Goal: Task Accomplishment & Management: Manage account settings

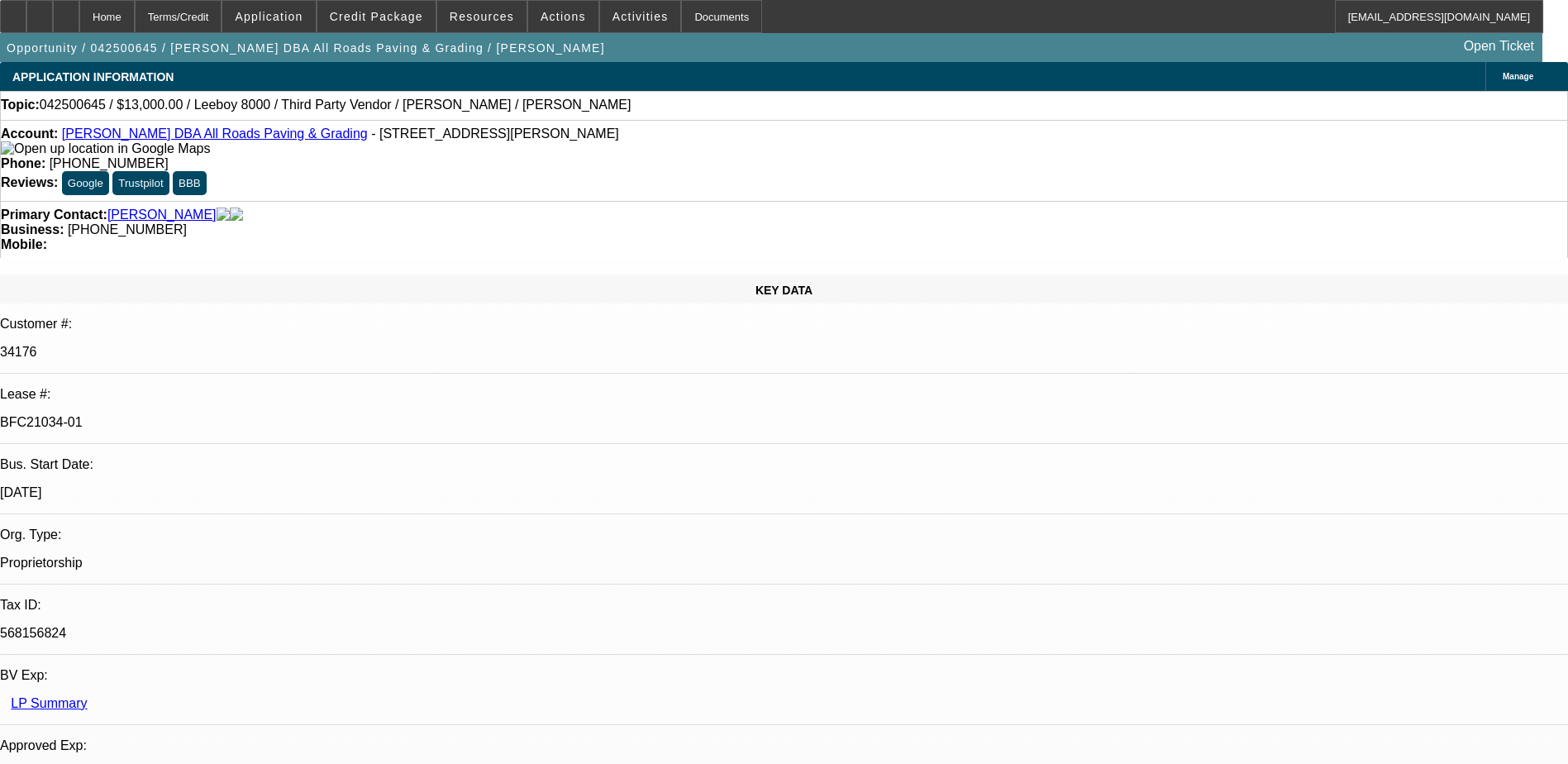
select select "0"
select select "3"
select select "0.1"
select select "5"
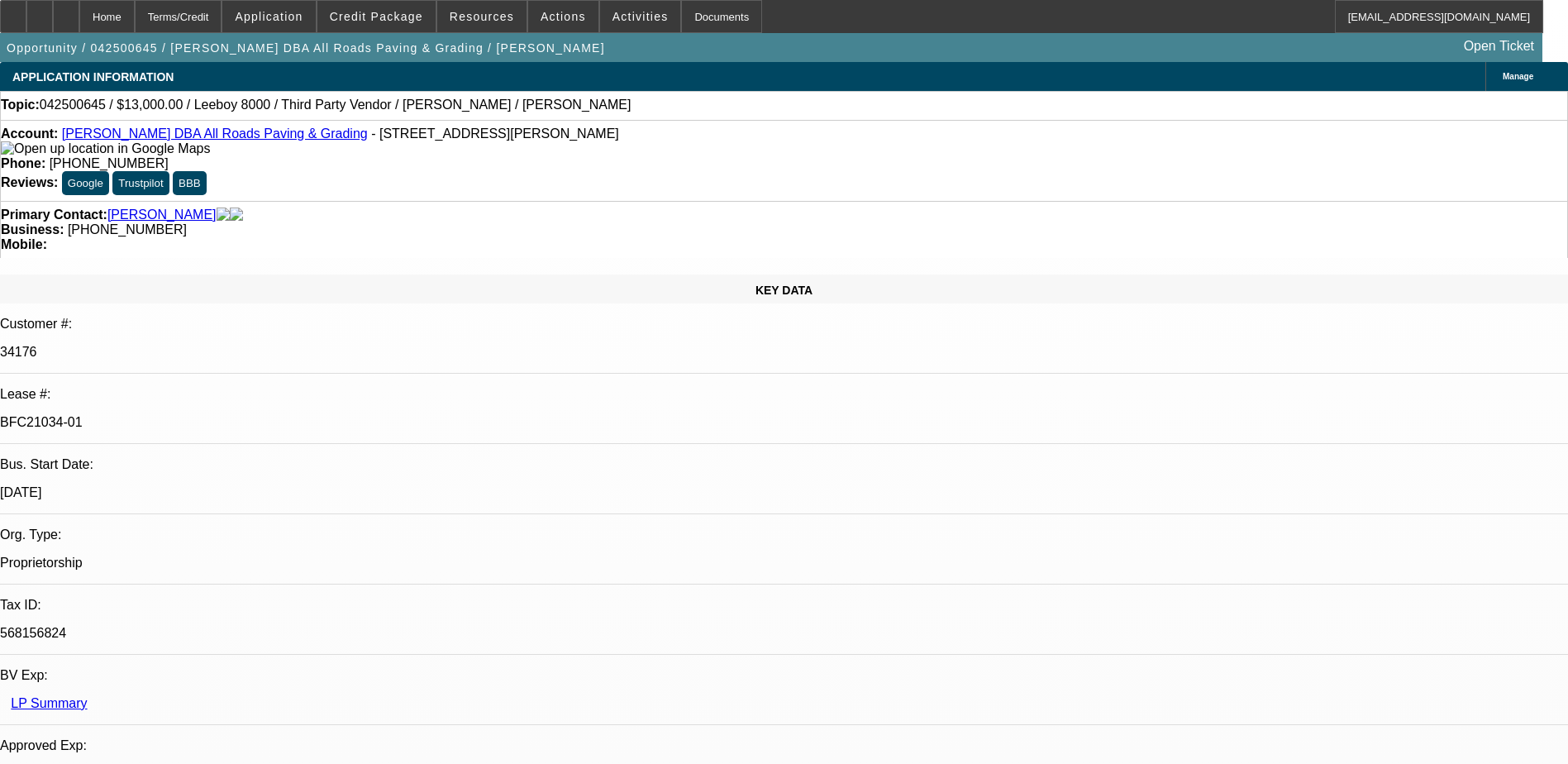
select select "0"
select select "3"
select select "0.1"
select select "5"
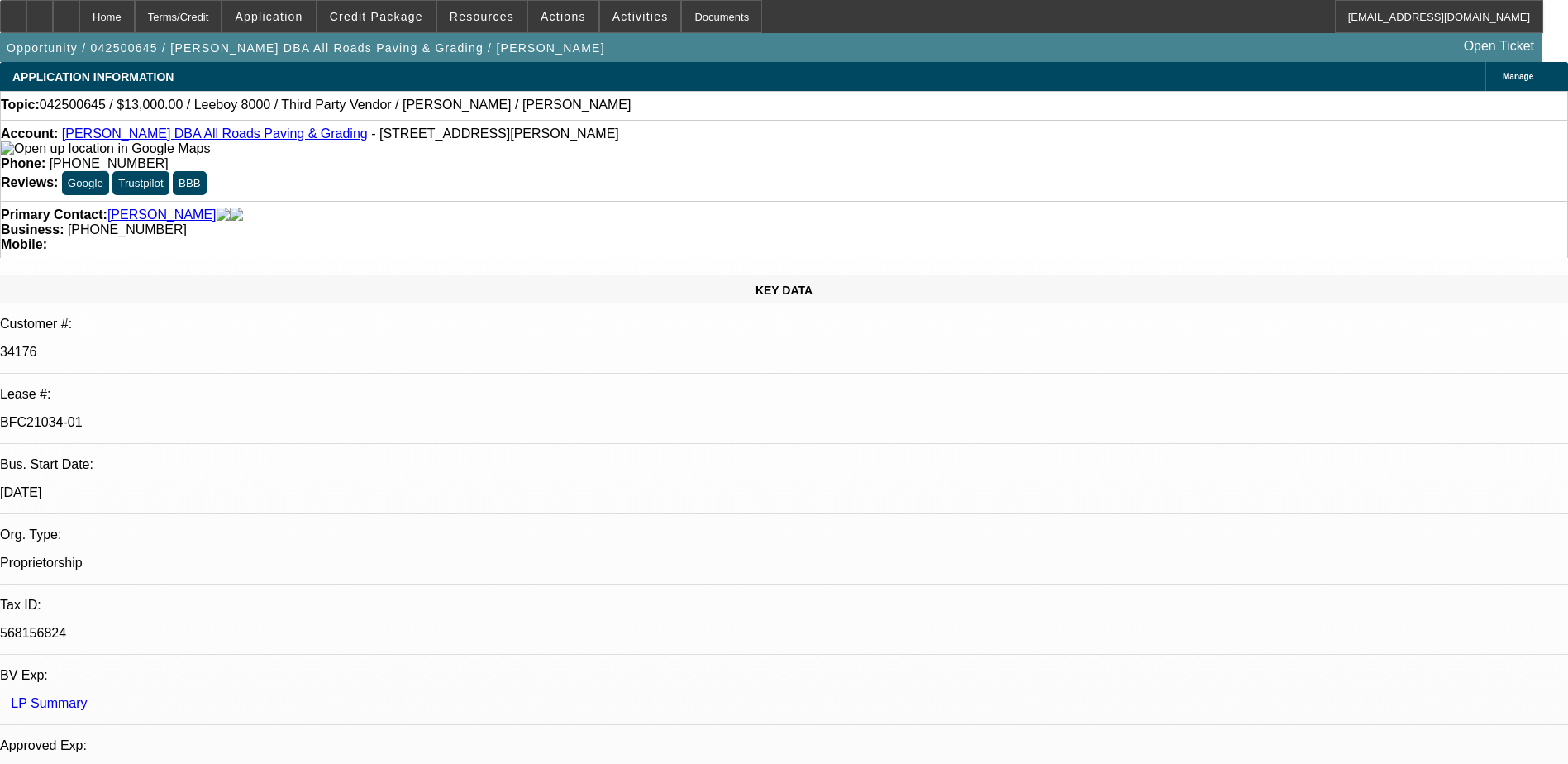
select select "0"
select select "3"
select select "0.1"
select select "5"
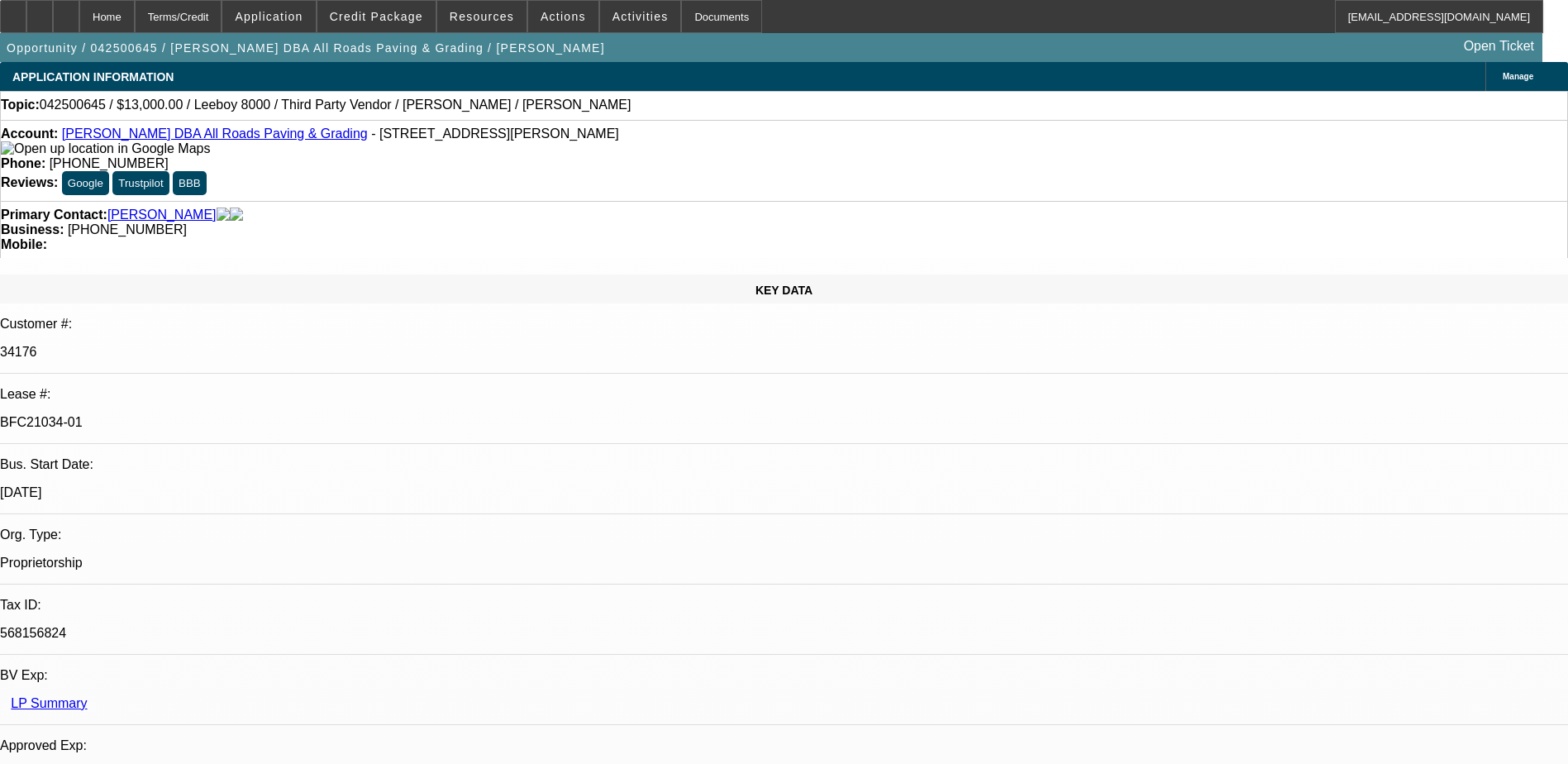
select select "0"
select select "3"
select select "0.1"
select select "5"
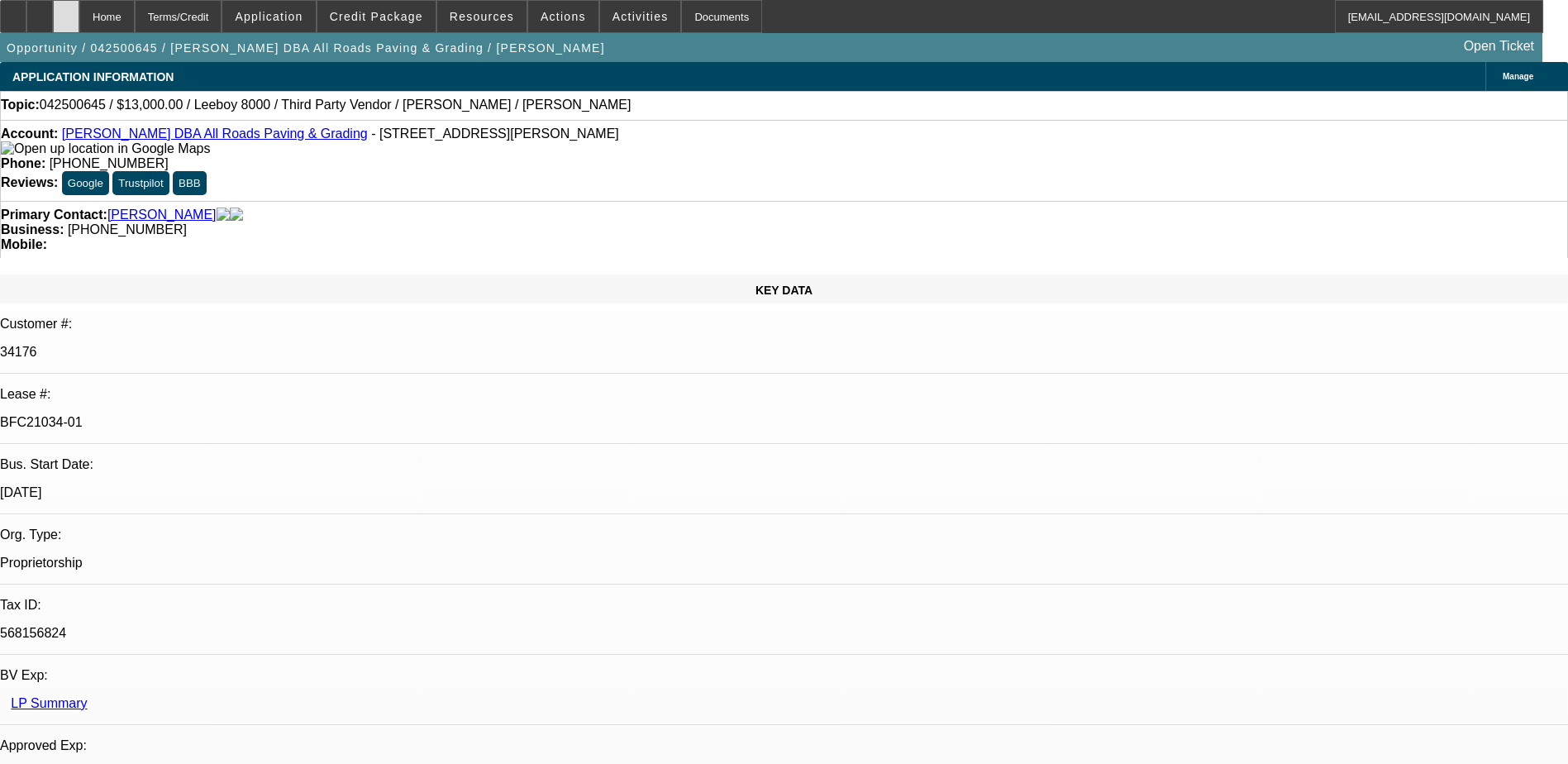
click at [66, 11] on icon at bounding box center [66, 11] width 0 height 0
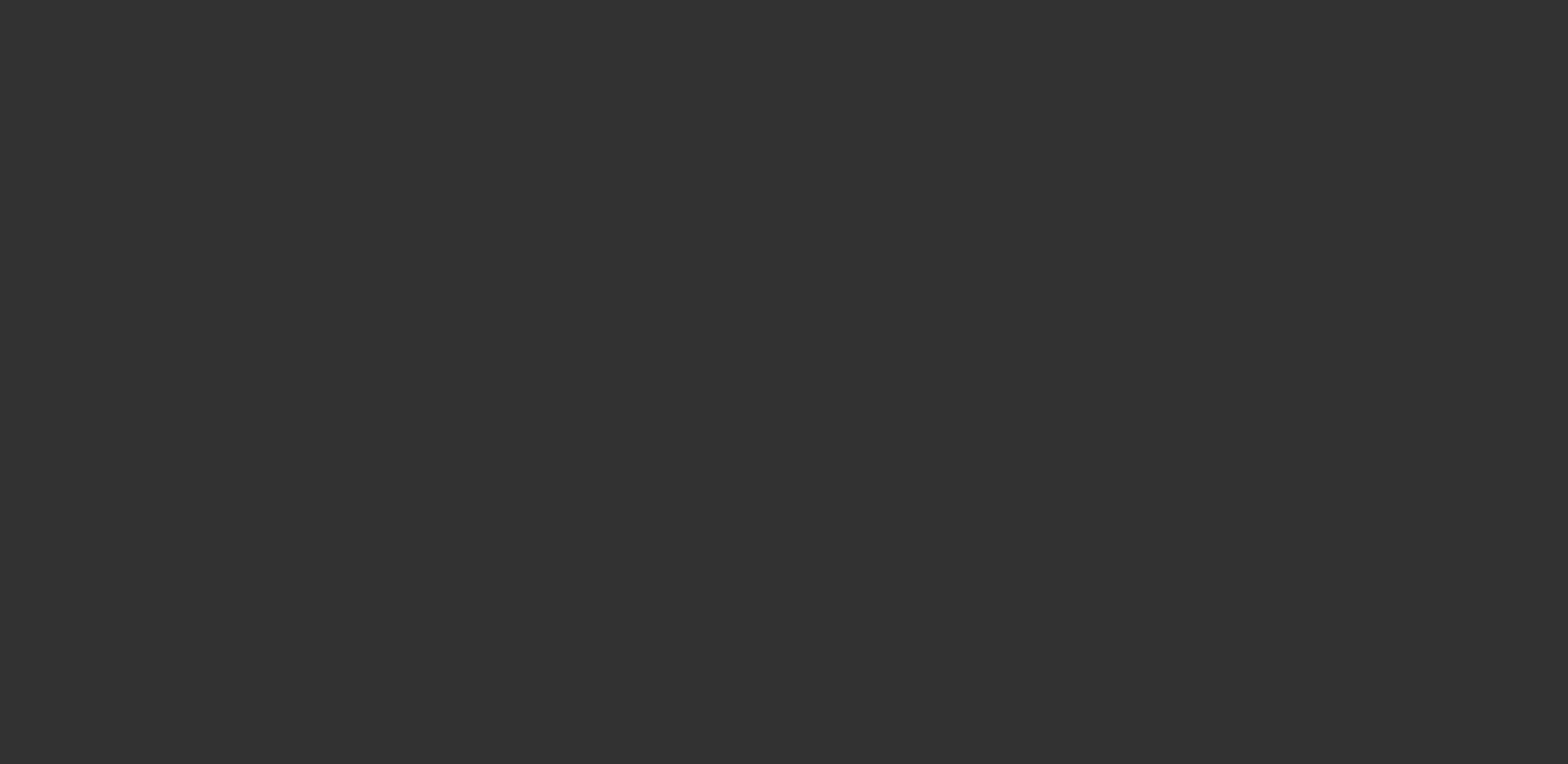
select select "0"
select select "0.1"
select select "0"
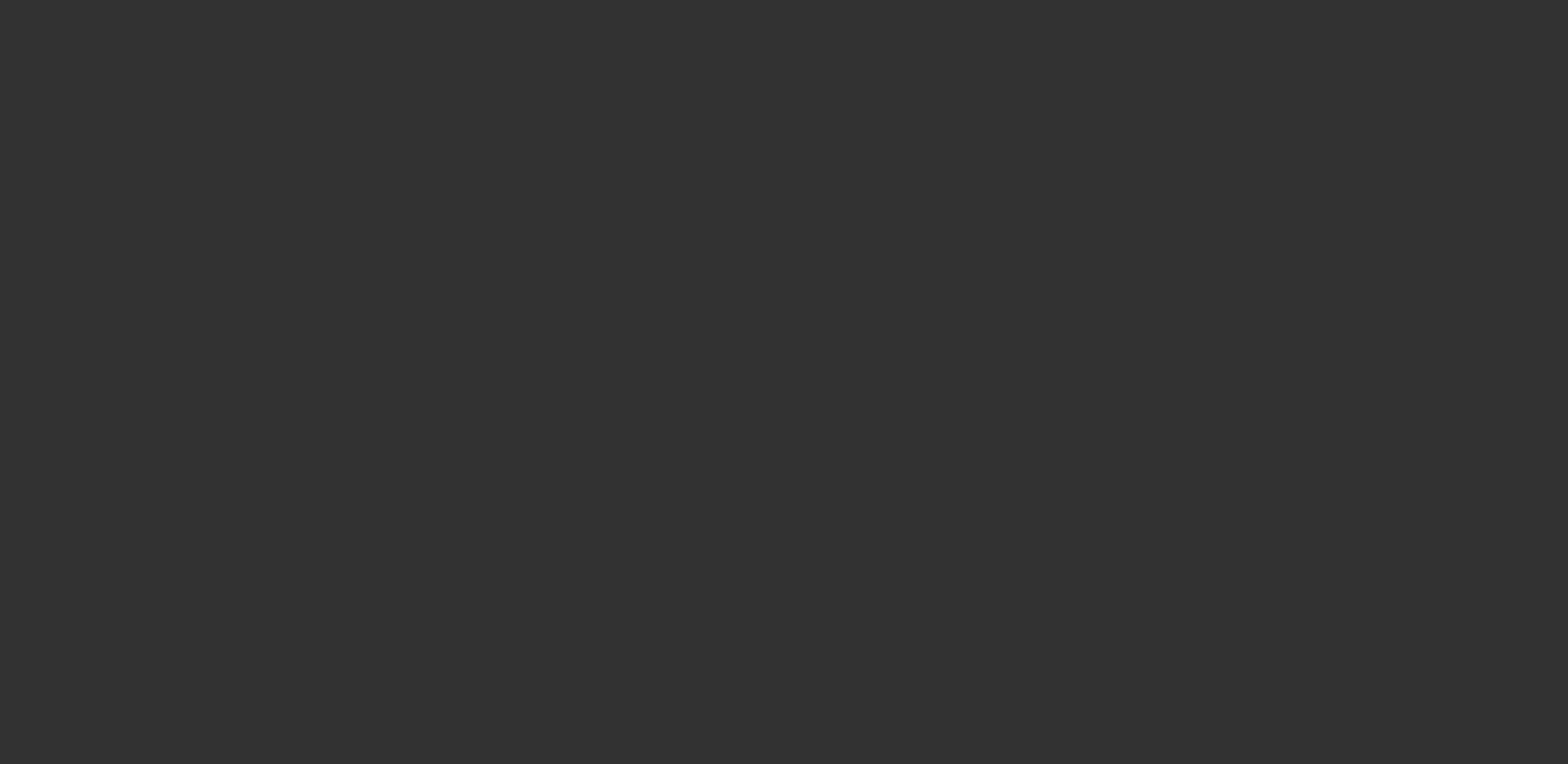
select select "0.1"
select select "0"
select select "0.1"
select select "0"
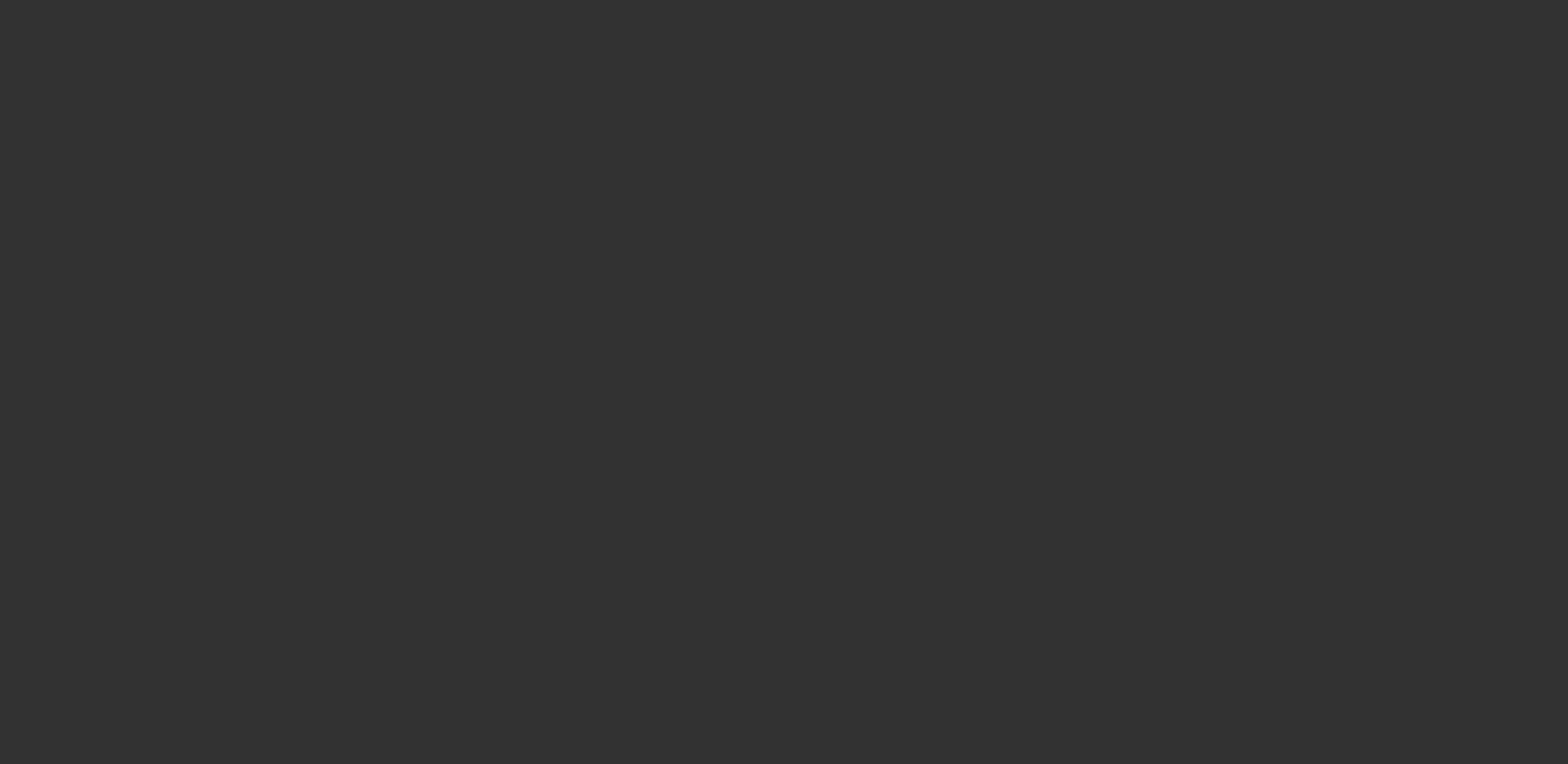
select select "0"
select select "0.1"
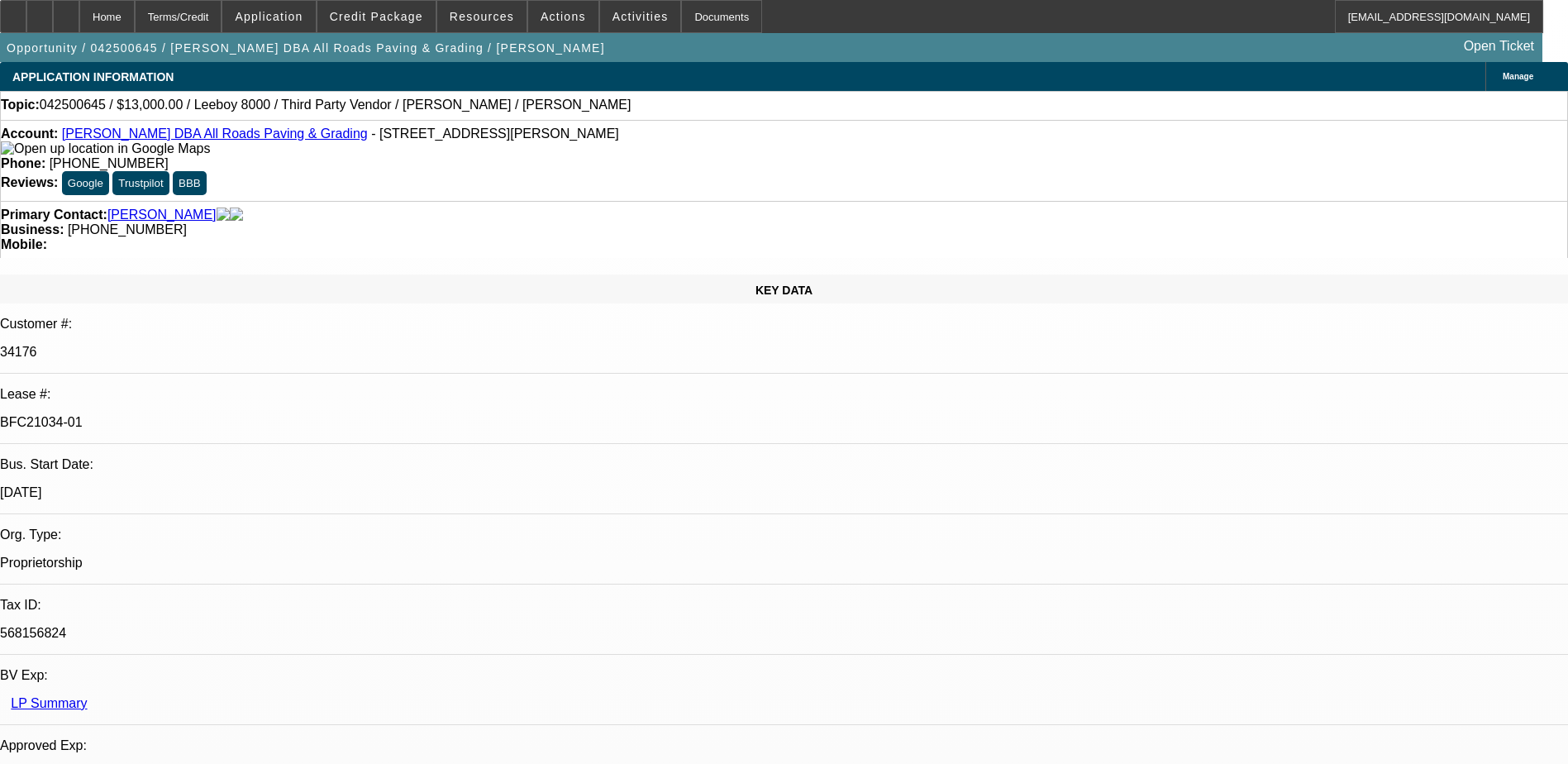
select select "1"
select select "3"
select select "5"
select select "1"
select select "3"
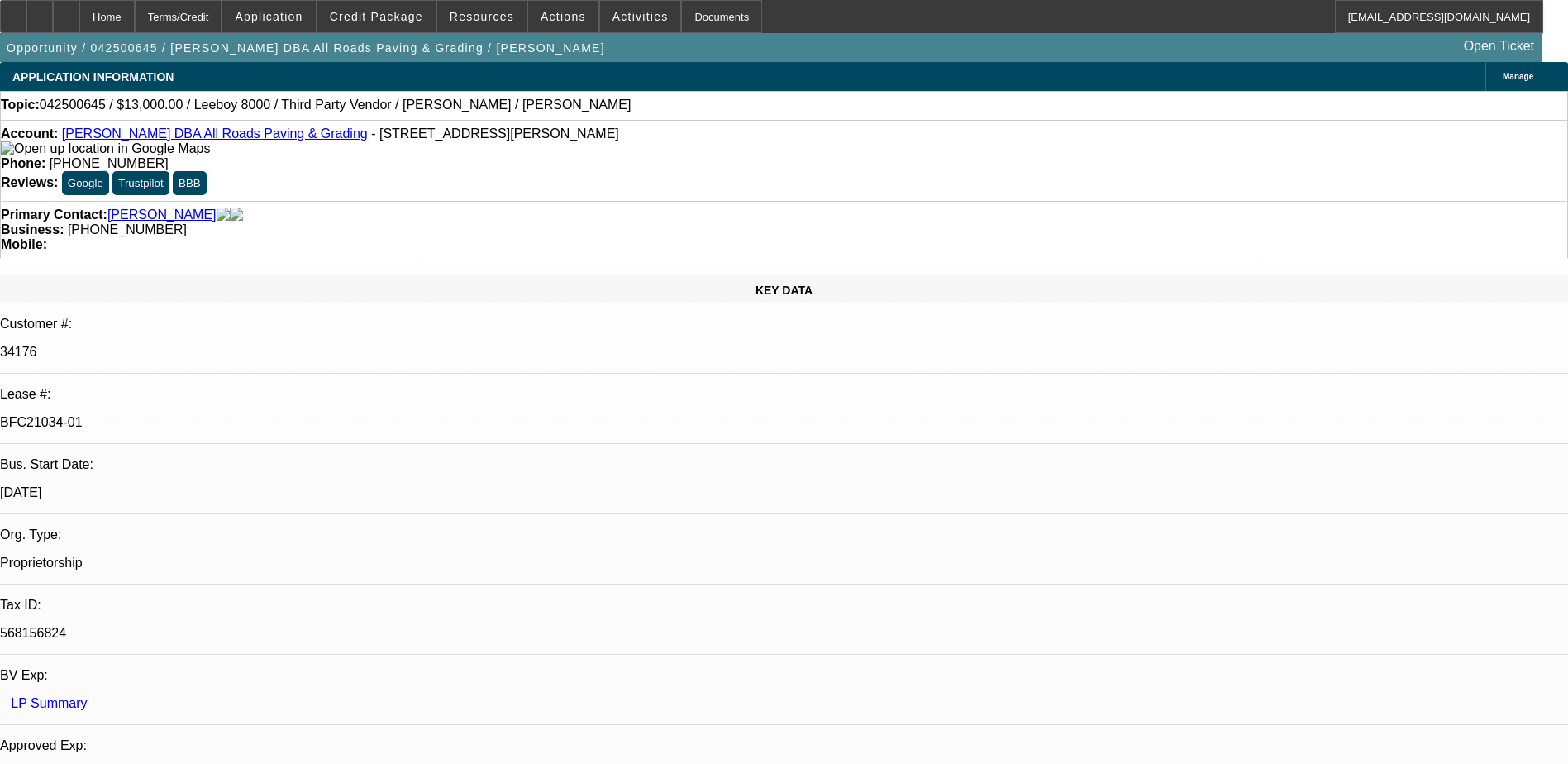
select select "5"
select select "1"
select select "3"
select select "5"
select select "1"
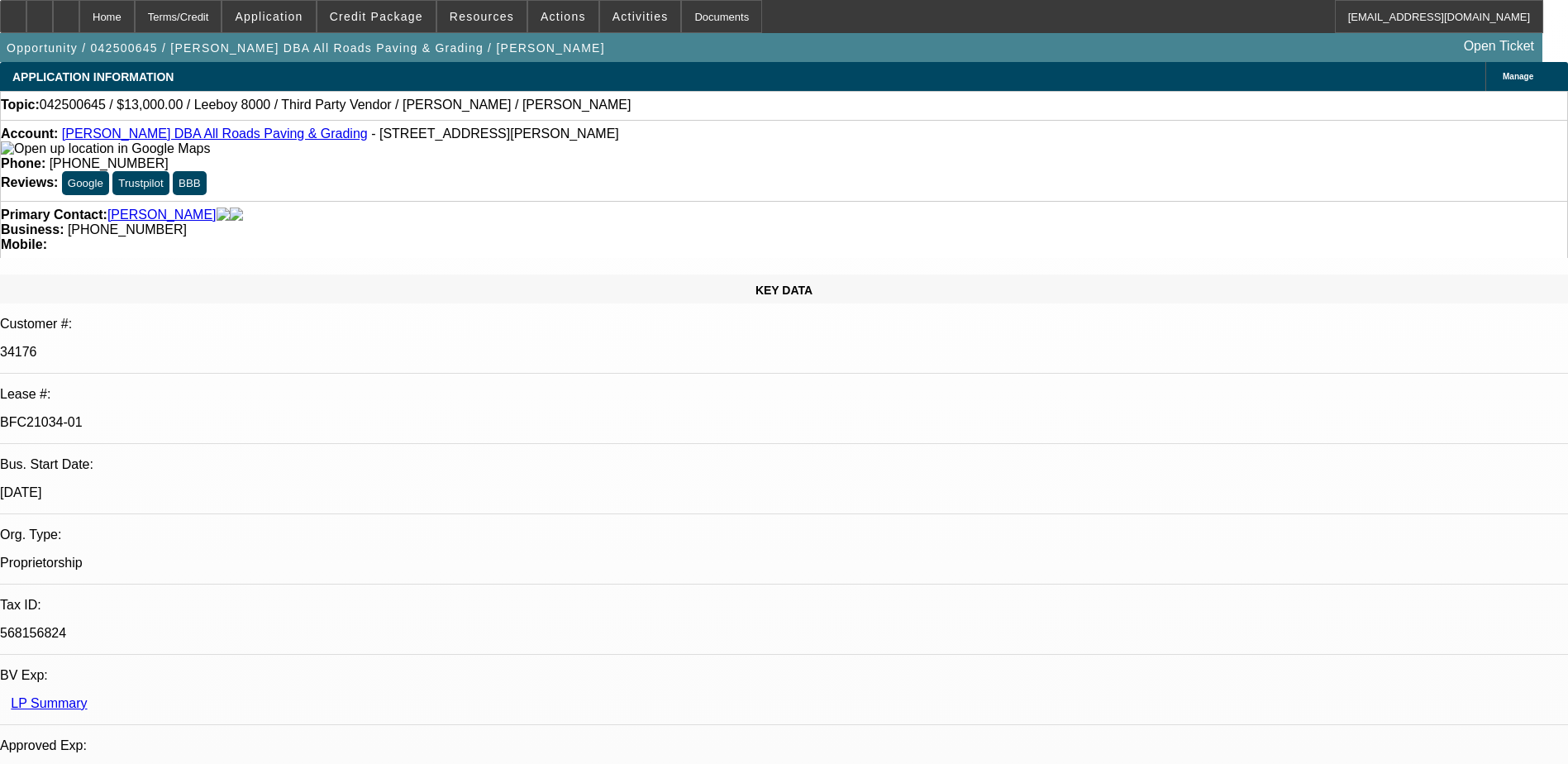
select select "3"
select select "5"
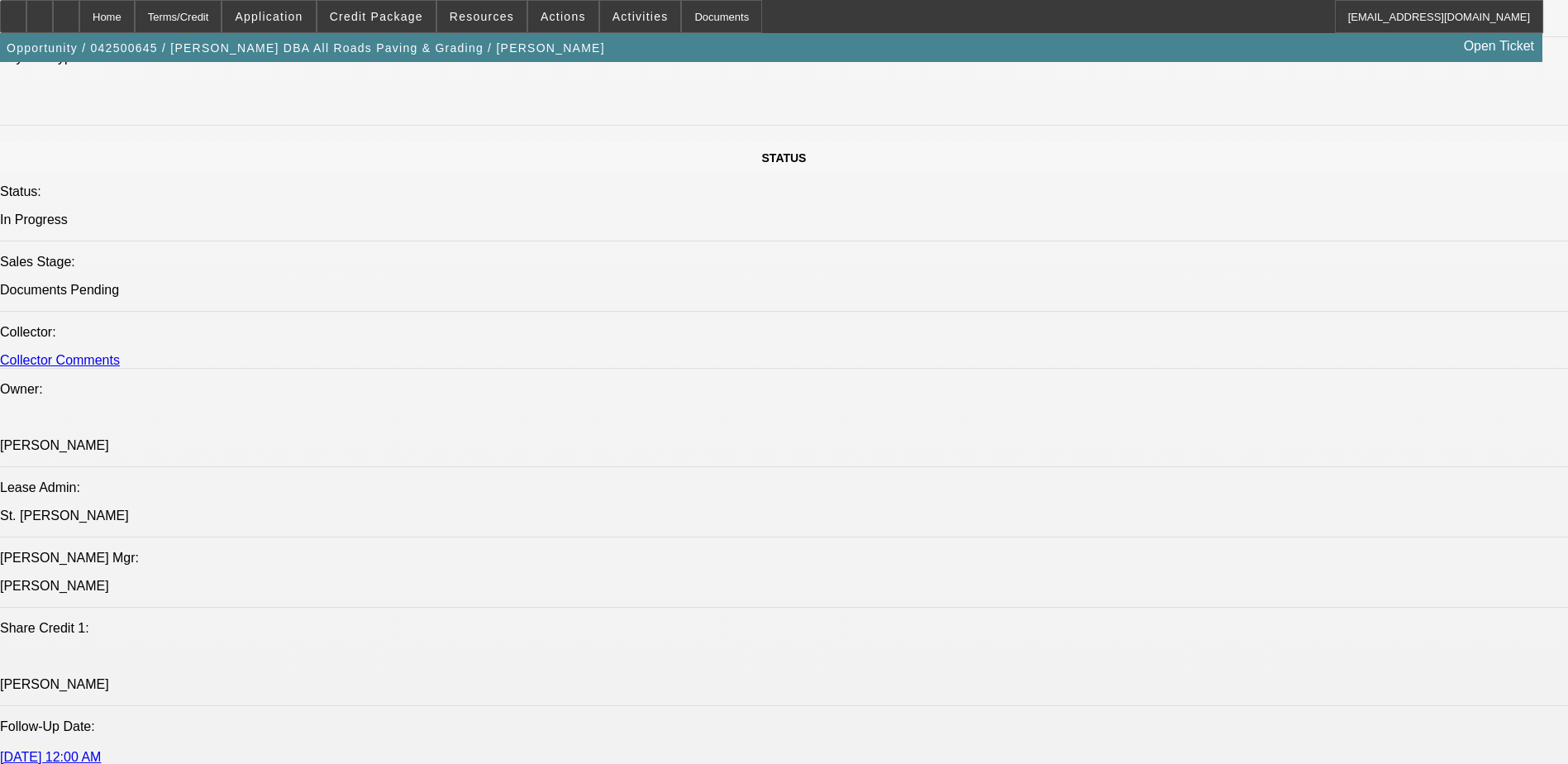
scroll to position [1570, 0]
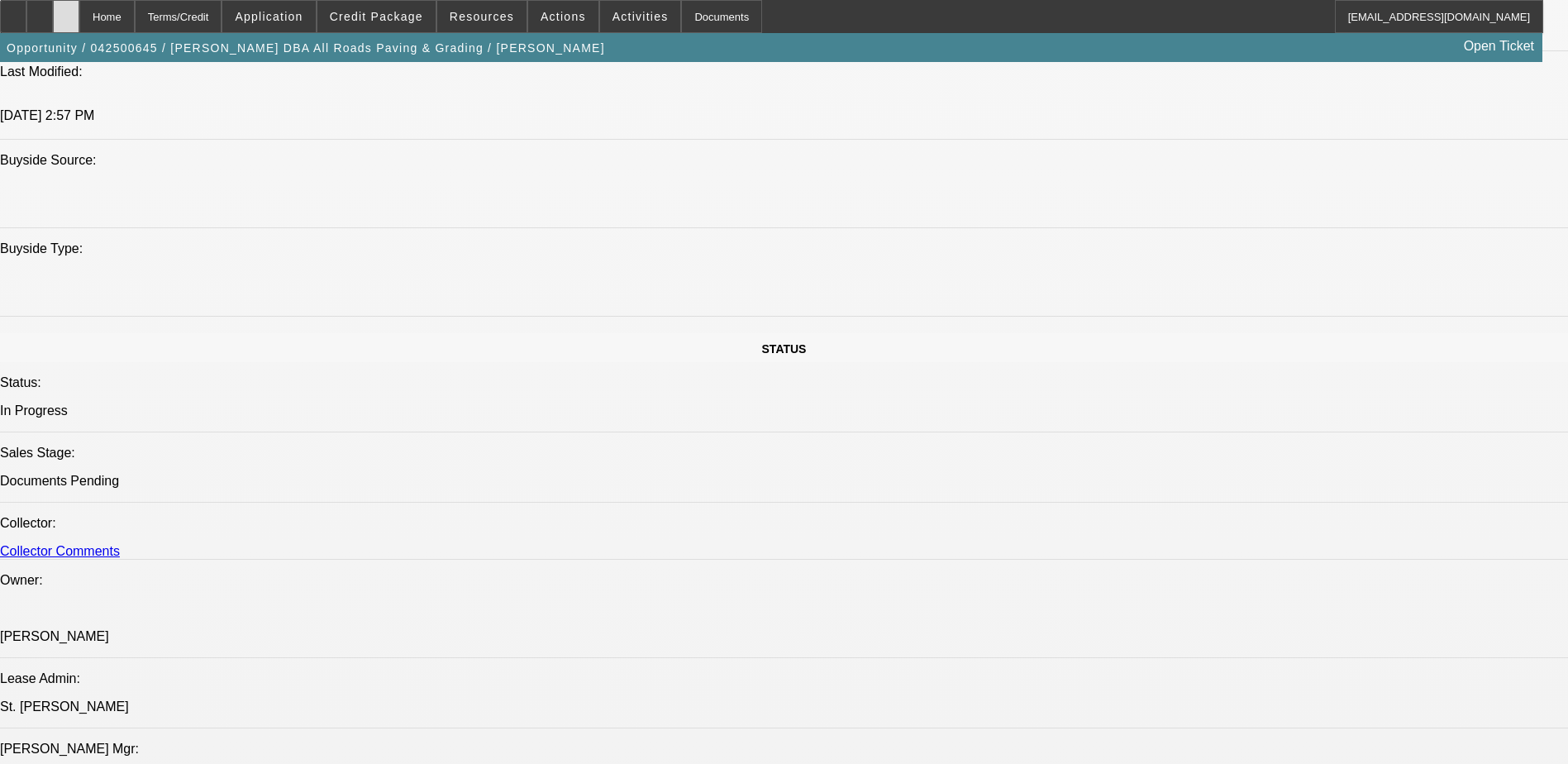
click at [79, 12] on div at bounding box center [66, 16] width 27 height 33
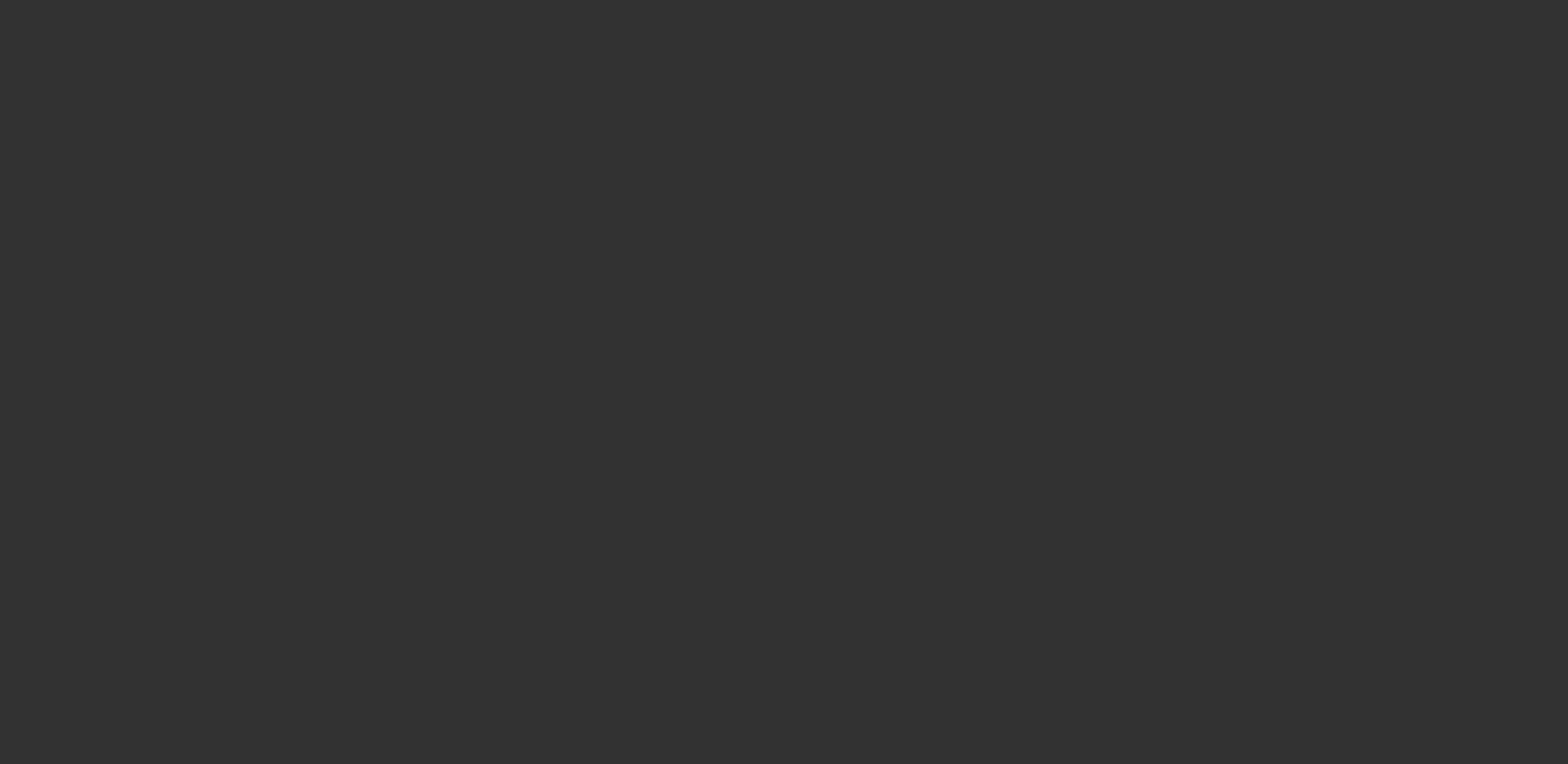
select select "0"
select select "2"
select select "0"
select select "6"
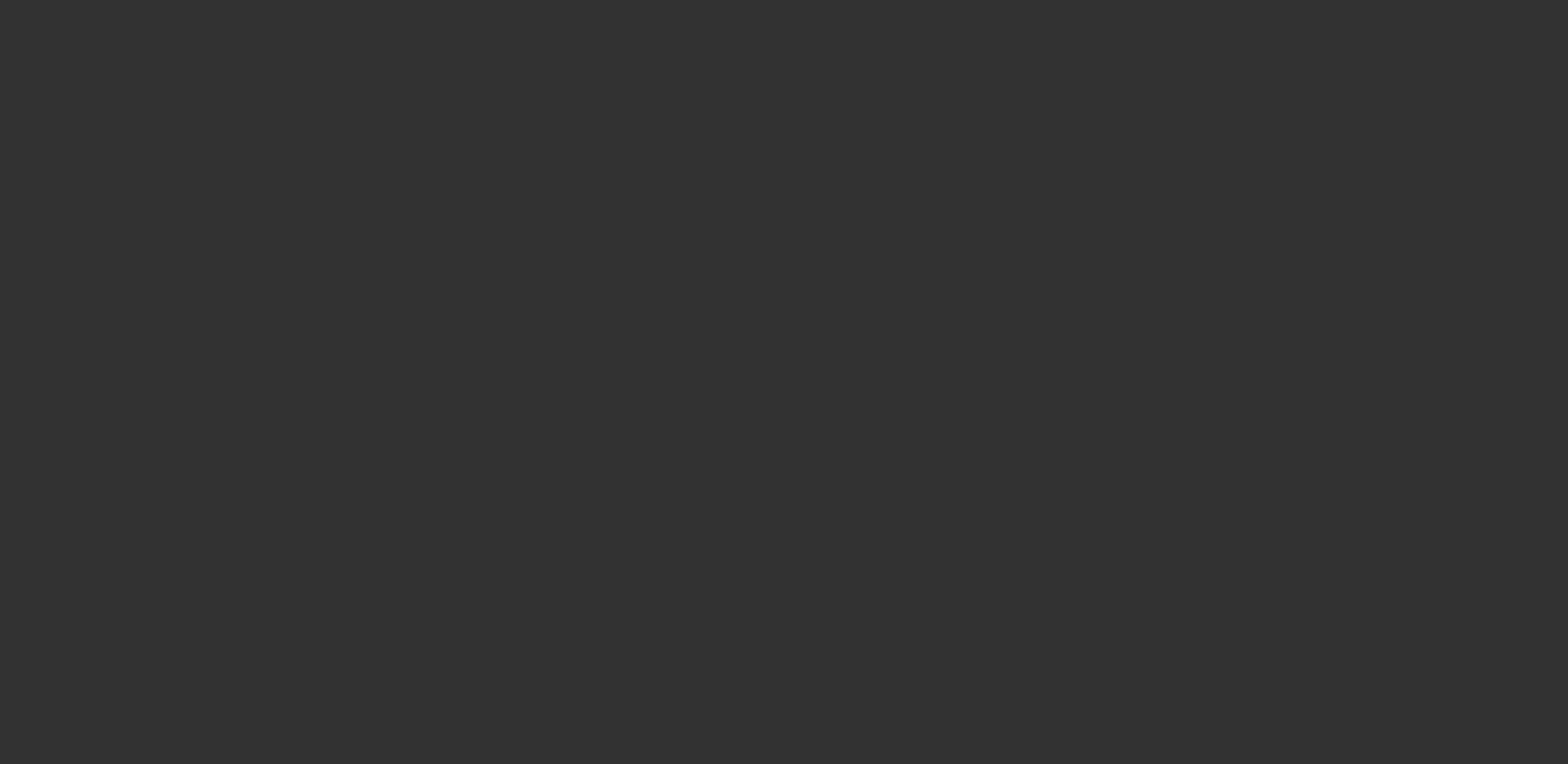
select select "0"
select select "2"
select select "0"
select select "6"
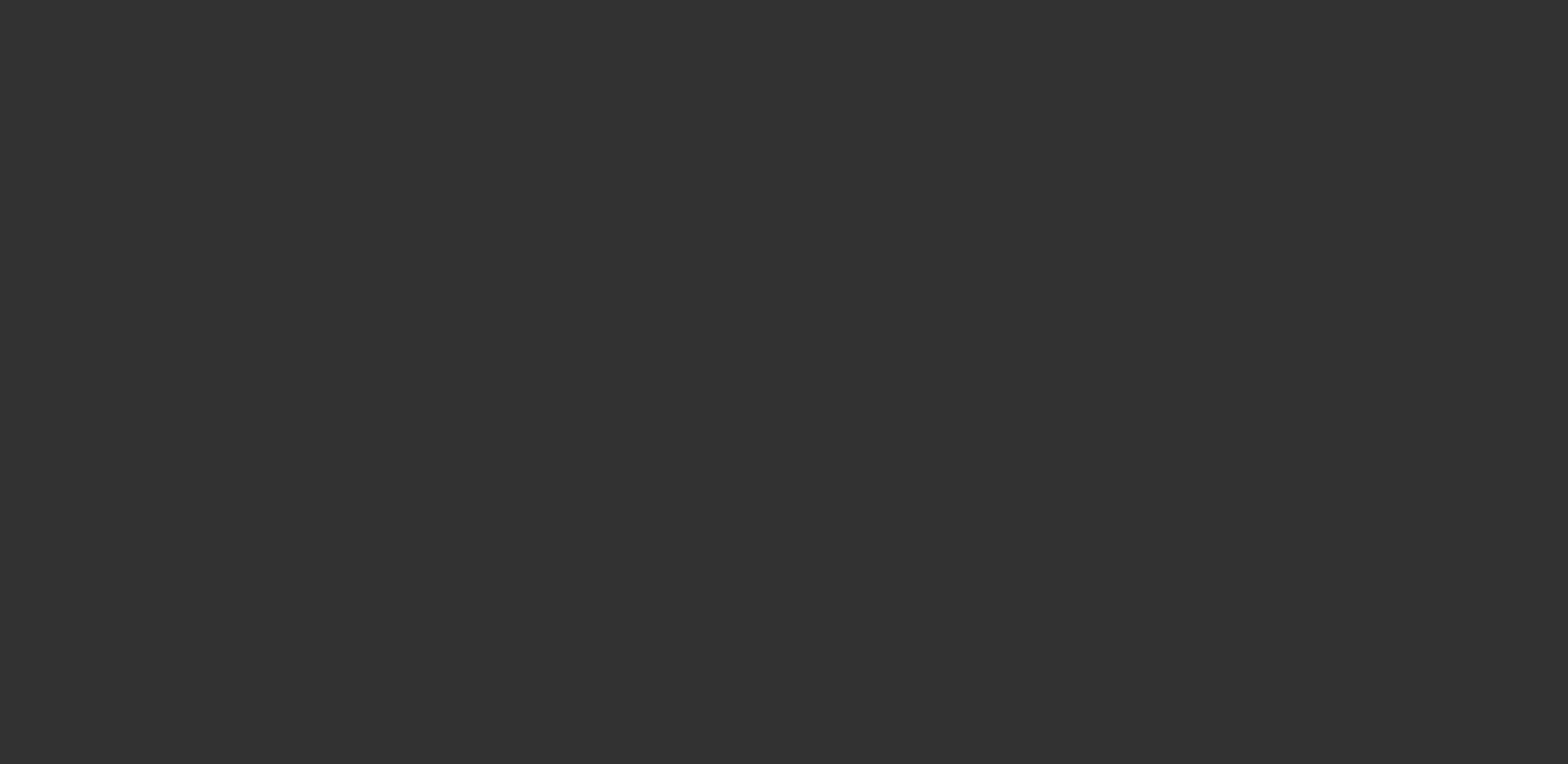
select select "0"
select select "2"
select select "0"
select select "6"
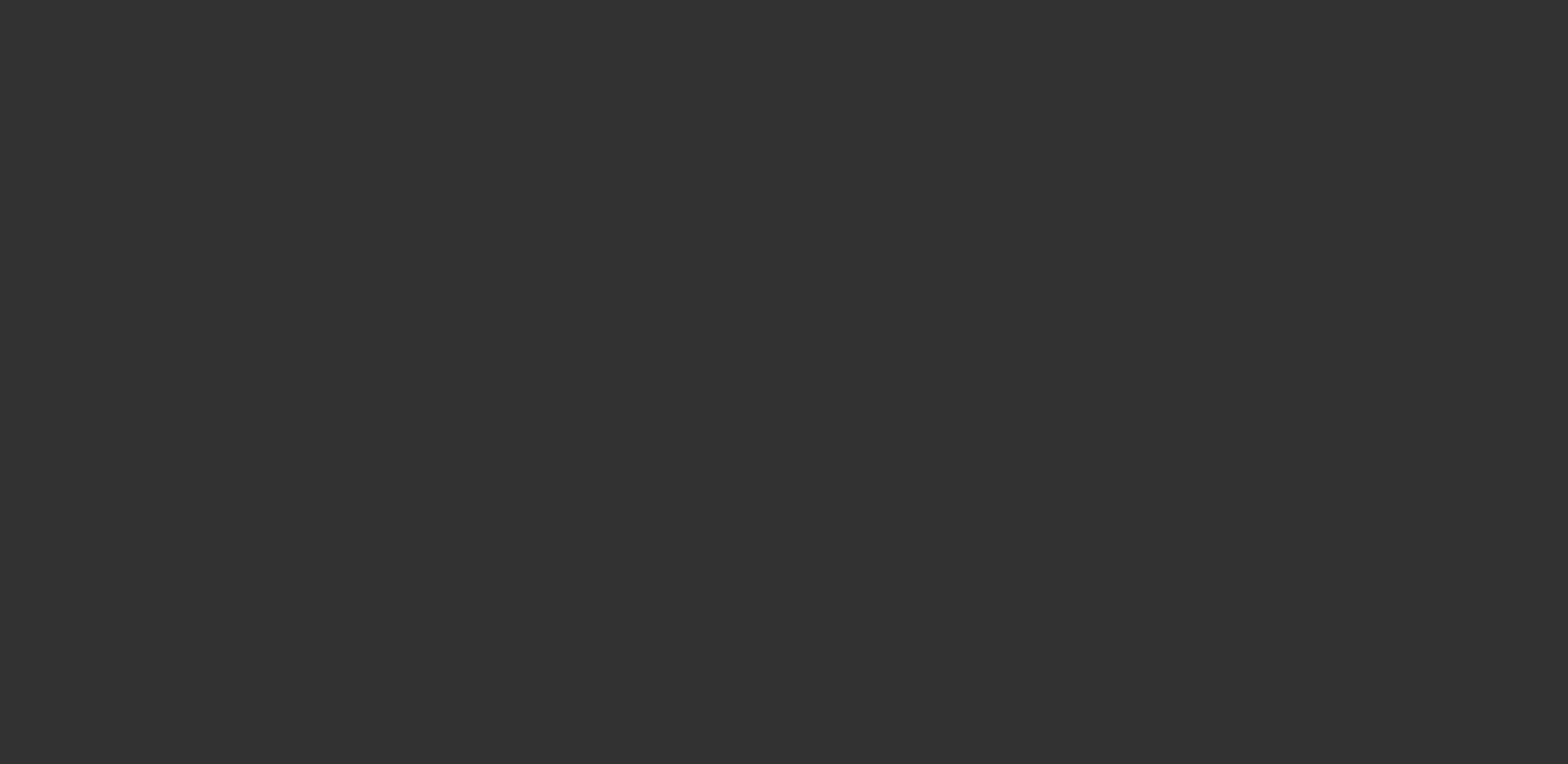
select select "0"
select select "2"
select select "0"
select select "6"
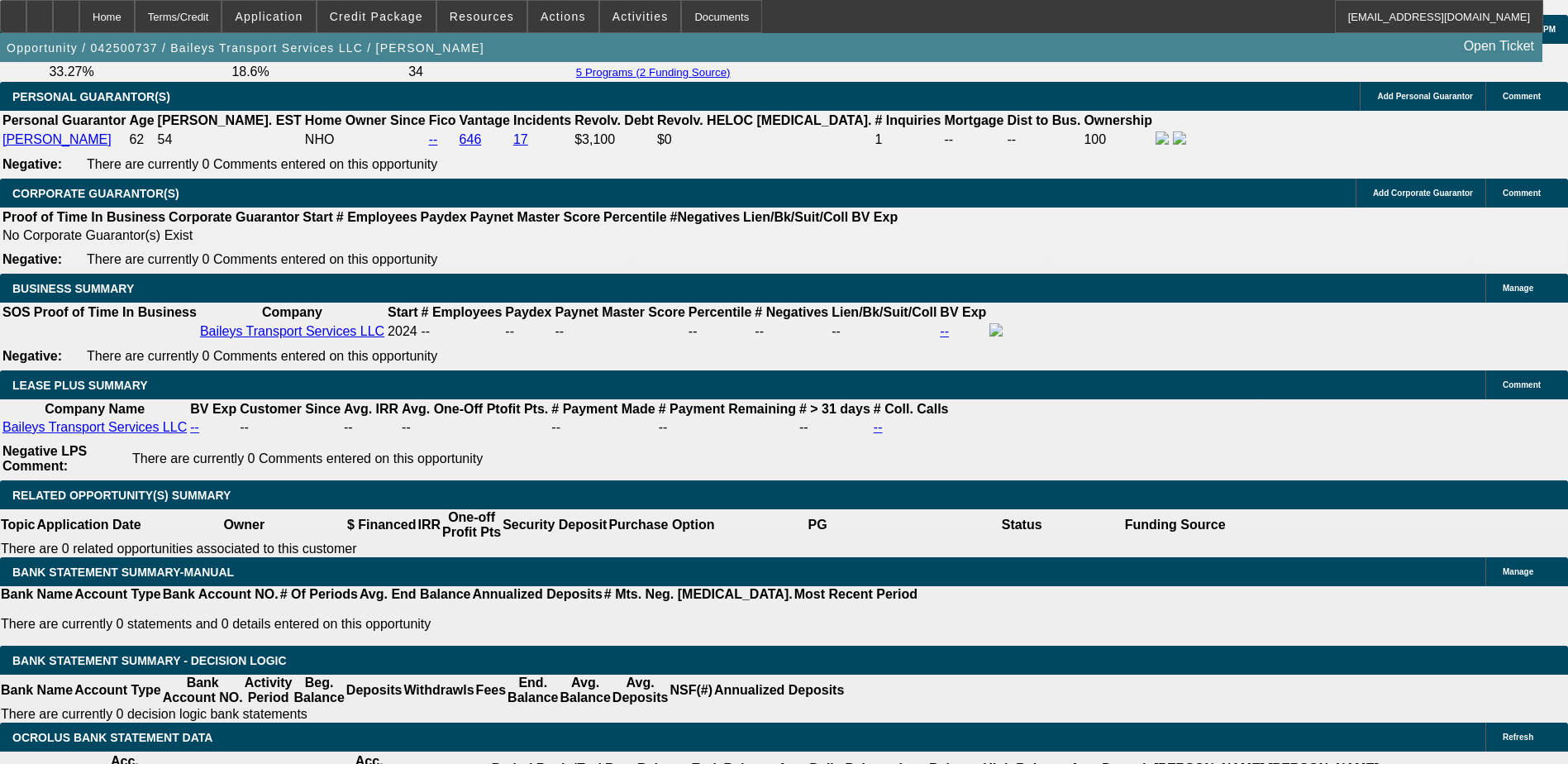
scroll to position [2975, 0]
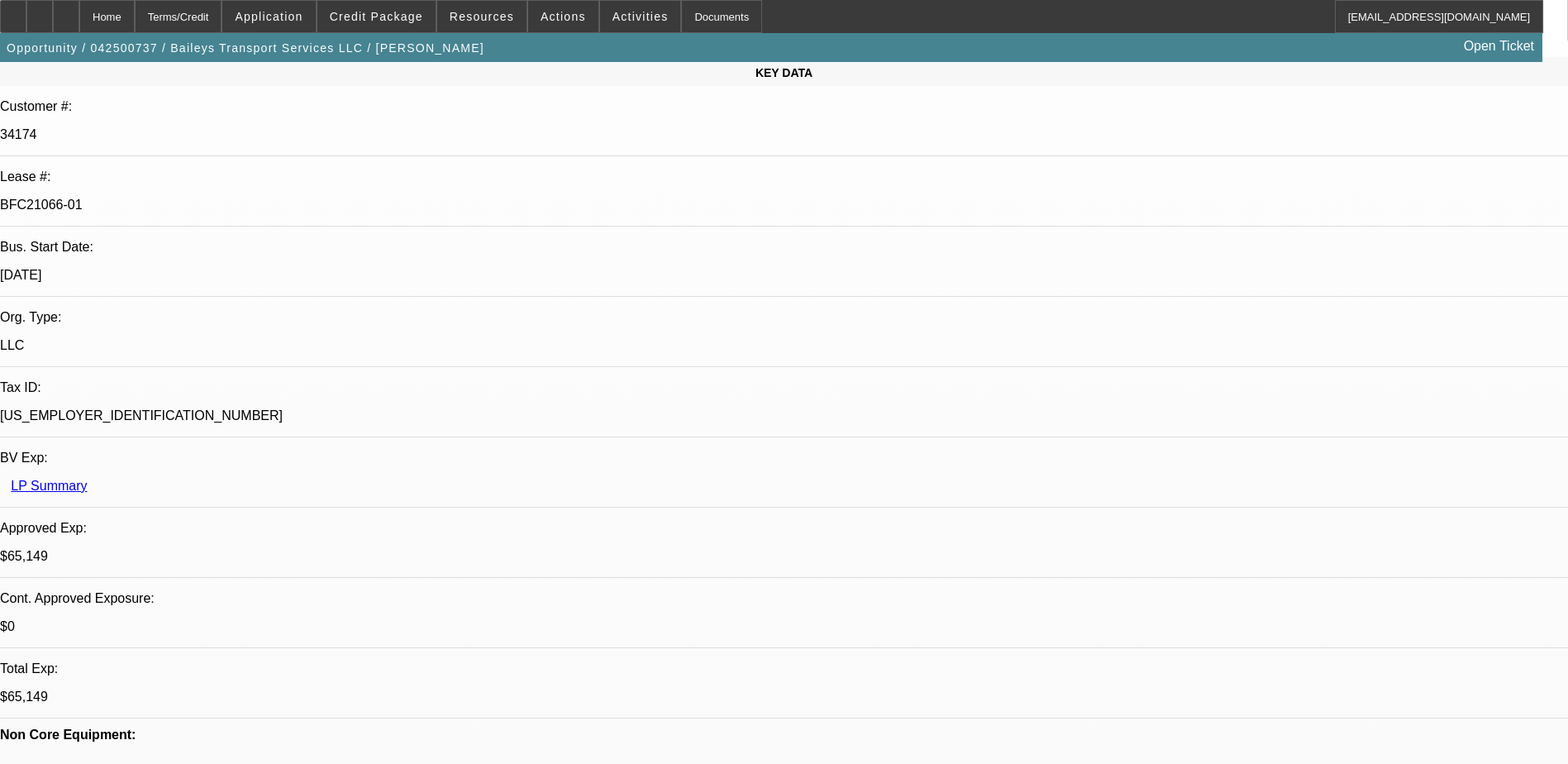
scroll to position [0, 0]
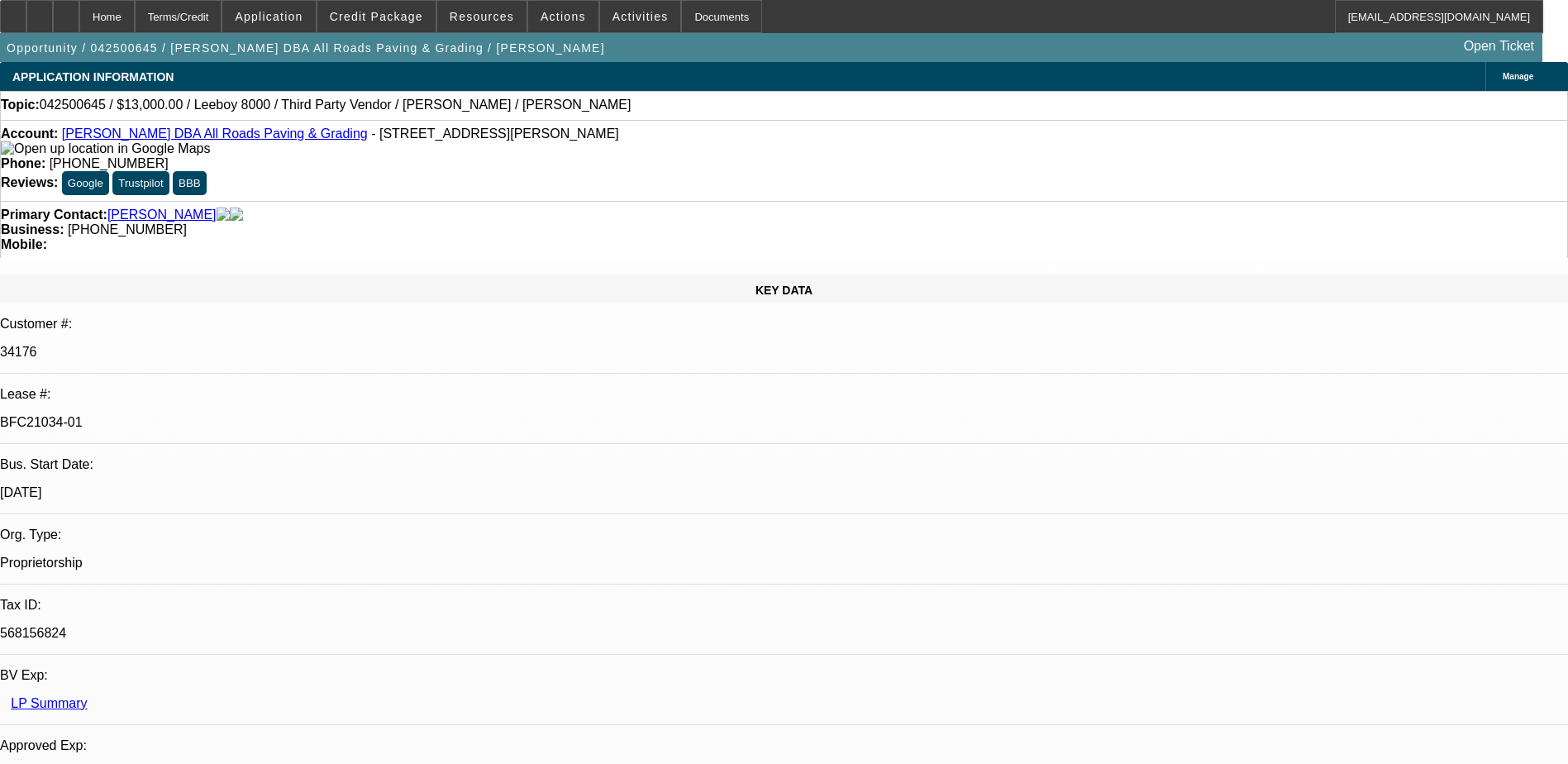
select select "0"
select select "0.1"
select select "0"
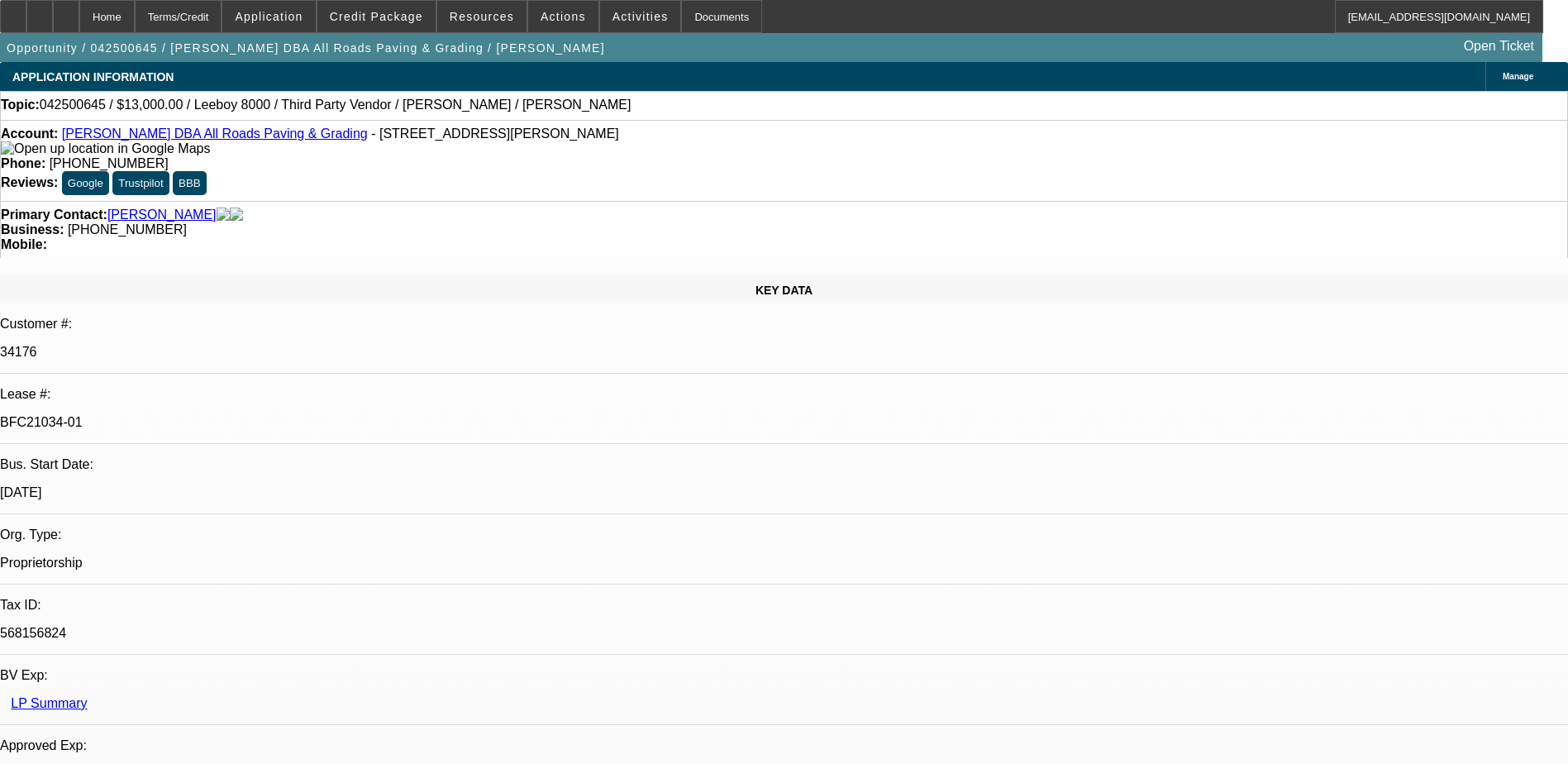
select select "0.1"
select select "0"
select select "0.1"
select select "0"
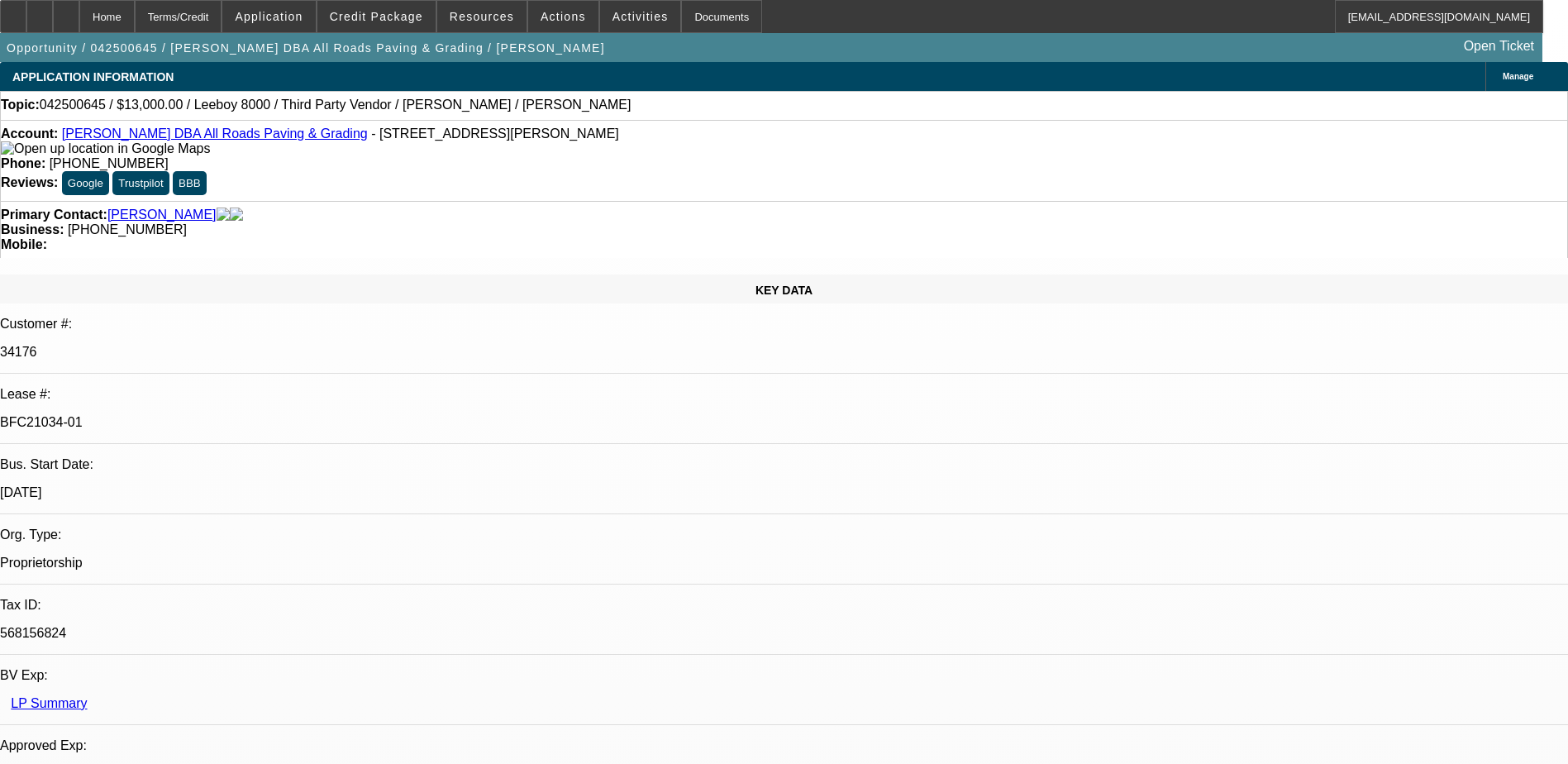
select select "0"
select select "0.1"
select select "1"
select select "3"
select select "5"
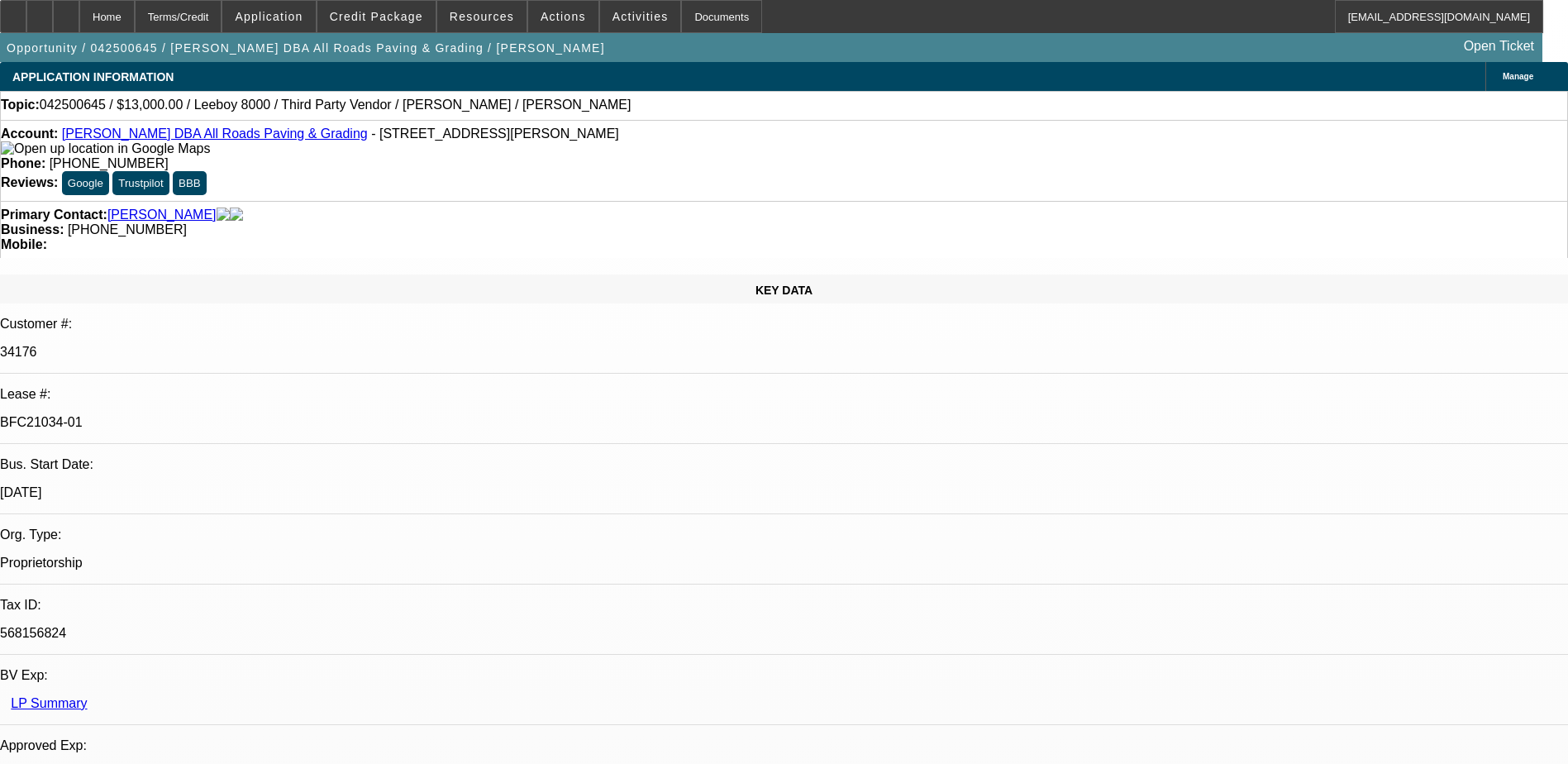
select select "1"
select select "3"
select select "5"
select select "1"
select select "3"
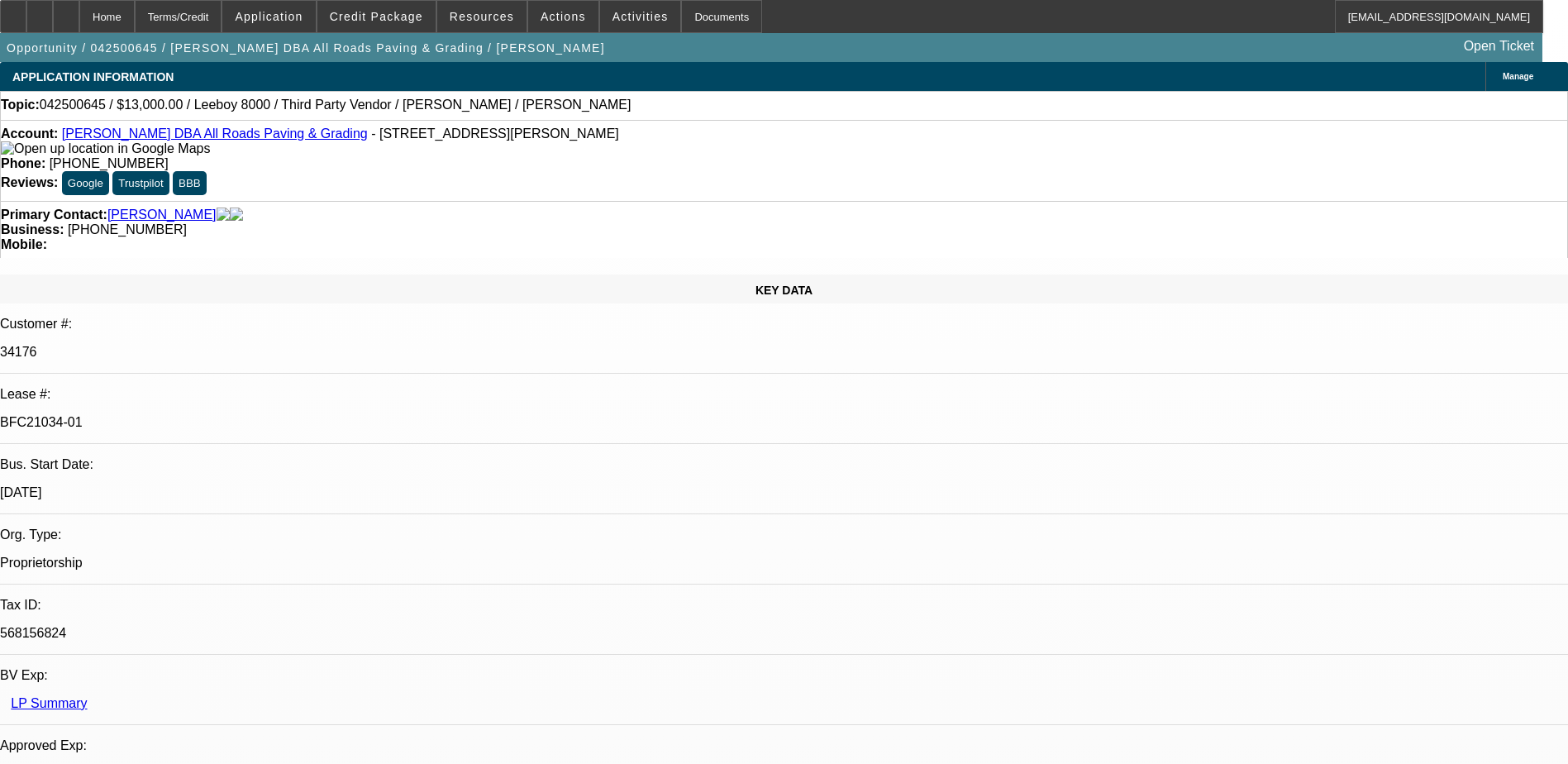
select select "5"
select select "1"
select select "3"
select select "5"
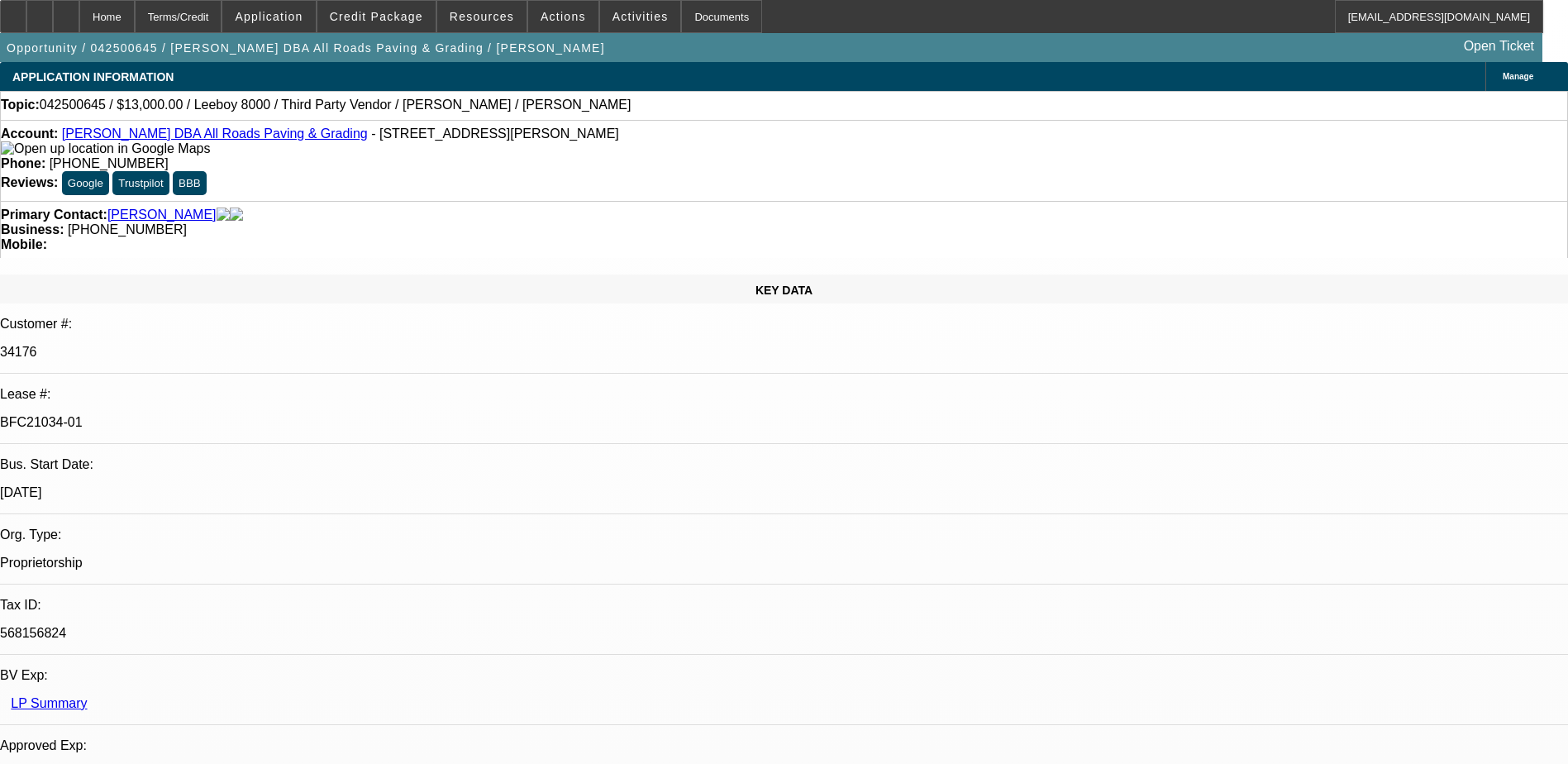
click at [66, 11] on icon at bounding box center [66, 11] width 0 height 0
select select "0"
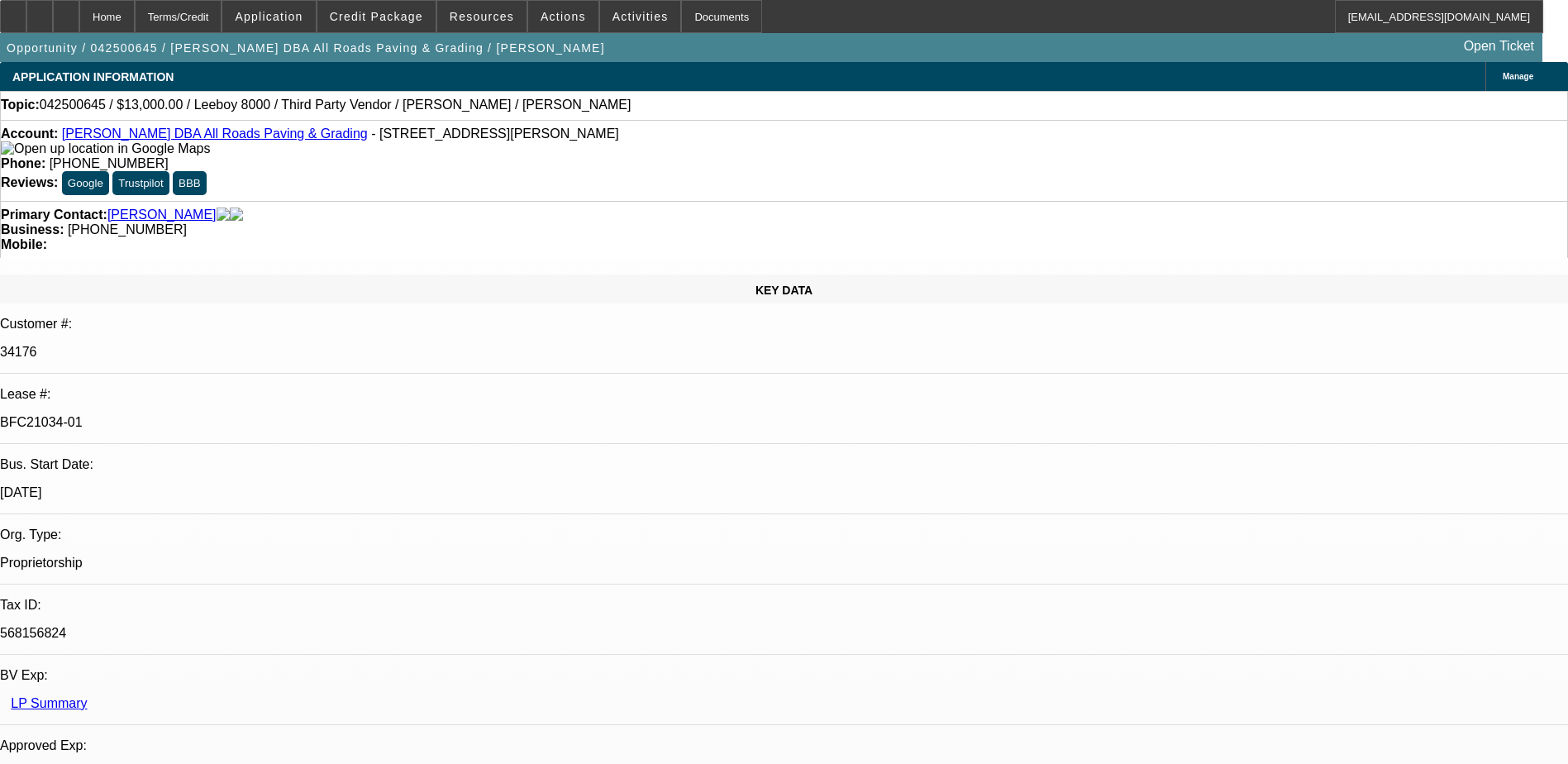
select select "0.1"
select select "0"
select select "0.1"
select select "0"
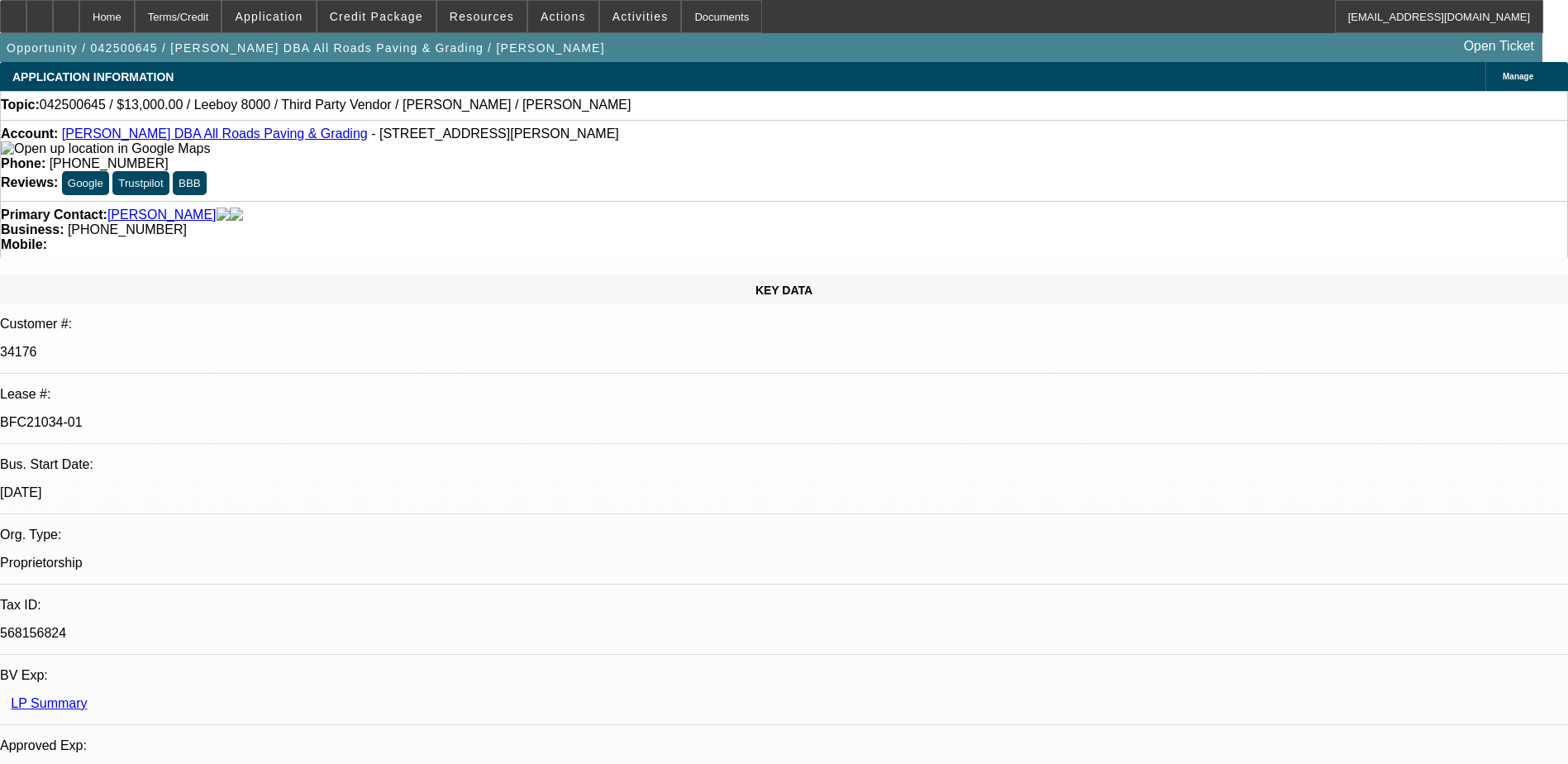
select select "0"
select select "0.1"
select select "0"
select select "0.1"
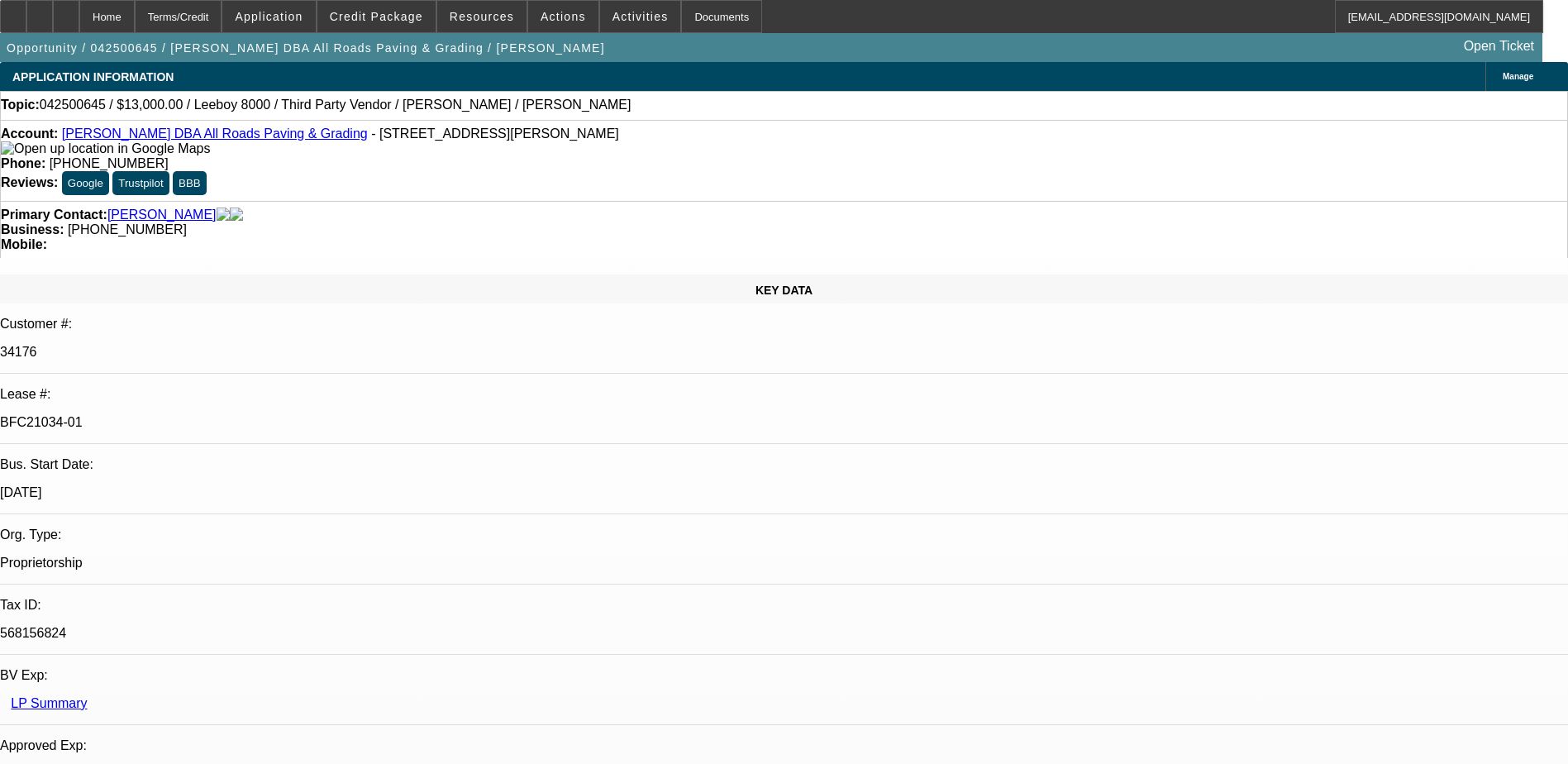
select select "1"
select select "3"
select select "5"
select select "1"
select select "3"
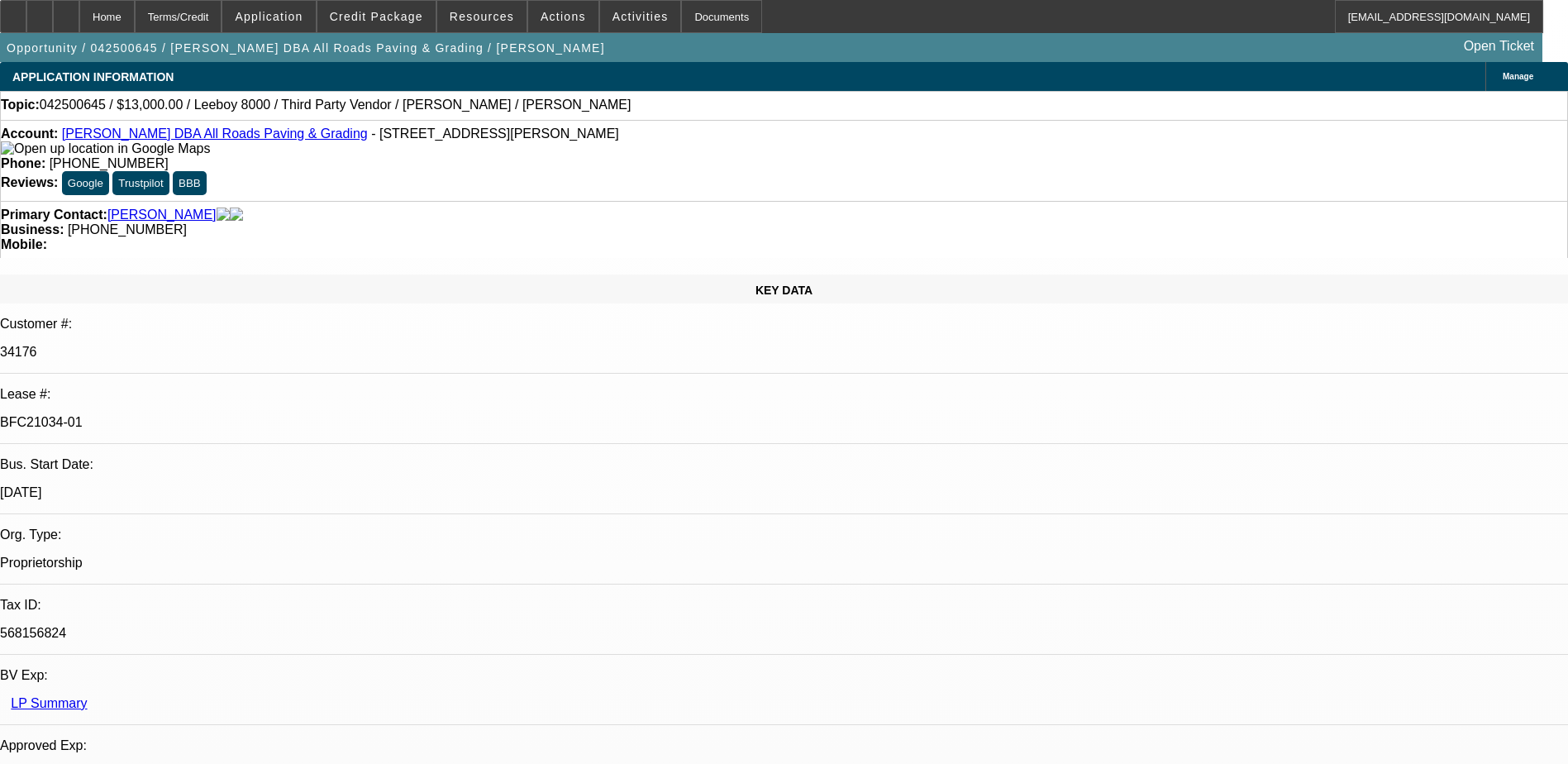
select select "5"
select select "1"
select select "3"
select select "5"
select select "1"
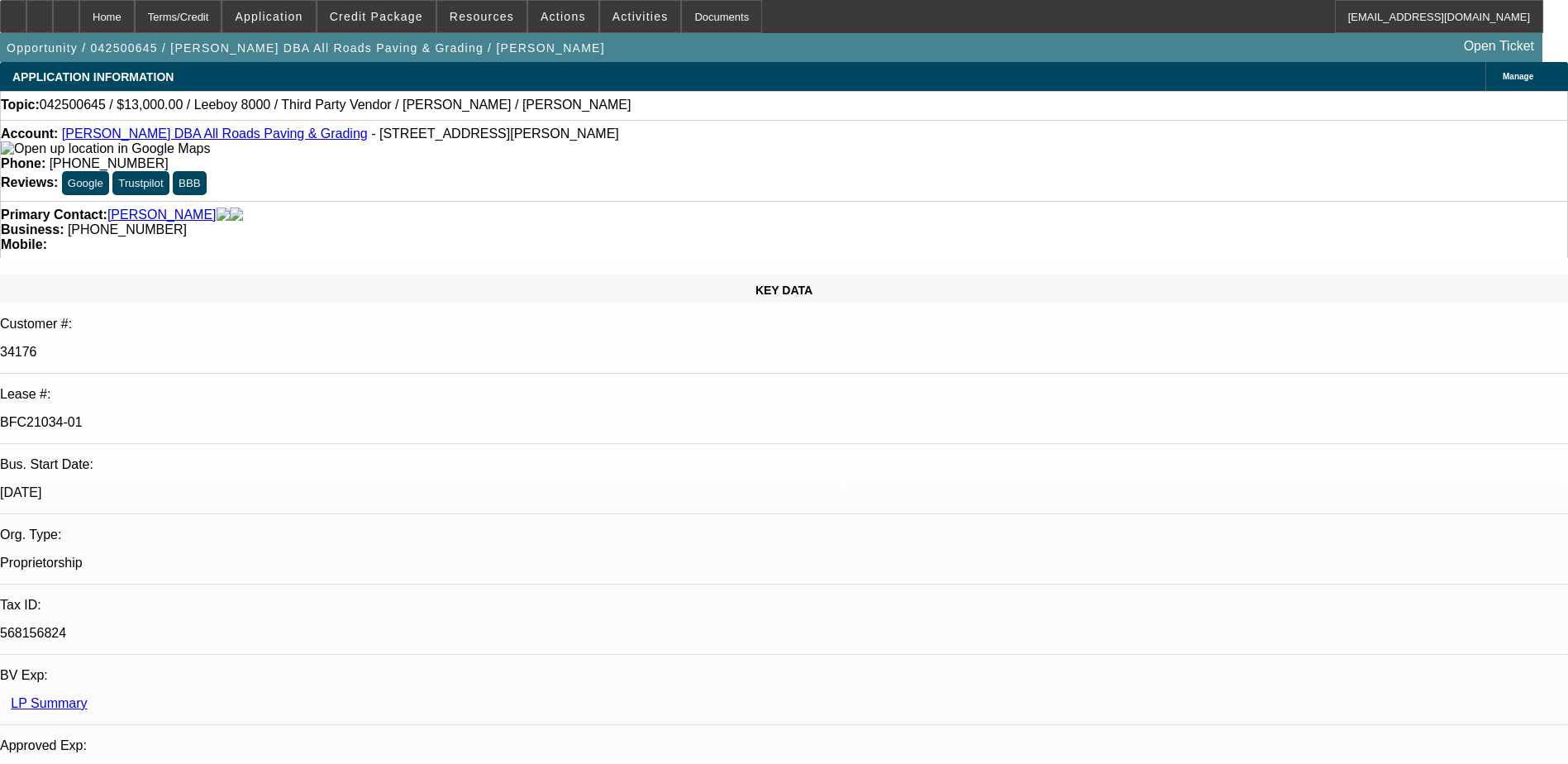
select select "3"
select select "5"
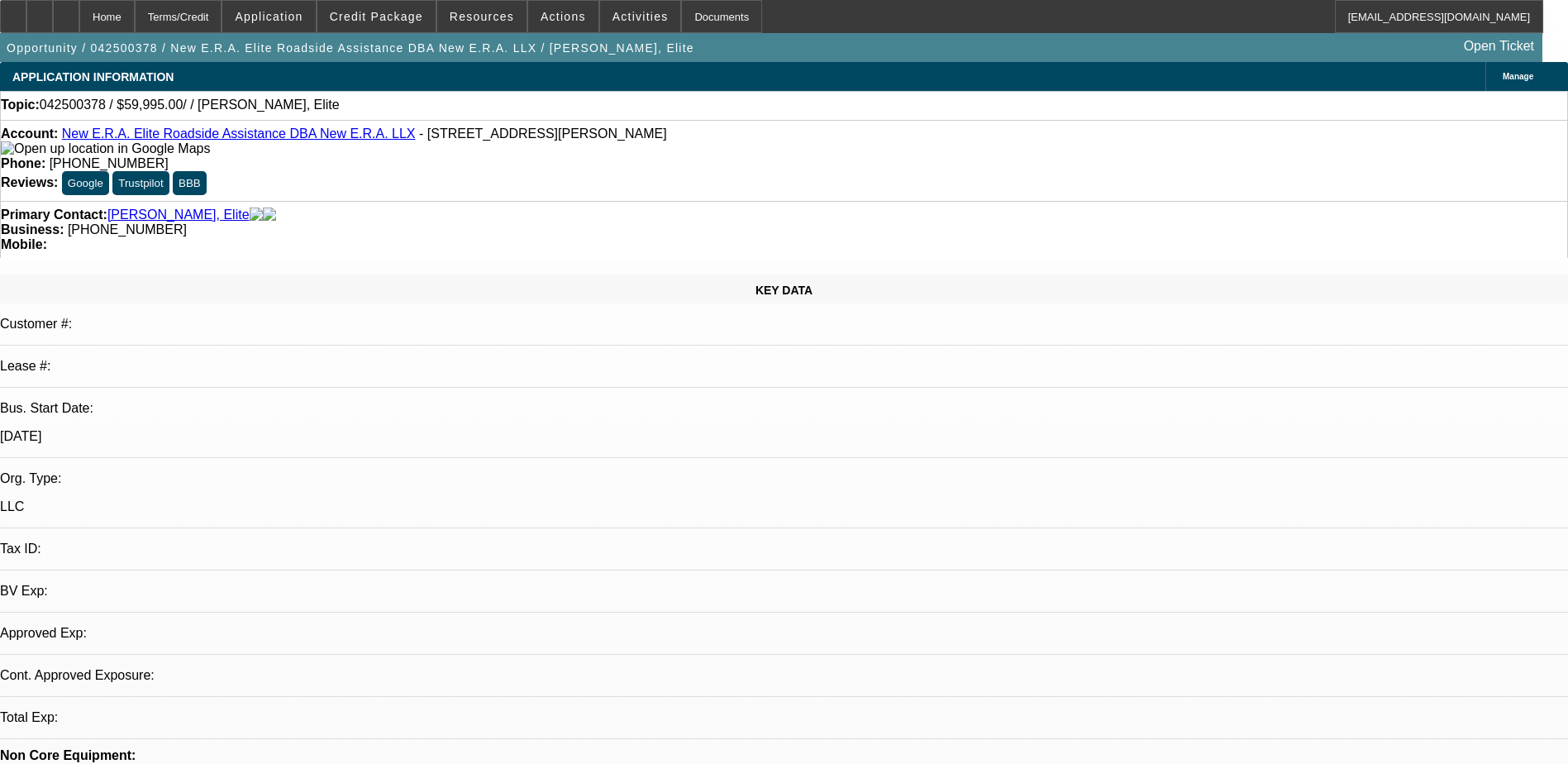
select select "0"
select select "2"
select select "0.1"
select select "1"
select select "2"
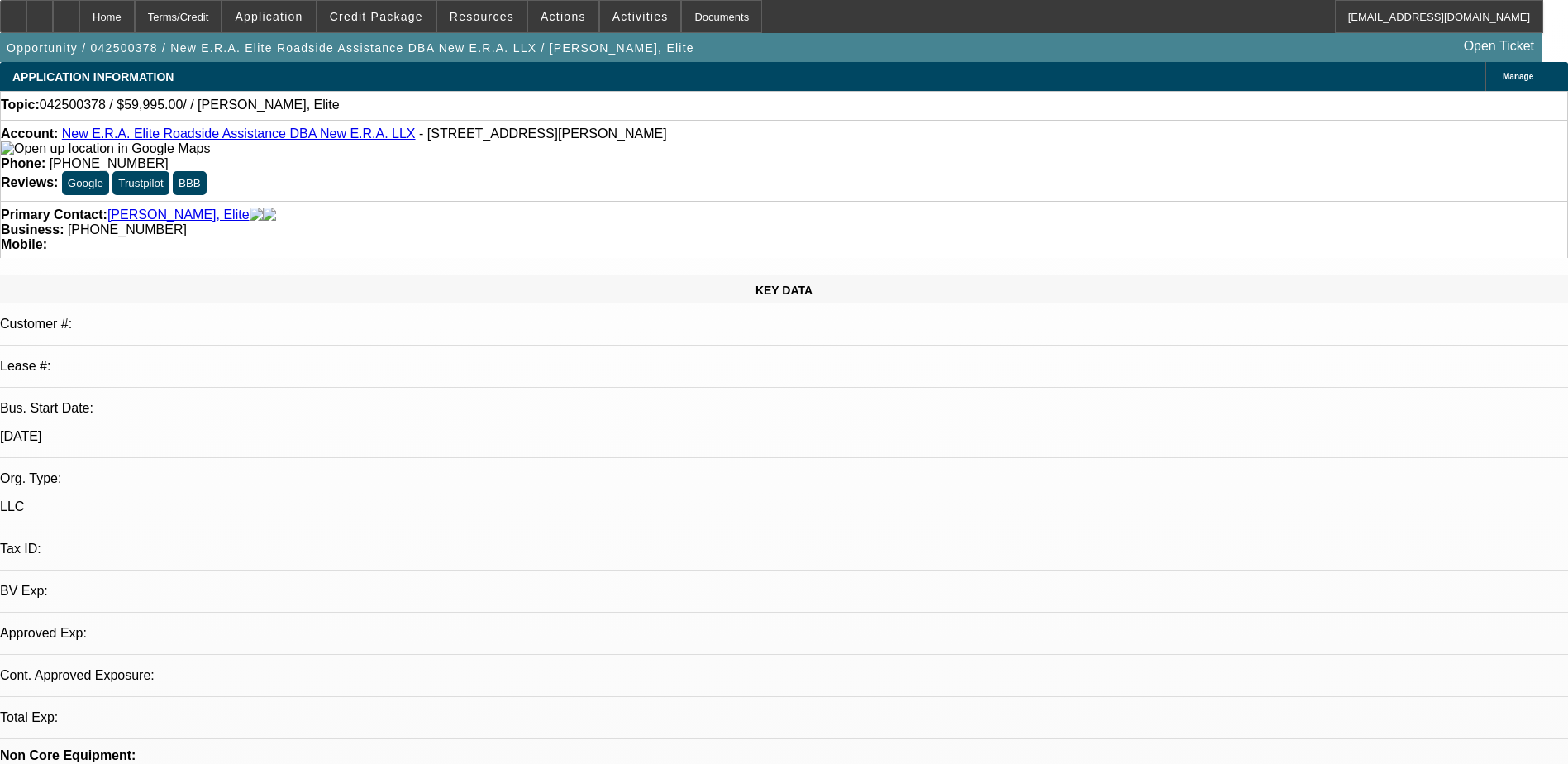
select select "4"
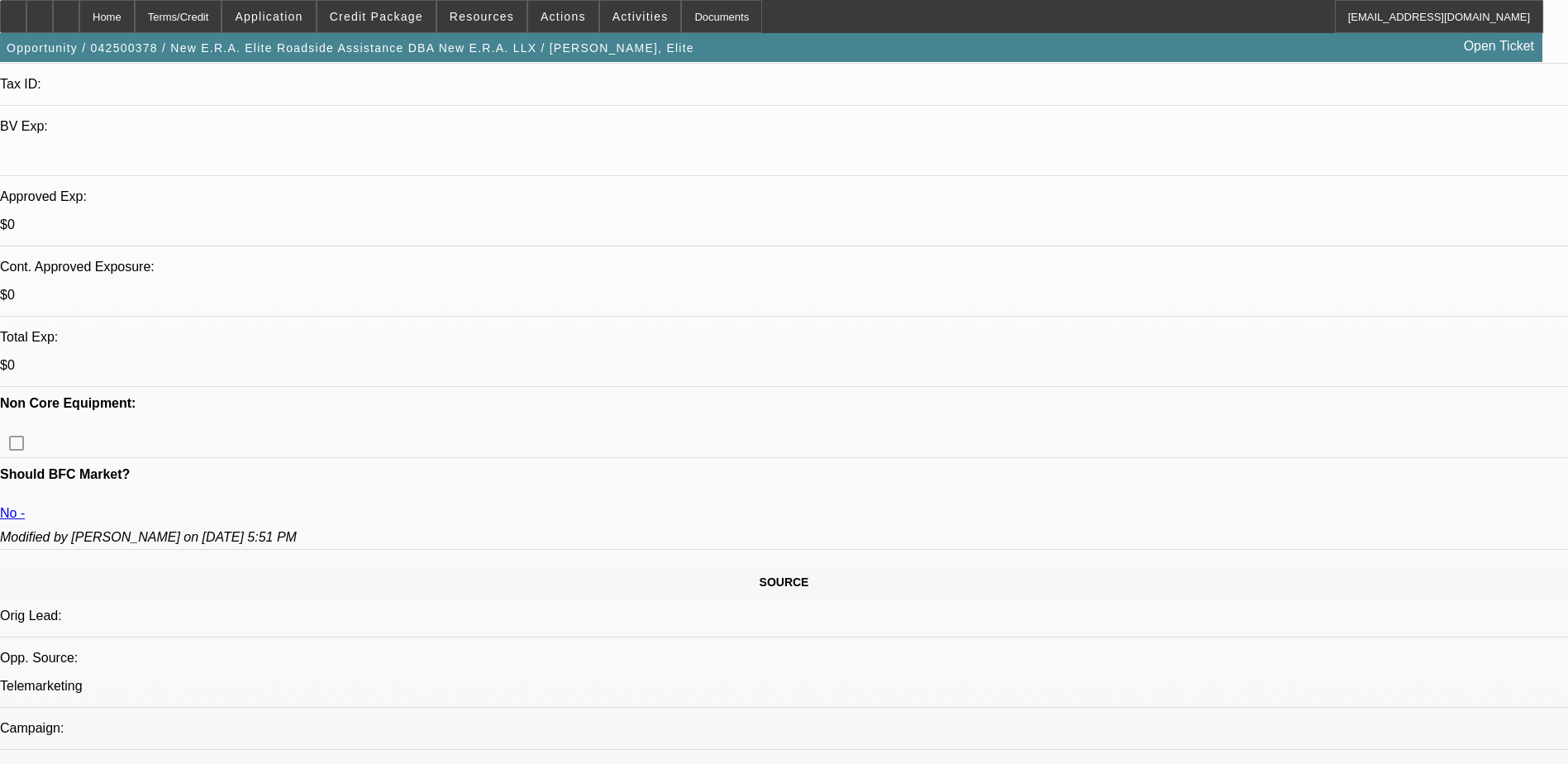
scroll to position [661, 0]
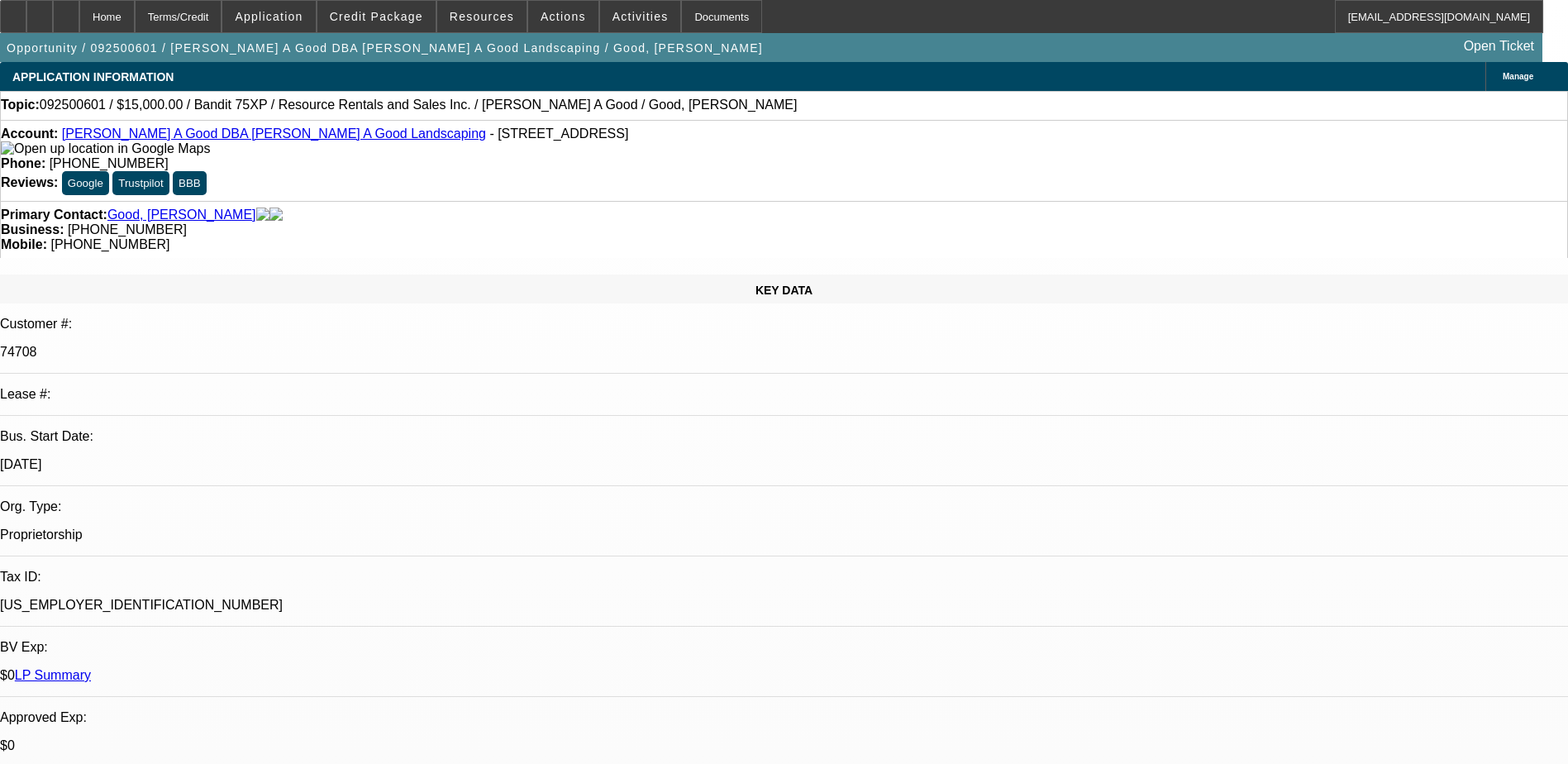
select select "0"
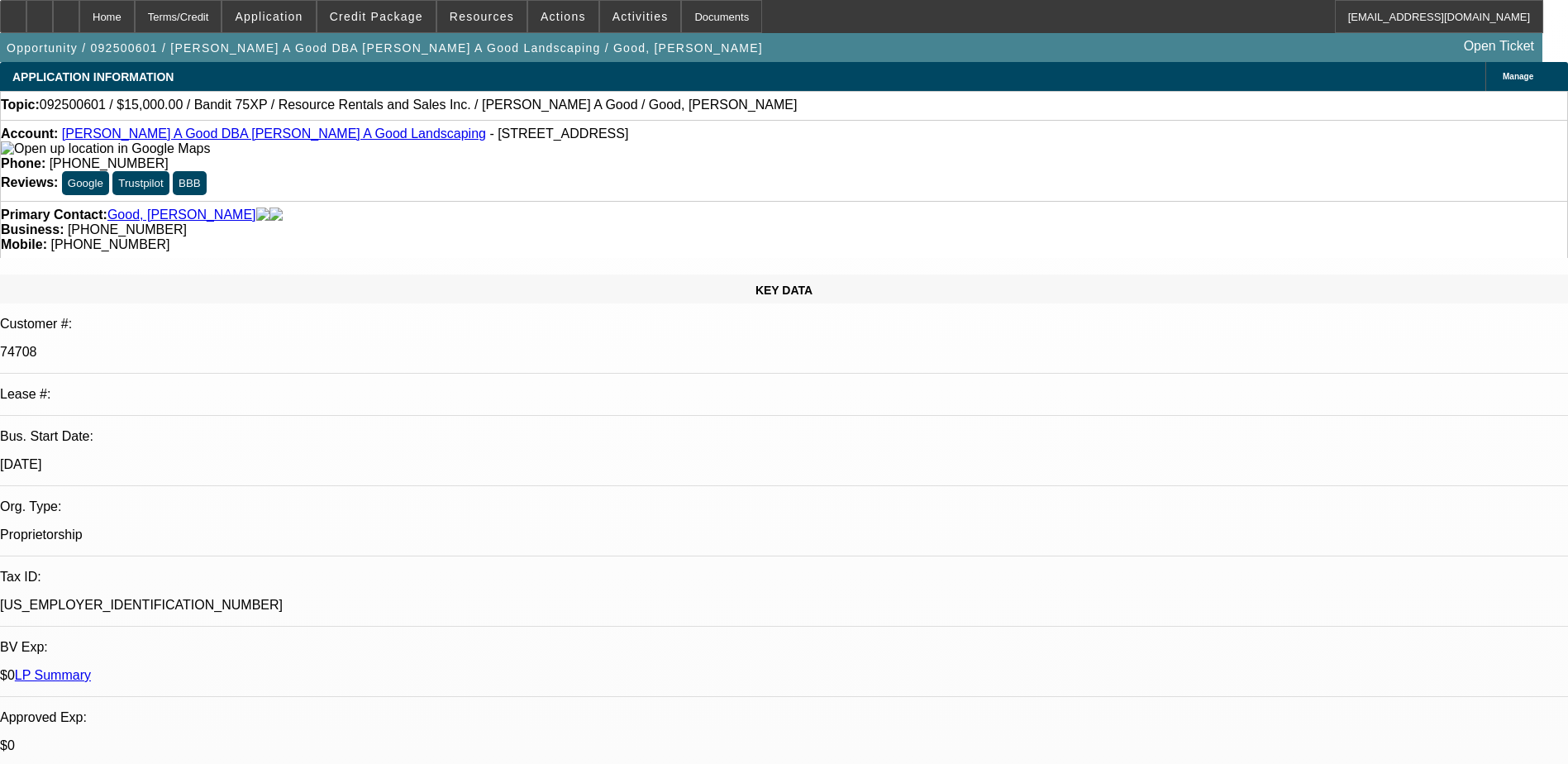
select select "0"
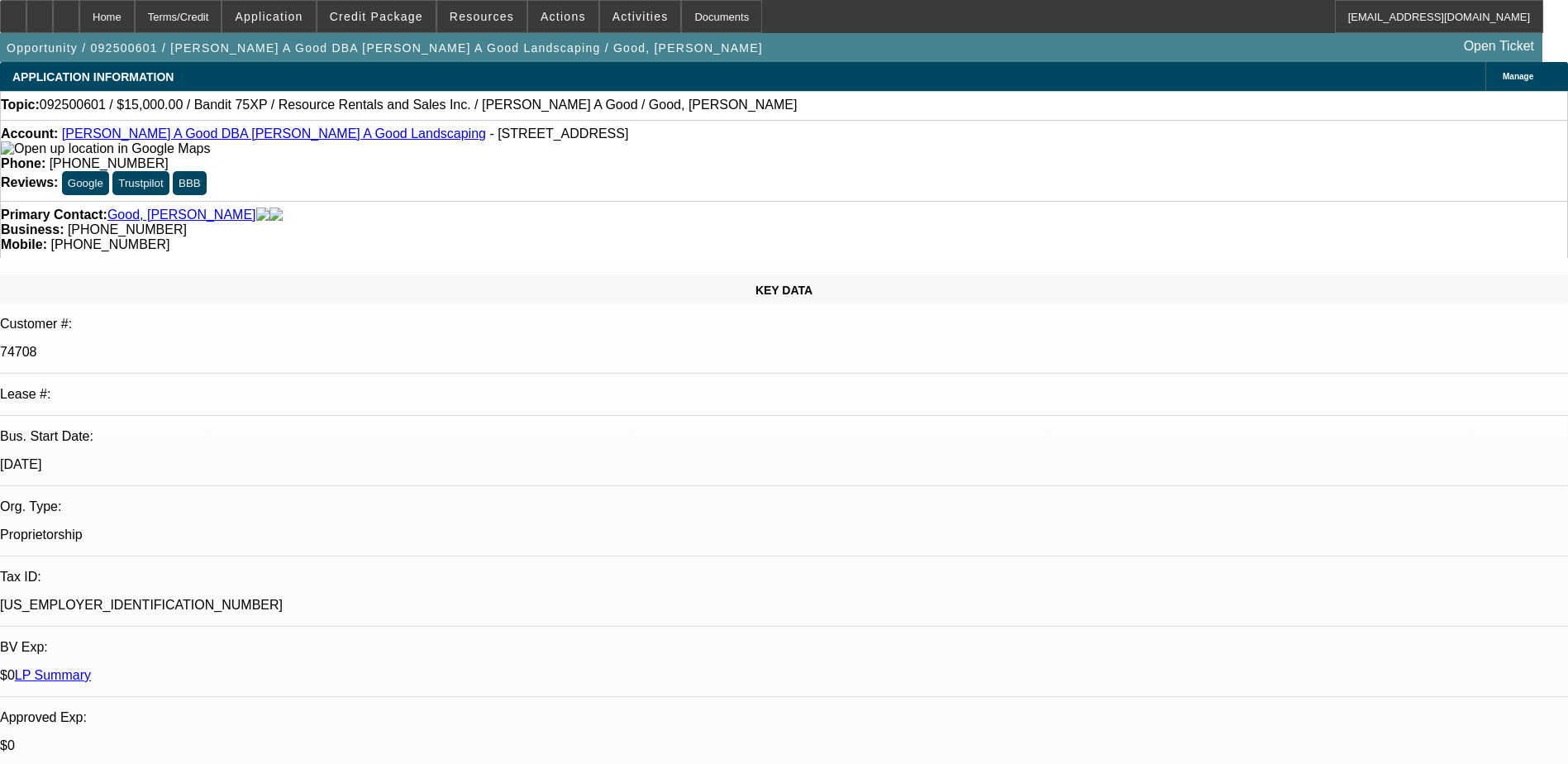
select select "0"
select select "1"
select select "3"
select select "6"
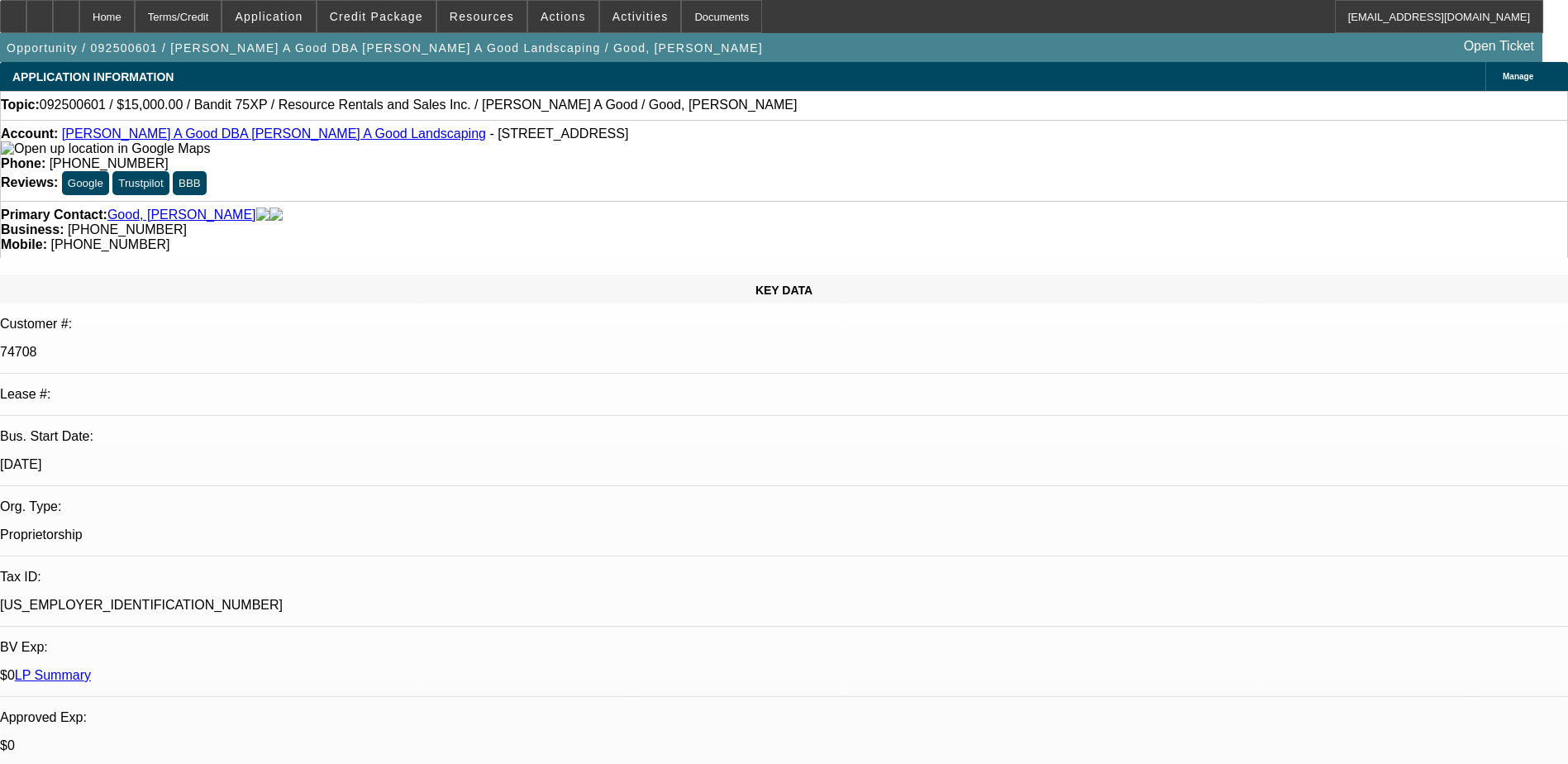
select select "1"
select select "3"
select select "6"
select select "1"
select select "3"
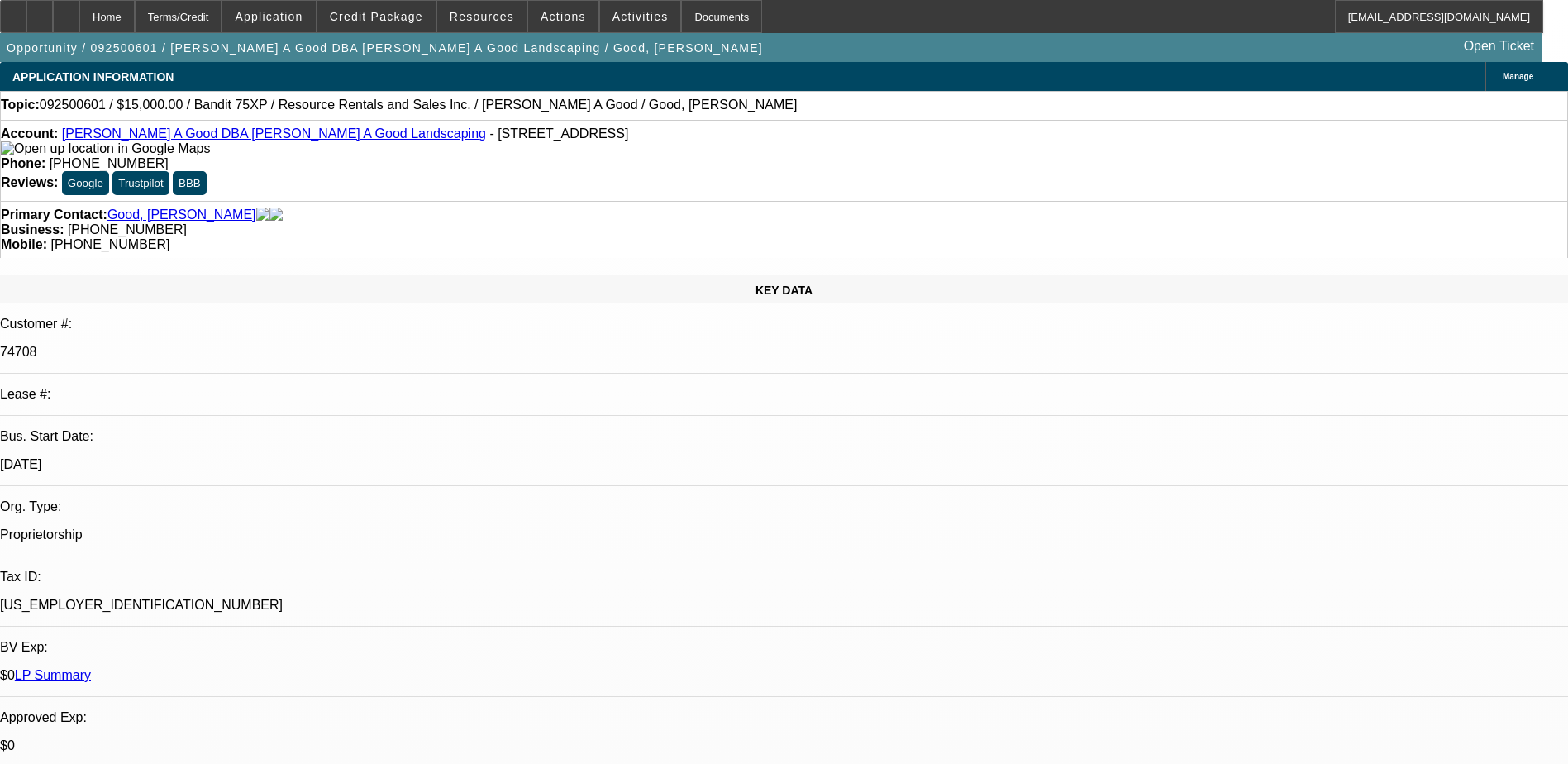
select select "2"
select select "1"
select select "3"
select select "2"
drag, startPoint x: 918, startPoint y: 187, endPoint x: 831, endPoint y: 194, distance: 87.3
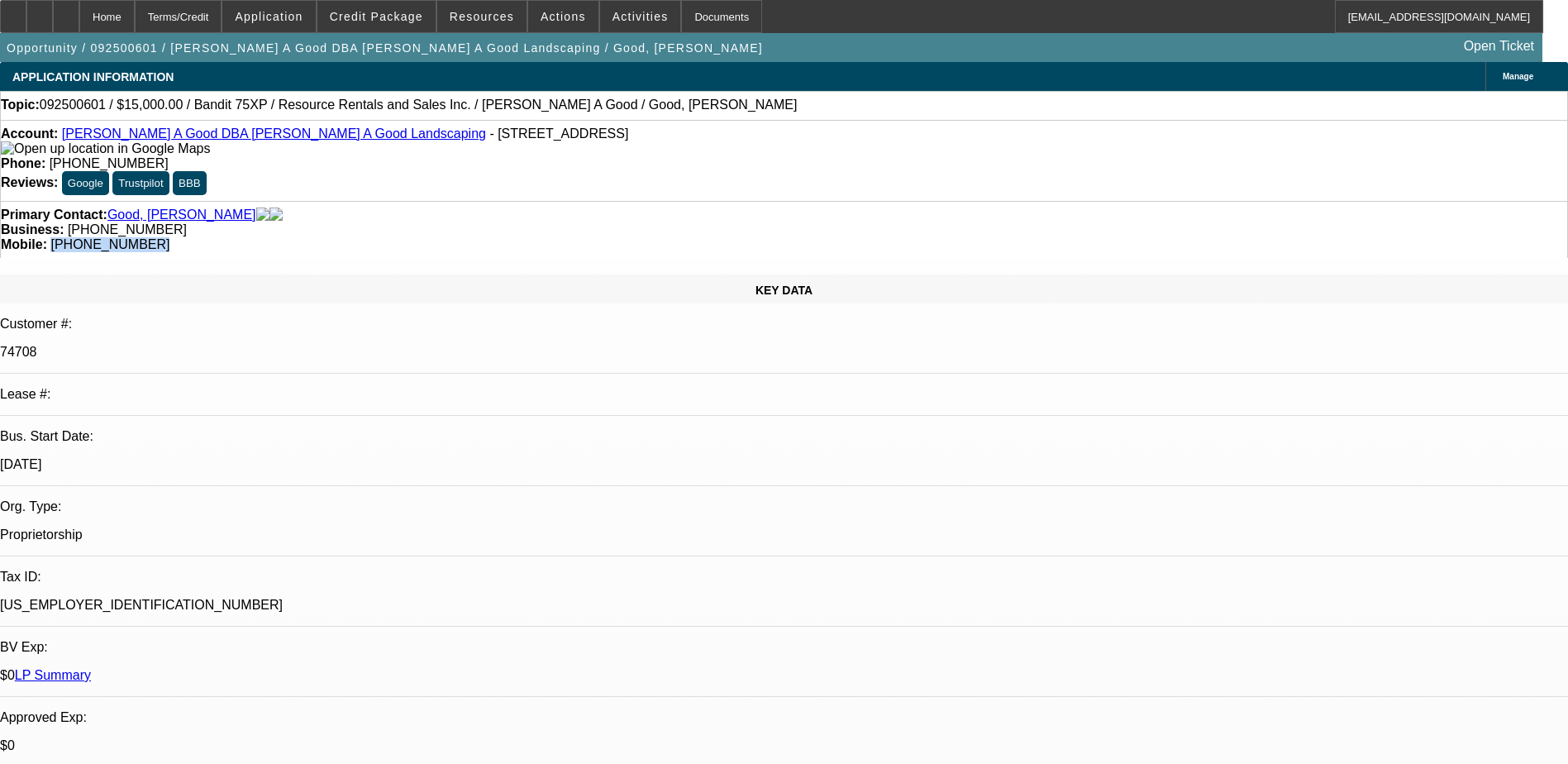
click at [831, 201] on div "Primary Contact: Good, Roy Business: (717) 933-4043 Mobile: (717) 821-5412" at bounding box center [784, 229] width 1568 height 57
copy span "(717) 821-5412"
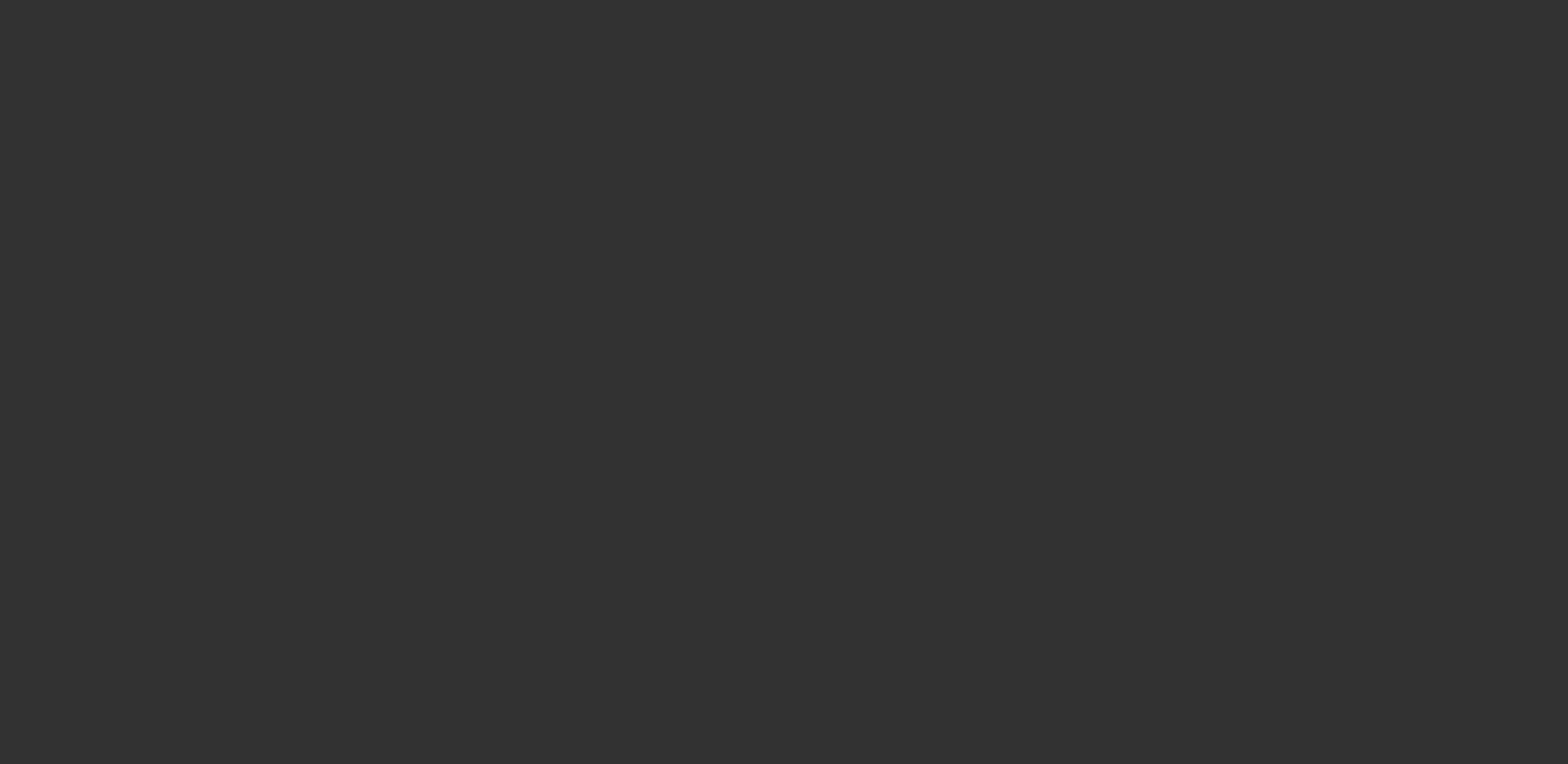
click at [761, 358] on span "Open calendar" at bounding box center [780, 337] width 39 height 39
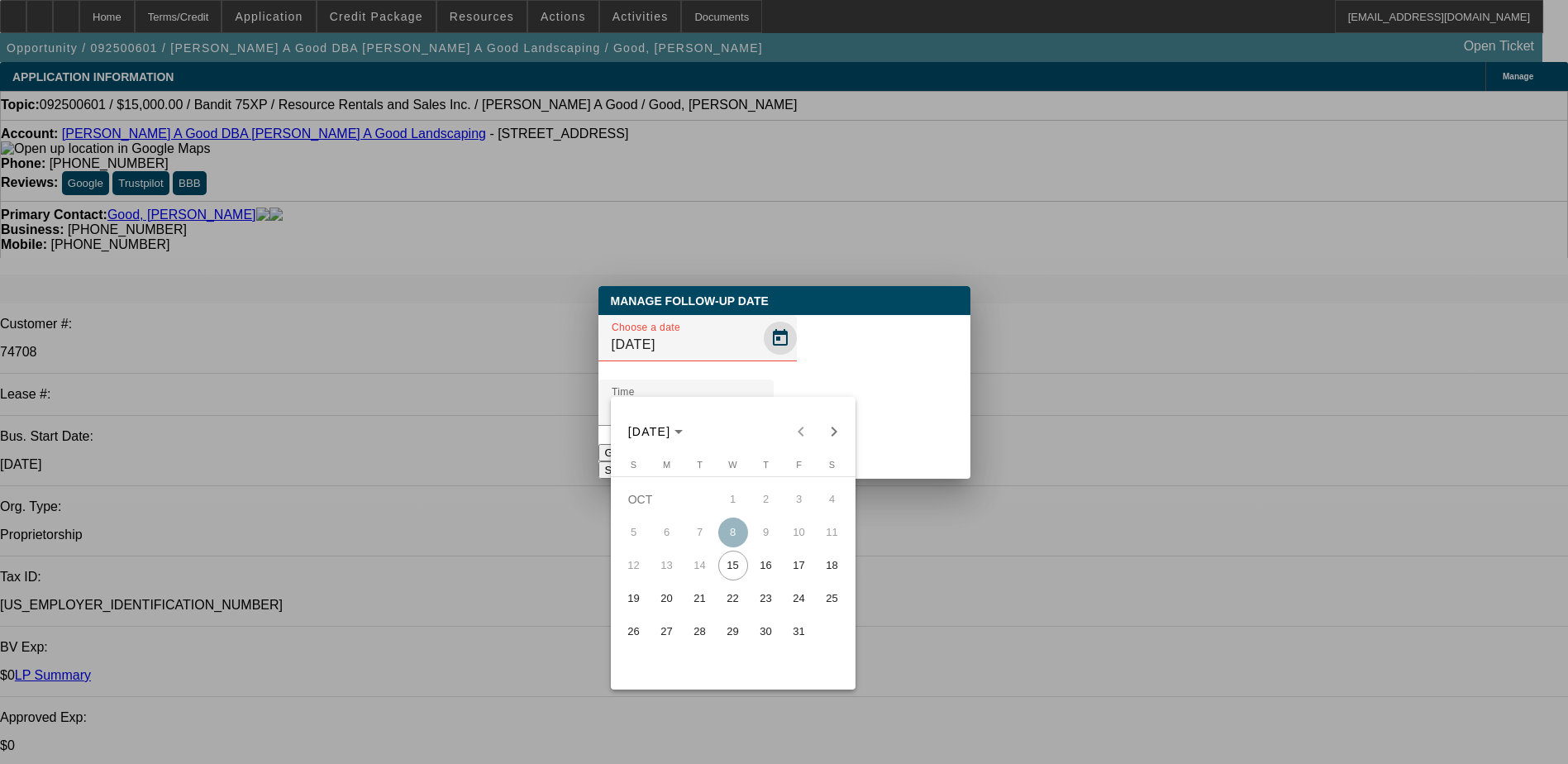
click at [755, 376] on div at bounding box center [784, 382] width 1568 height 764
click at [761, 358] on span "Open calendar" at bounding box center [780, 337] width 39 height 39
click at [765, 563] on span "16" at bounding box center [766, 565] width 29 height 29
type input "10/16/2025"
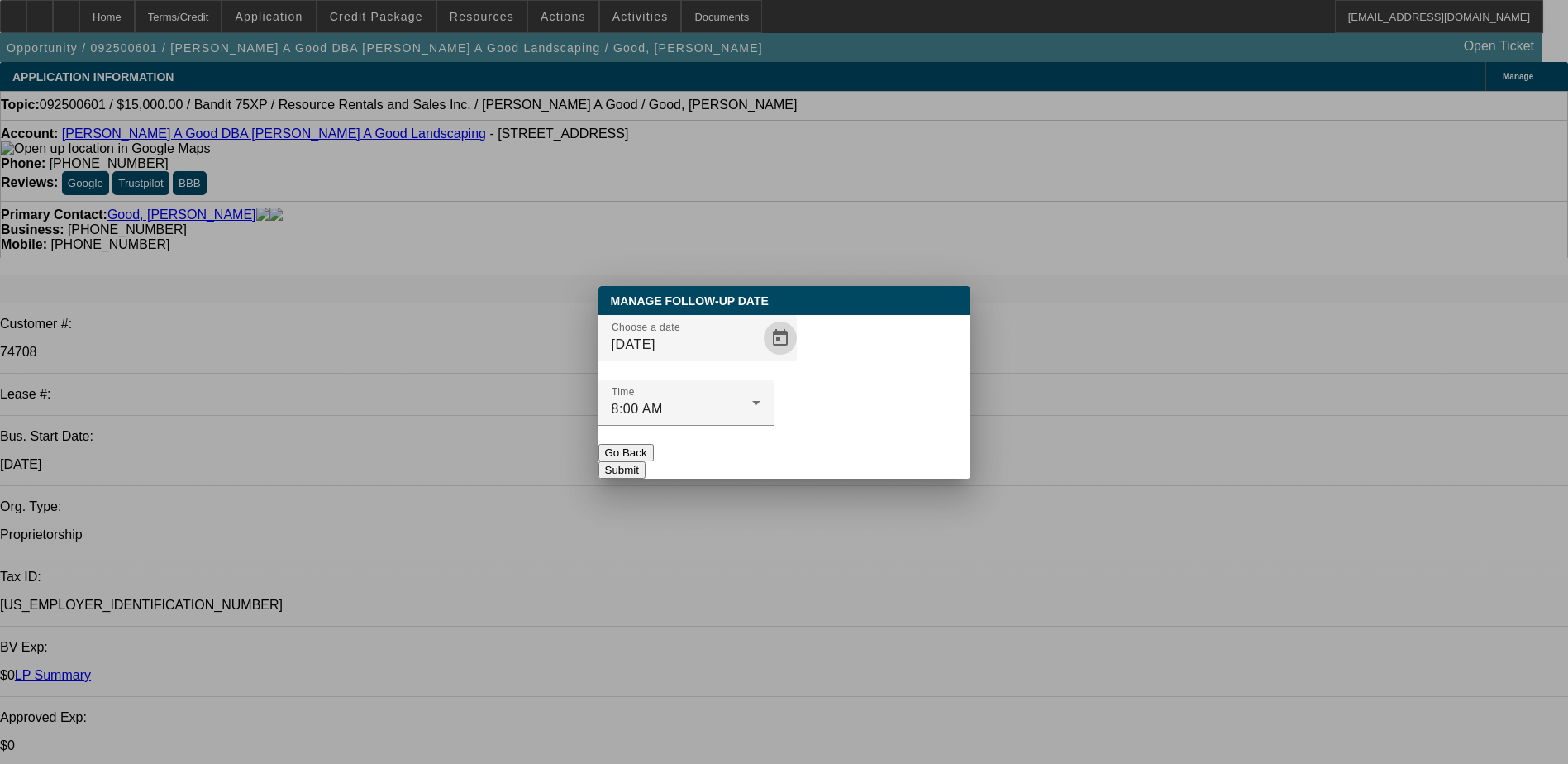
click at [646, 461] on button "Submit" at bounding box center [621, 469] width 47 height 17
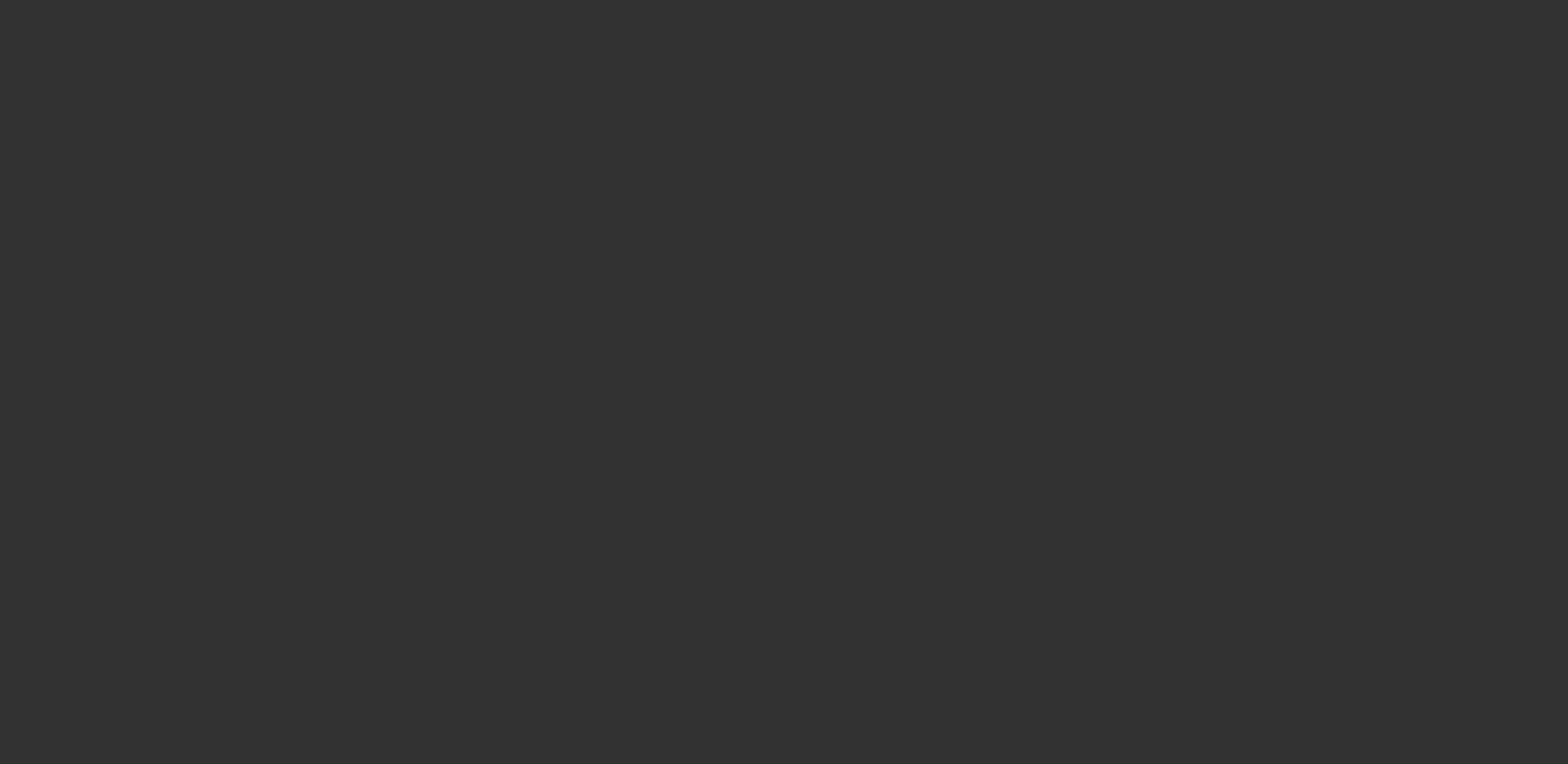
select select "0"
select select "6"
select select "0"
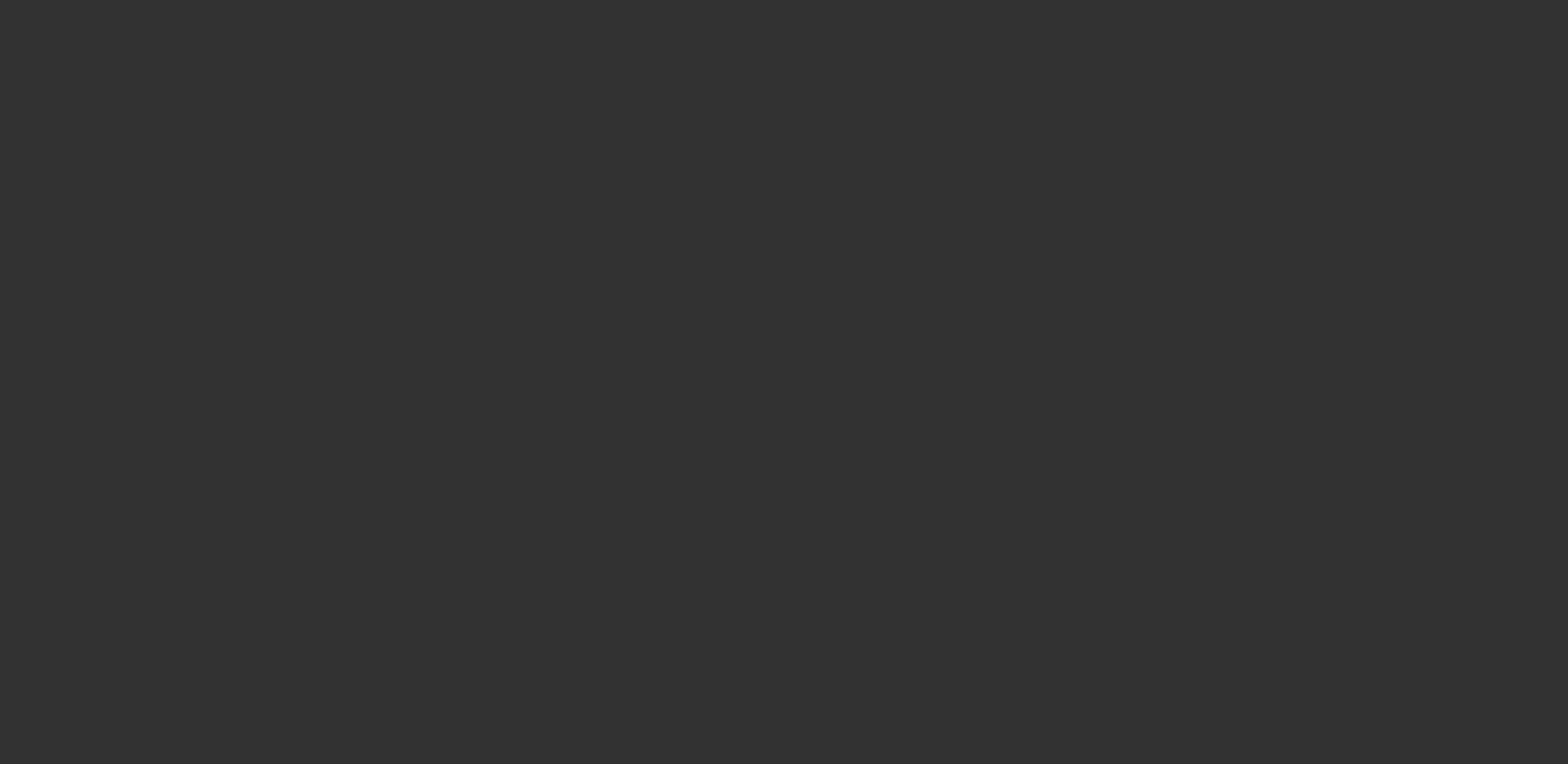
select select "0"
select select "6"
select select "0"
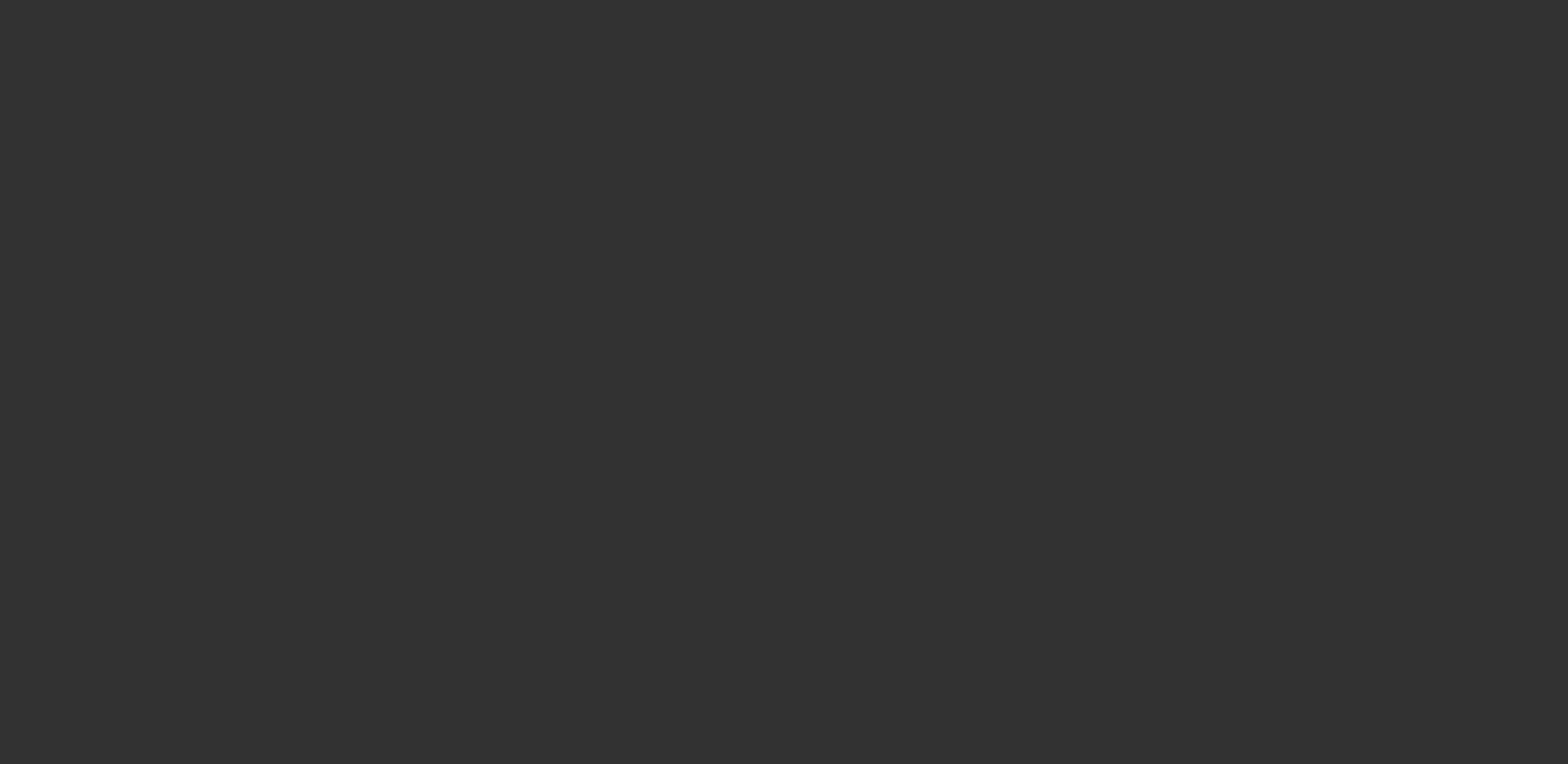
select select "0"
select select "6"
select select "0"
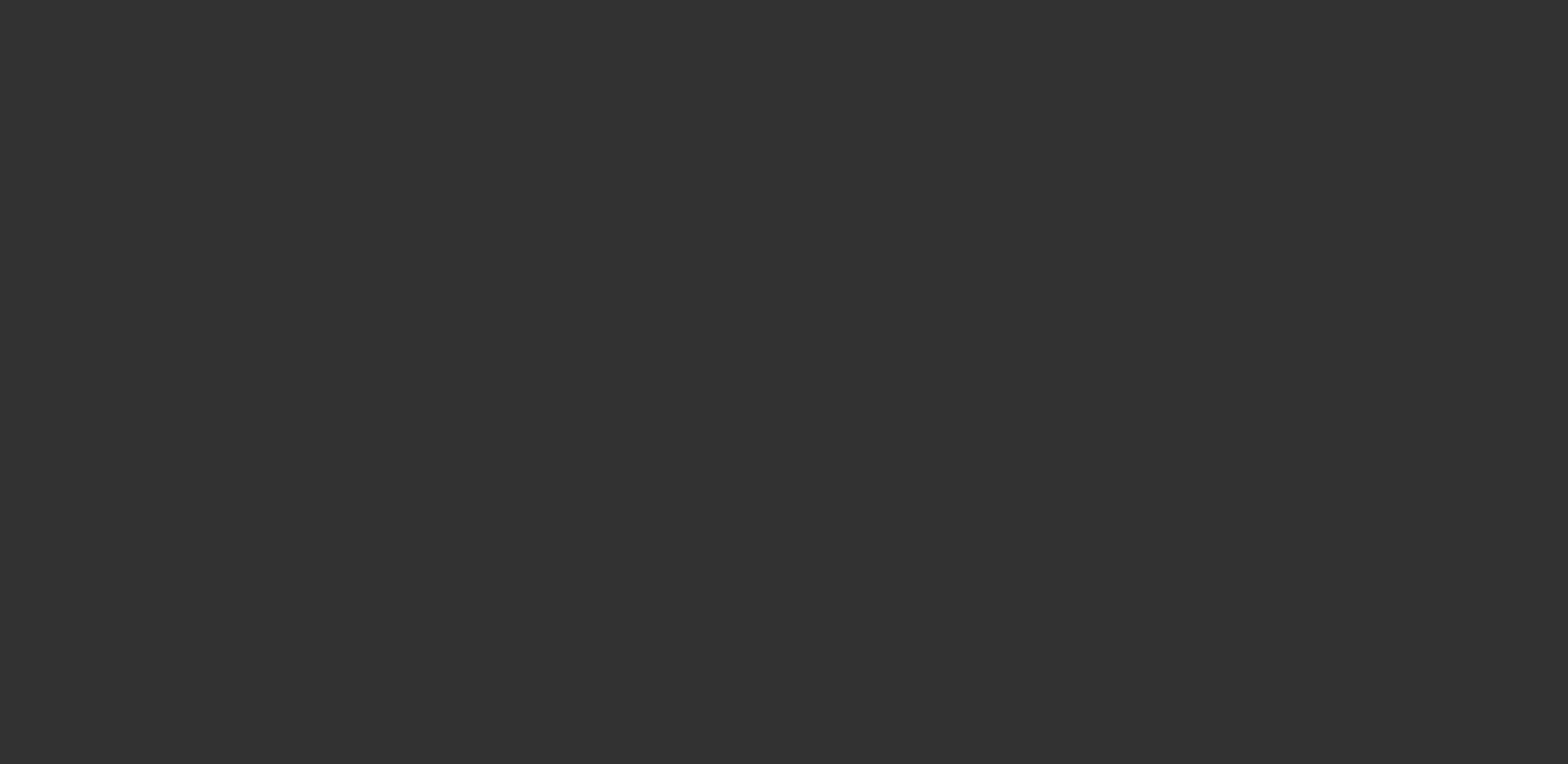
select select "6"
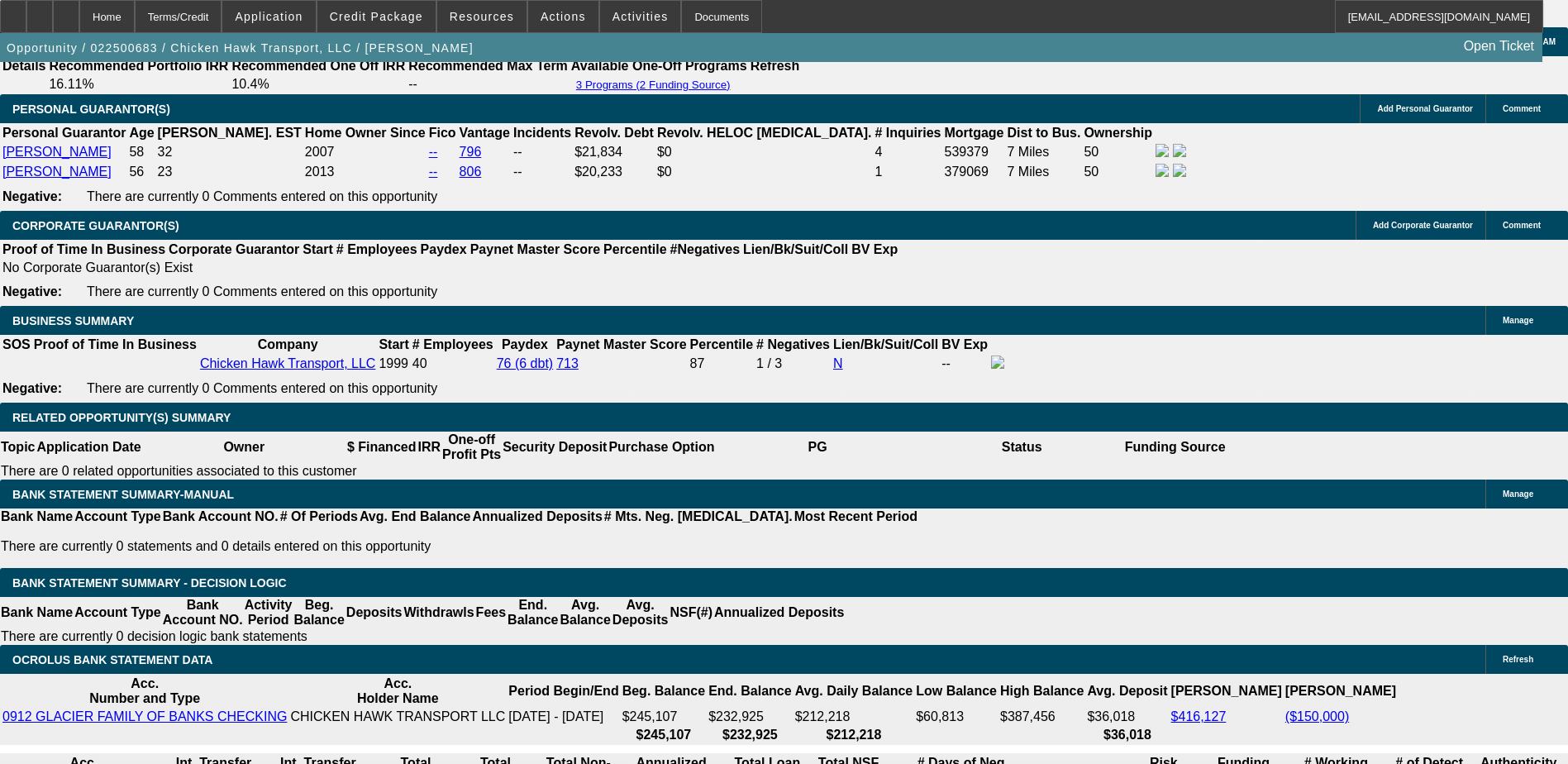
scroll to position [2479, 0]
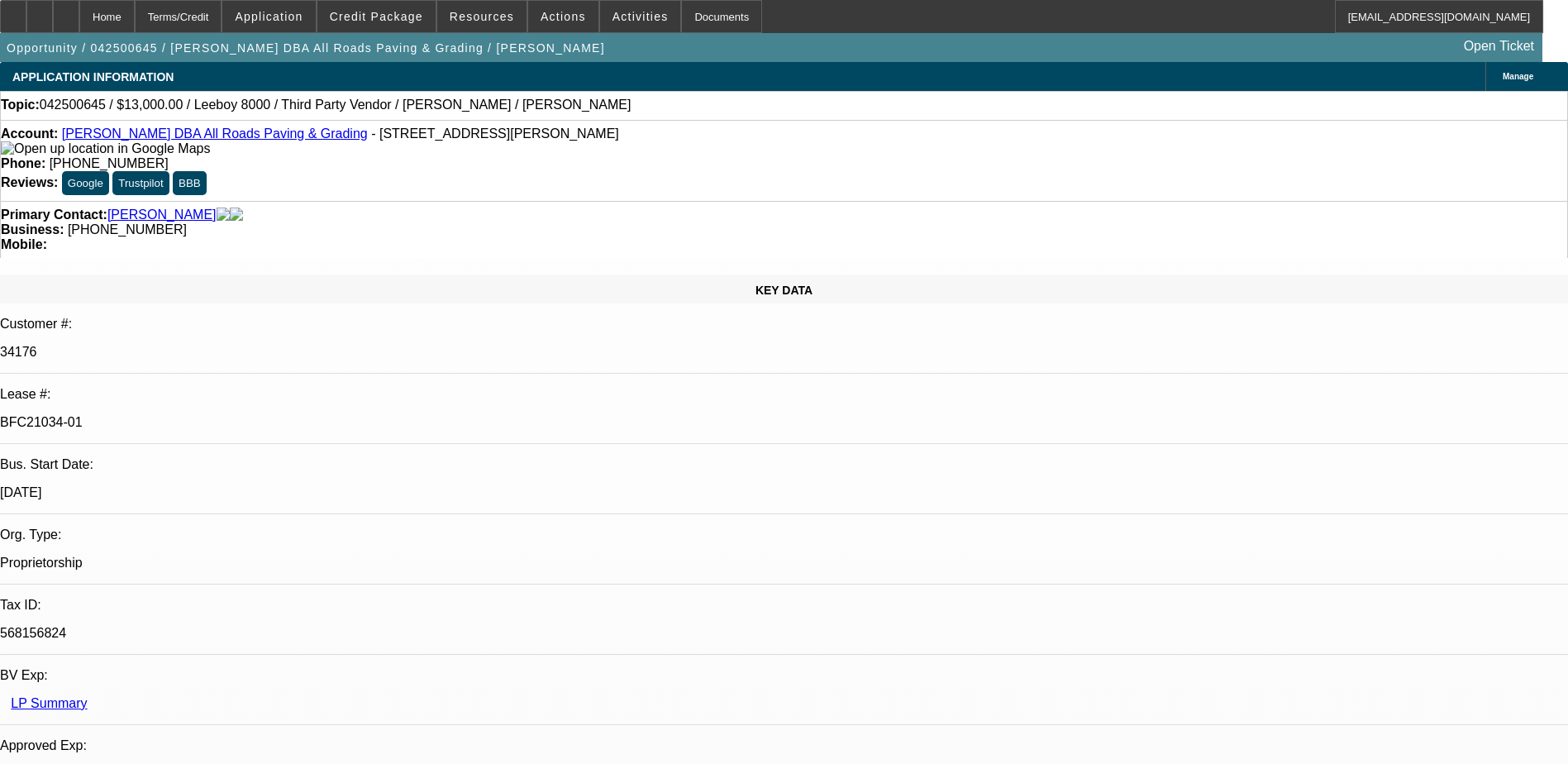
select select "0"
select select "3"
select select "0.1"
select select "5"
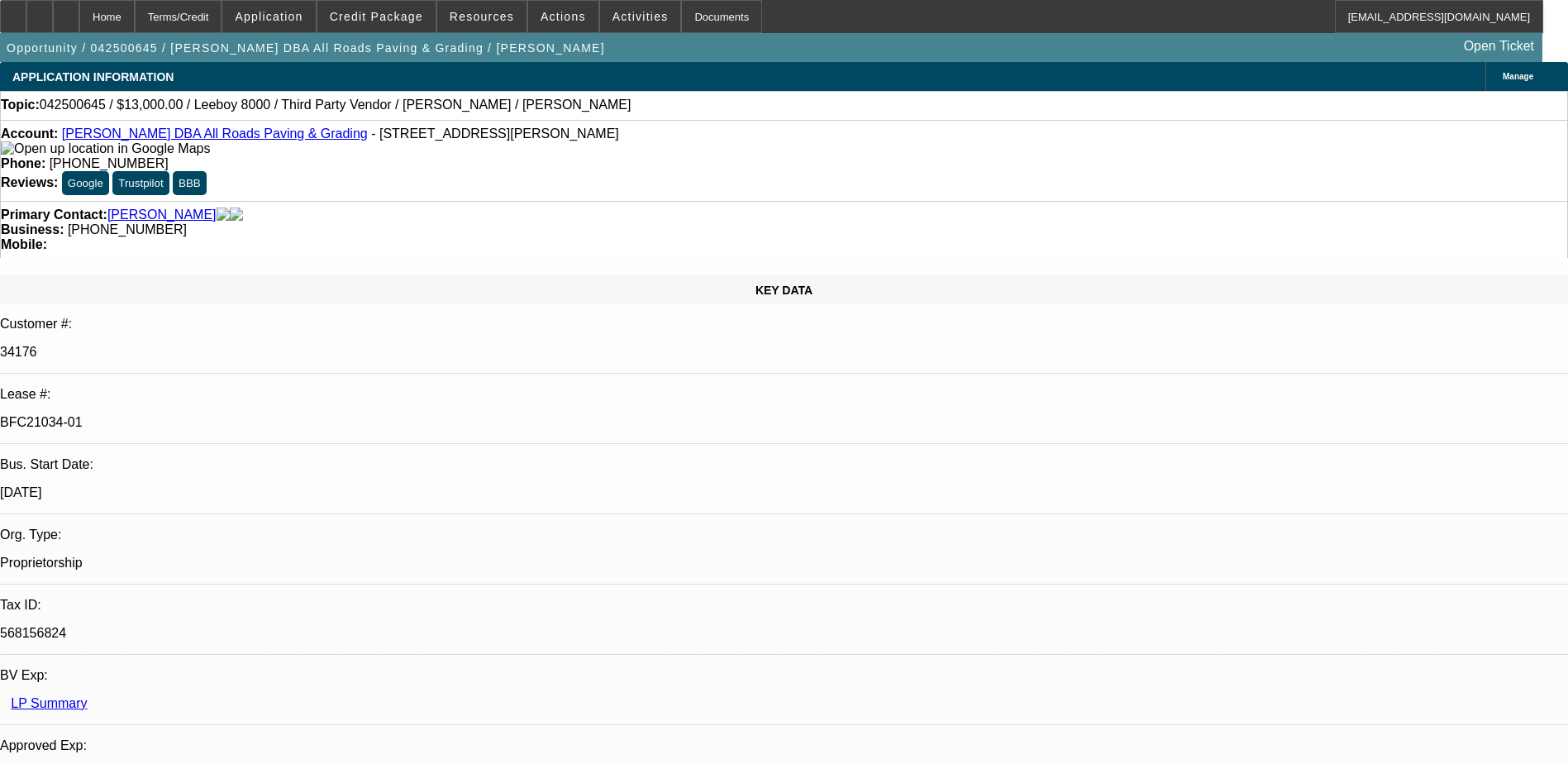
select select "0"
select select "3"
select select "0.1"
select select "5"
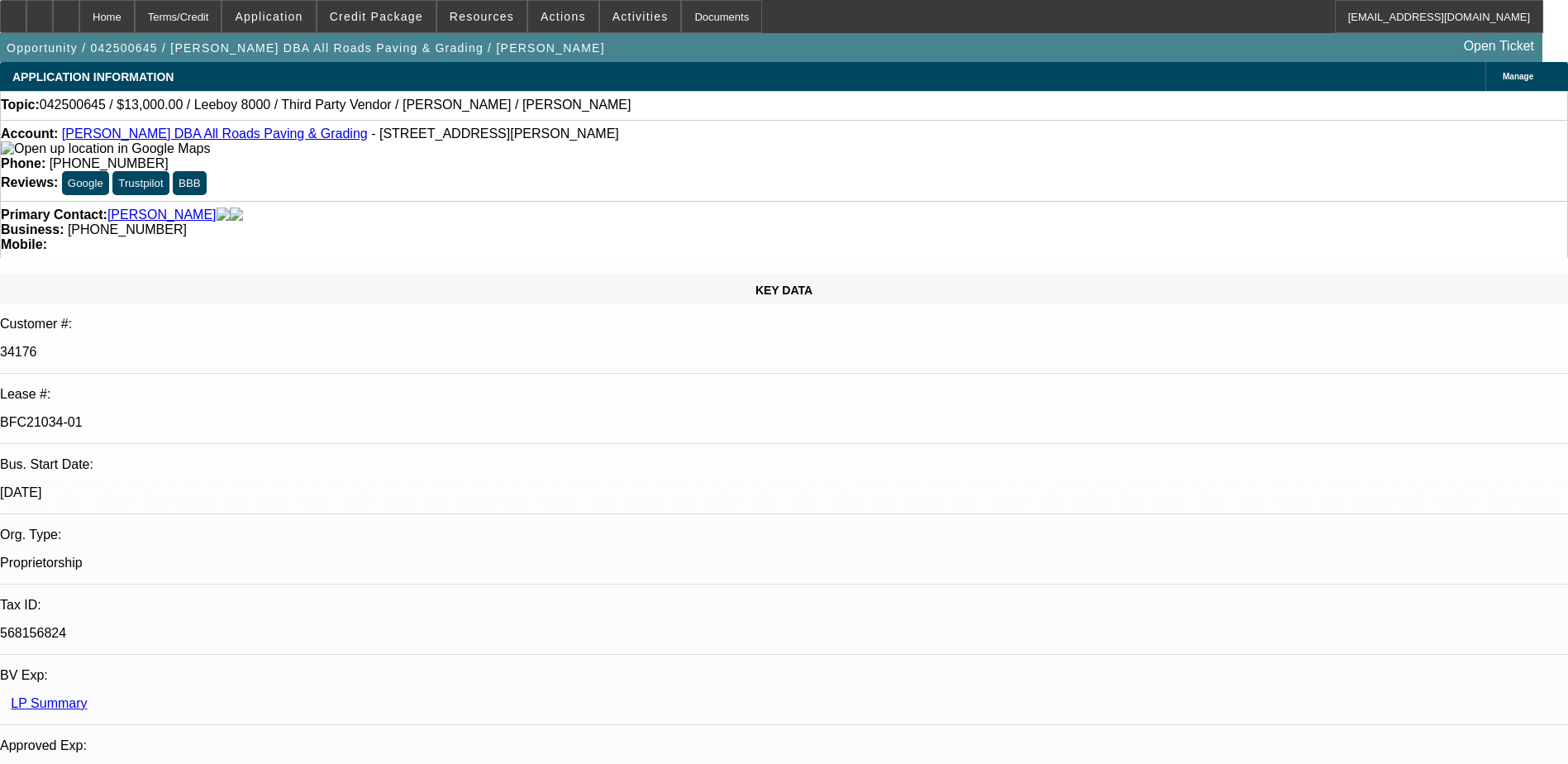
select select "0"
select select "3"
select select "0.1"
select select "5"
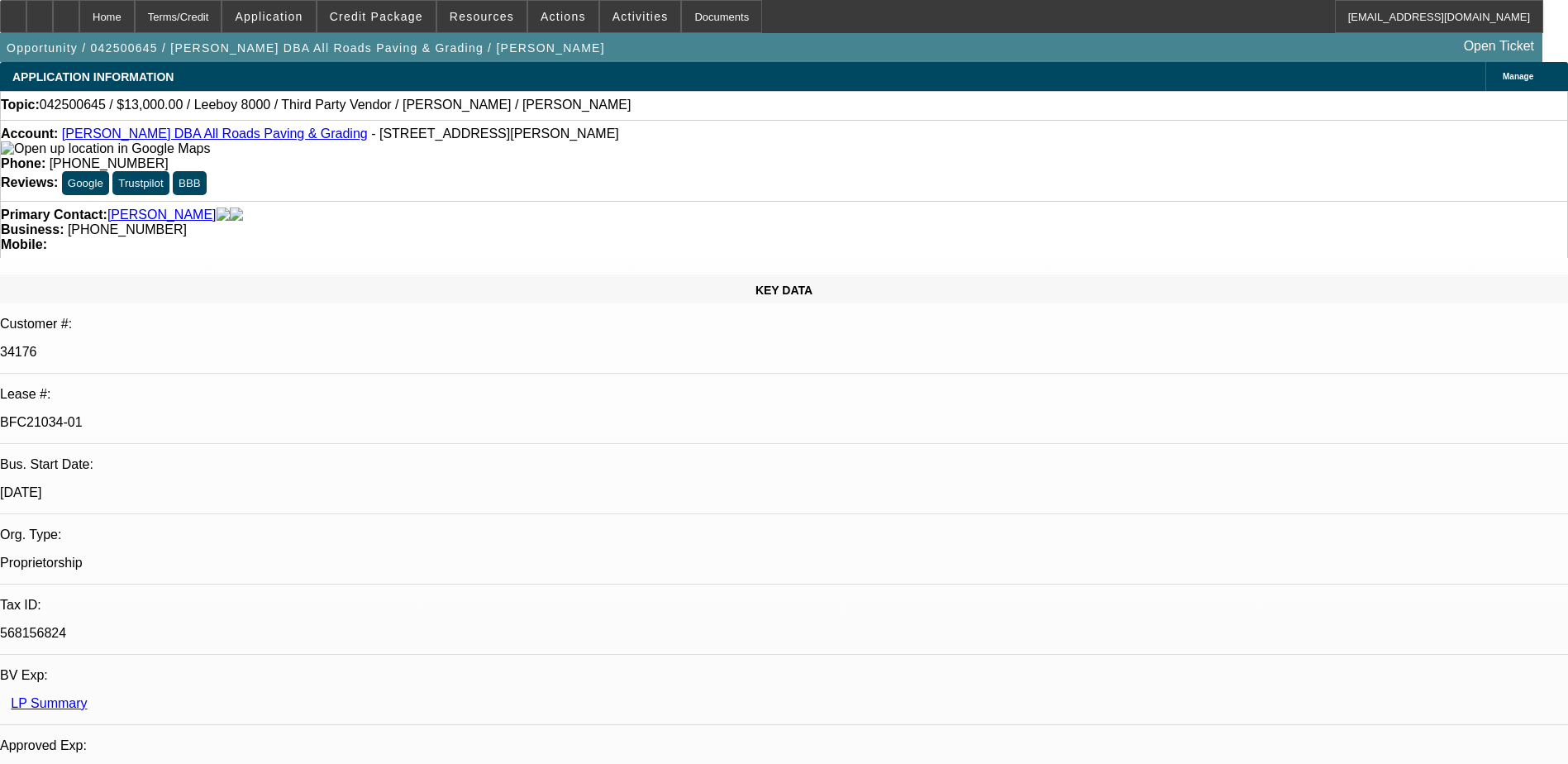
select select "0"
select select "3"
select select "0.1"
select select "5"
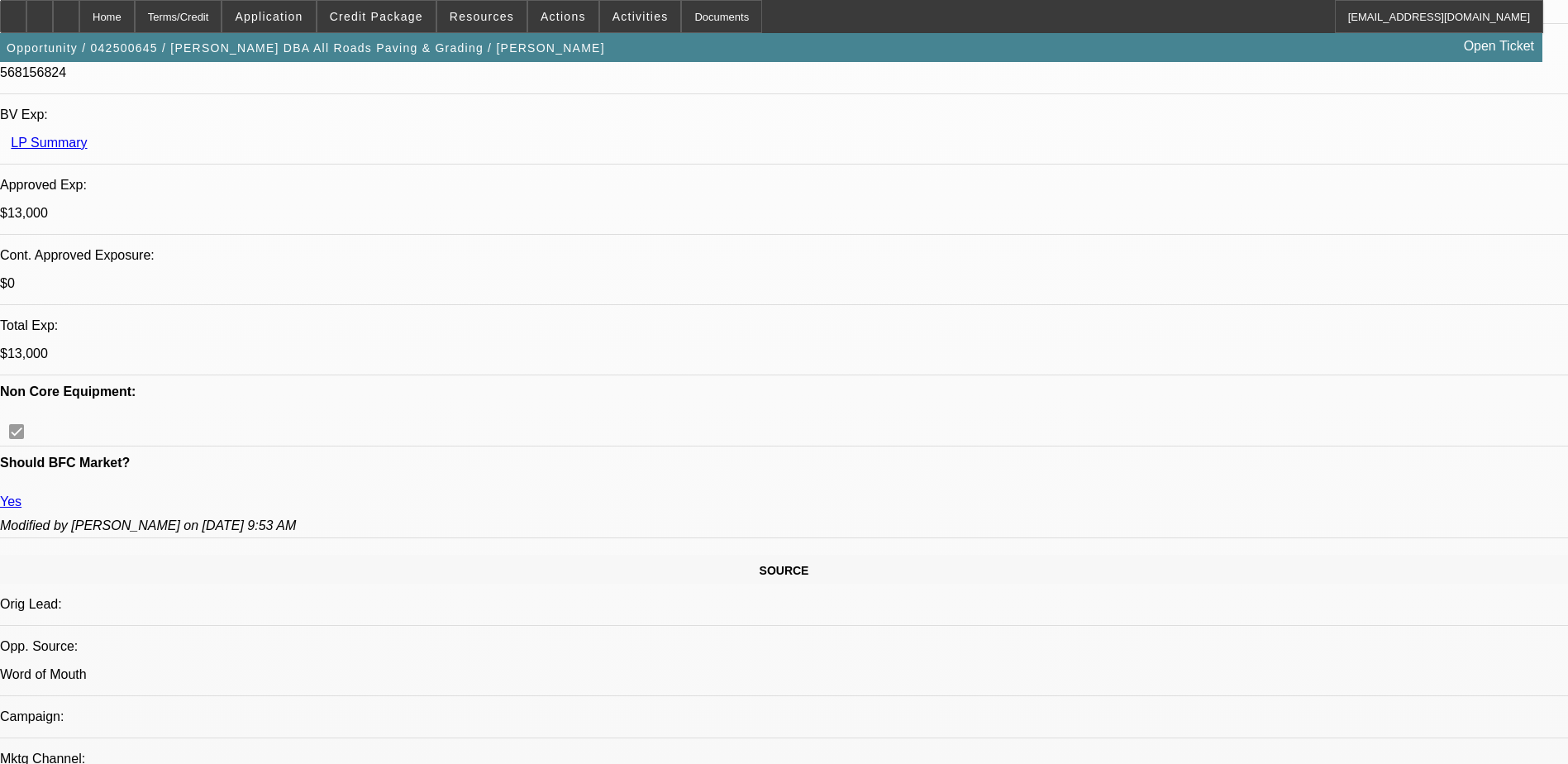
scroll to position [413, 0]
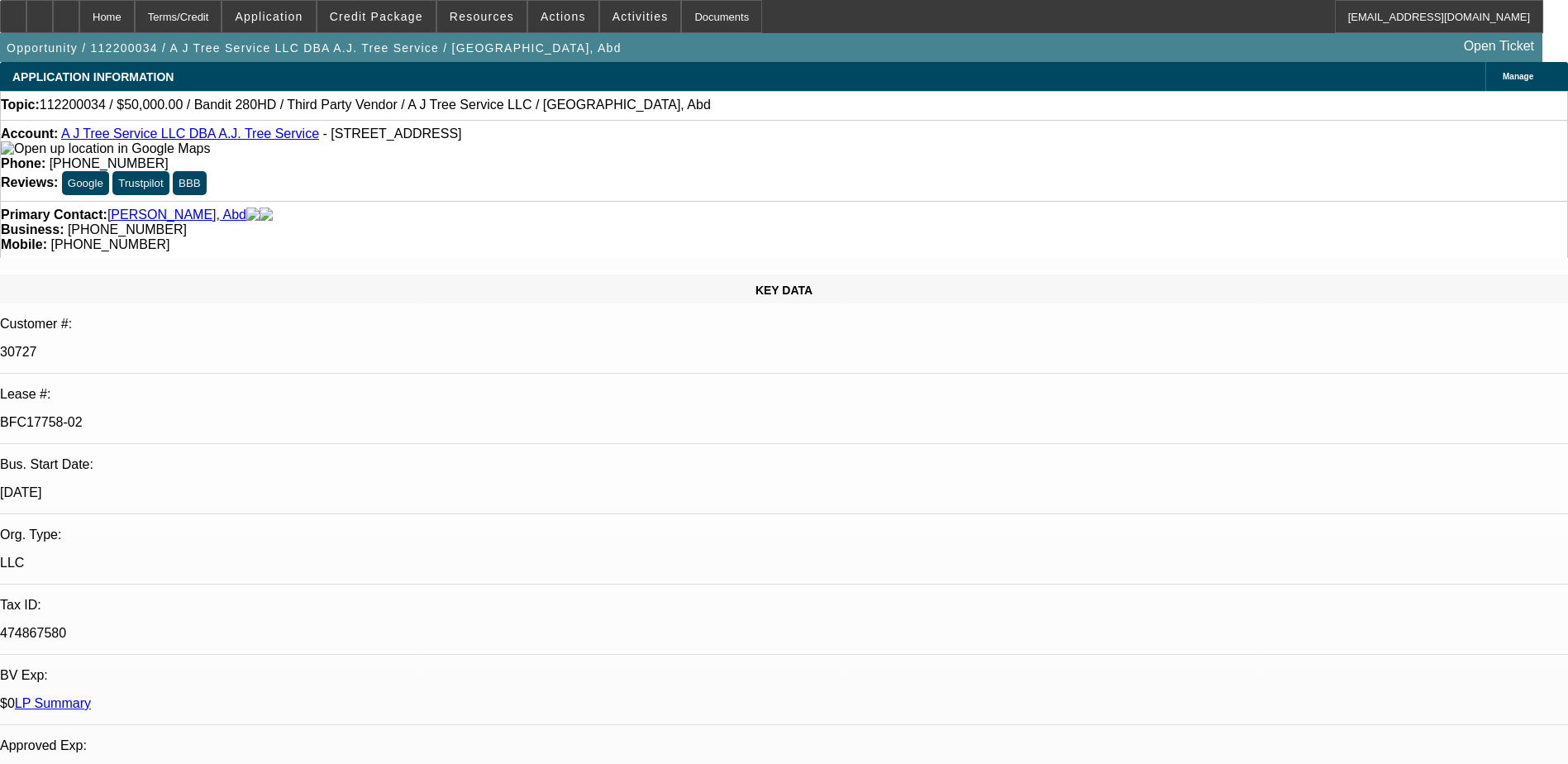
select select "0"
select select "2"
select select "0"
select select "2"
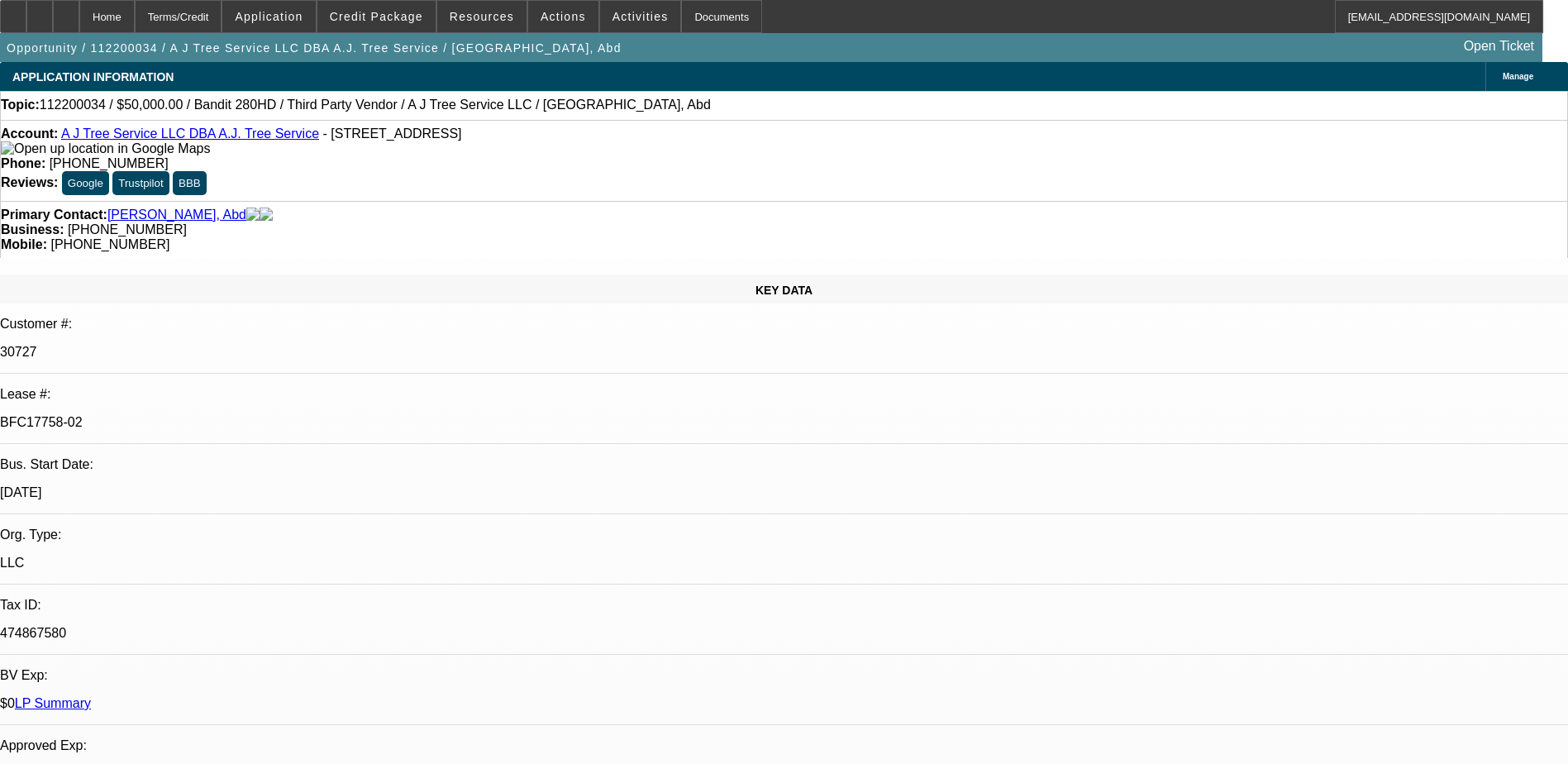
select select "0"
select select "2"
select select "0"
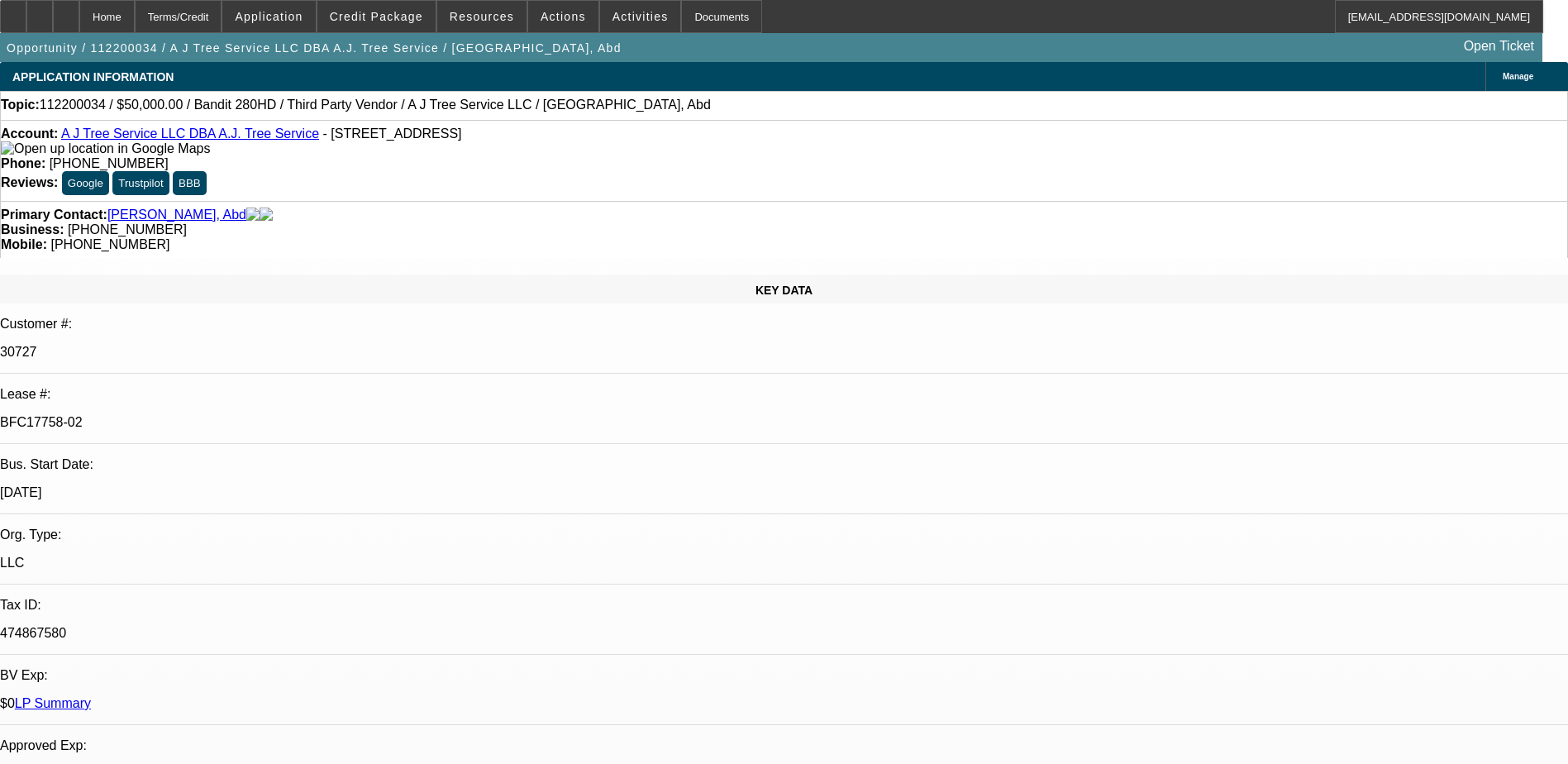
select select "2"
select select "0"
select select "1"
select select "2"
select select "6"
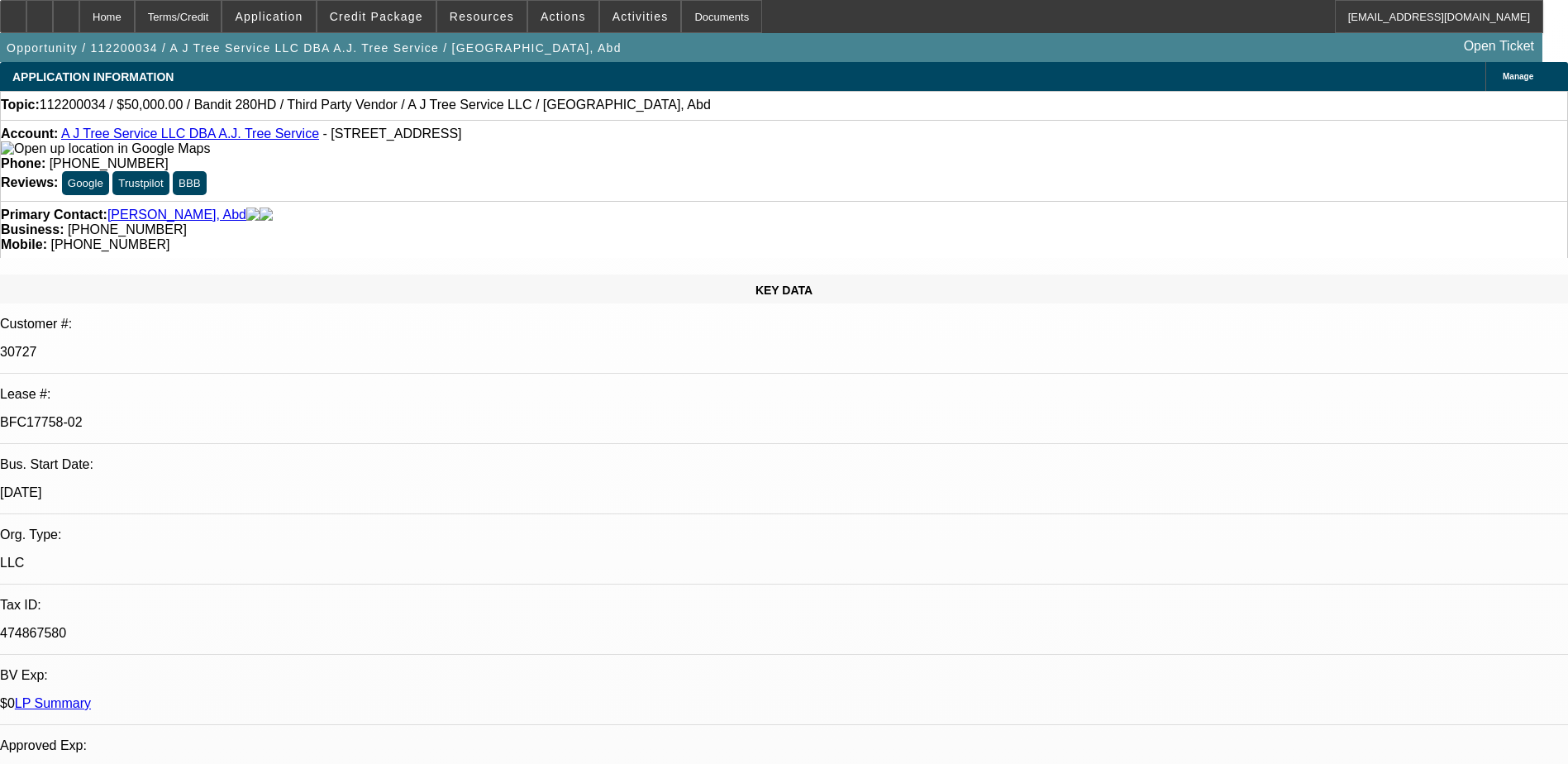
select select "1"
select select "2"
select select "6"
select select "1"
select select "2"
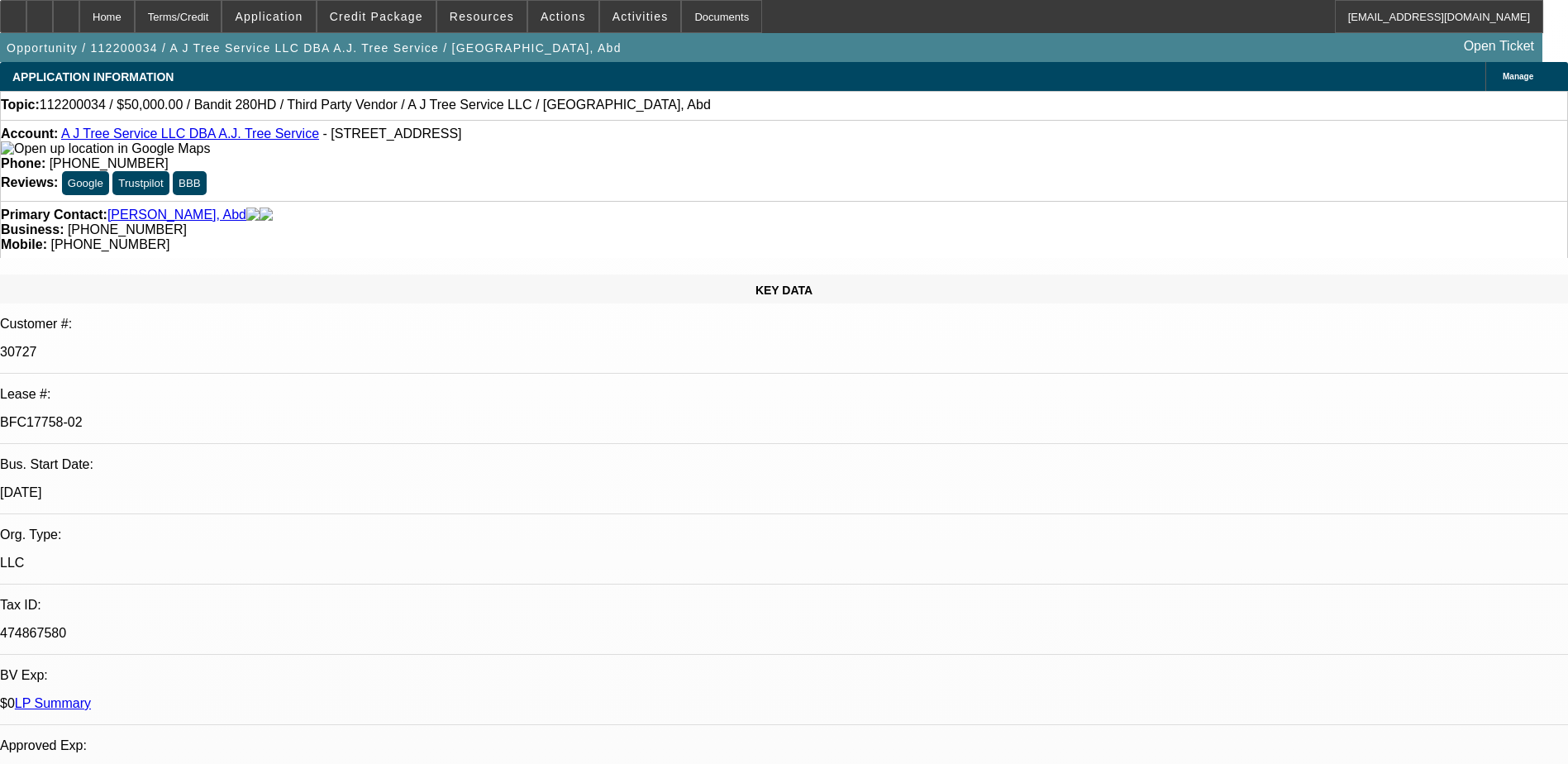
select select "6"
select select "1"
select select "2"
select select "6"
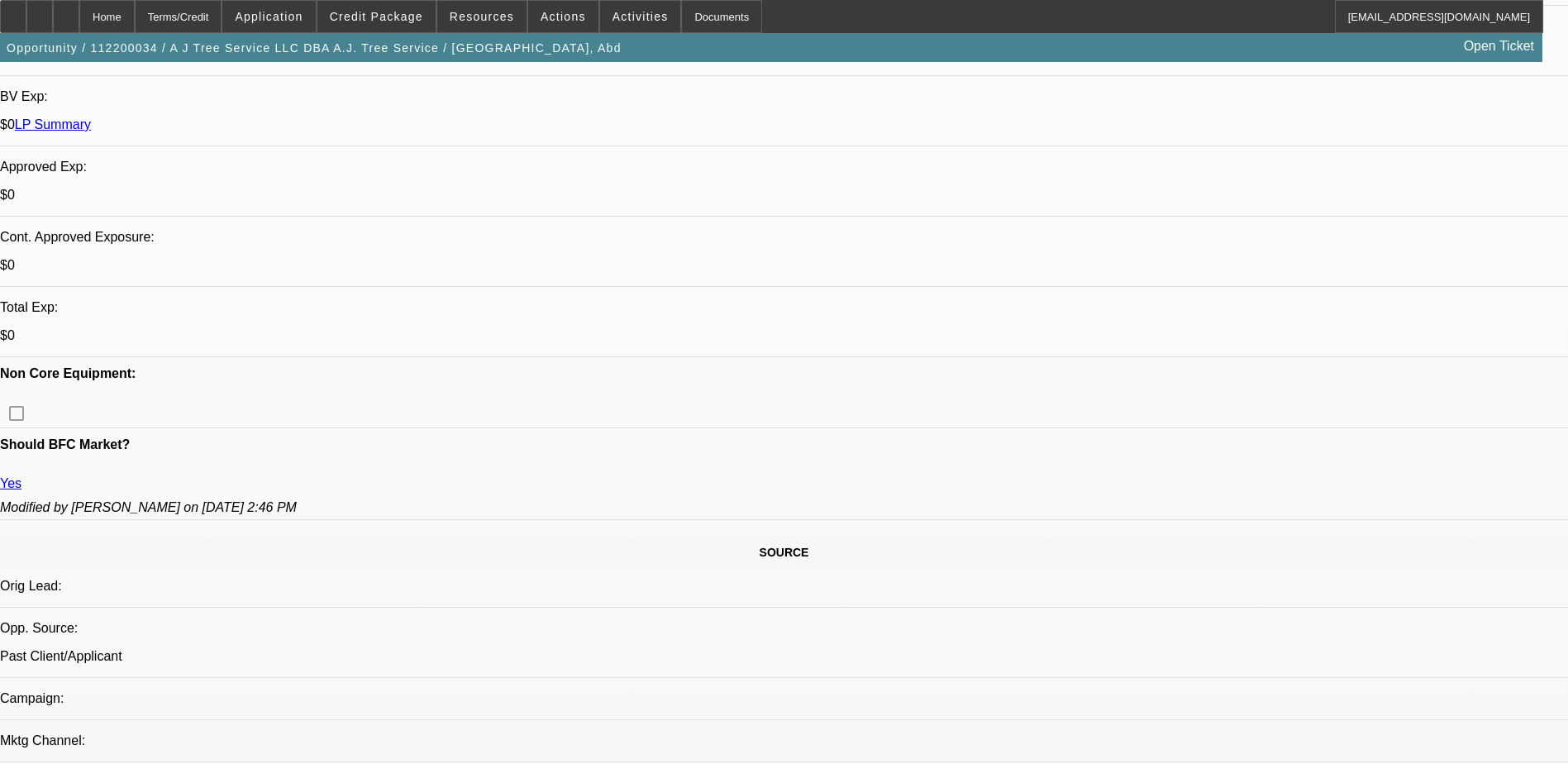
scroll to position [1157, 0]
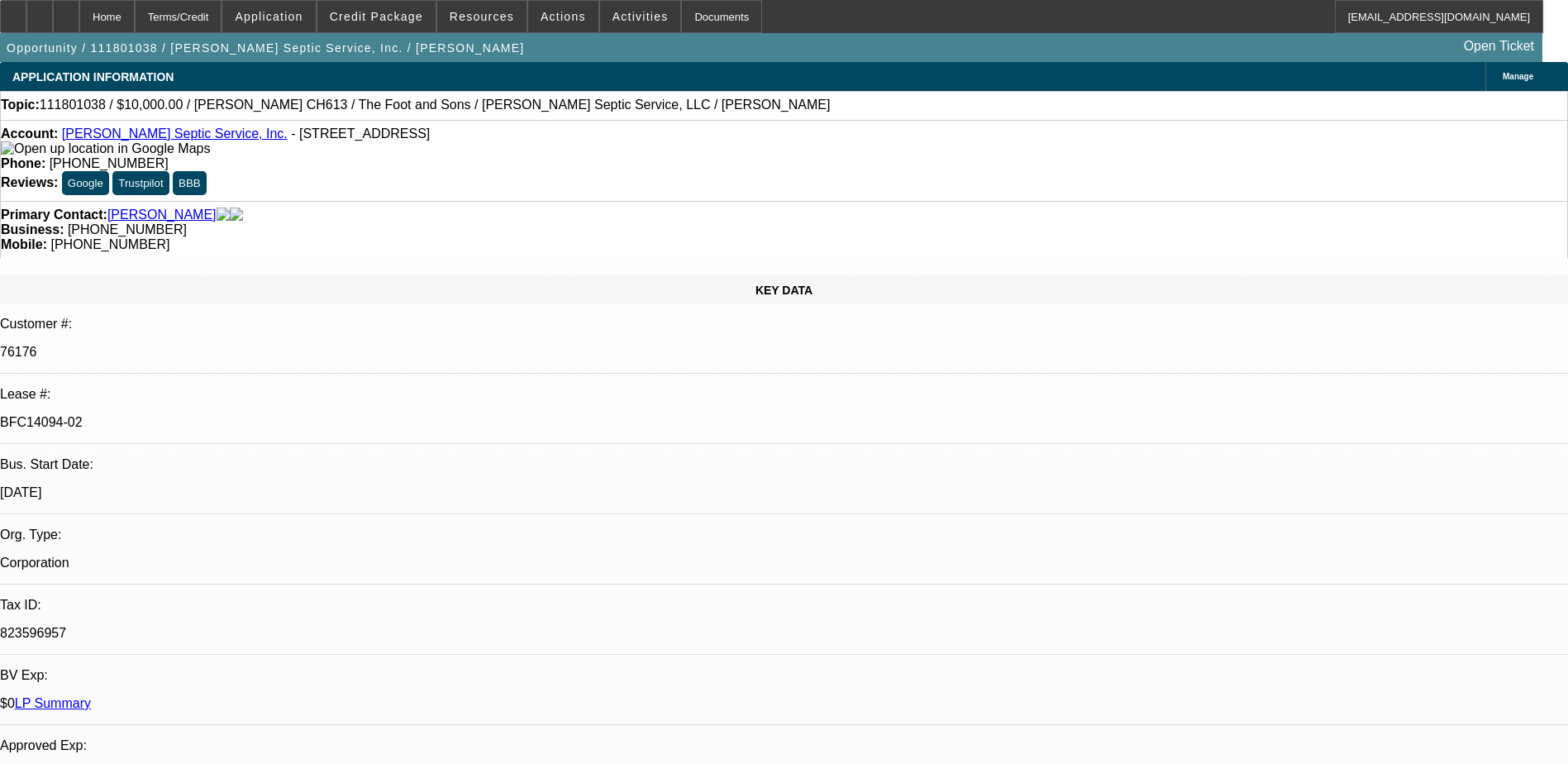
select select "0"
select select "1.5"
select select "0"
select select "1.5"
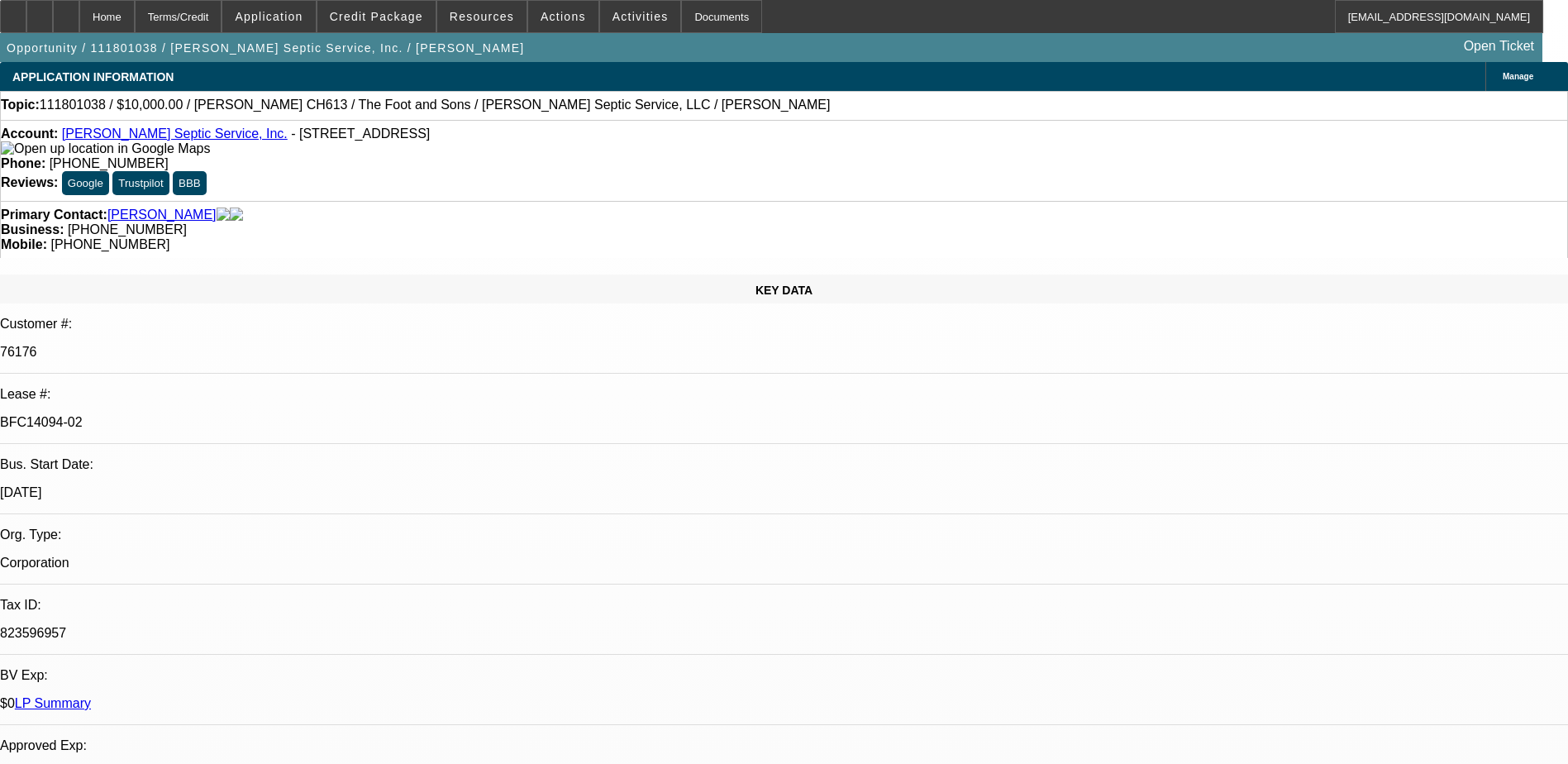
select select "0"
select select "1.5"
select select "0"
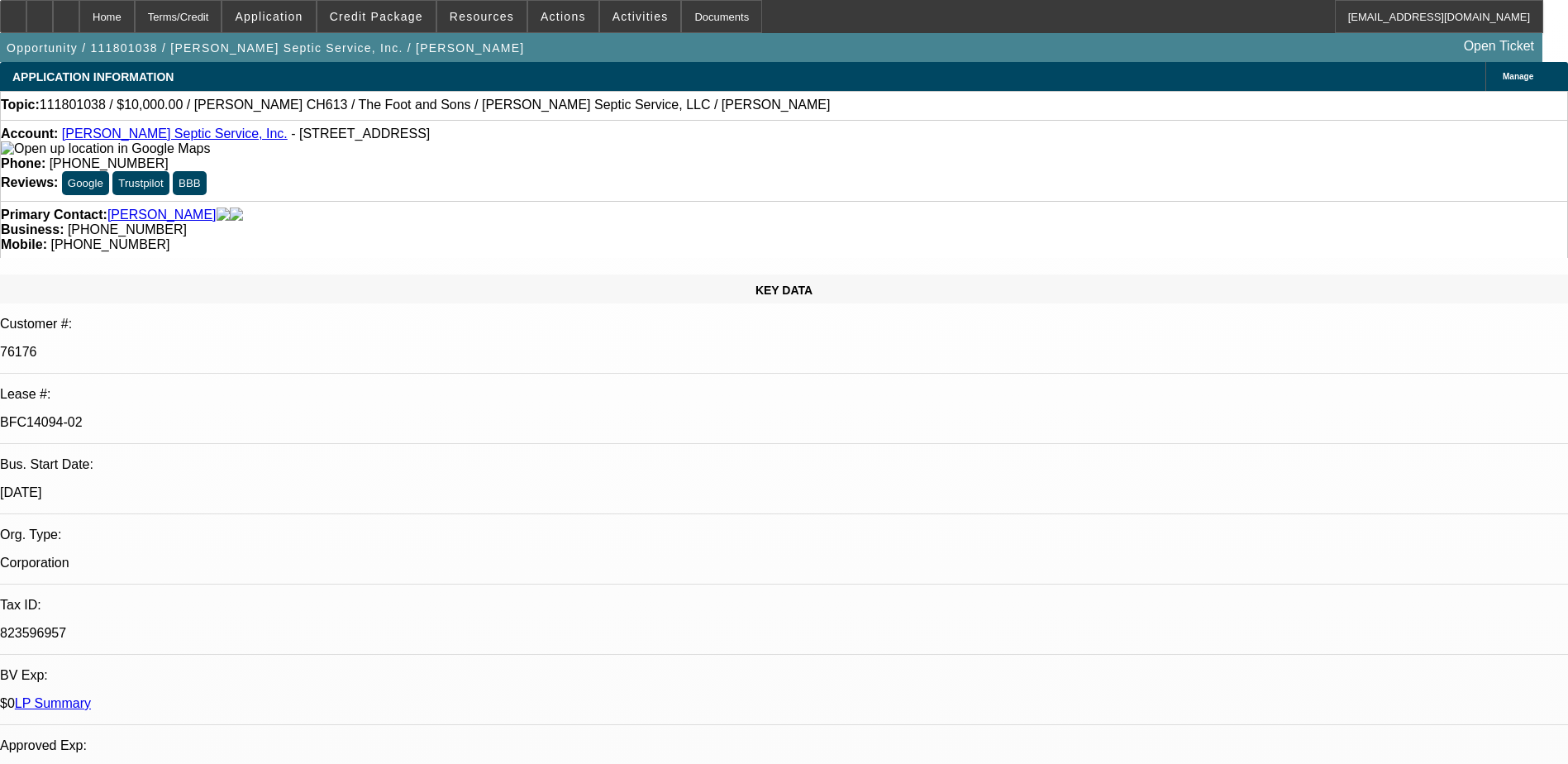
select select "2"
select select "0"
select select "1"
select select "2"
select select "6"
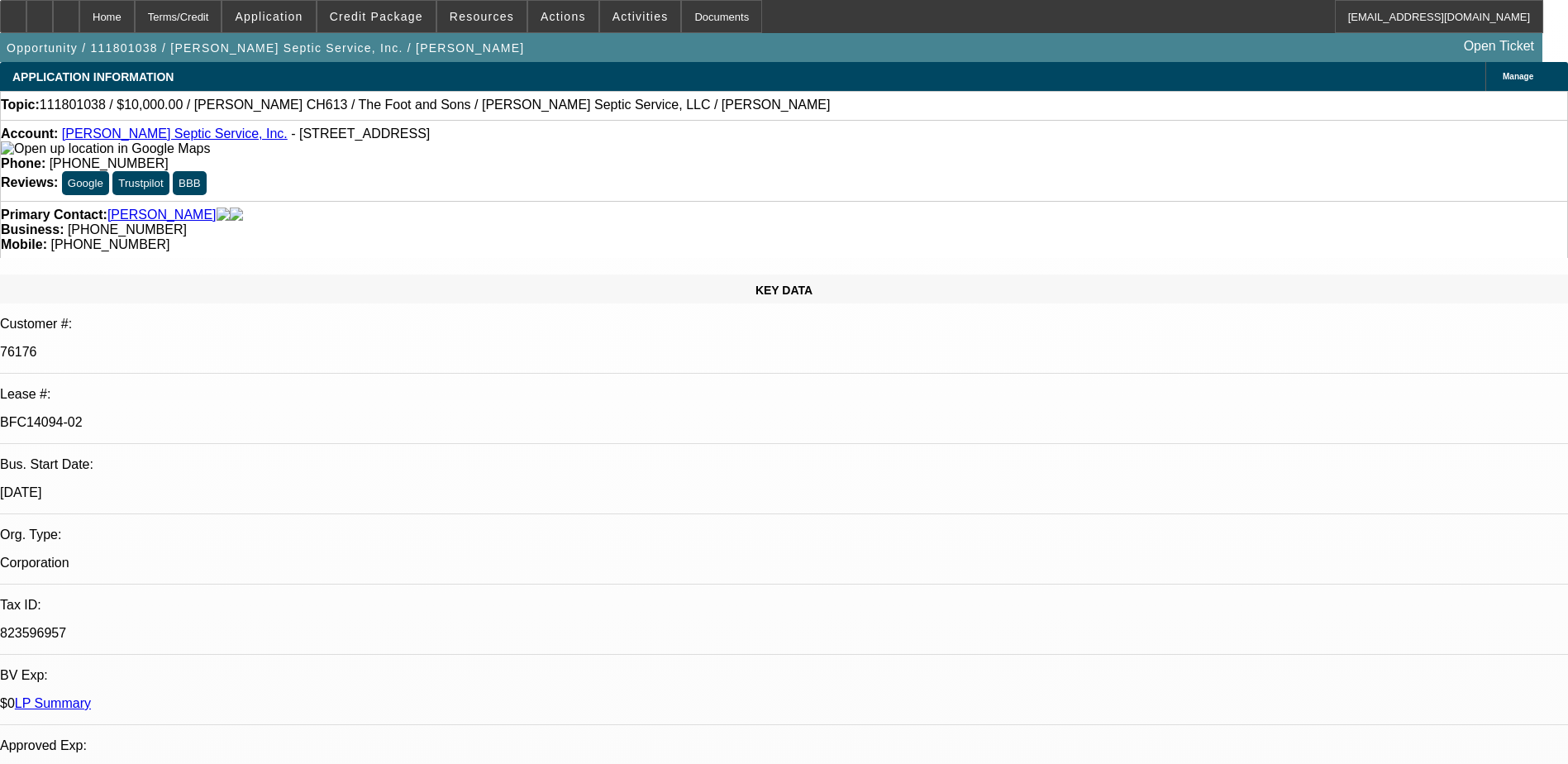
select select "1"
select select "2"
select select "6"
select select "1"
select select "2"
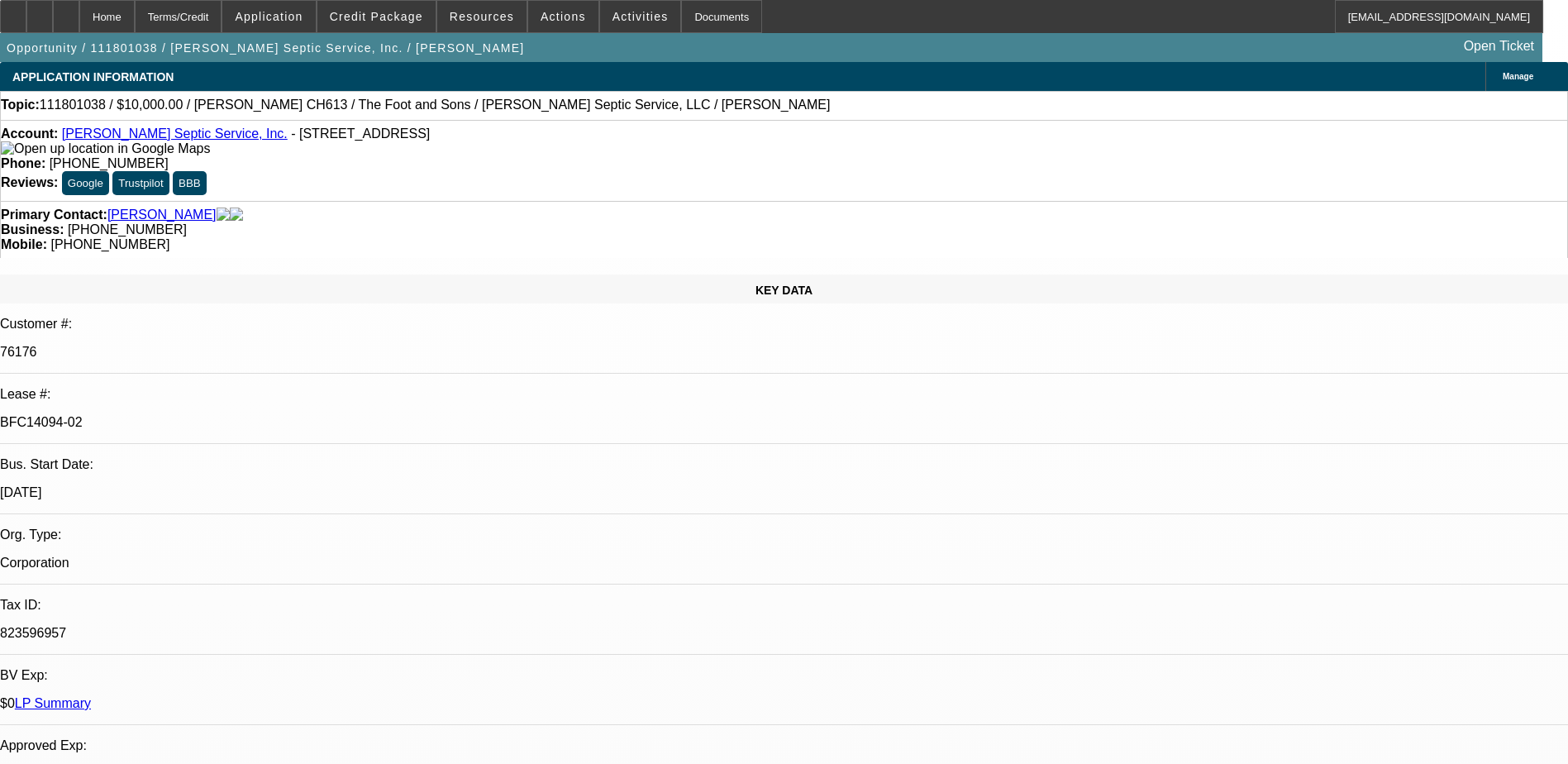
select select "6"
select select "1"
select select "2"
select select "6"
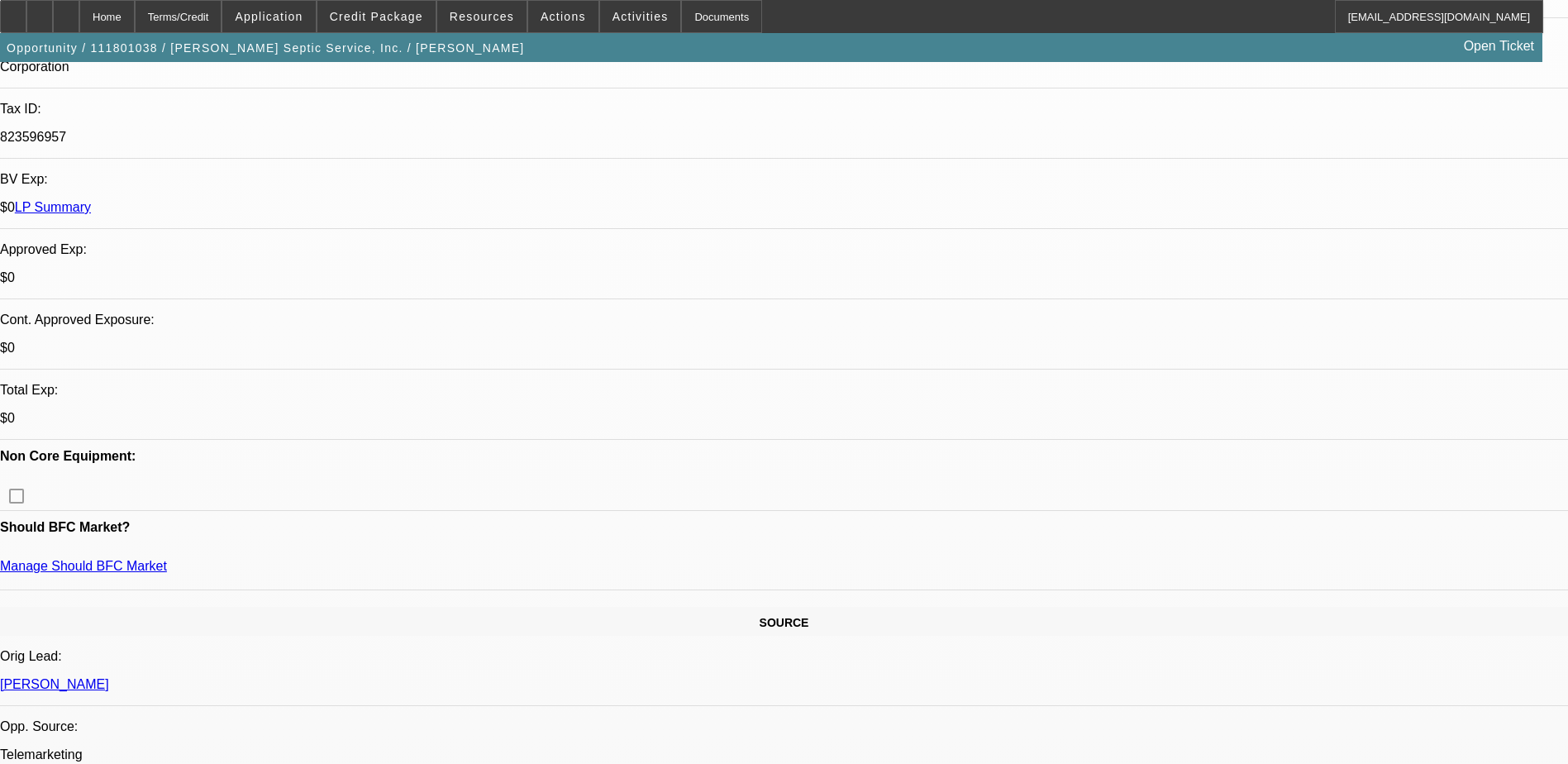
scroll to position [3458, 0]
drag, startPoint x: 1432, startPoint y: 680, endPoint x: 1552, endPoint y: 685, distance: 120.1
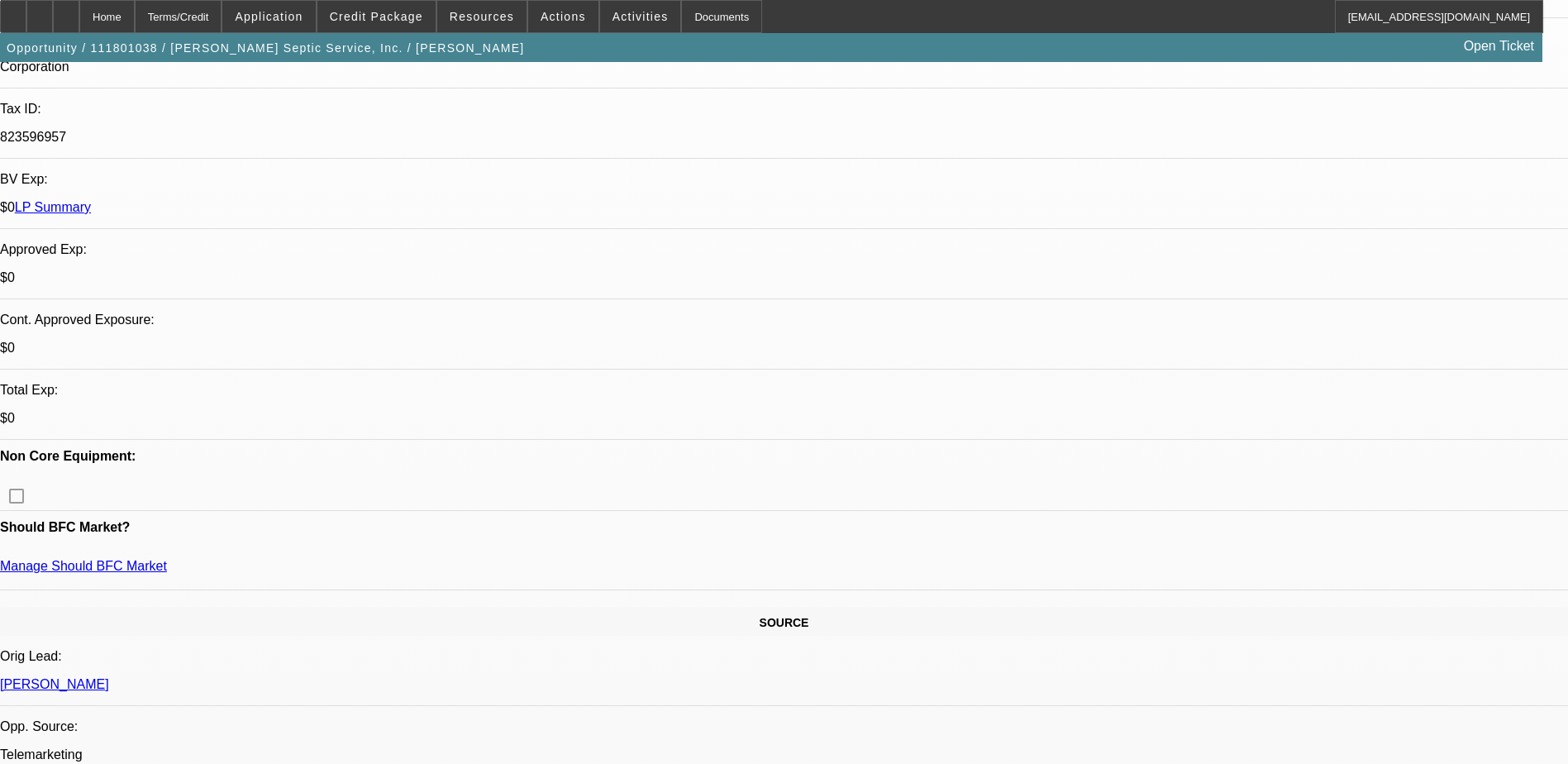
drag, startPoint x: 1552, startPoint y: 685, endPoint x: 1455, endPoint y: 660, distance: 100.2
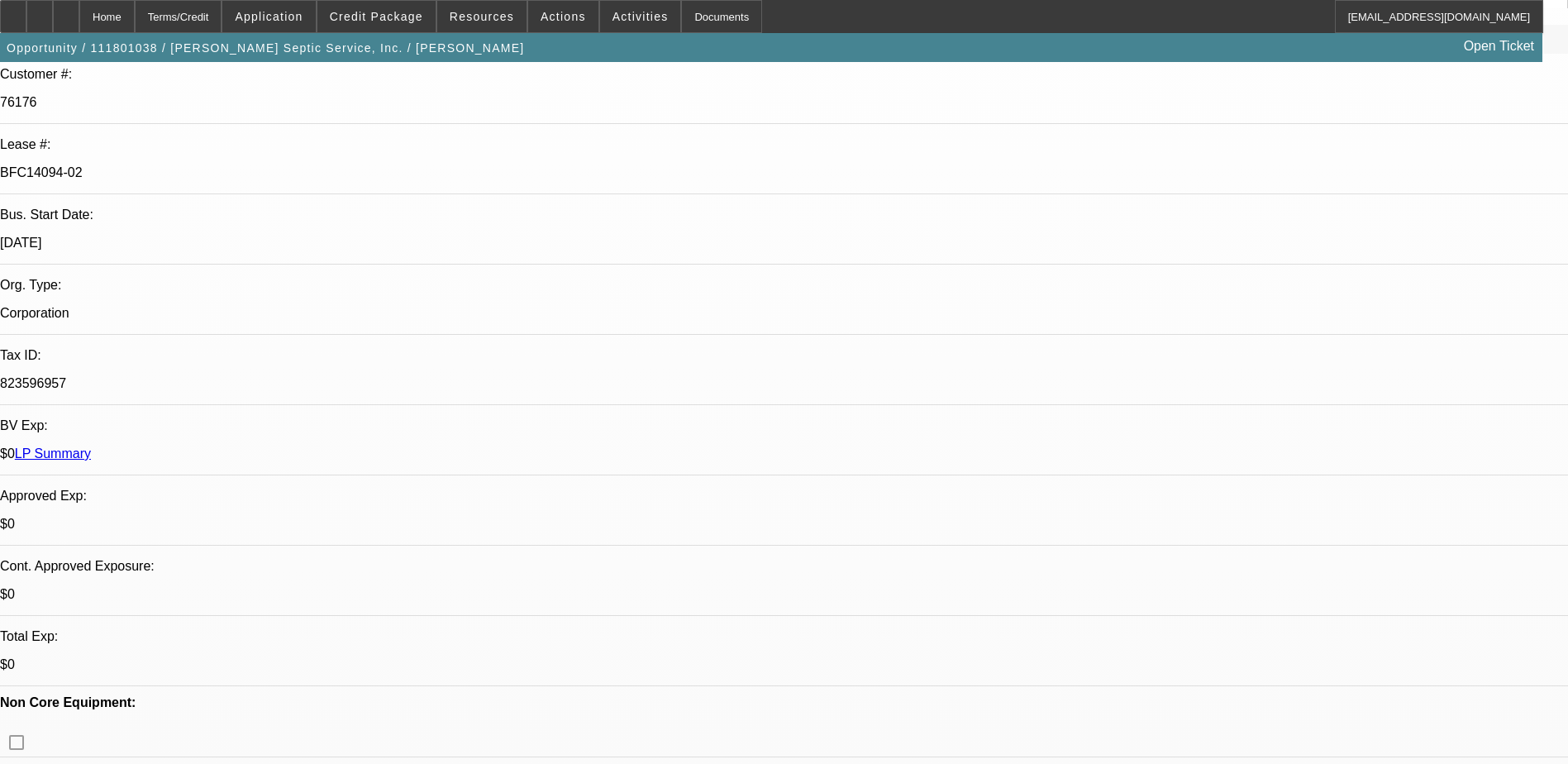
scroll to position [0, 0]
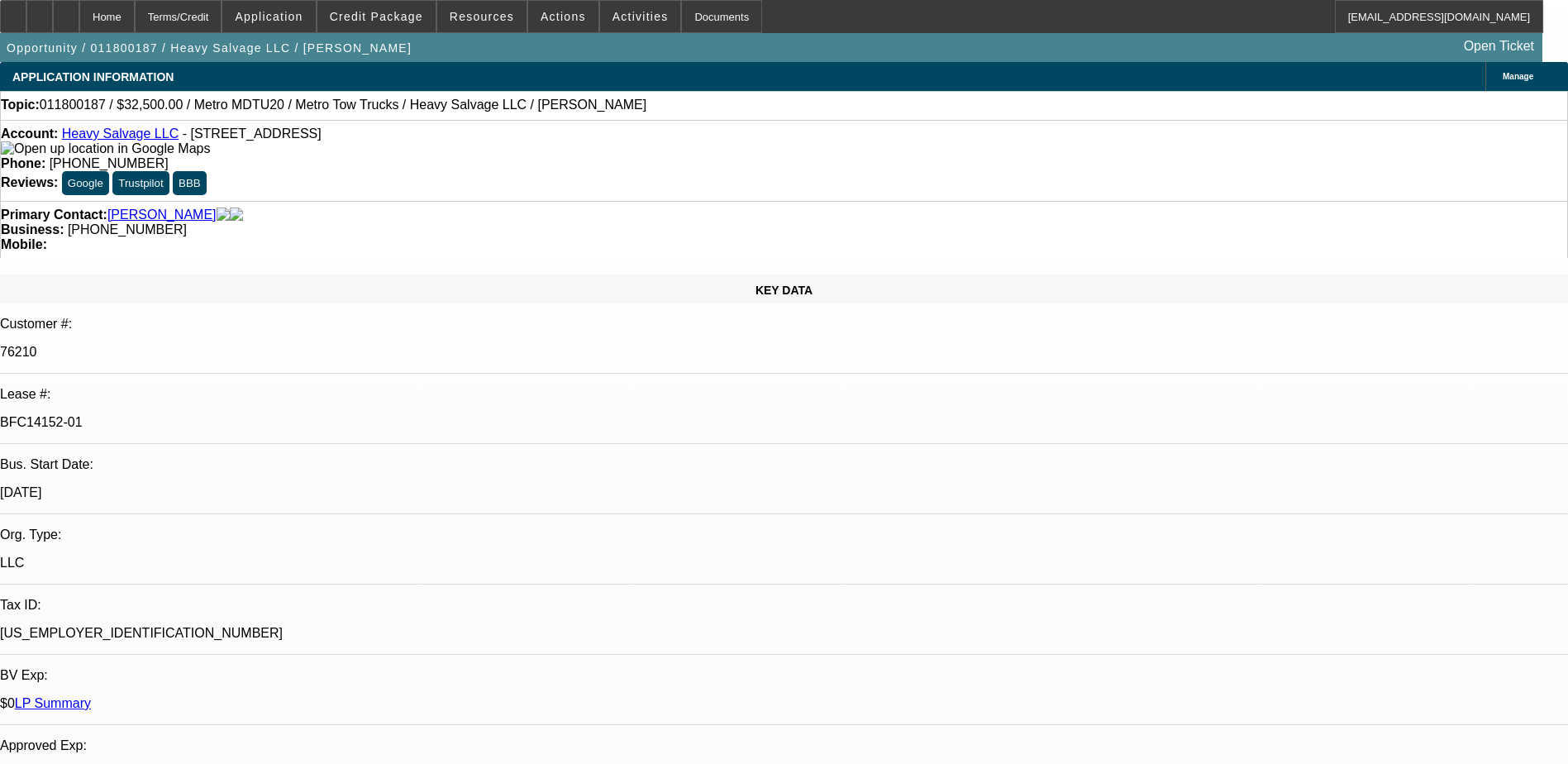
select select "0"
select select "2"
select select "0"
select select "2"
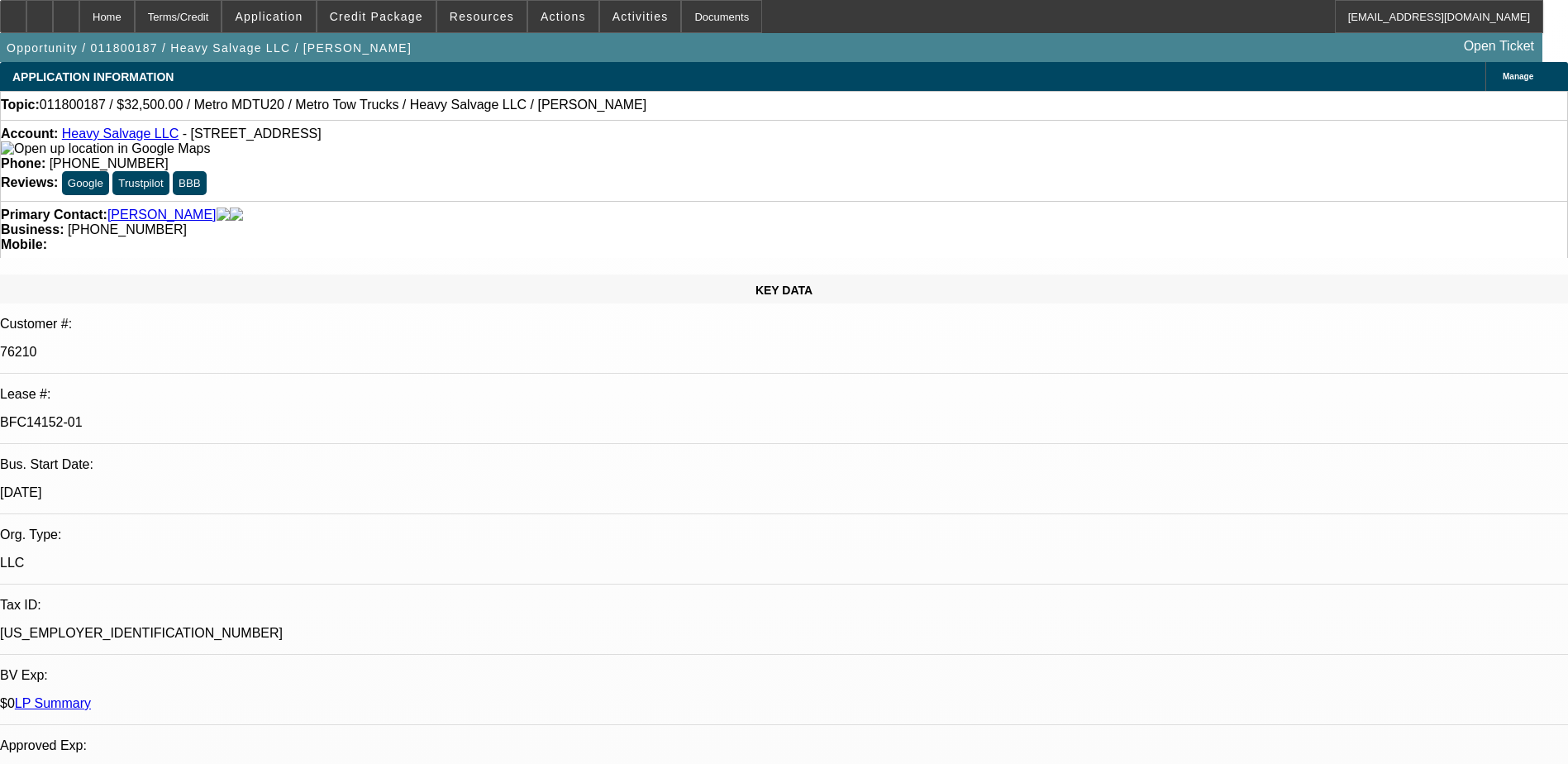
select select "0"
select select "2"
select select "0"
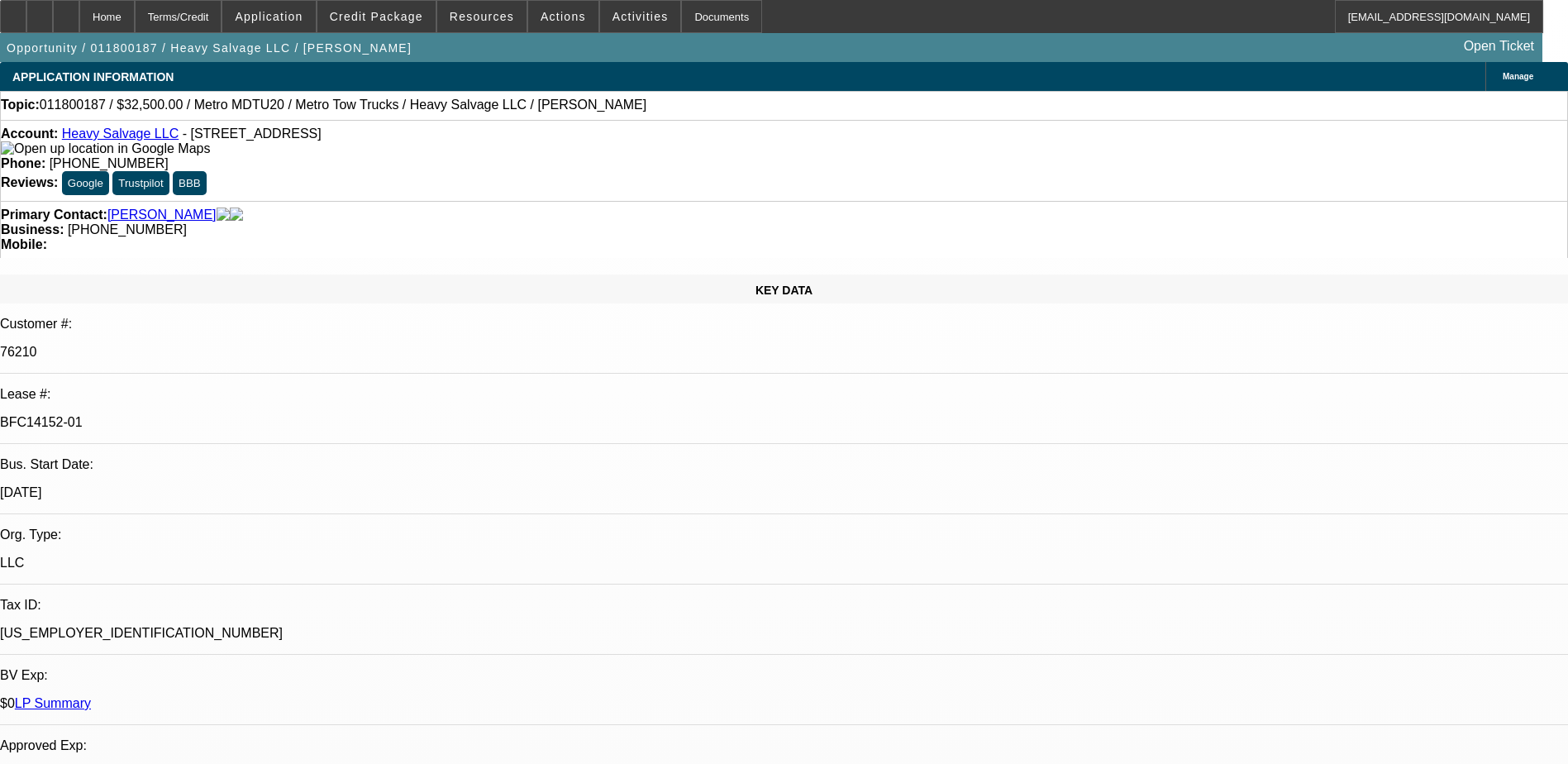
select select "0"
select select "1"
select select "2"
select select "6"
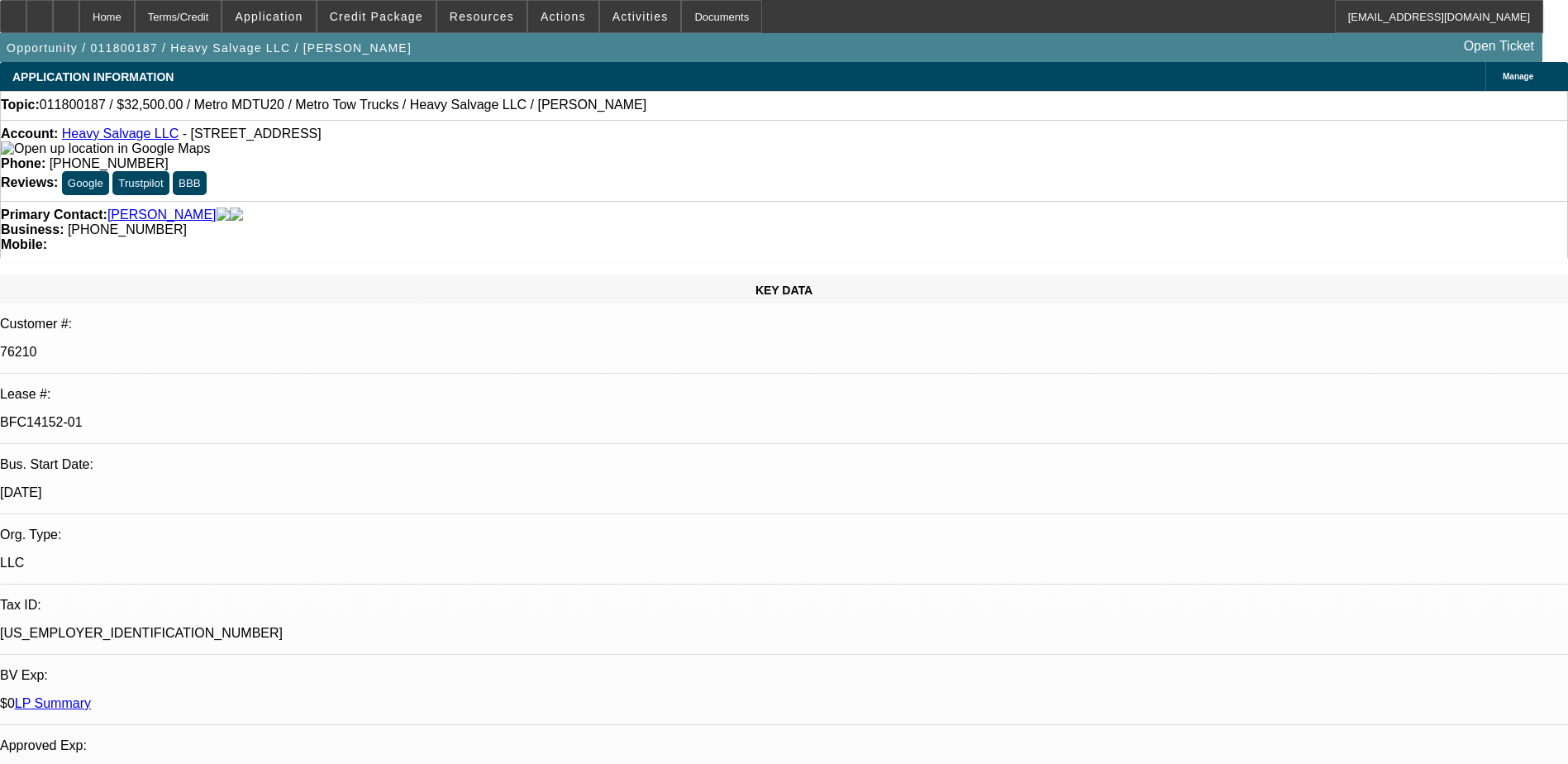
select select "1"
select select "2"
select select "6"
select select "1"
select select "2"
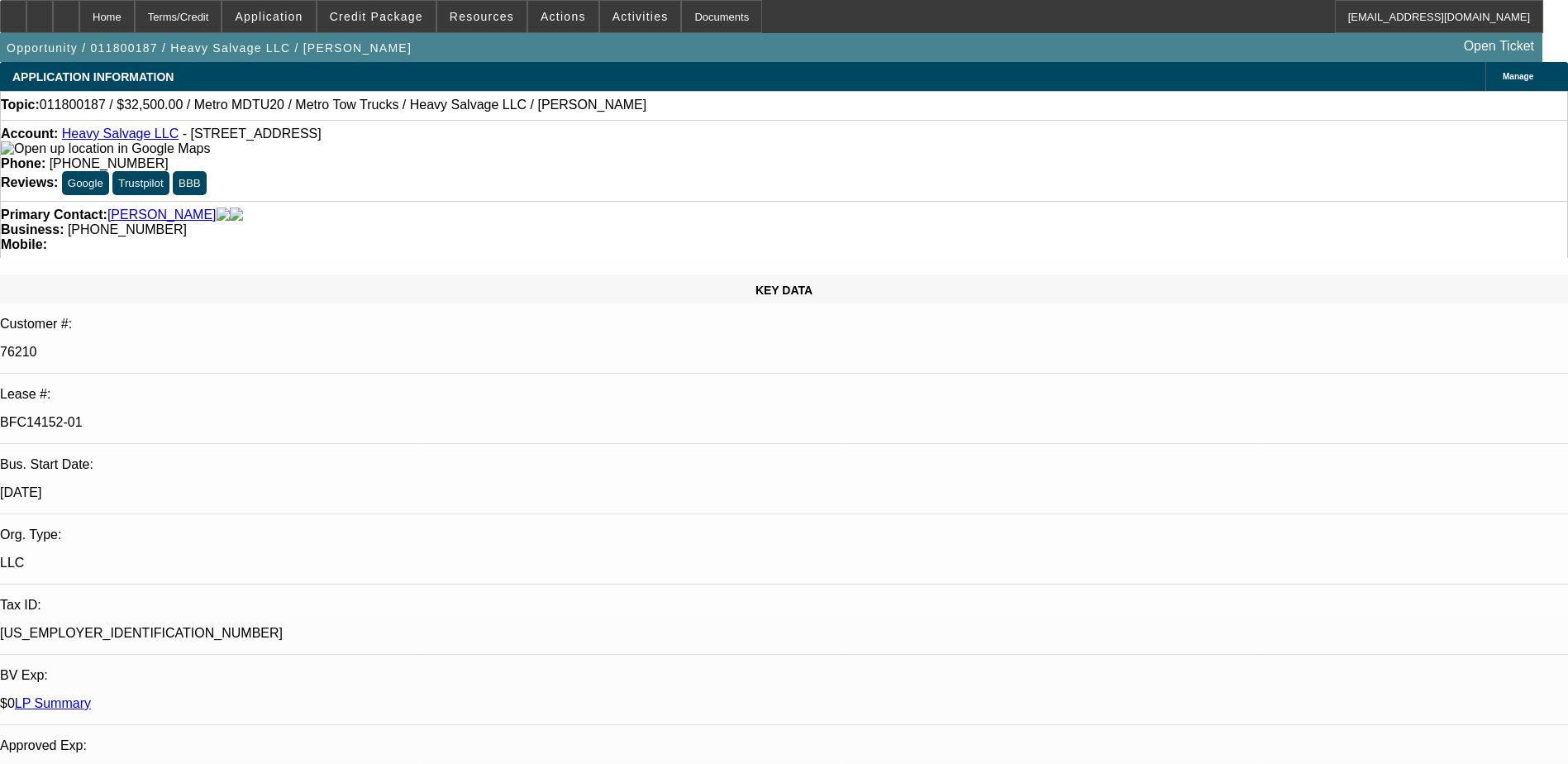
select select "5"
select select "1"
select select "6"
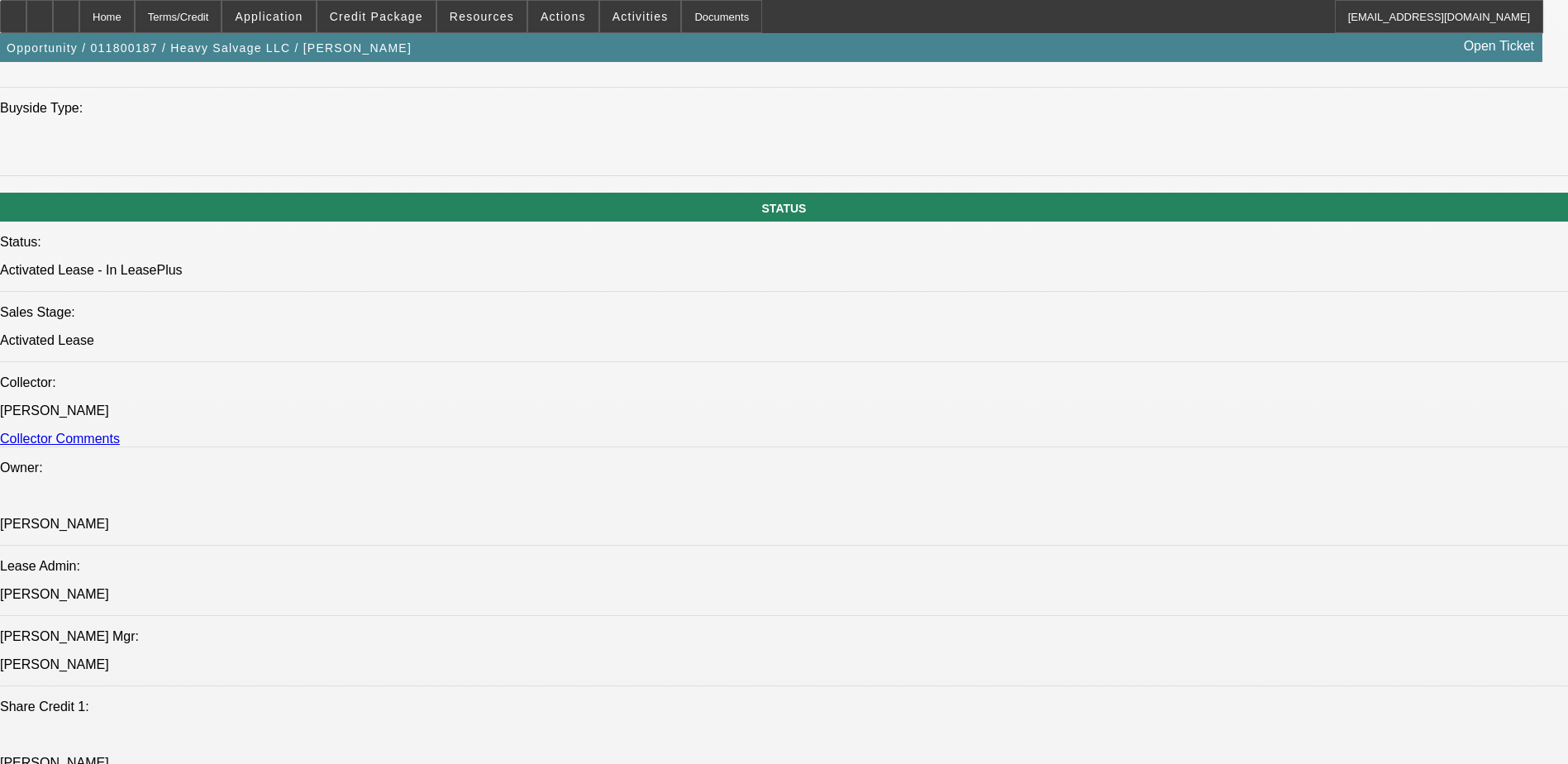
scroll to position [2066, 0]
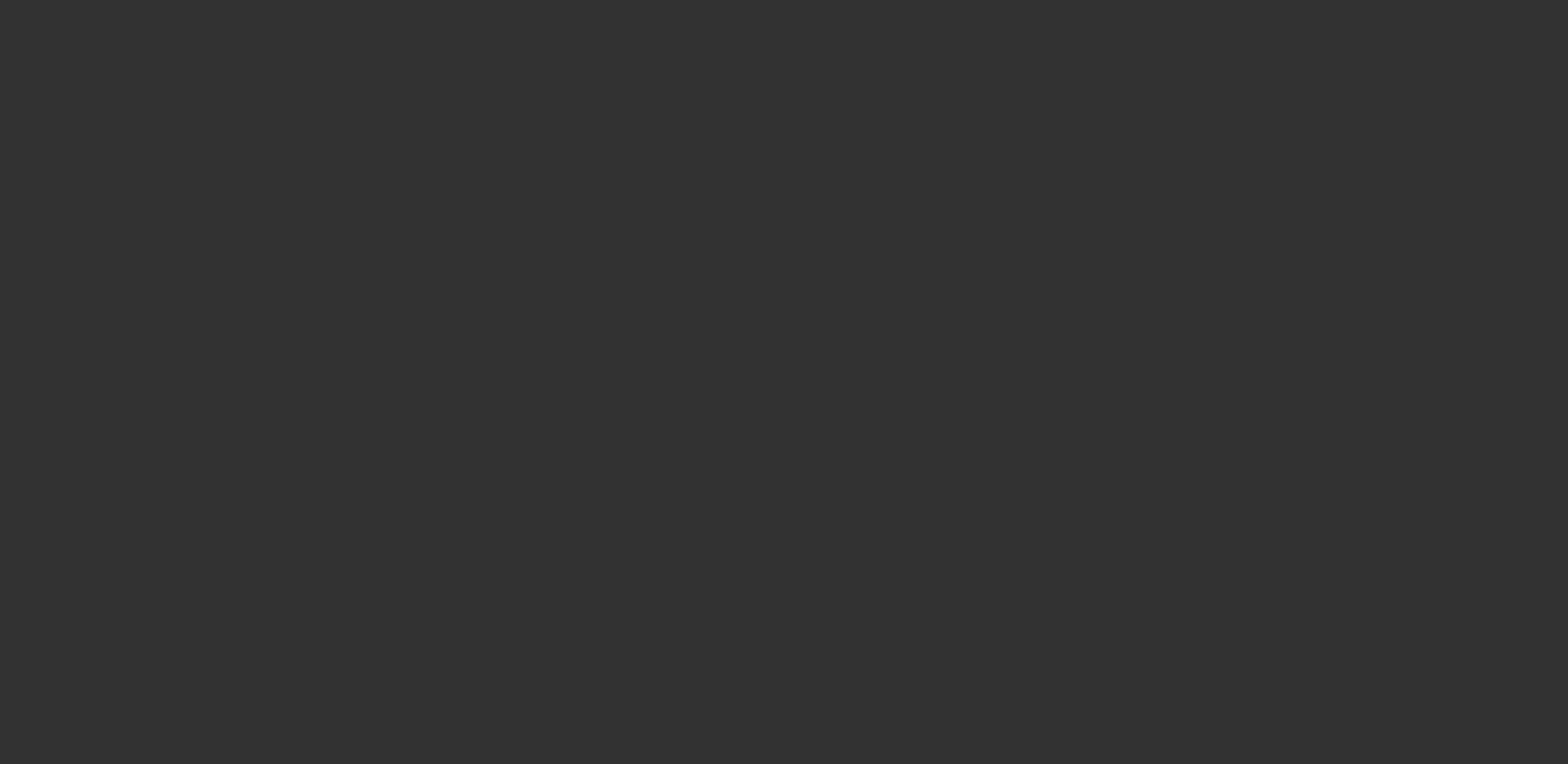
select select "0"
select select "2"
select select "0"
select select "6"
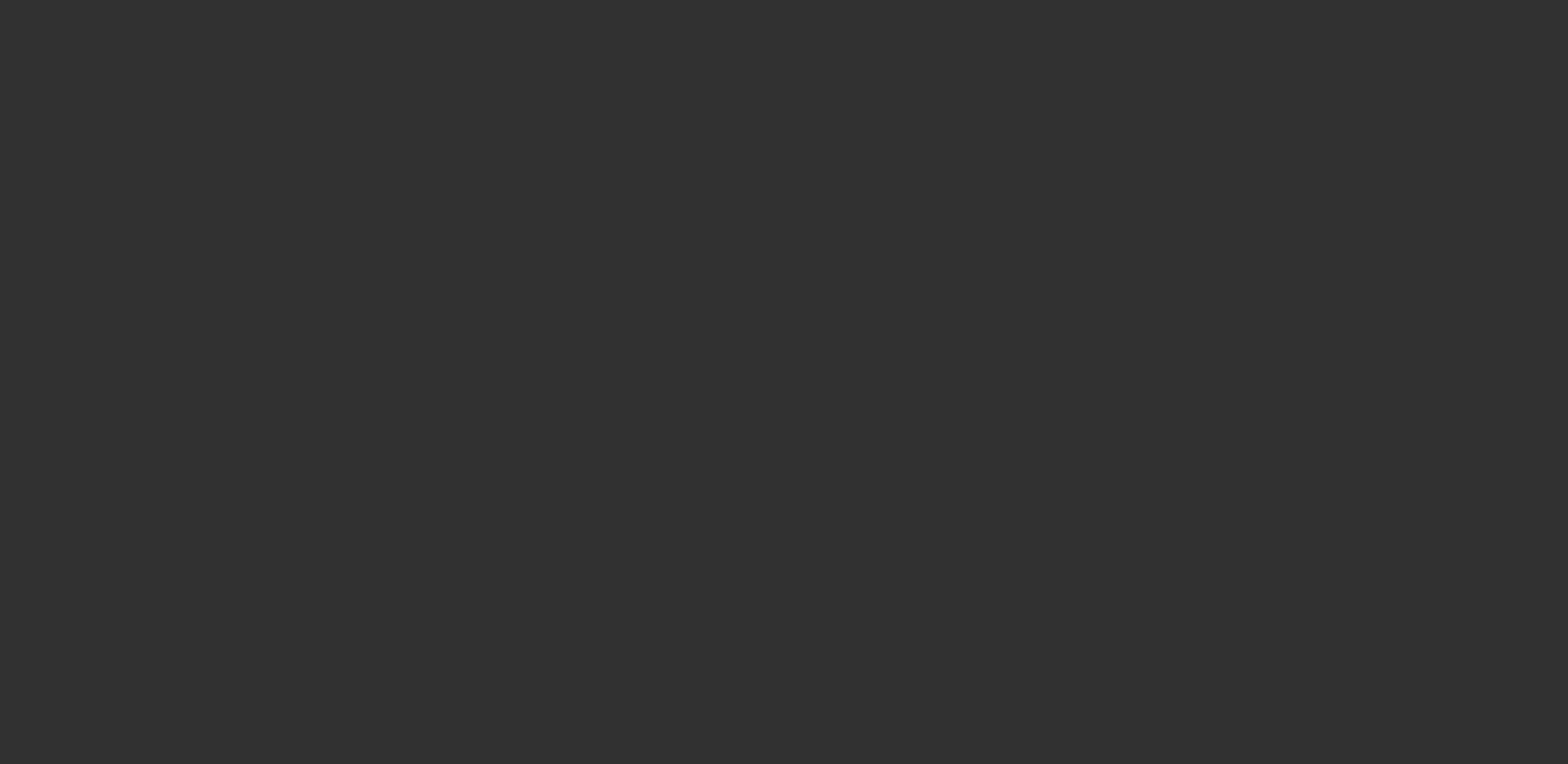
select select "0"
select select "2"
select select "0"
select select "6"
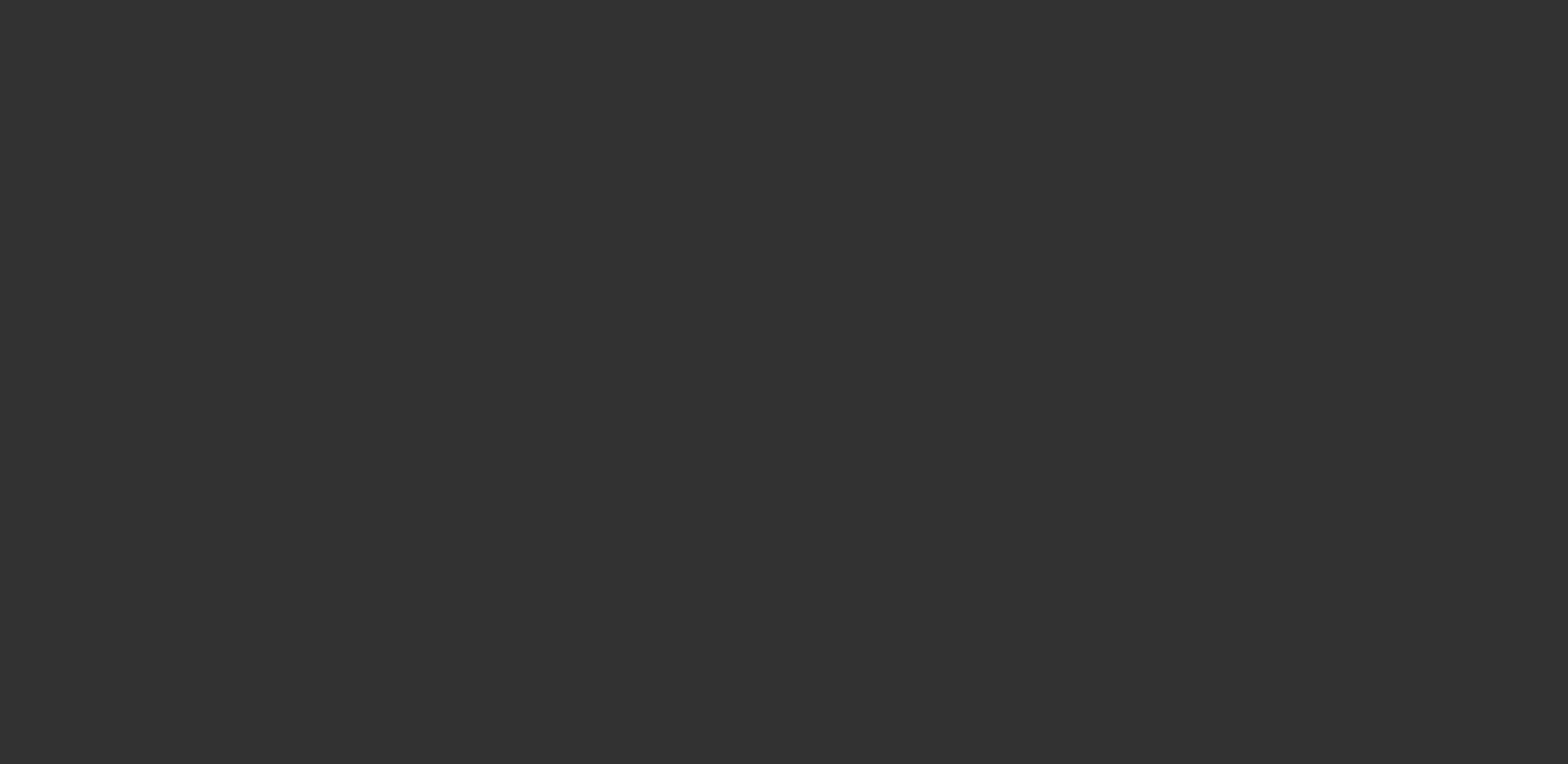
select select "0"
select select "2"
select select "0"
select select "6"
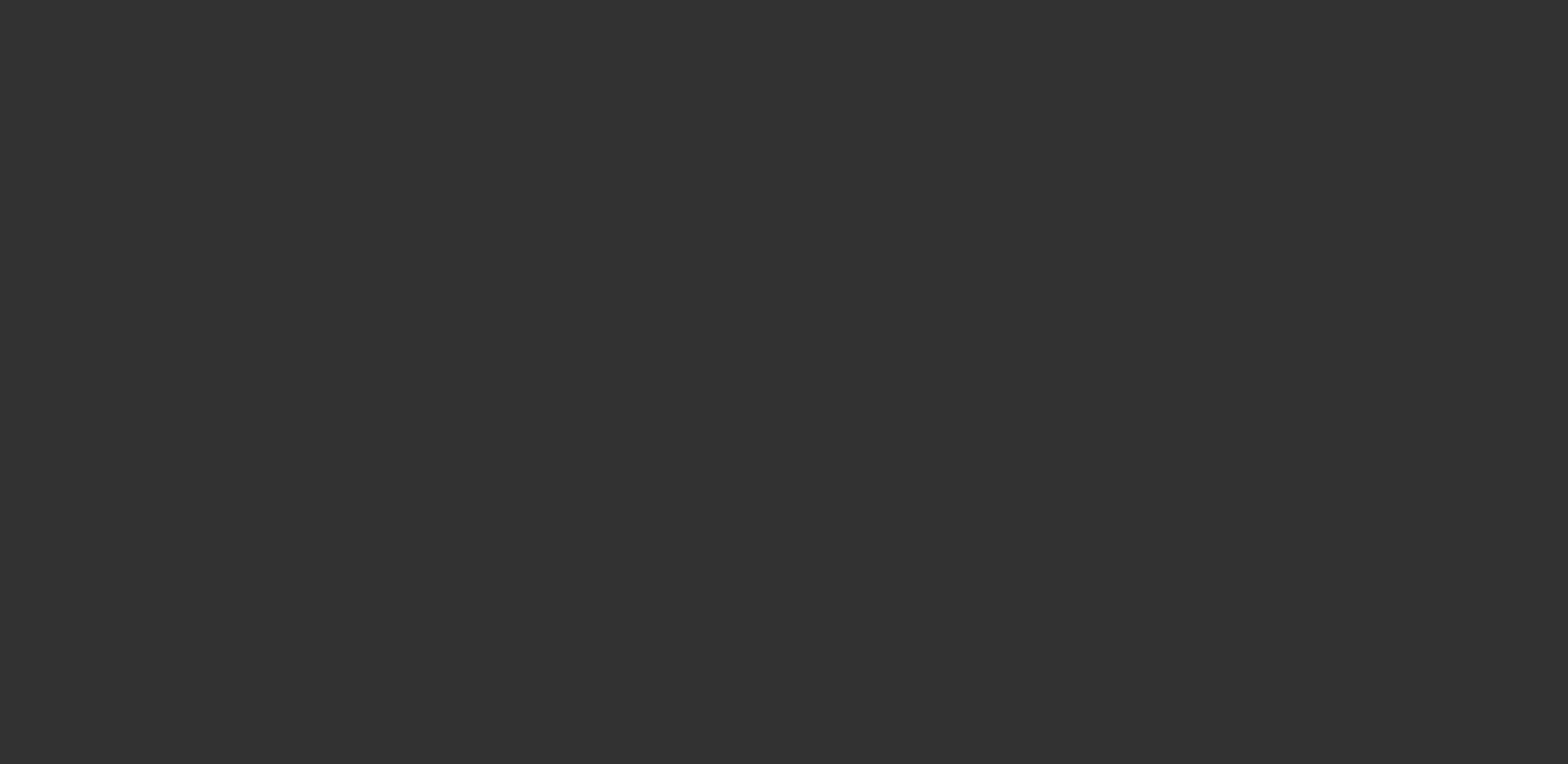
select select "0"
select select "2"
select select "0"
select select "6"
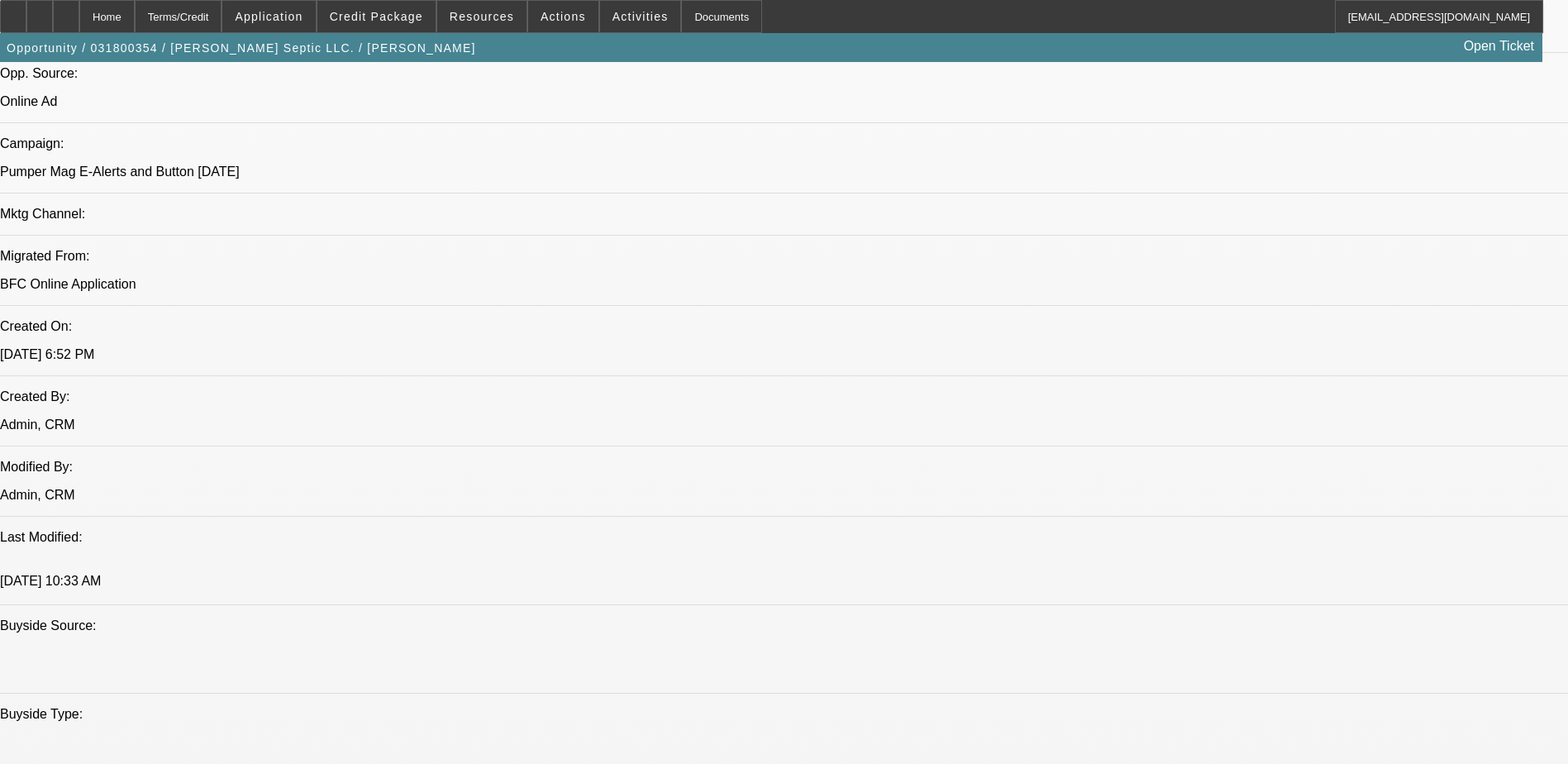
scroll to position [1075, 0]
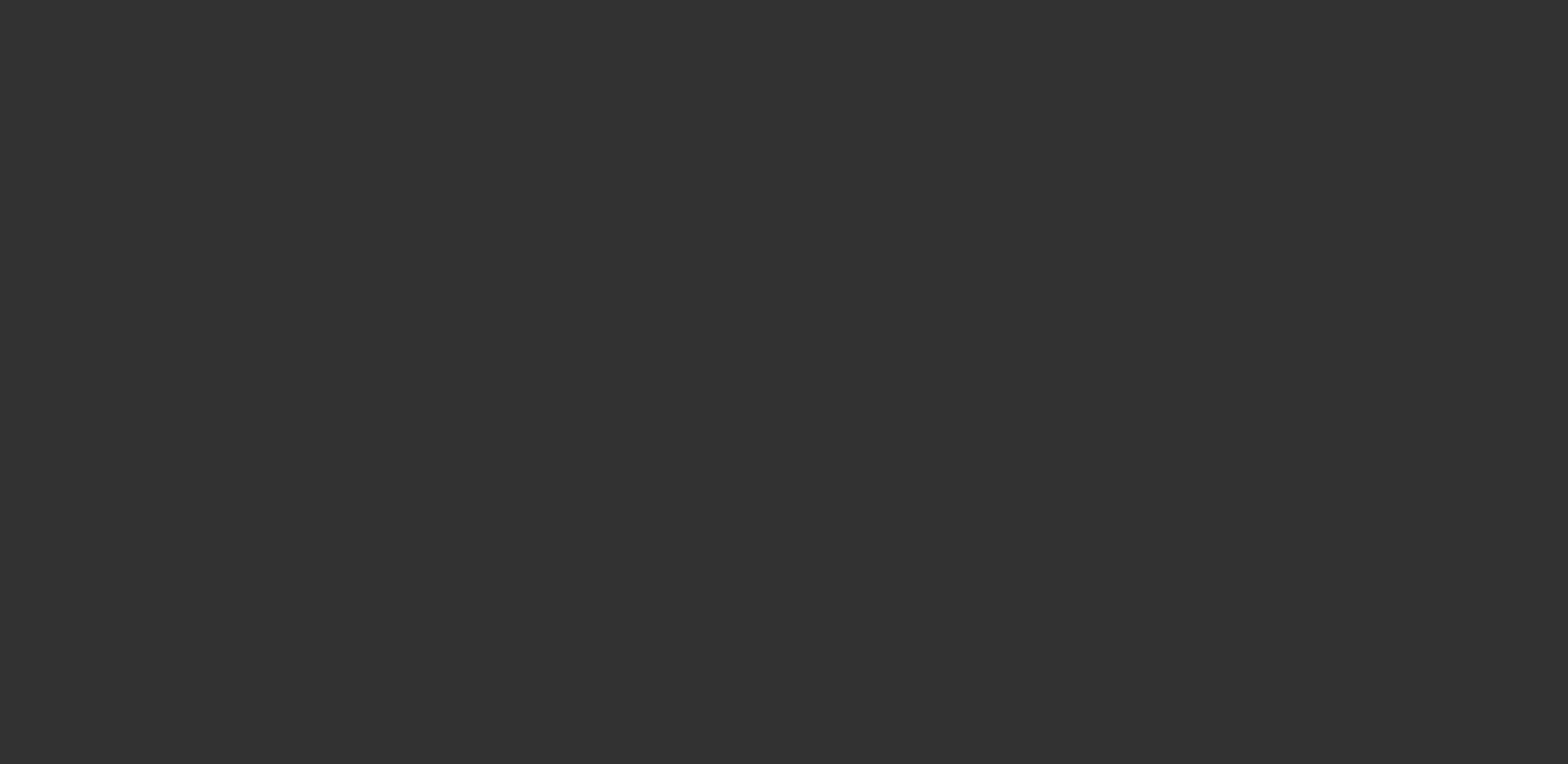
select select "0"
select select "2"
select select "0"
select select "6"
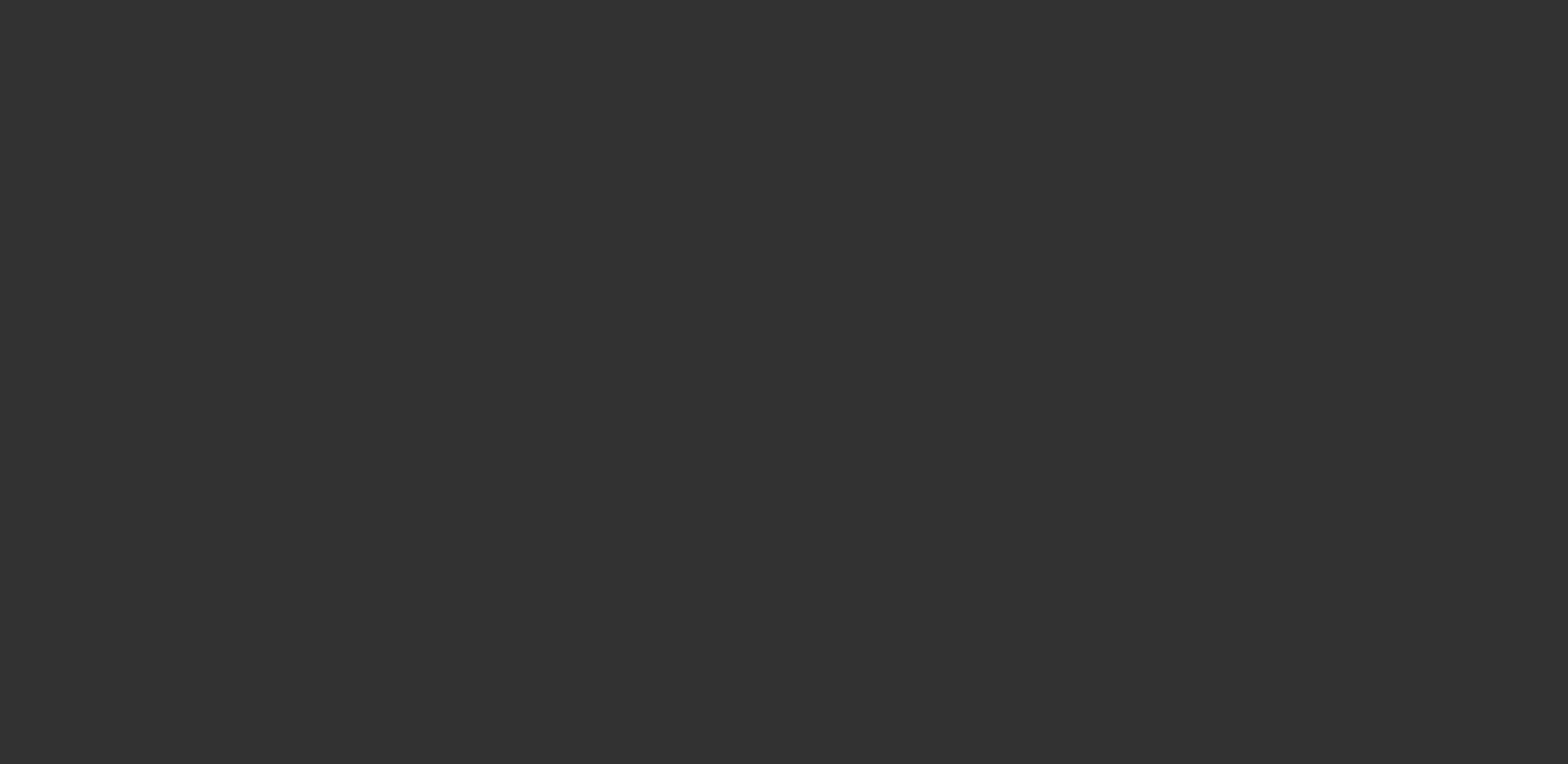
select select "0"
select select "2"
select select "0"
select select "6"
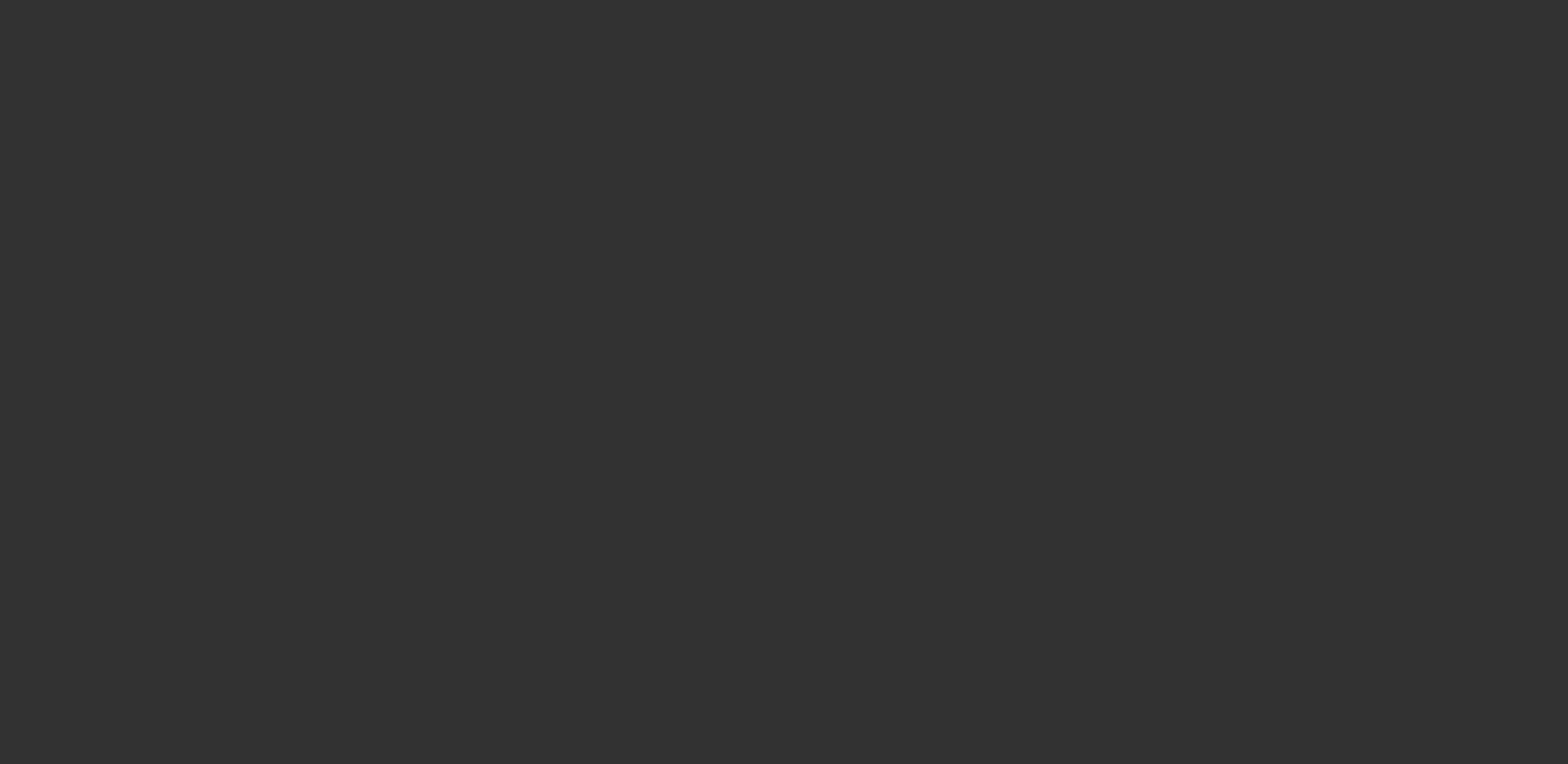
select select "0"
select select "2"
select select "0"
select select "6"
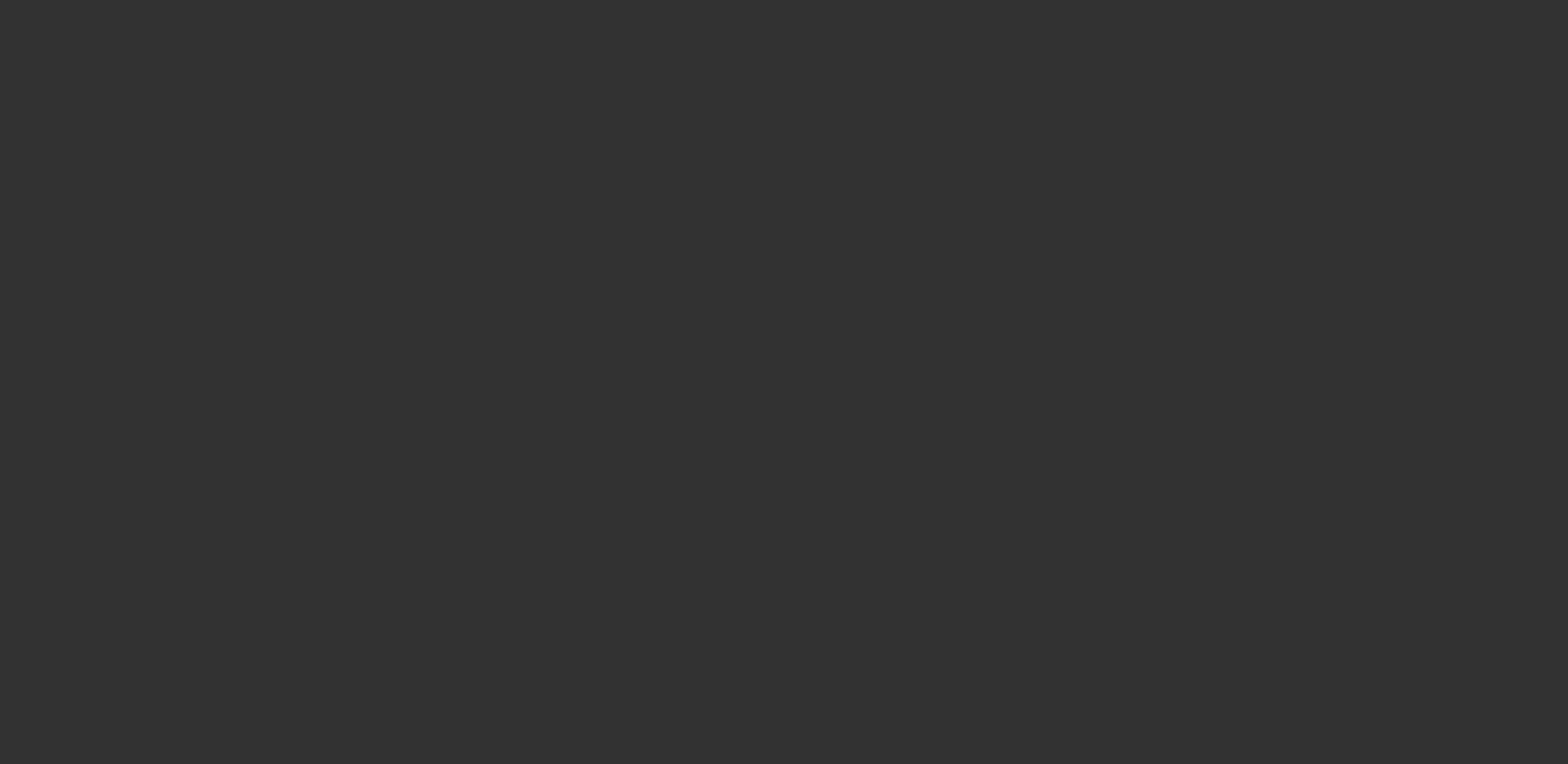
select select "0"
select select "6"
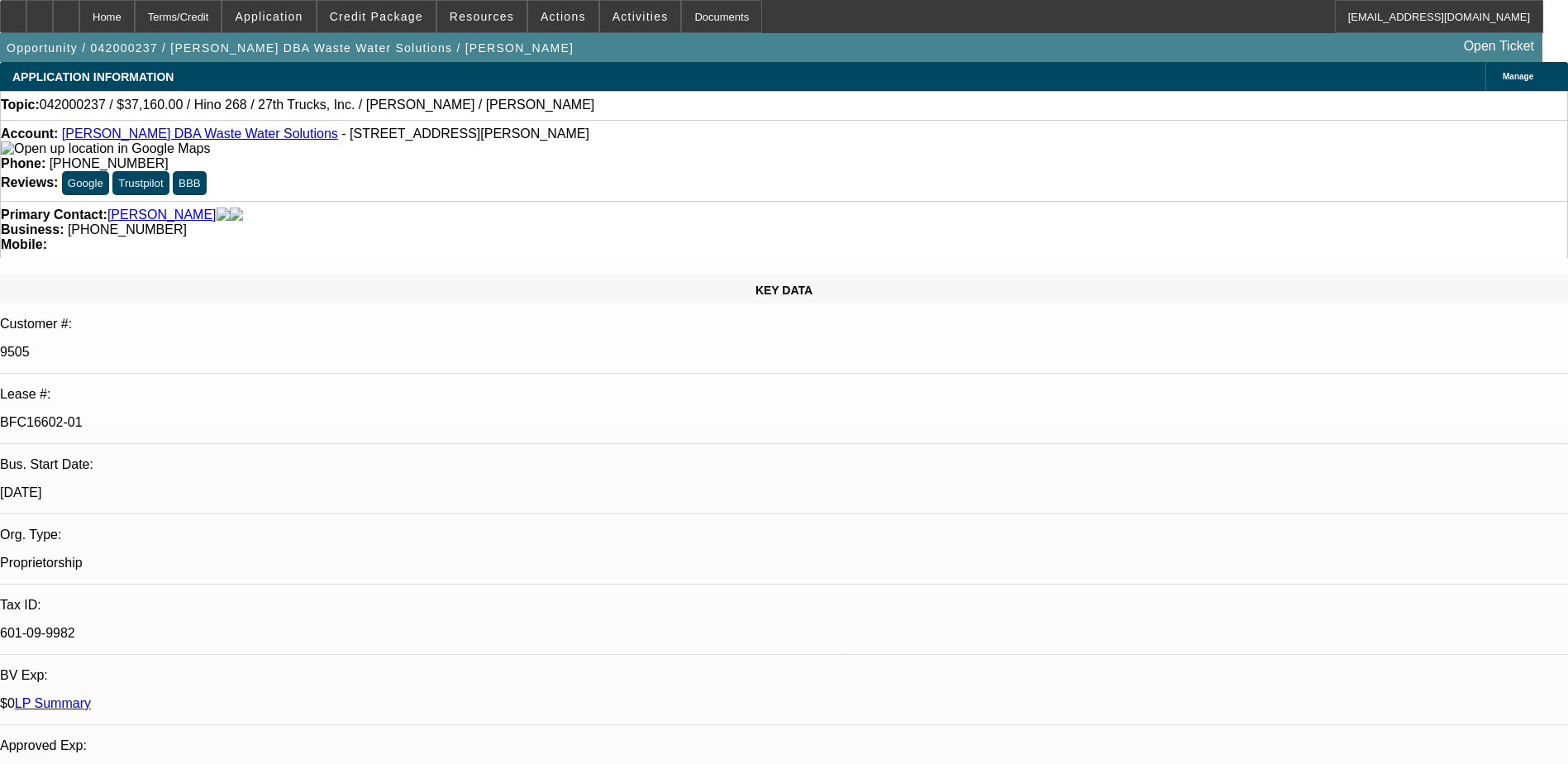
select select "0"
select select "2"
select select "0"
select select "2"
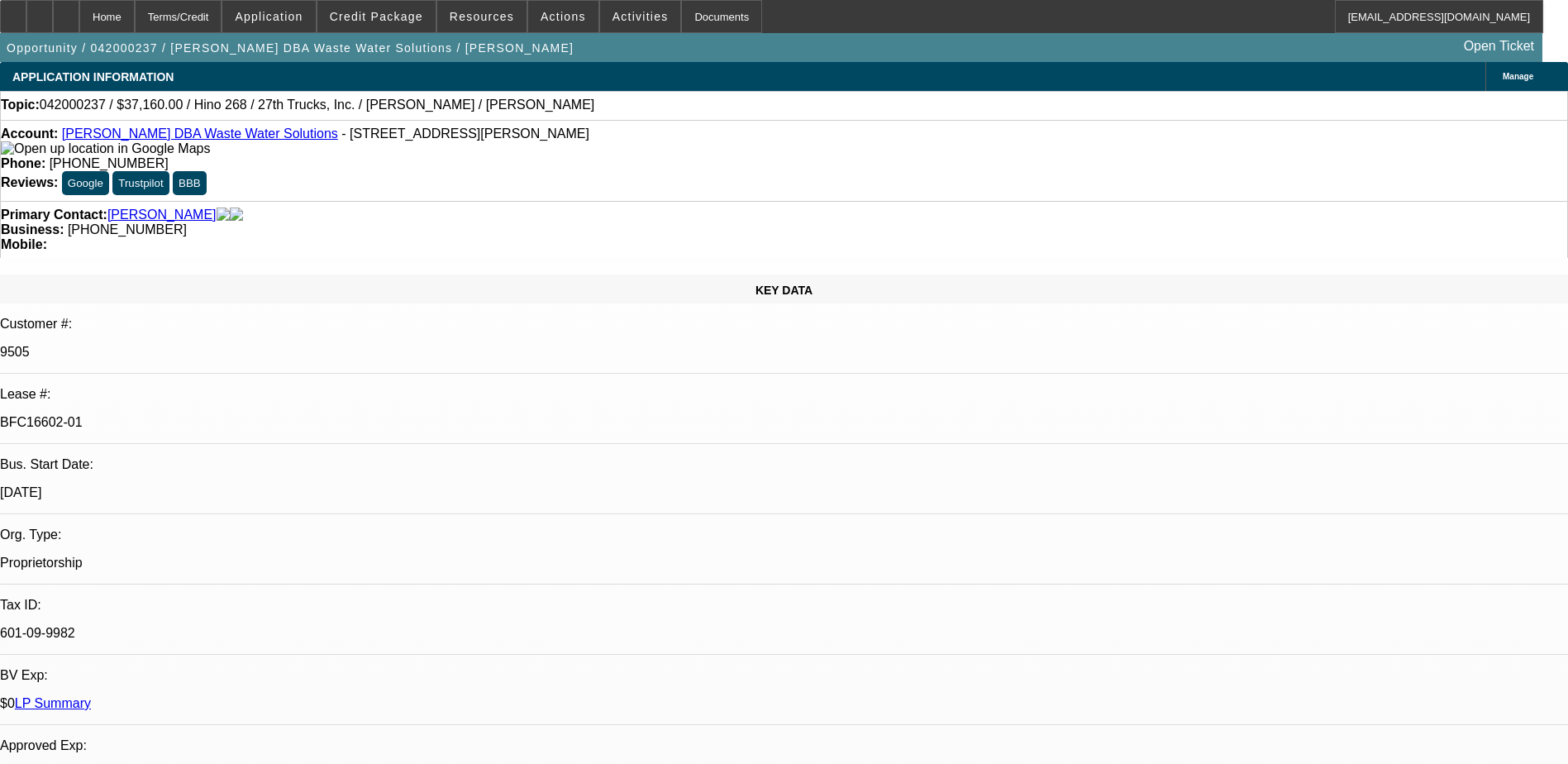
select select "0"
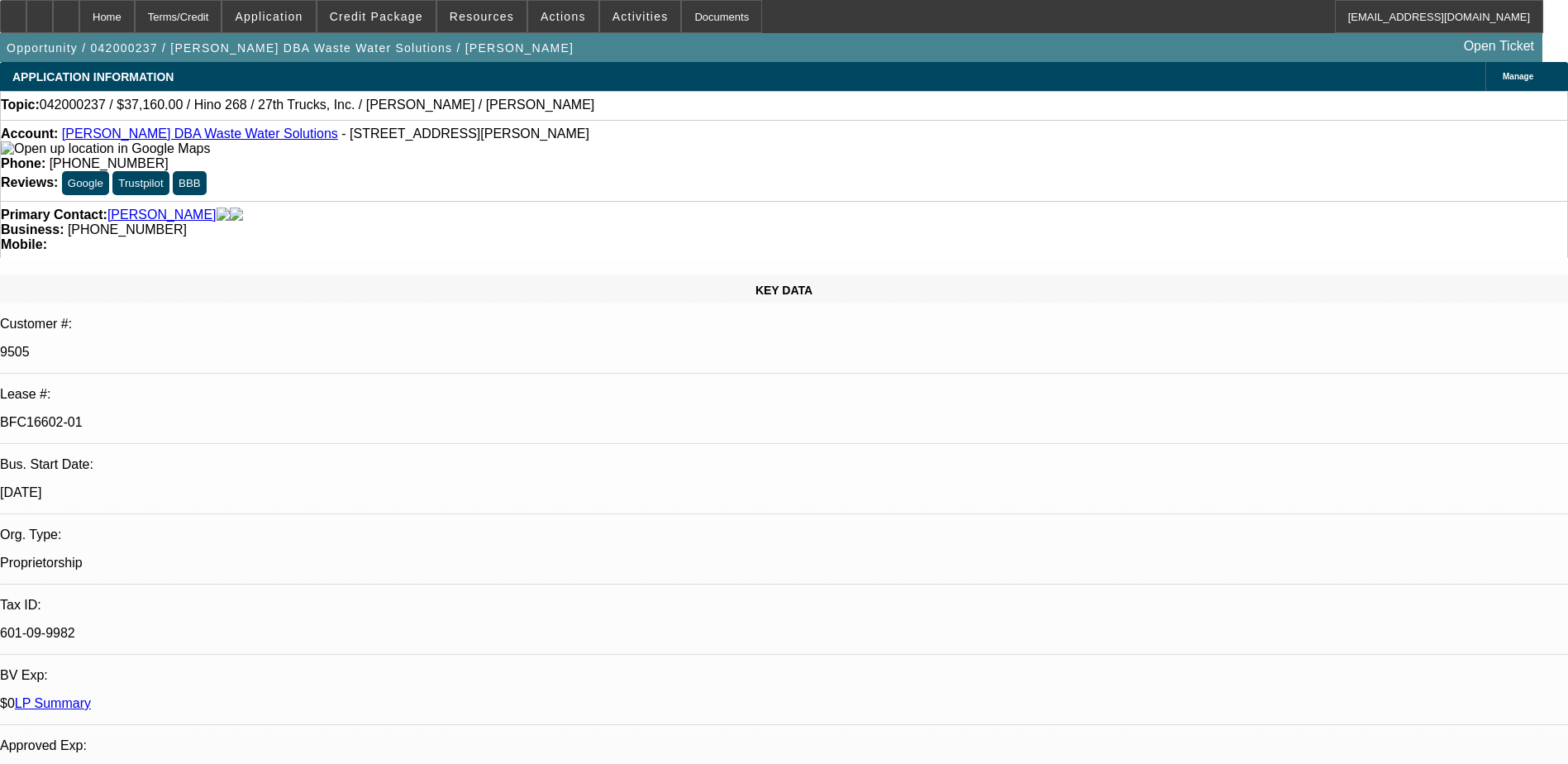
select select "2"
select select "0"
select select "1"
select select "2"
select select "6"
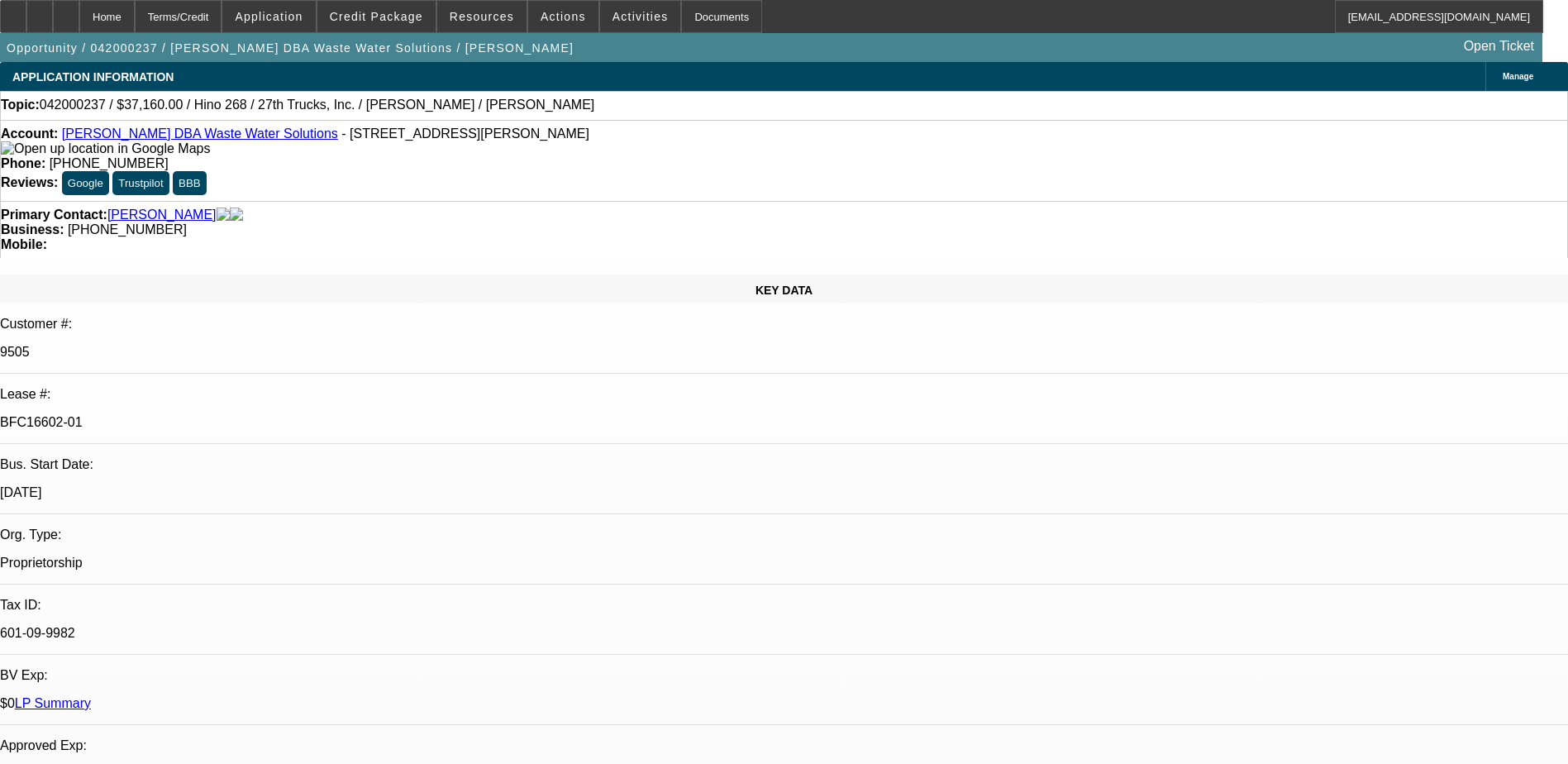
select select "1"
select select "2"
select select "6"
select select "1"
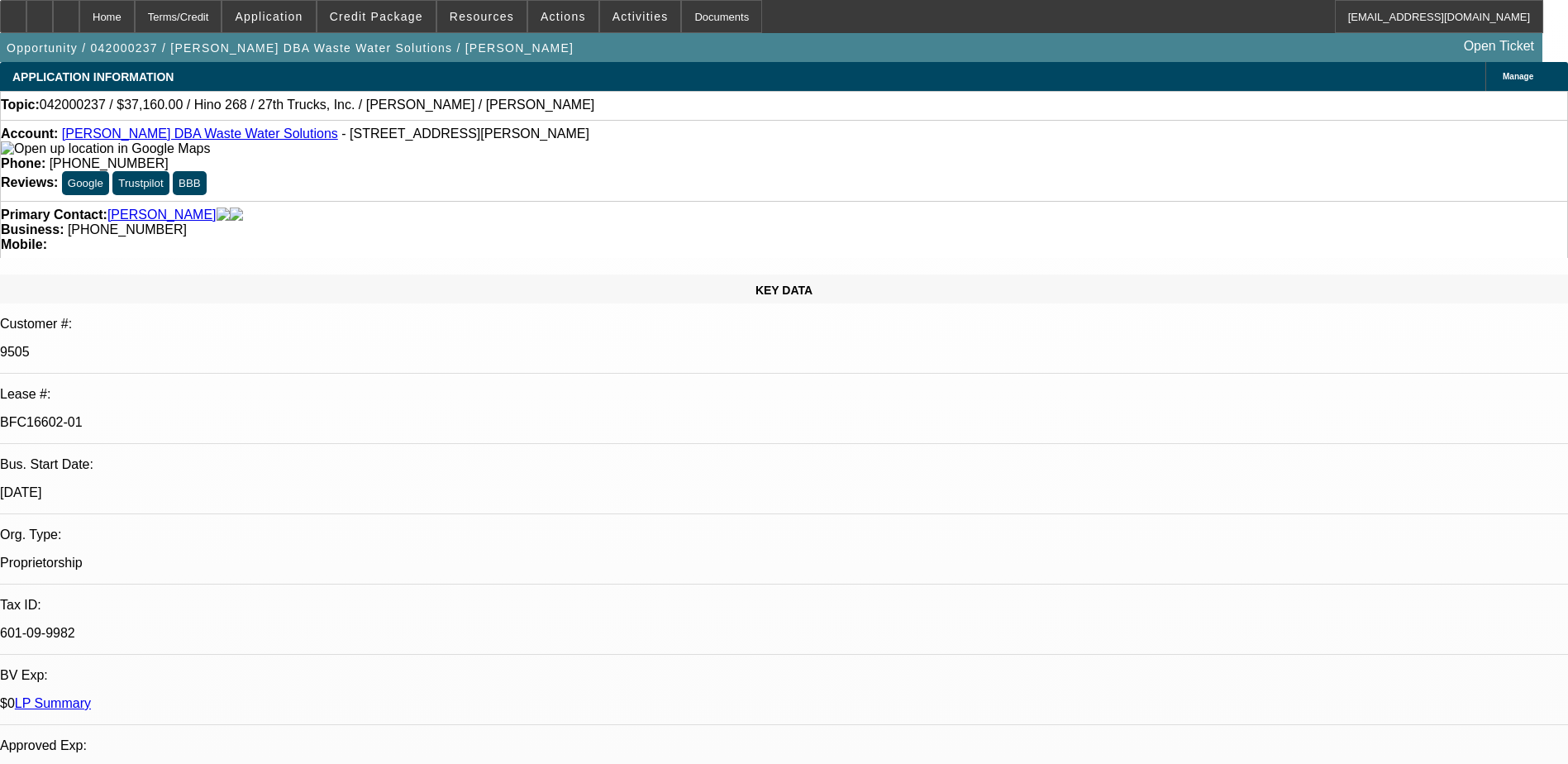
select select "6"
select select "1"
select select "2"
select select "6"
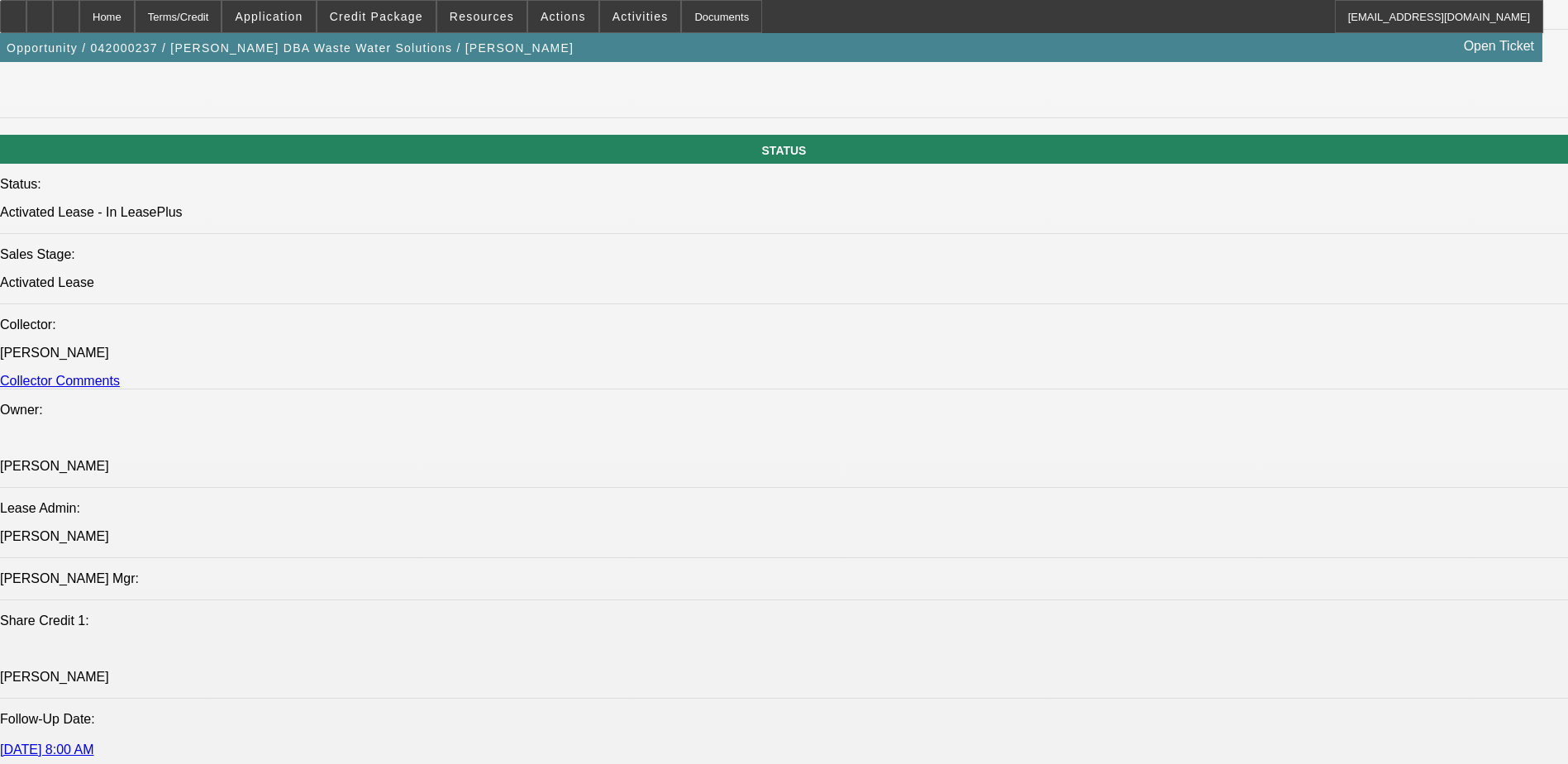
scroll to position [2420, 0]
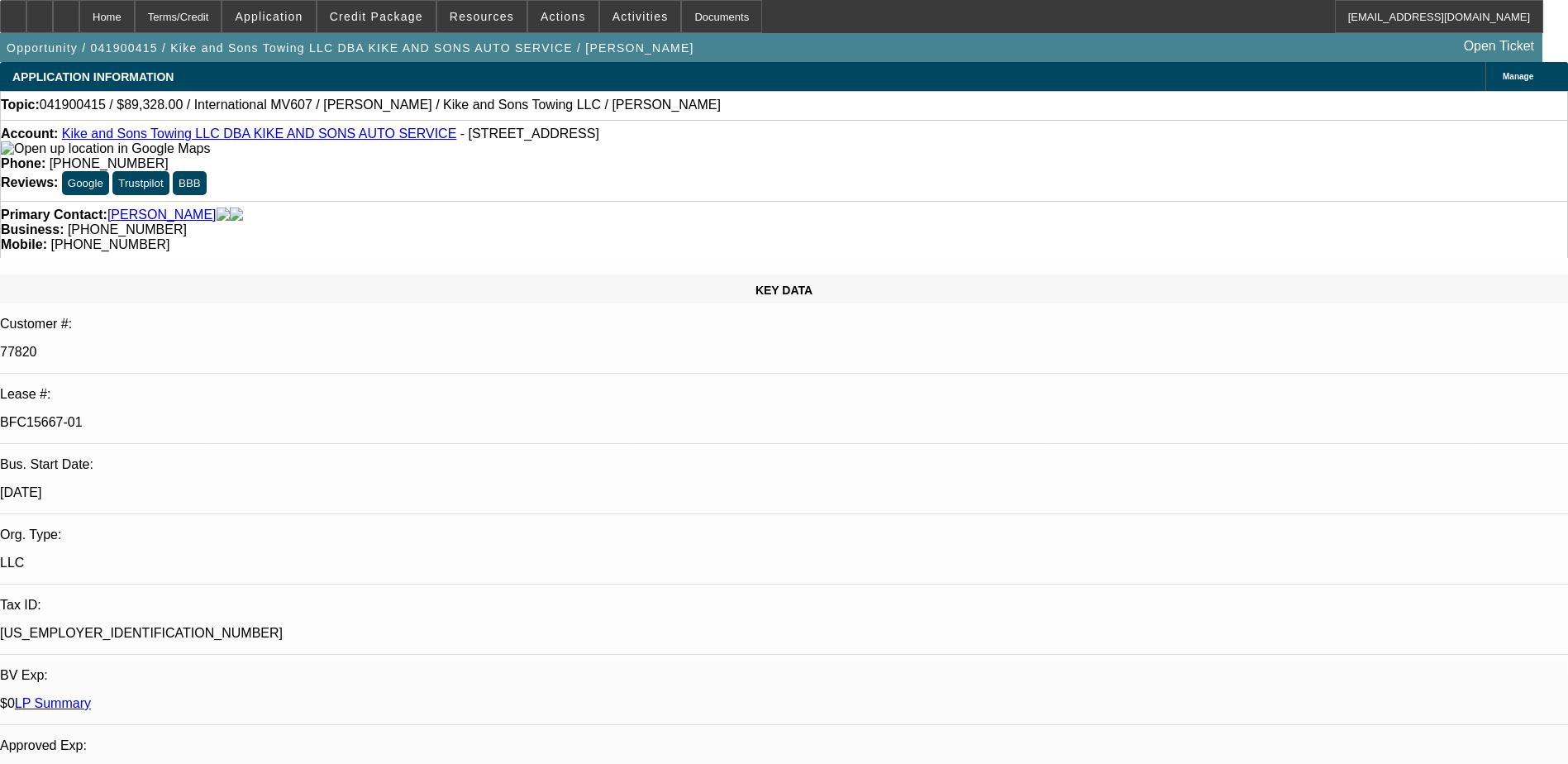
select select "0"
select select "2"
select select "0.1"
select select "0"
select select "2"
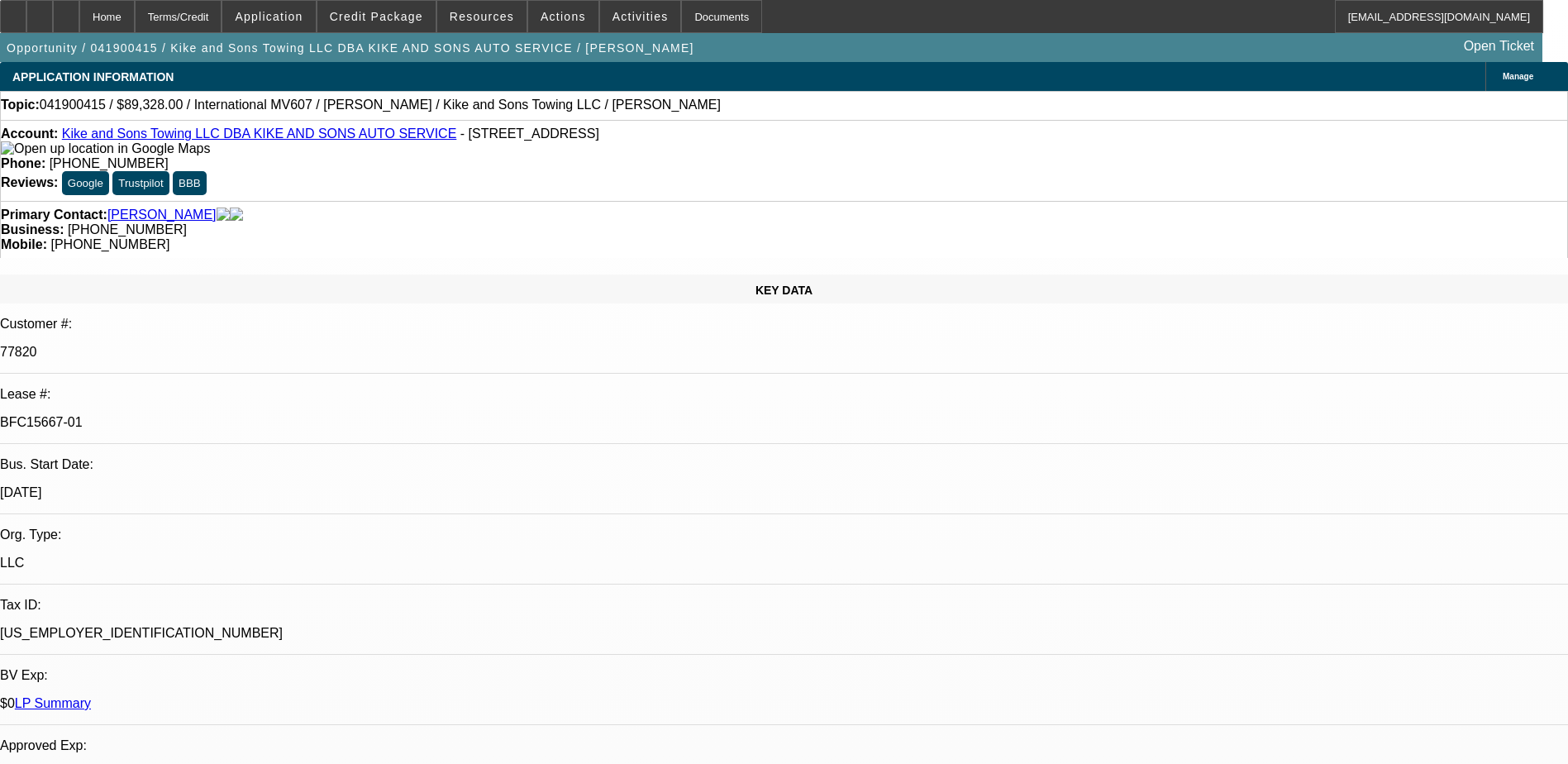
select select "0.1"
select select "0"
select select "2"
select select "0.1"
select select "0"
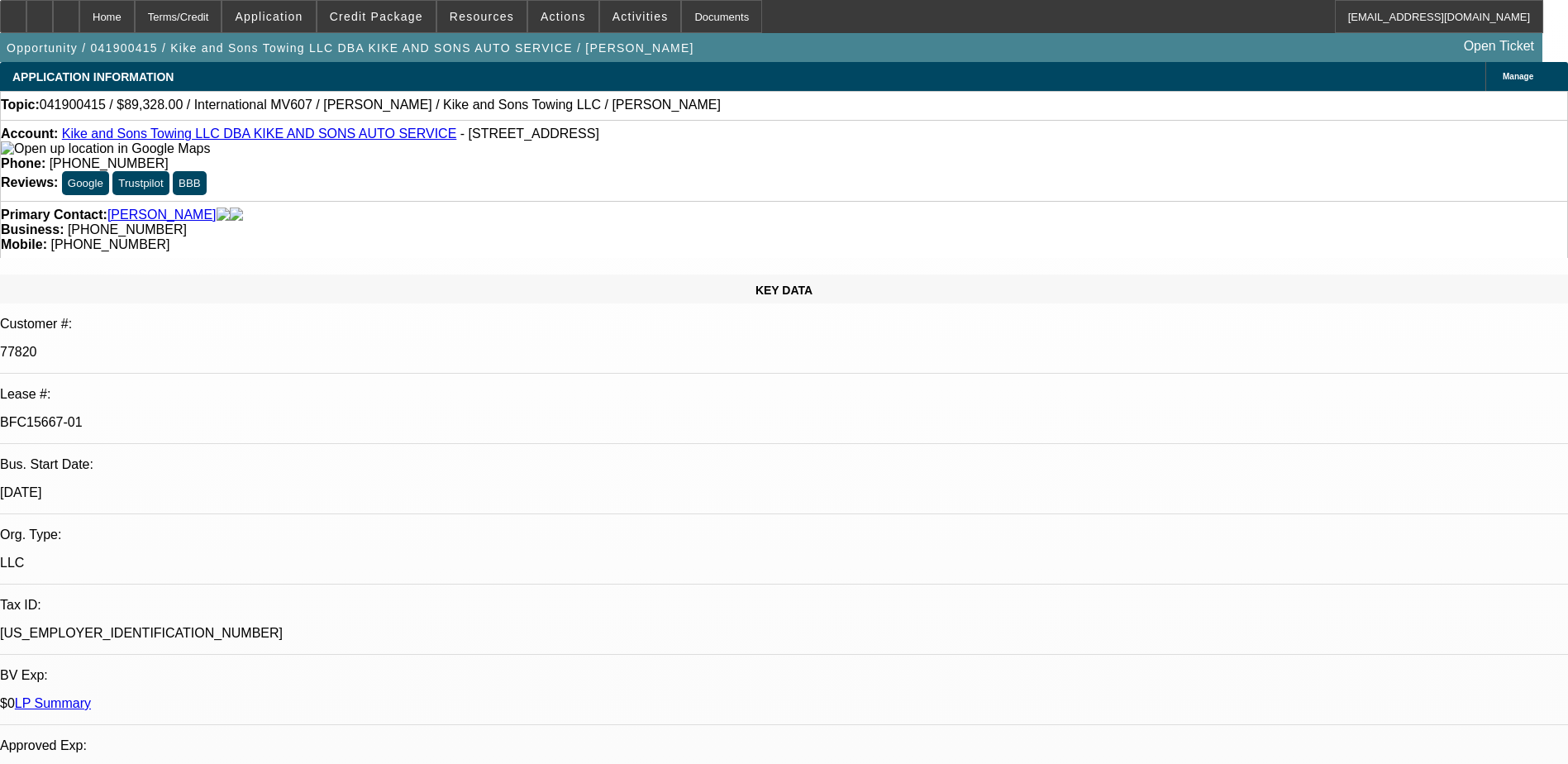
select select "2"
select select "0.1"
select select "1"
select select "2"
select select "4"
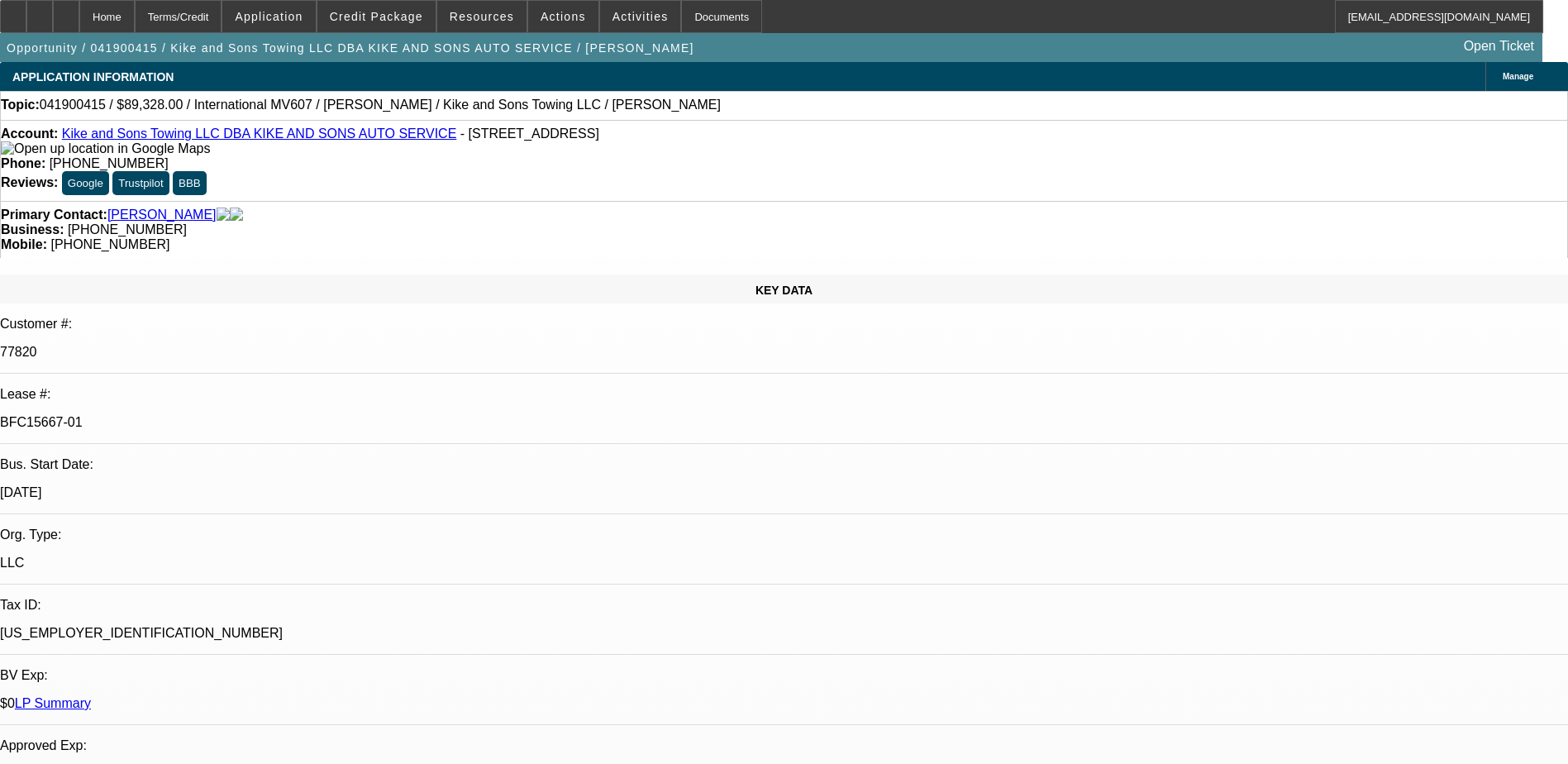
select select "1"
select select "2"
select select "4"
select select "1"
select select "2"
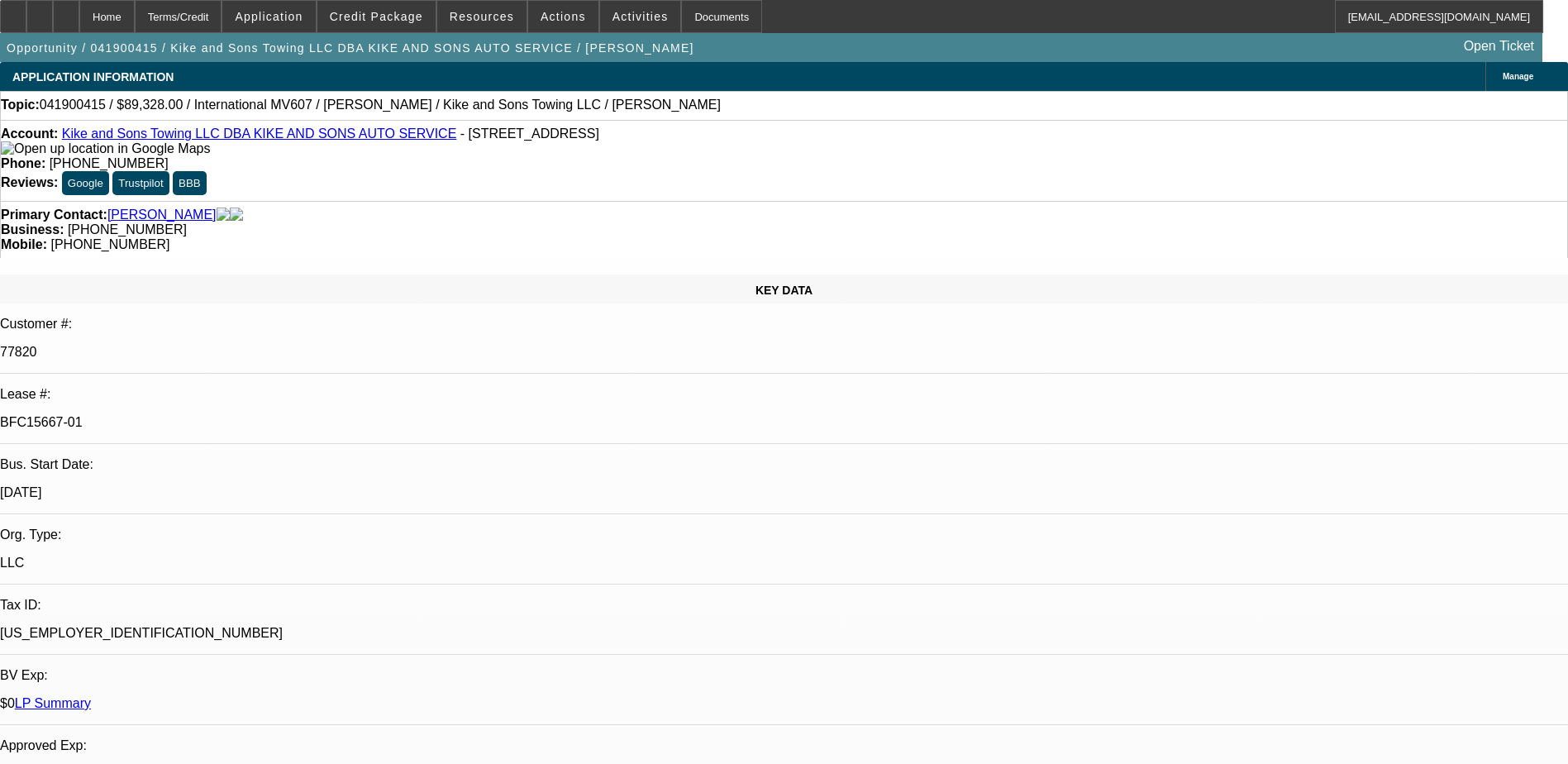
select select "4"
select select "1"
select select "2"
select select "4"
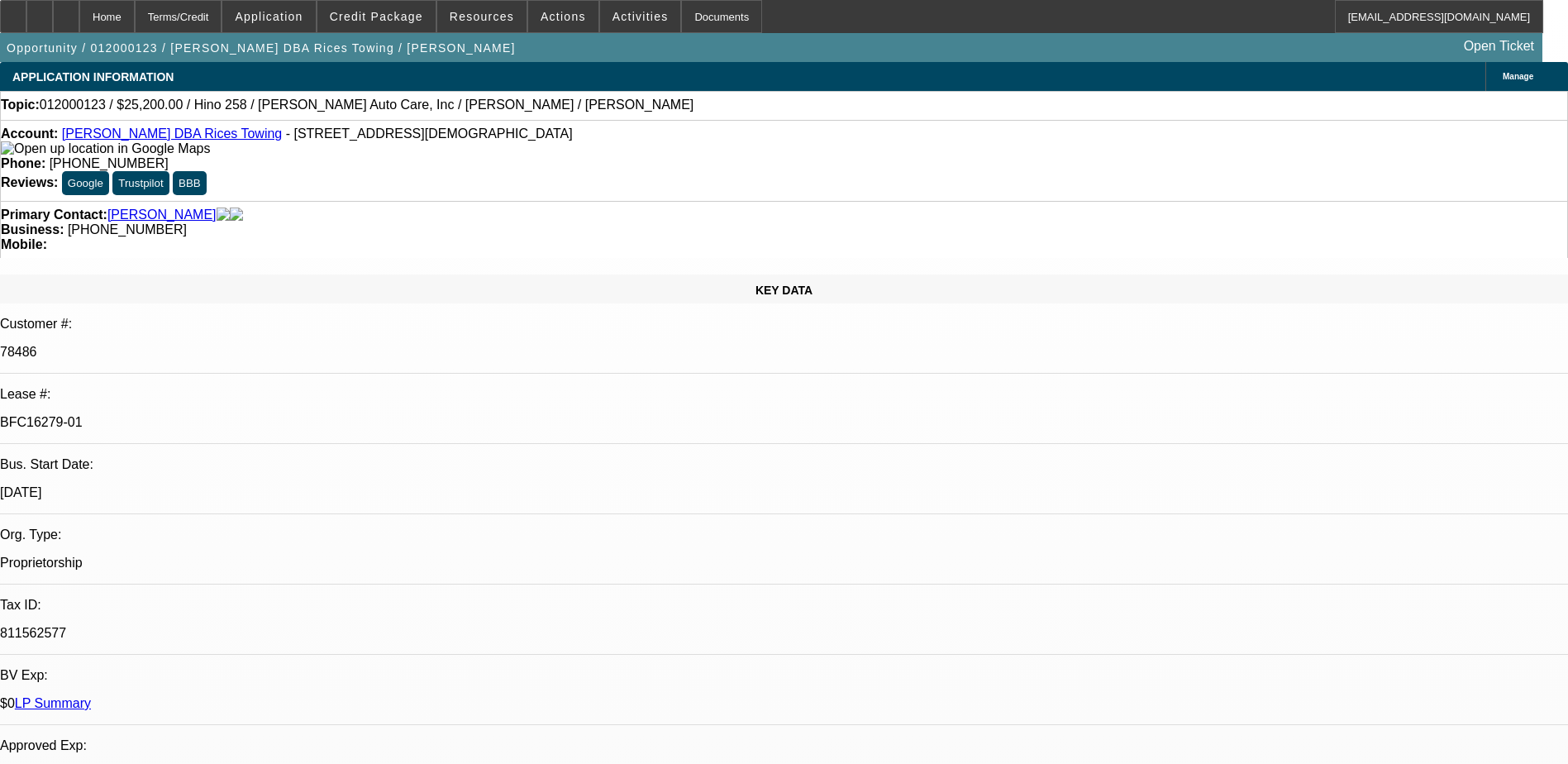
select select "0.1"
select select "2"
select select "0.1"
select select "2"
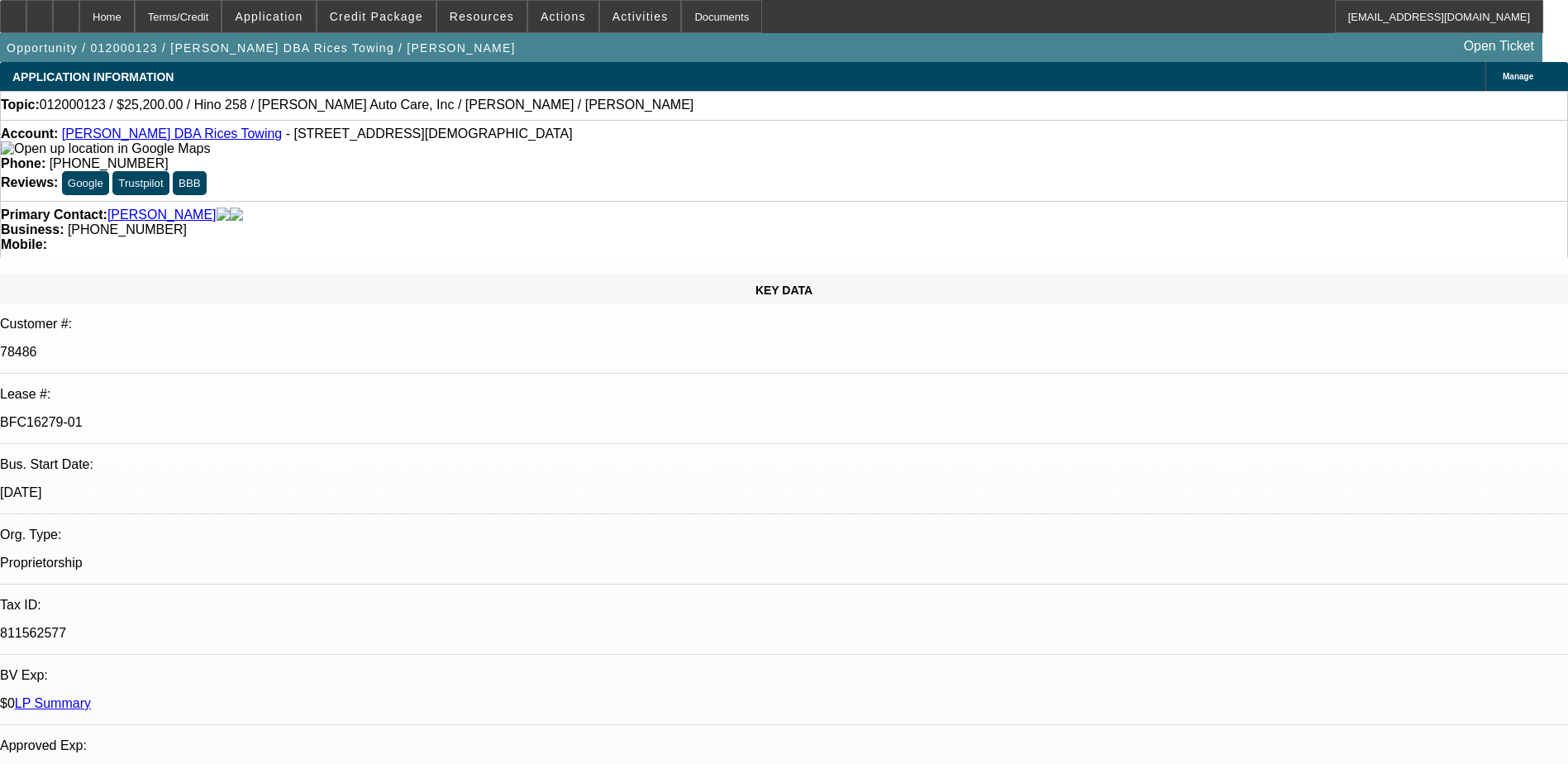
select select "0.1"
select select "2"
select select "0.1"
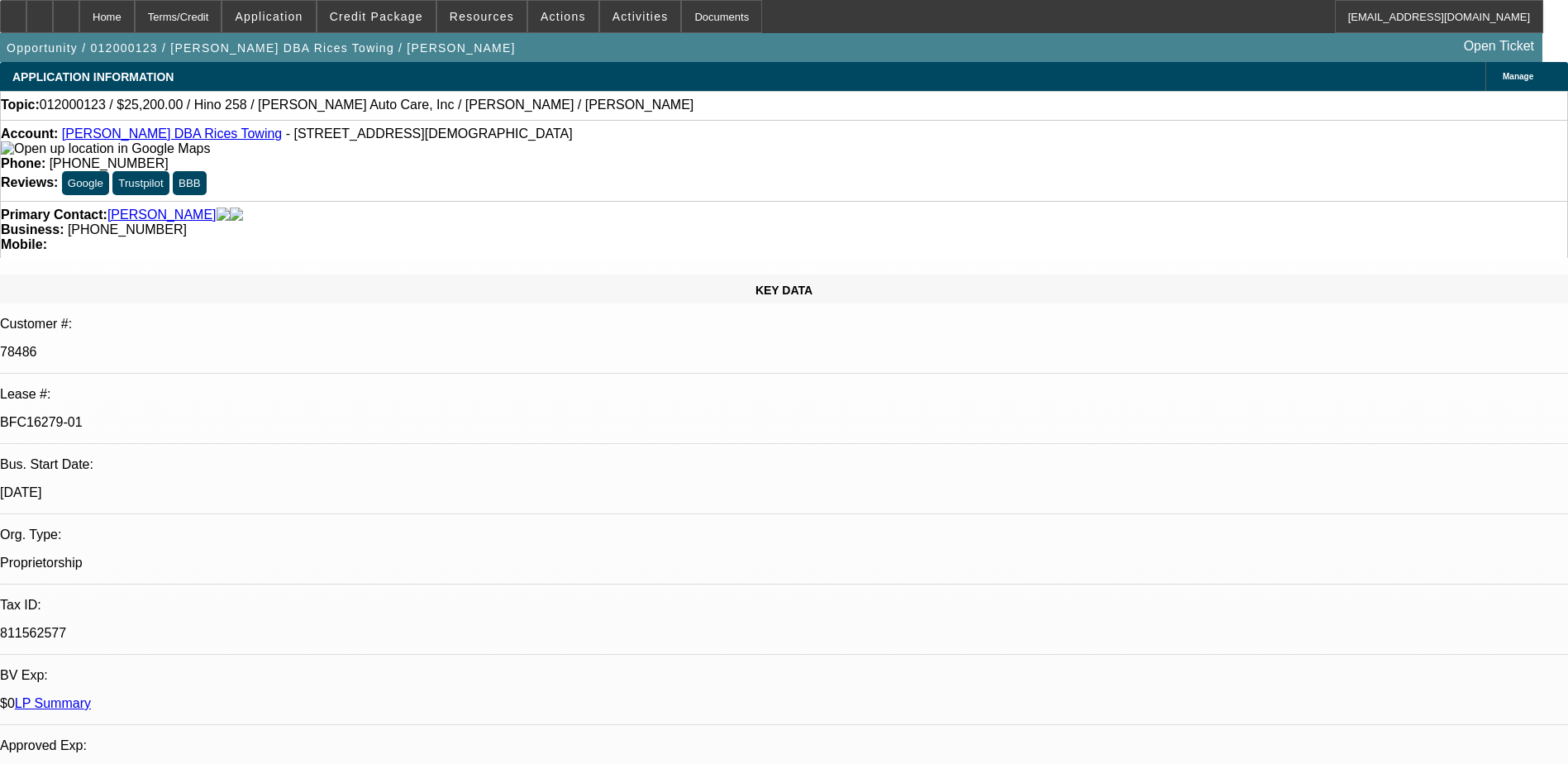
select select "2"
select select "0.1"
select select "1"
select select "2"
select select "4"
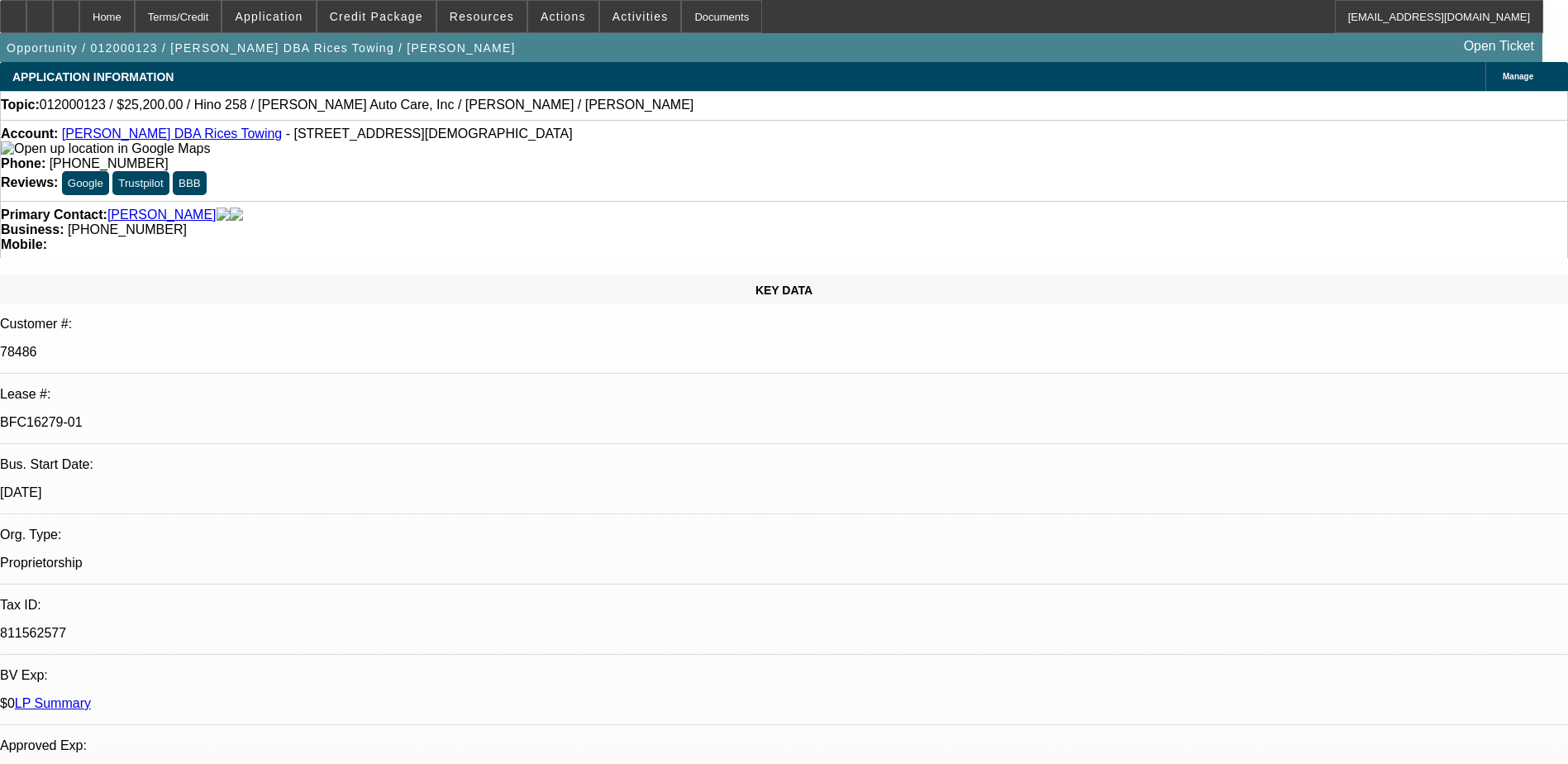
select select "1"
select select "2"
select select "4"
select select "1"
select select "2"
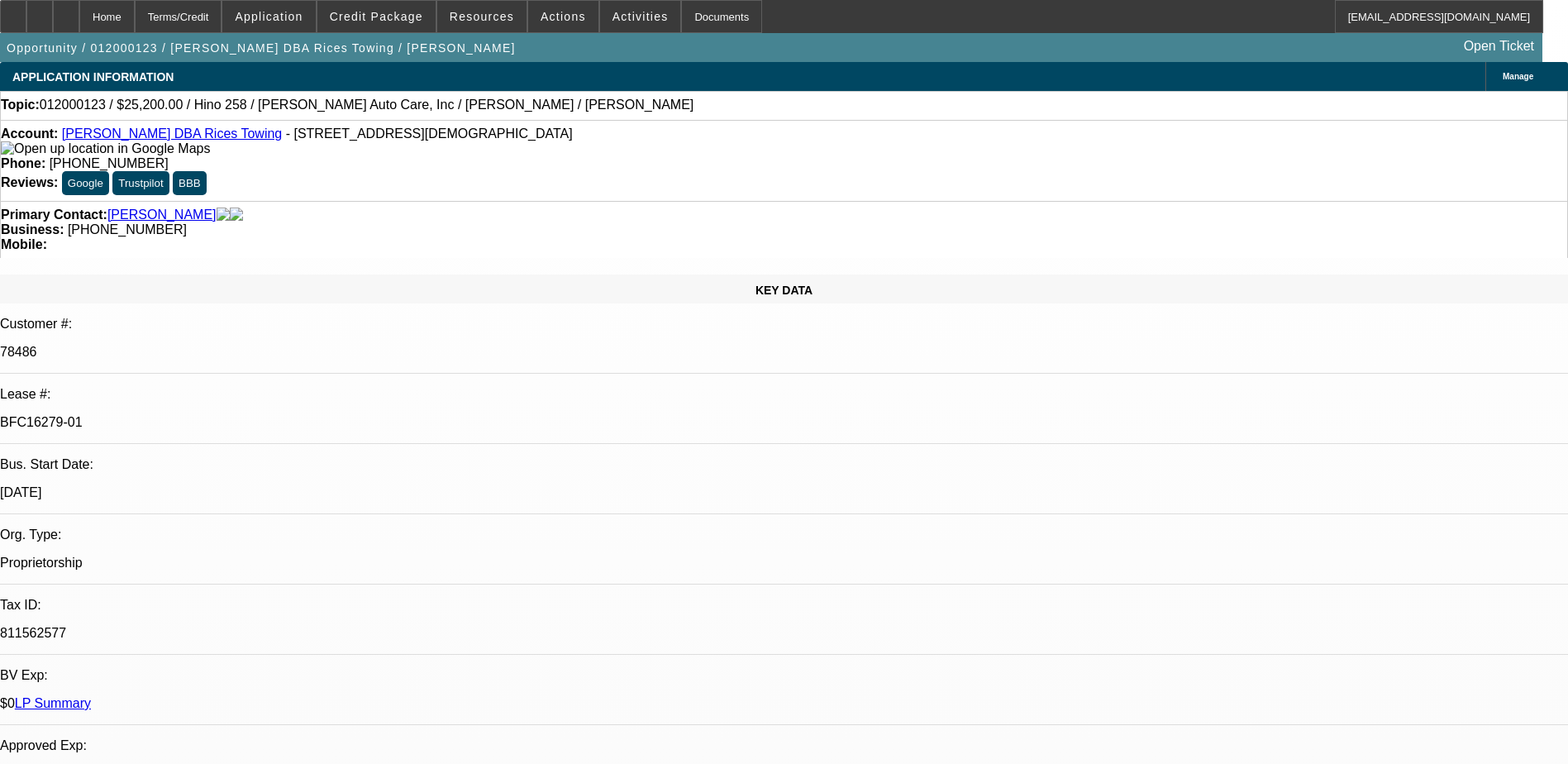
select select "4"
select select "1"
select select "2"
select select "4"
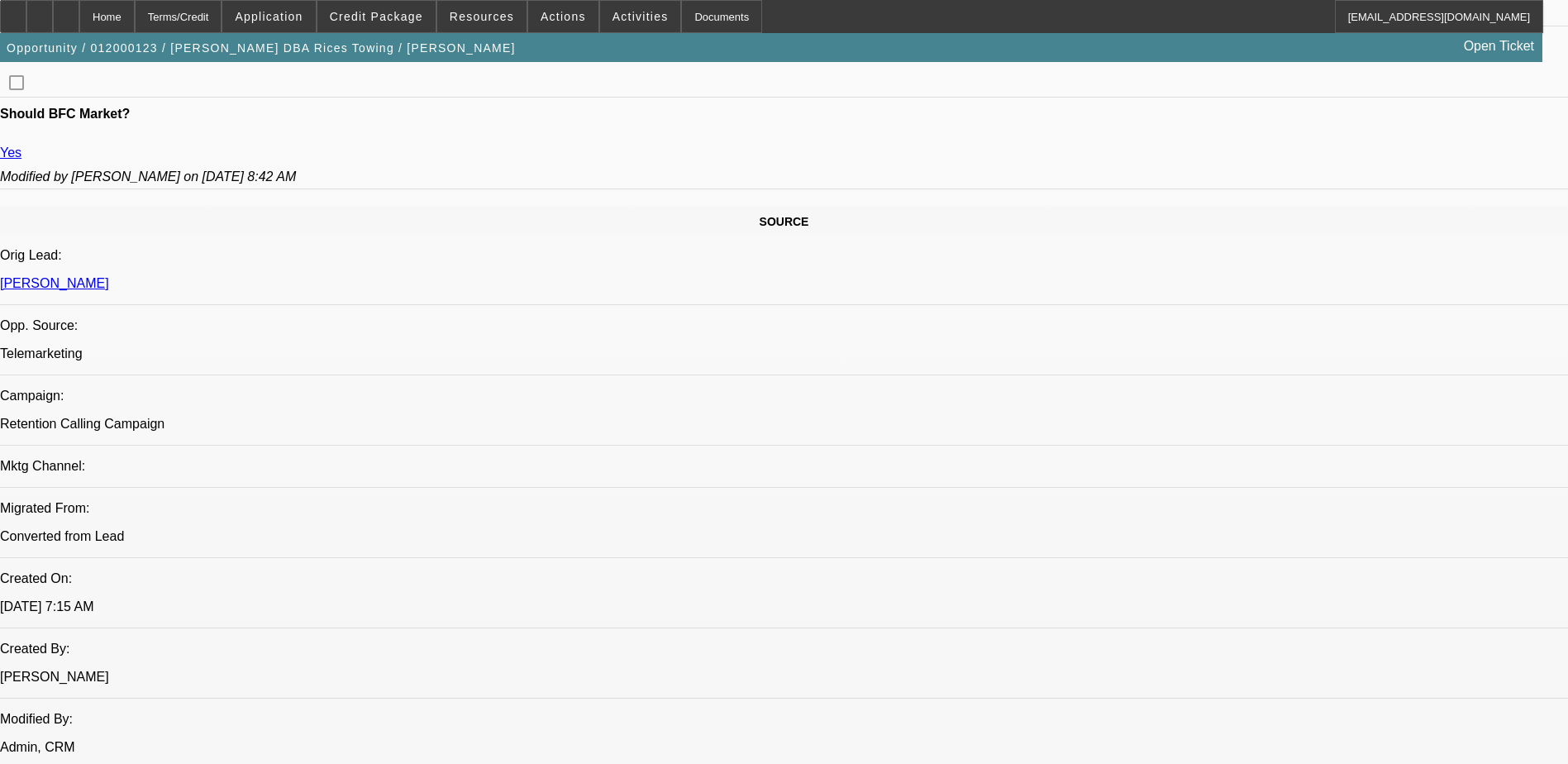
scroll to position [496, 0]
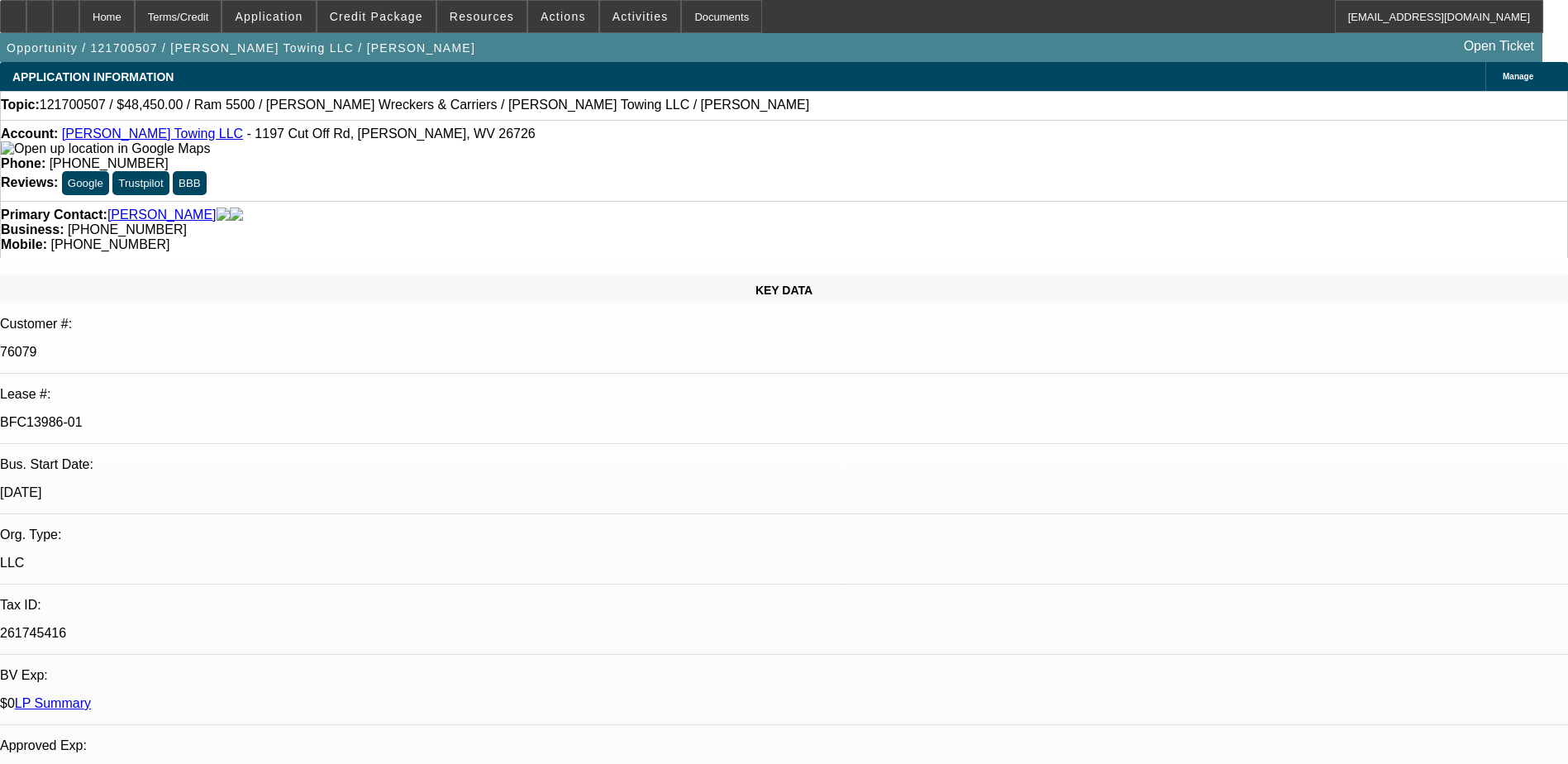
select select "0"
select select "2"
select select "0"
select select "2"
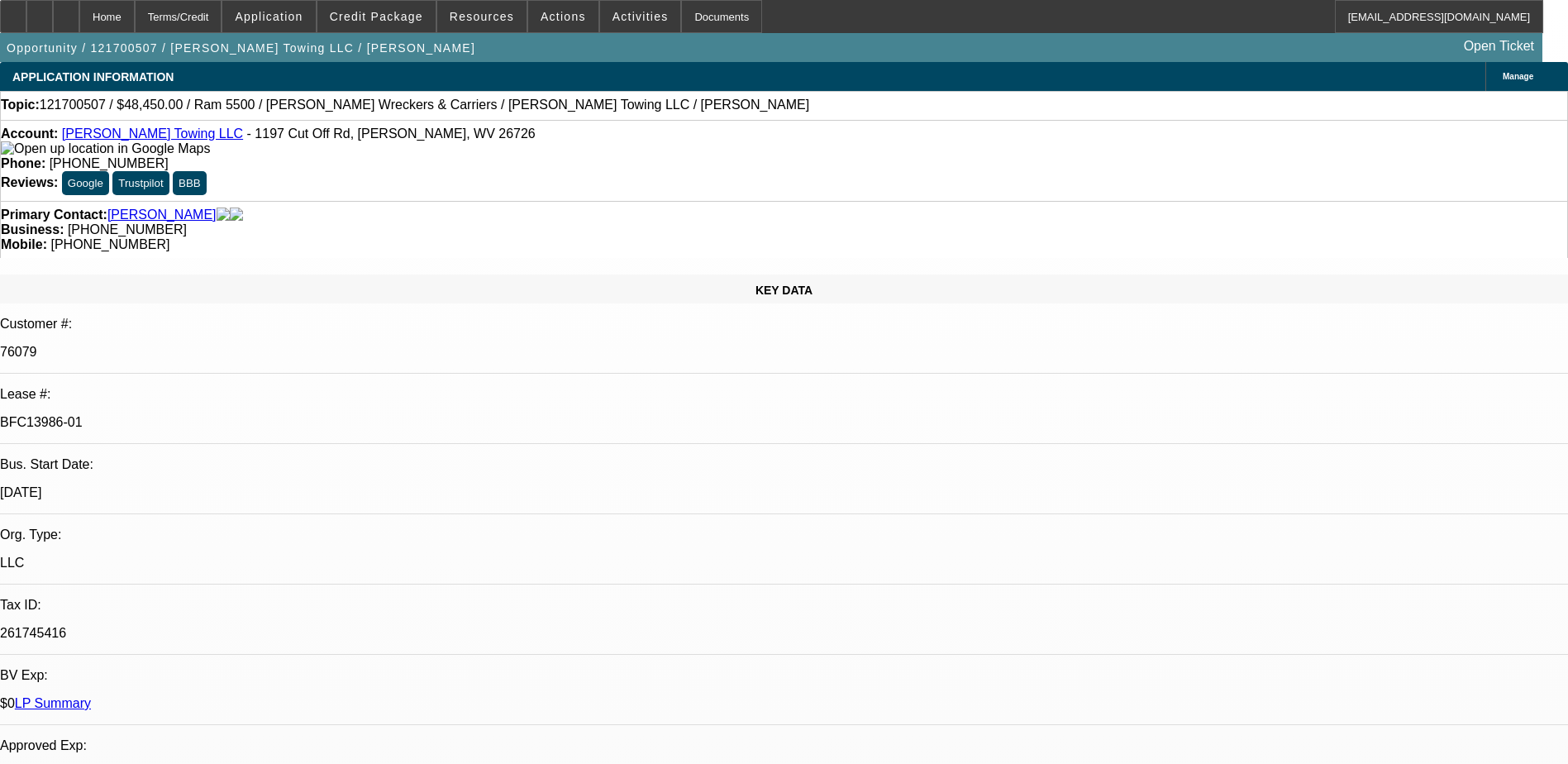
select select "0.1"
select select "0"
select select "2"
select select "0.1"
select select "0"
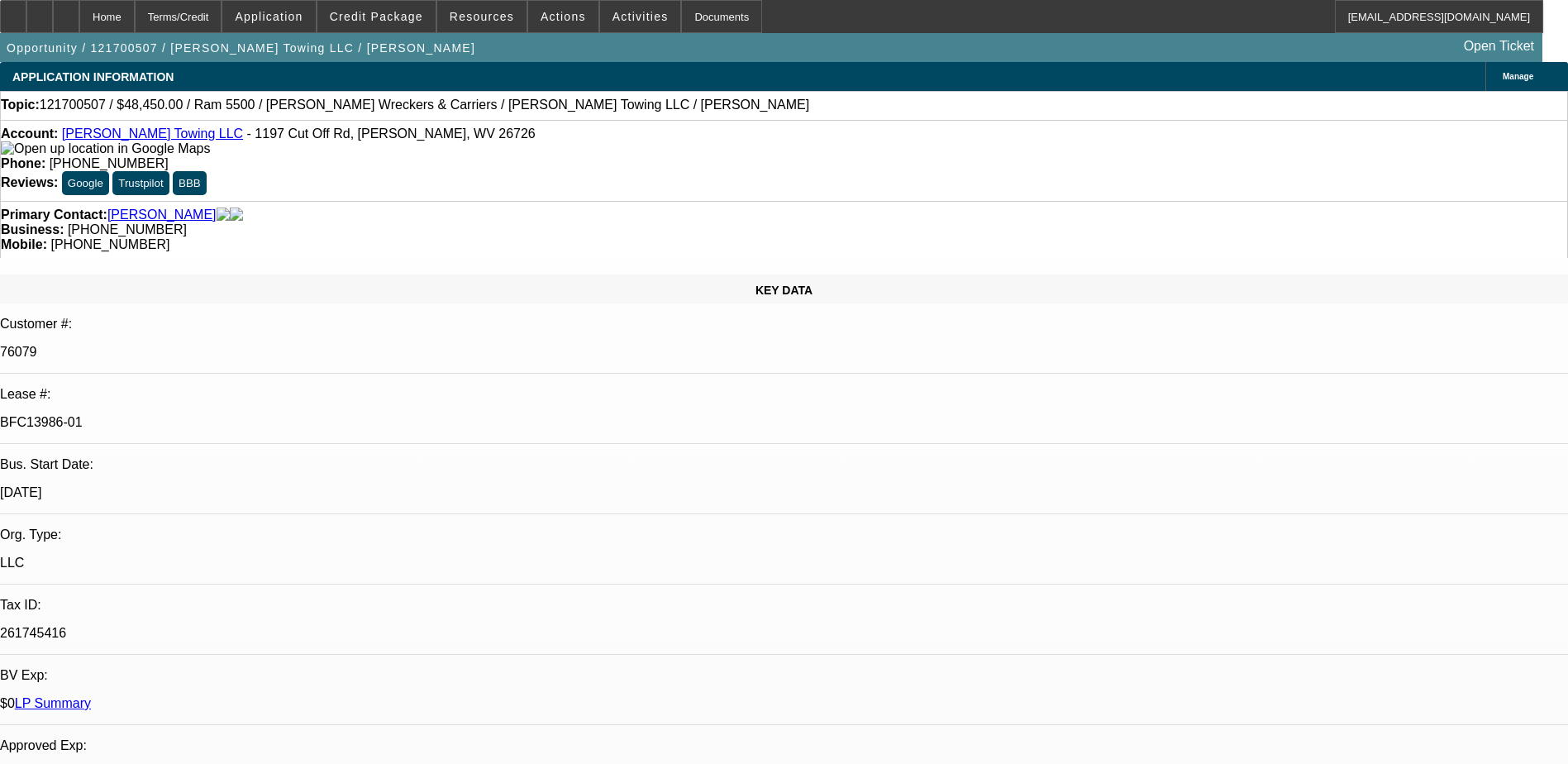
select select "2"
select select "0.1"
select select "1"
select select "2"
select select "6"
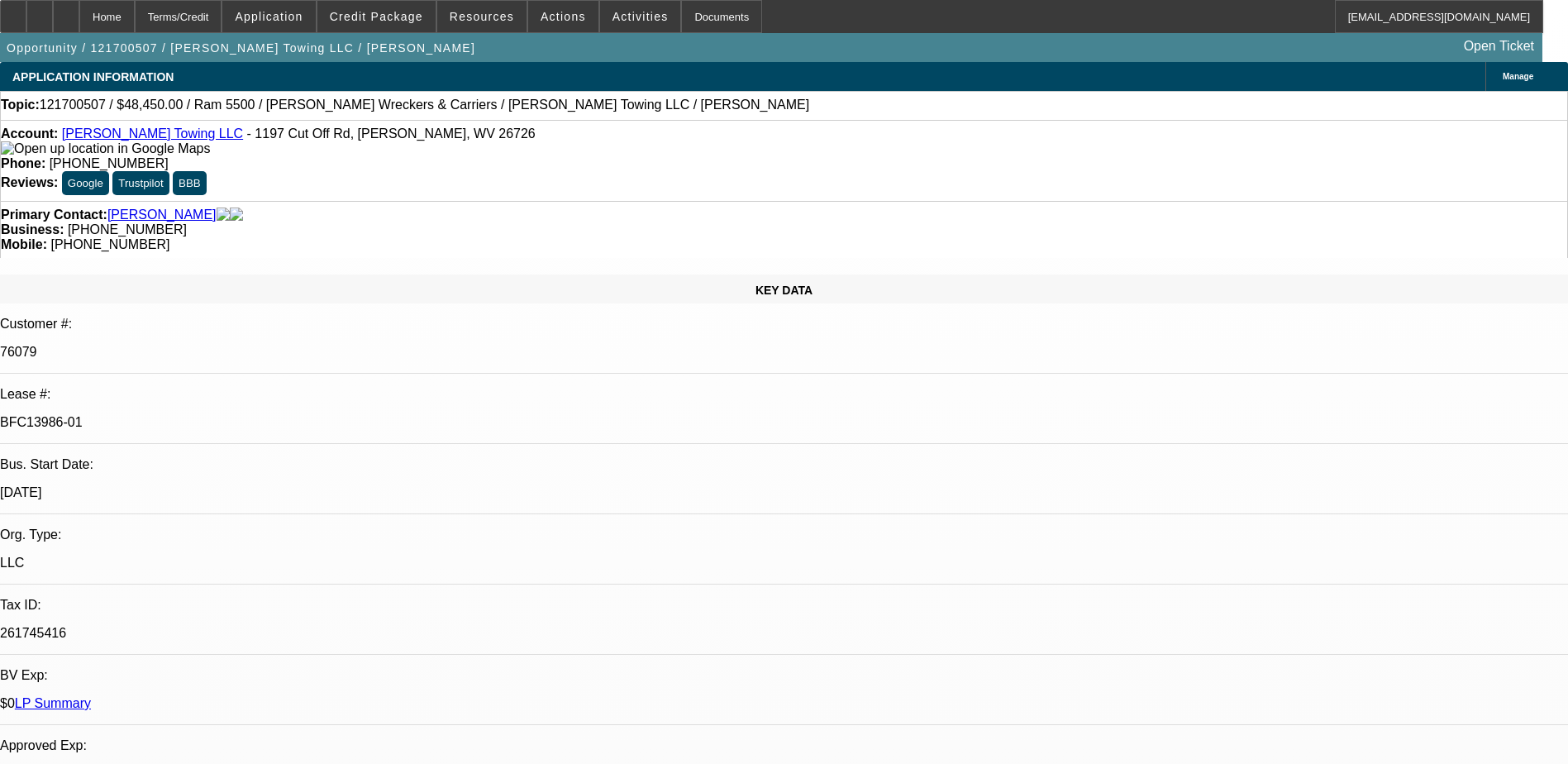
select select "1"
select select "2"
select select "4"
select select "1"
select select "2"
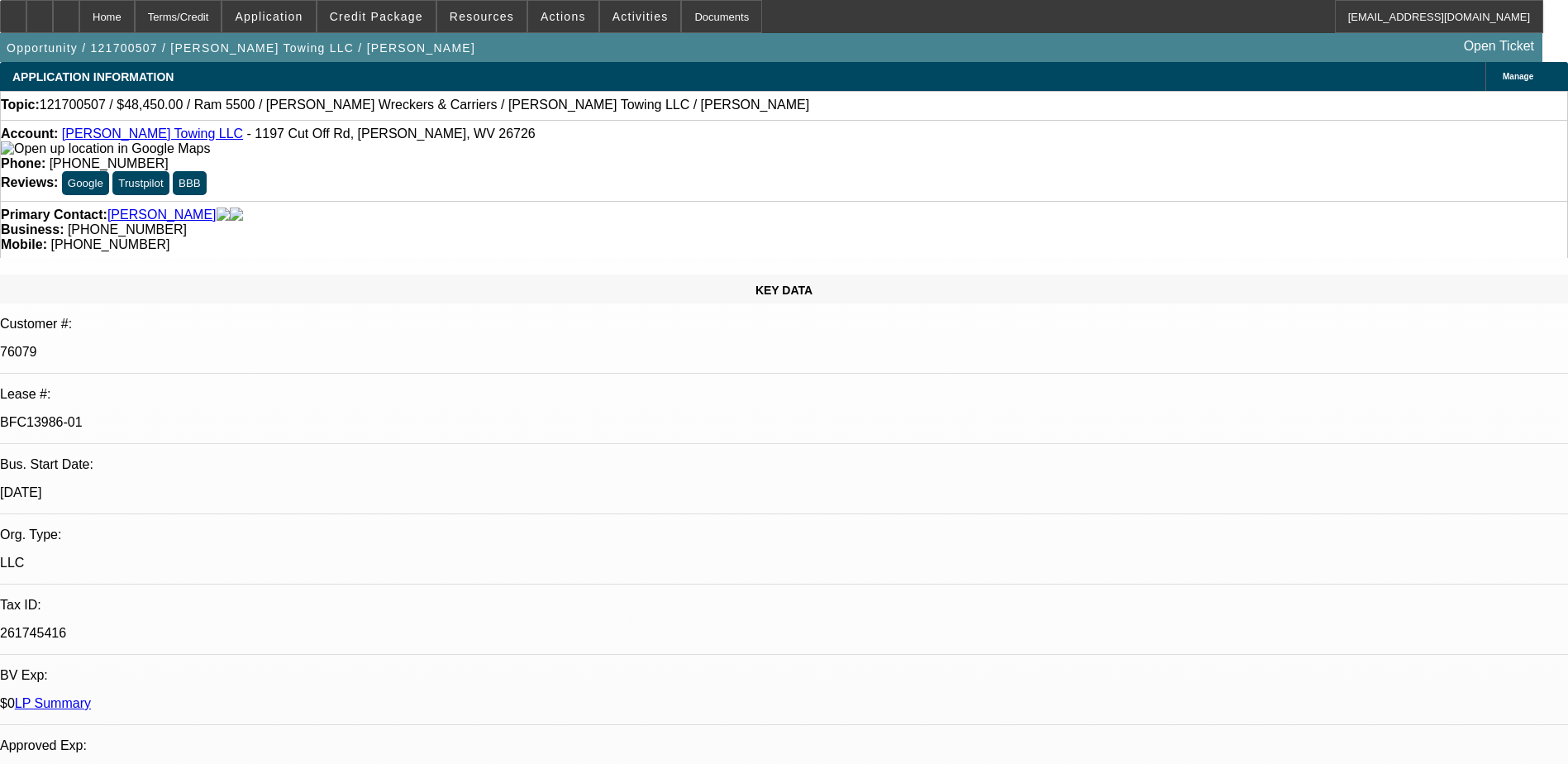
select select "4"
select select "1"
select select "2"
select select "4"
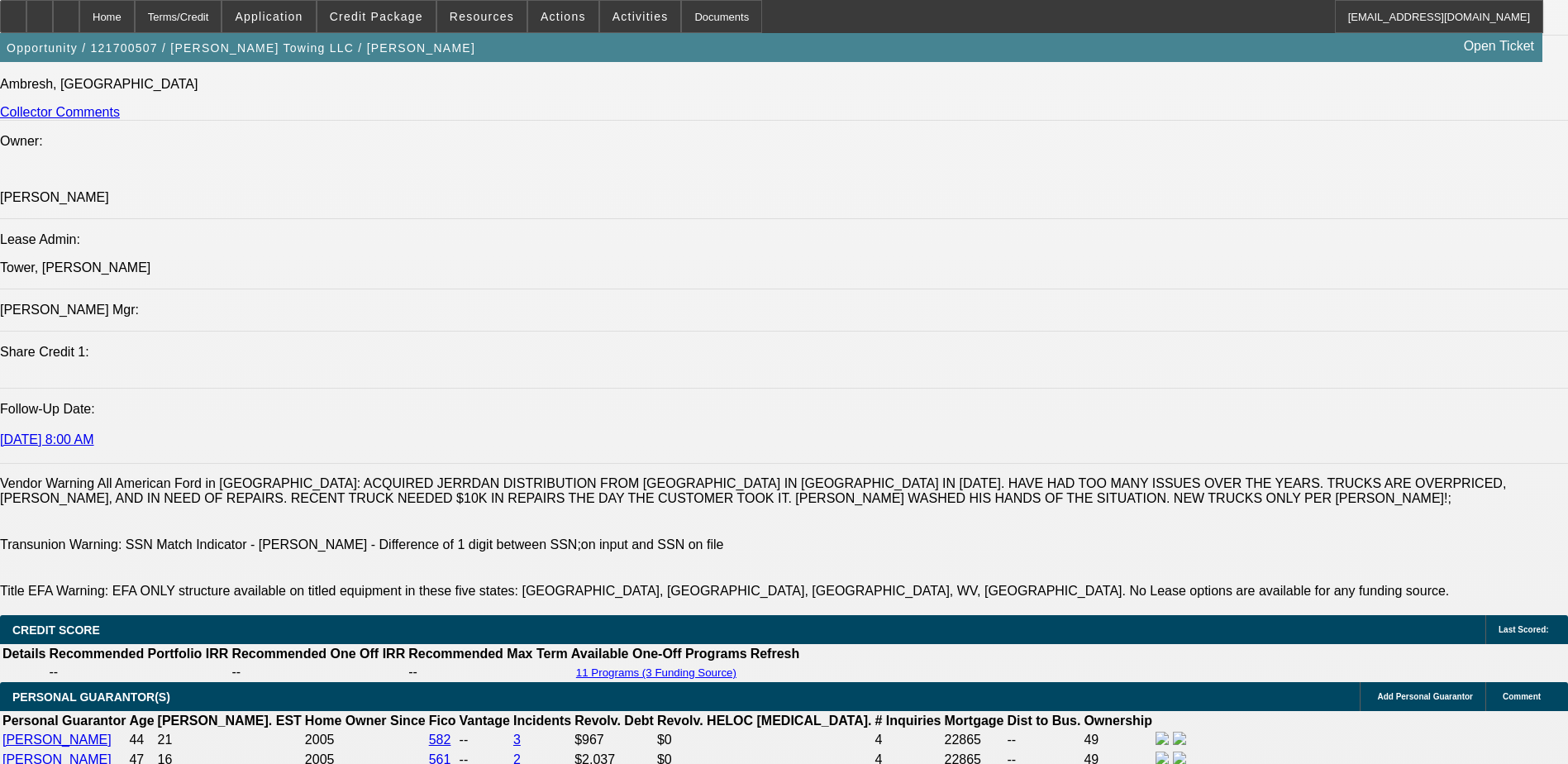
scroll to position [2066, 0]
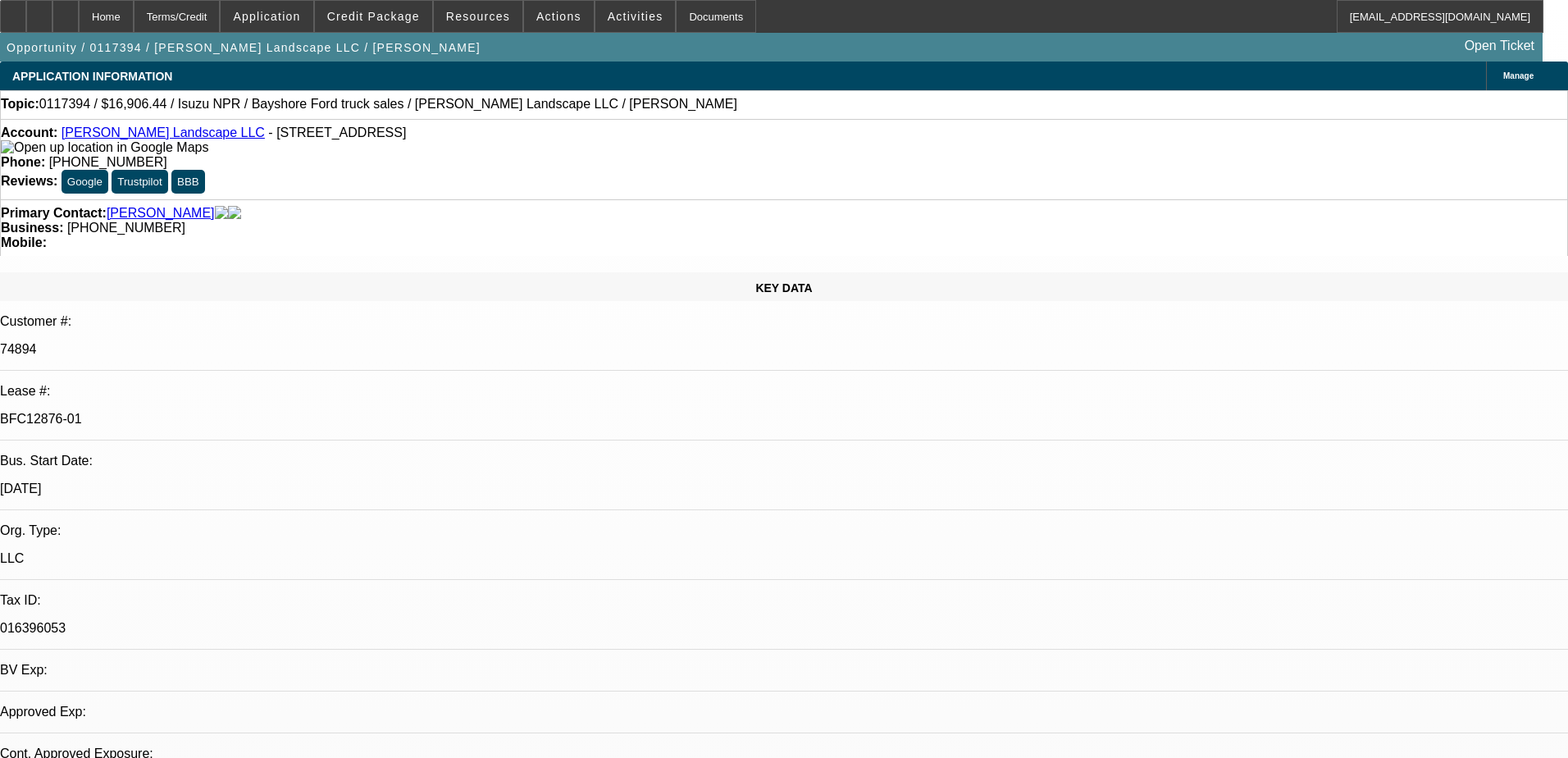
select select "0"
select select "6"
select select "0"
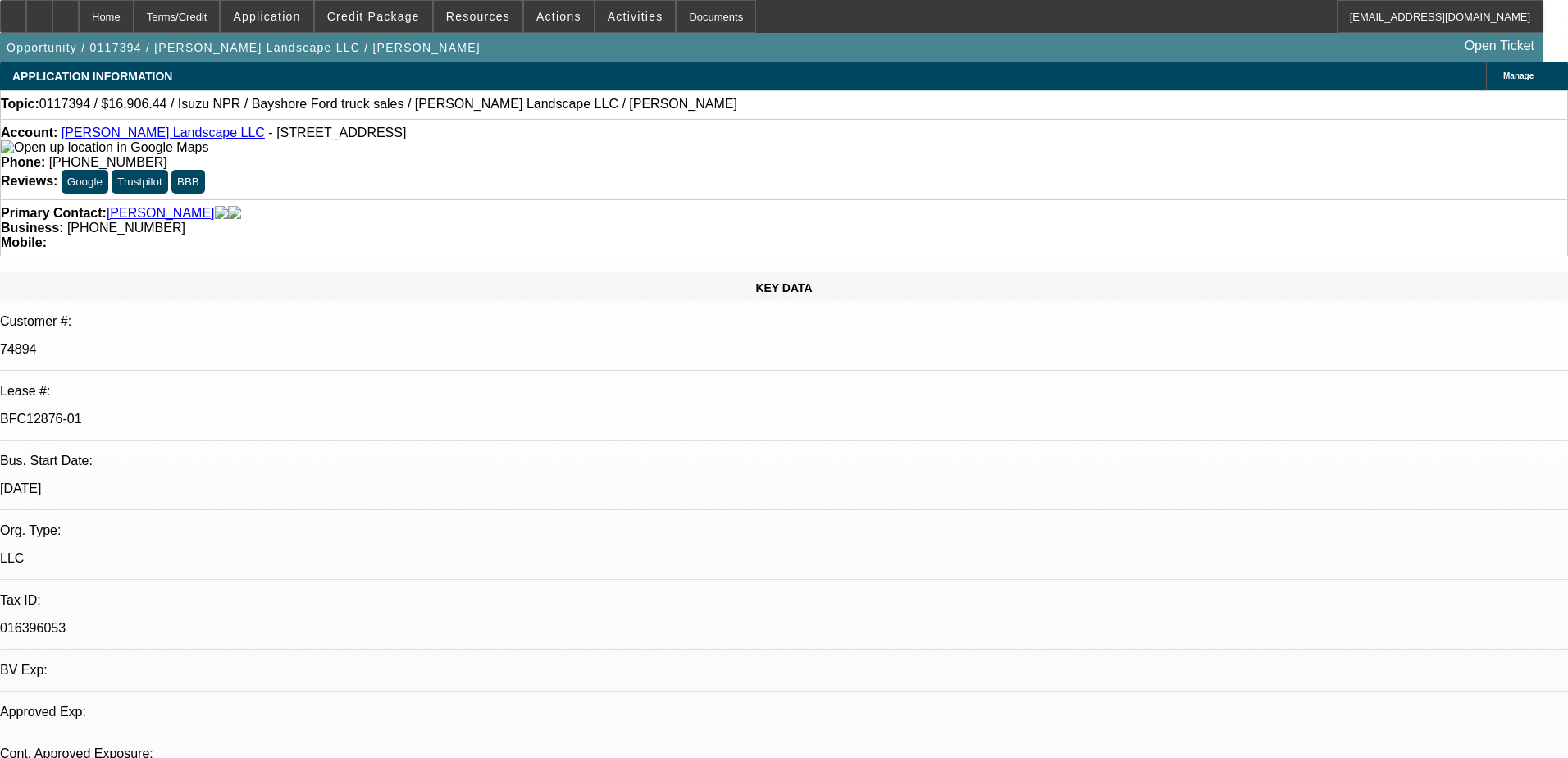
select select "0"
select select "6"
select select "0"
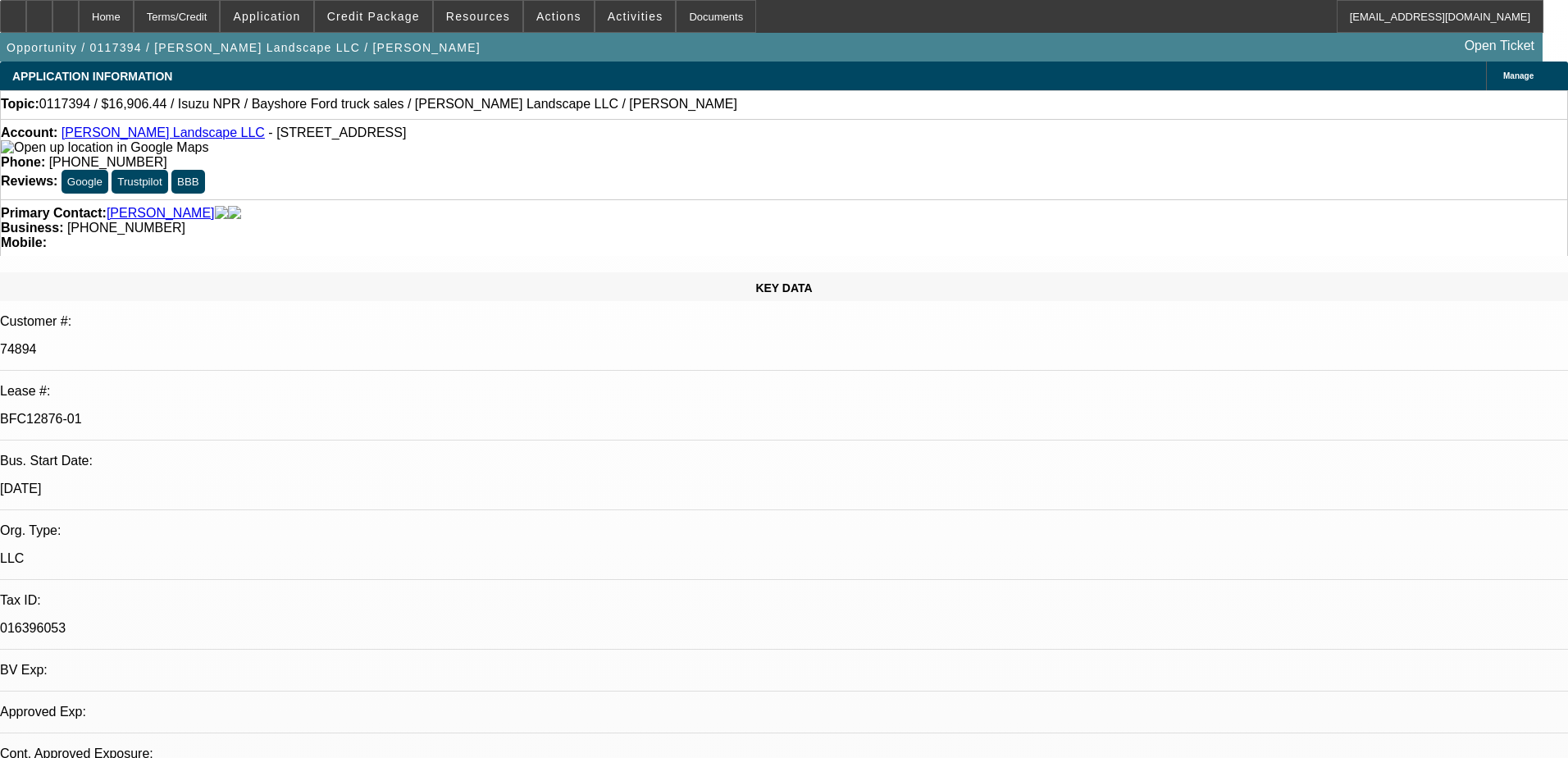
select select "0"
select select "6"
select select "0"
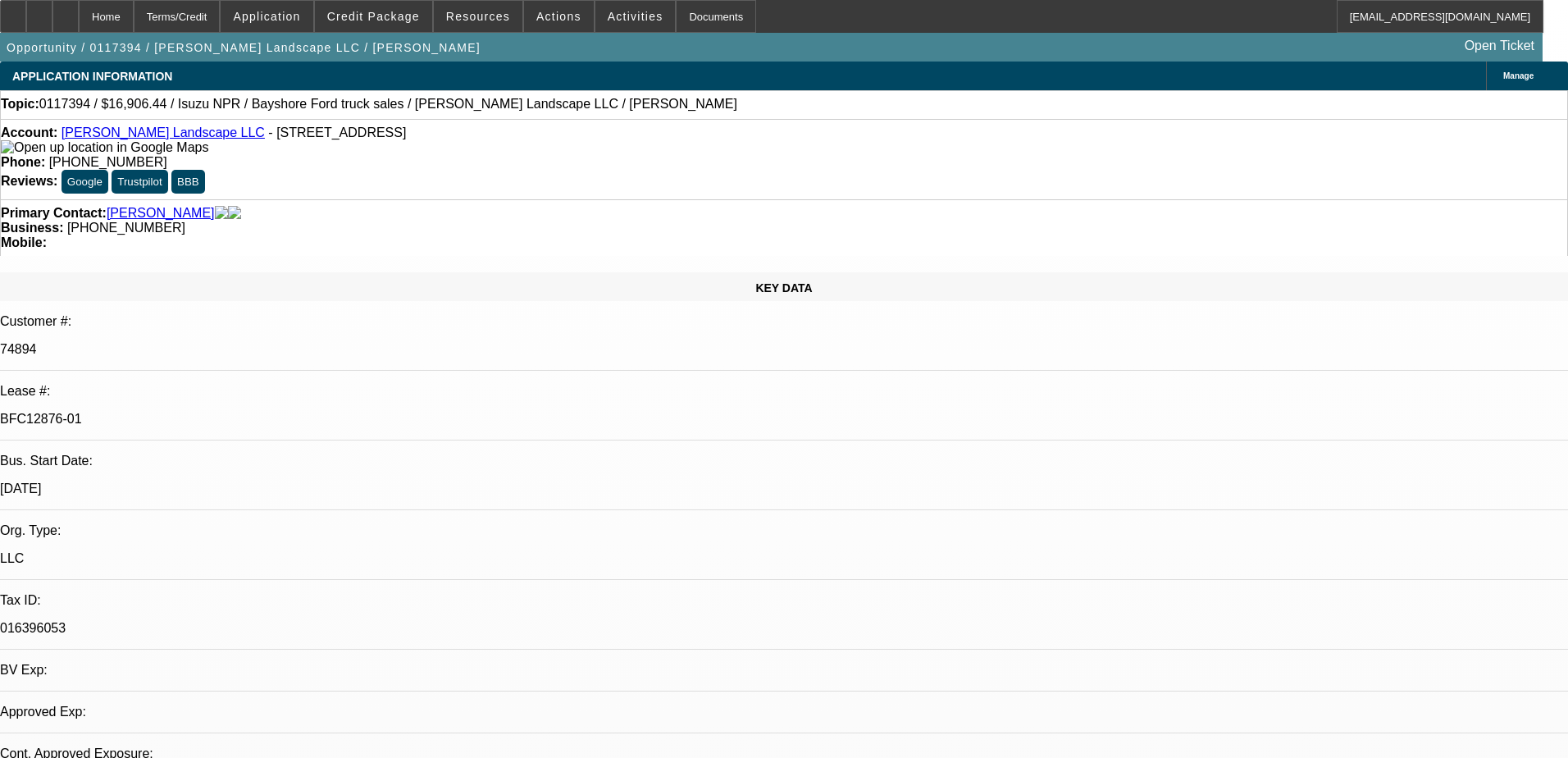
select select "6"
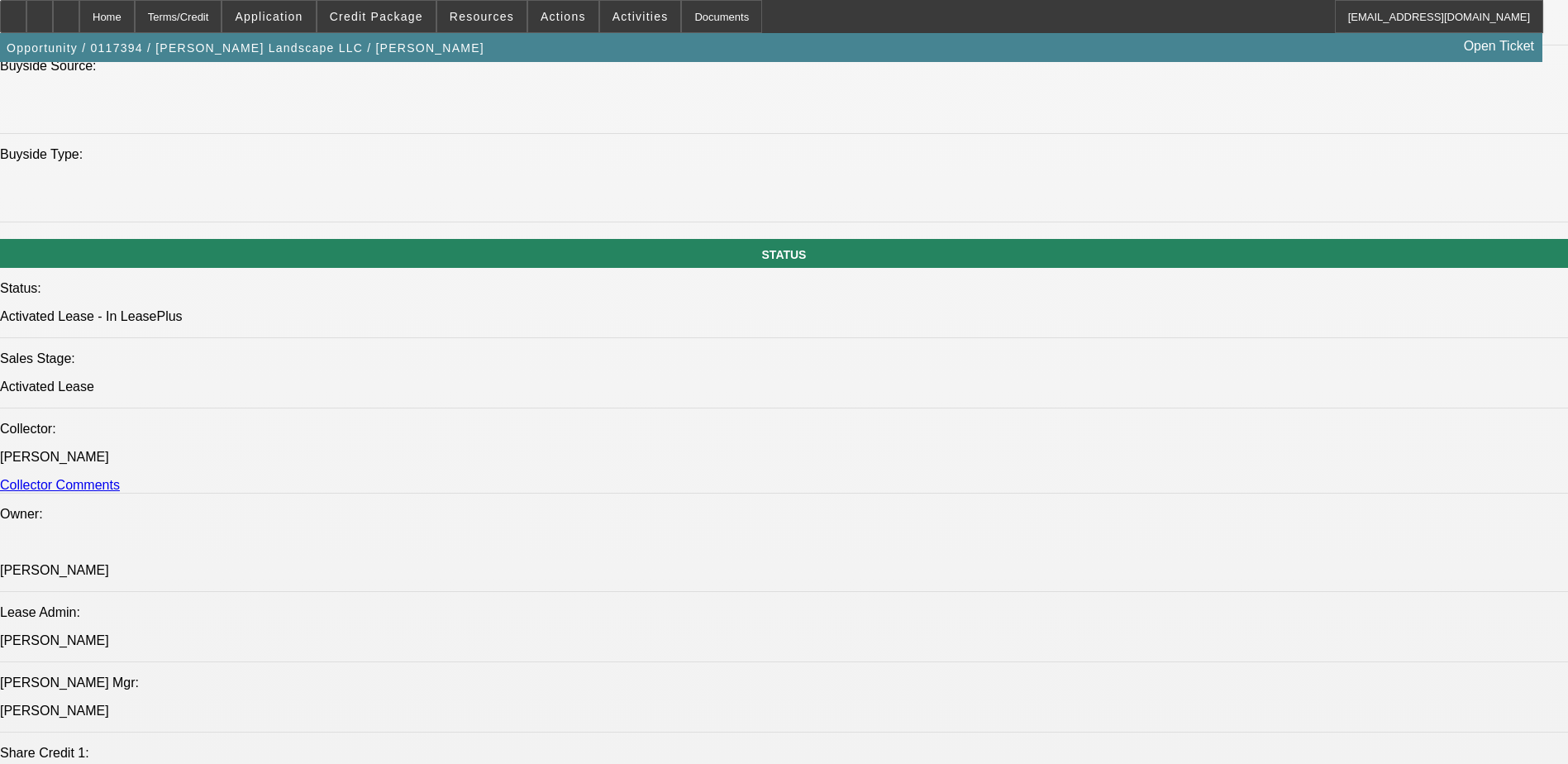
scroll to position [1818, 0]
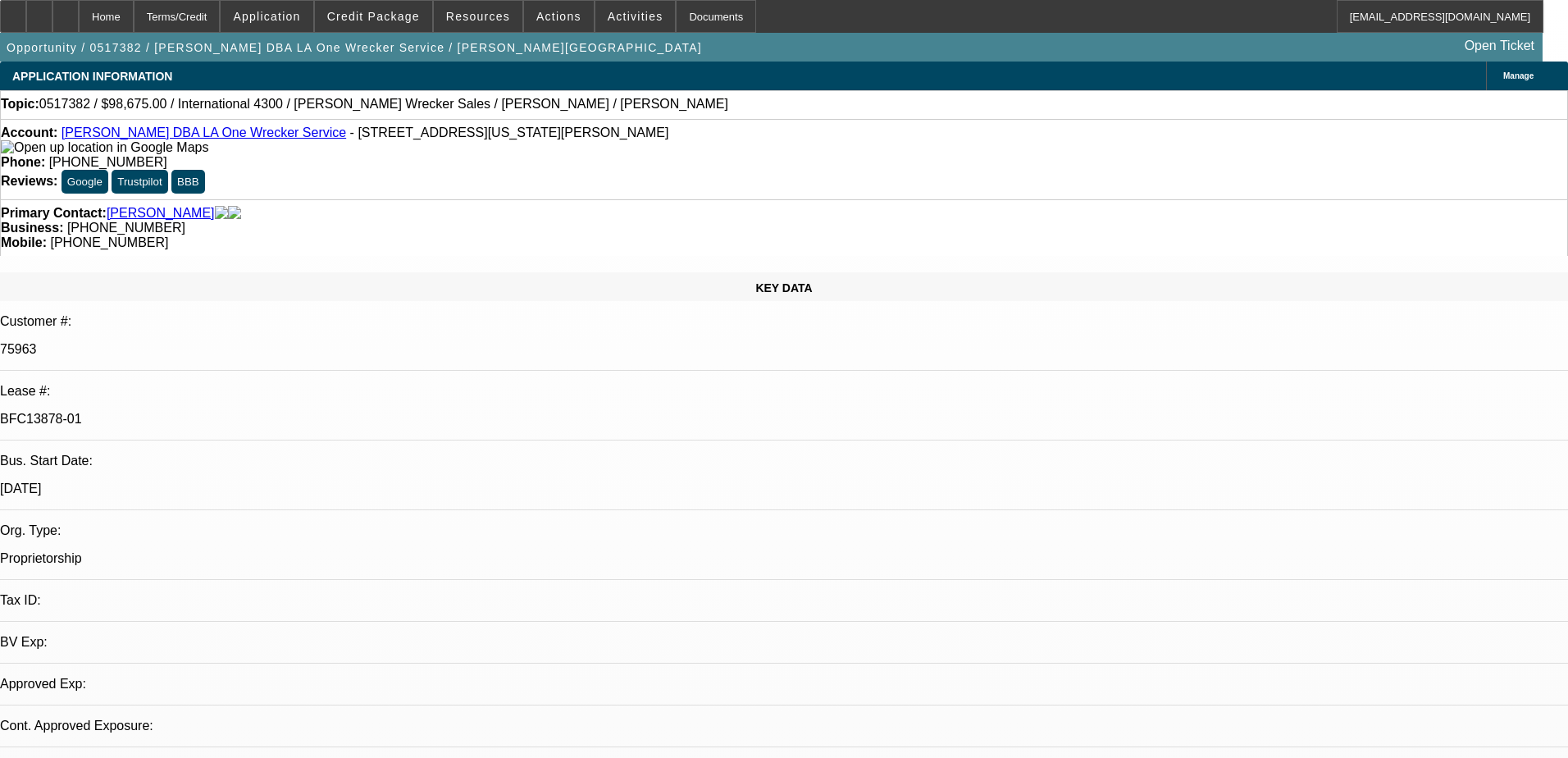
select select "0"
select select "2"
select select "0"
select select "6"
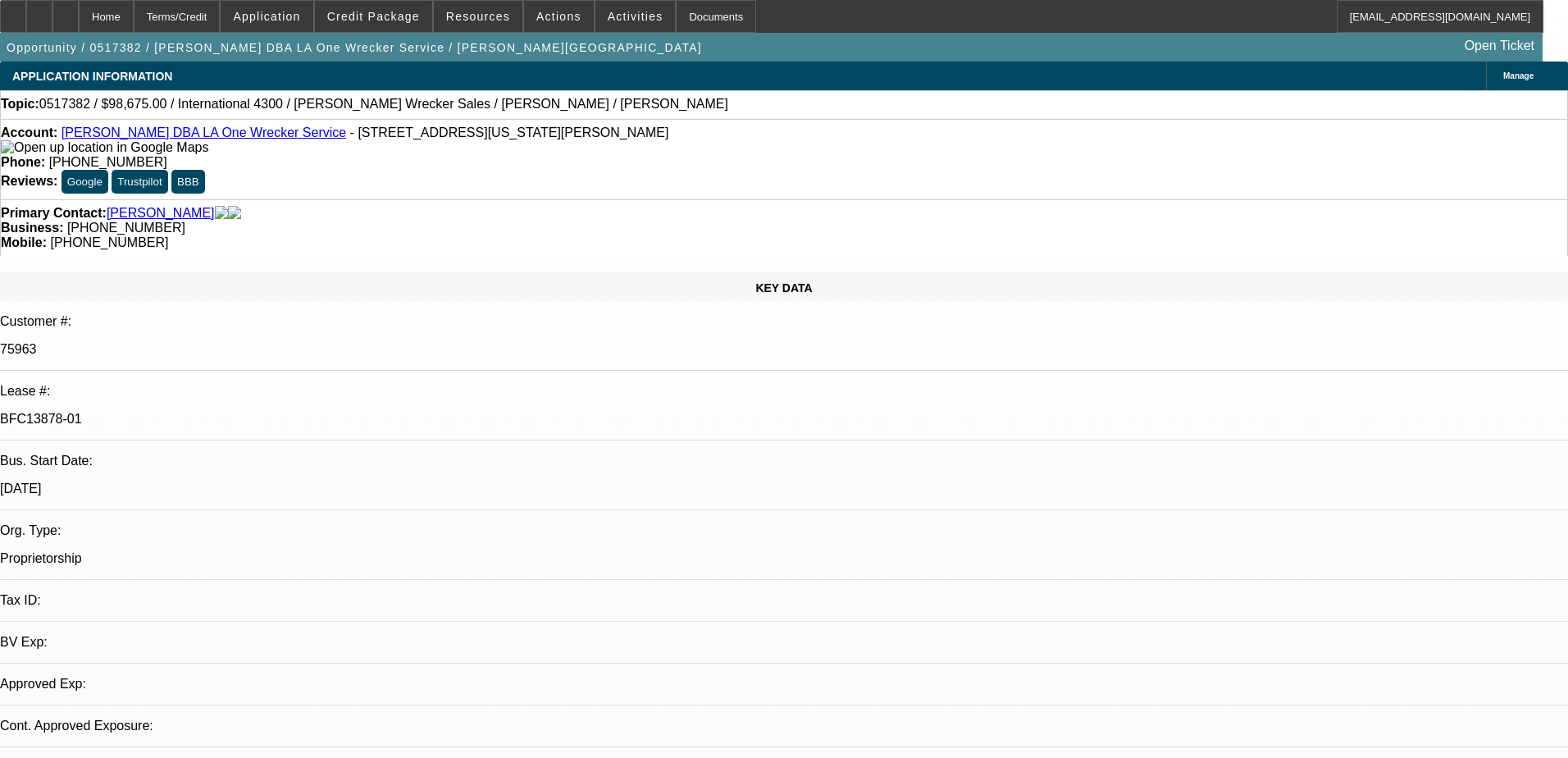
select select "0"
select select "2"
select select "0"
select select "6"
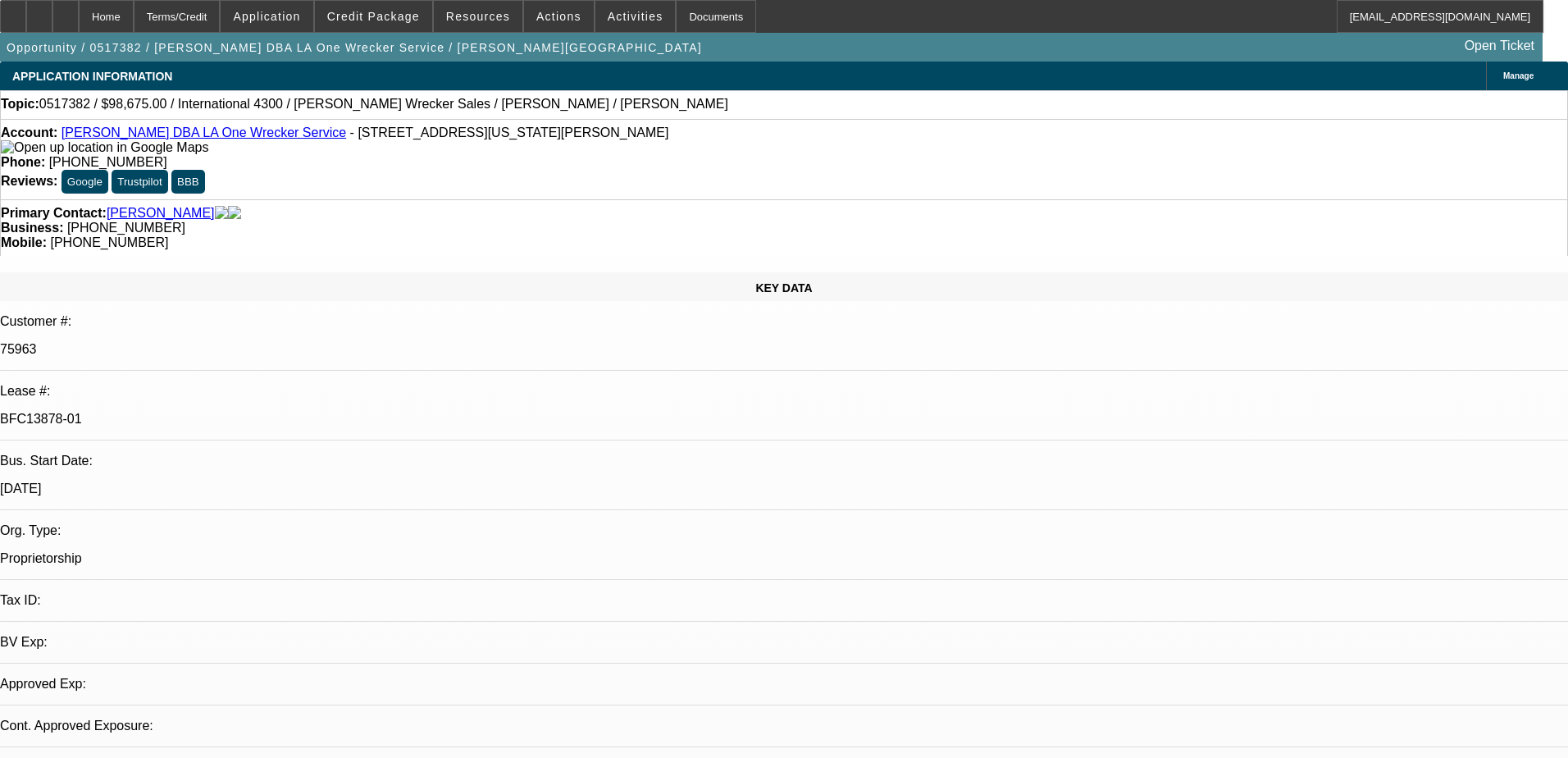
select select "0"
select select "2"
select select "0"
select select "6"
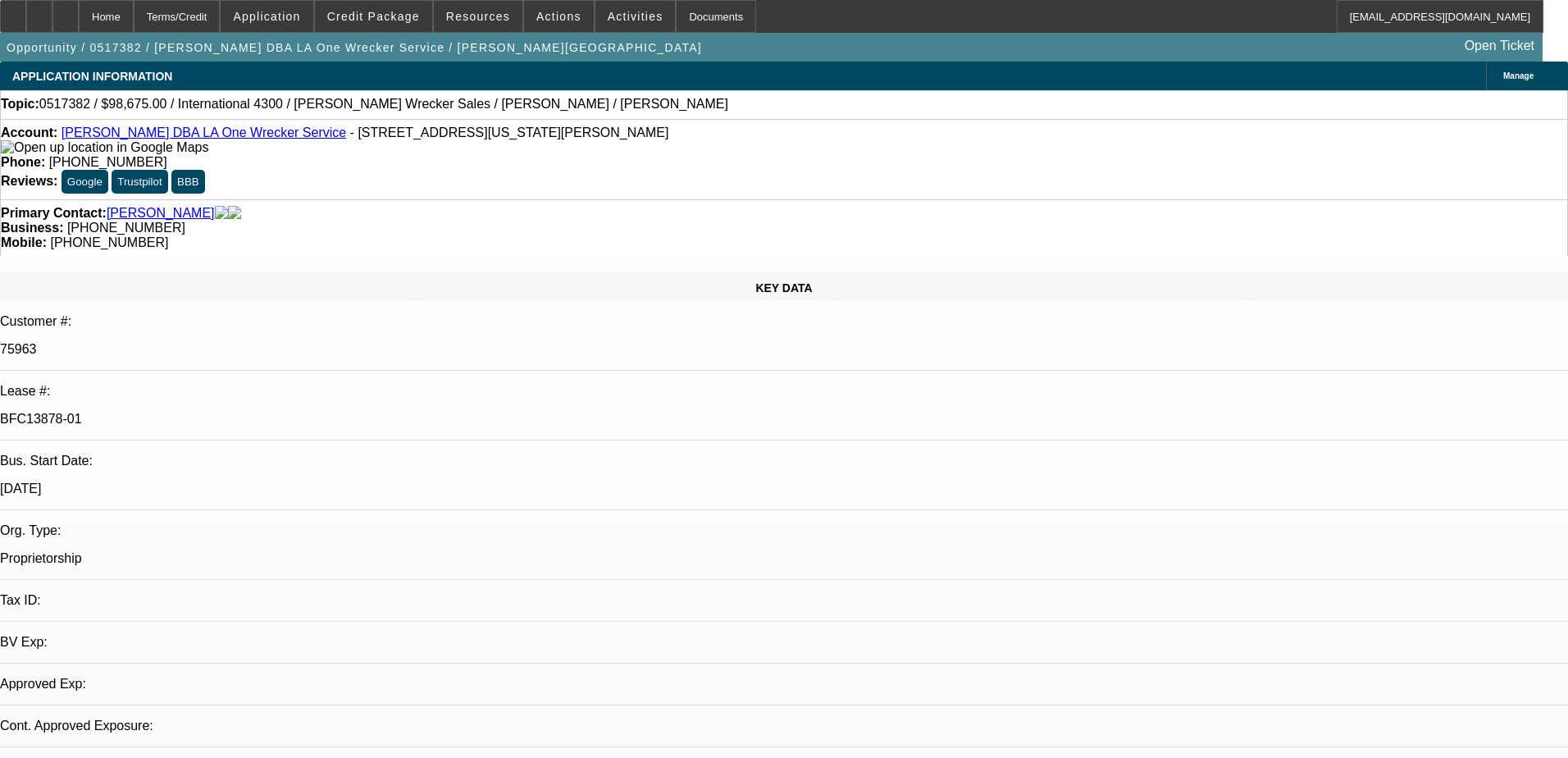
select select "0"
select select "2"
select select "0"
select select "6"
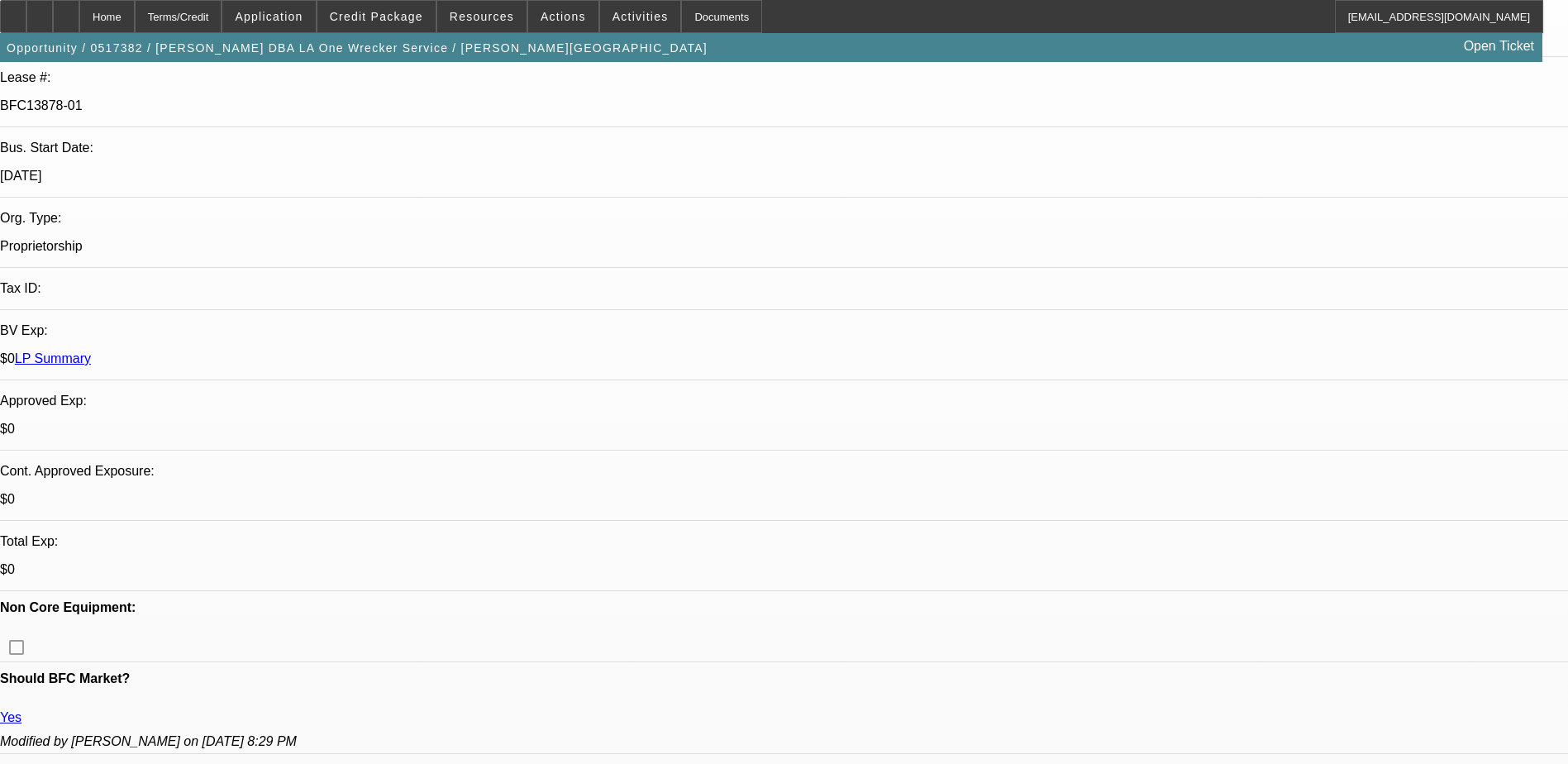
scroll to position [165, 0]
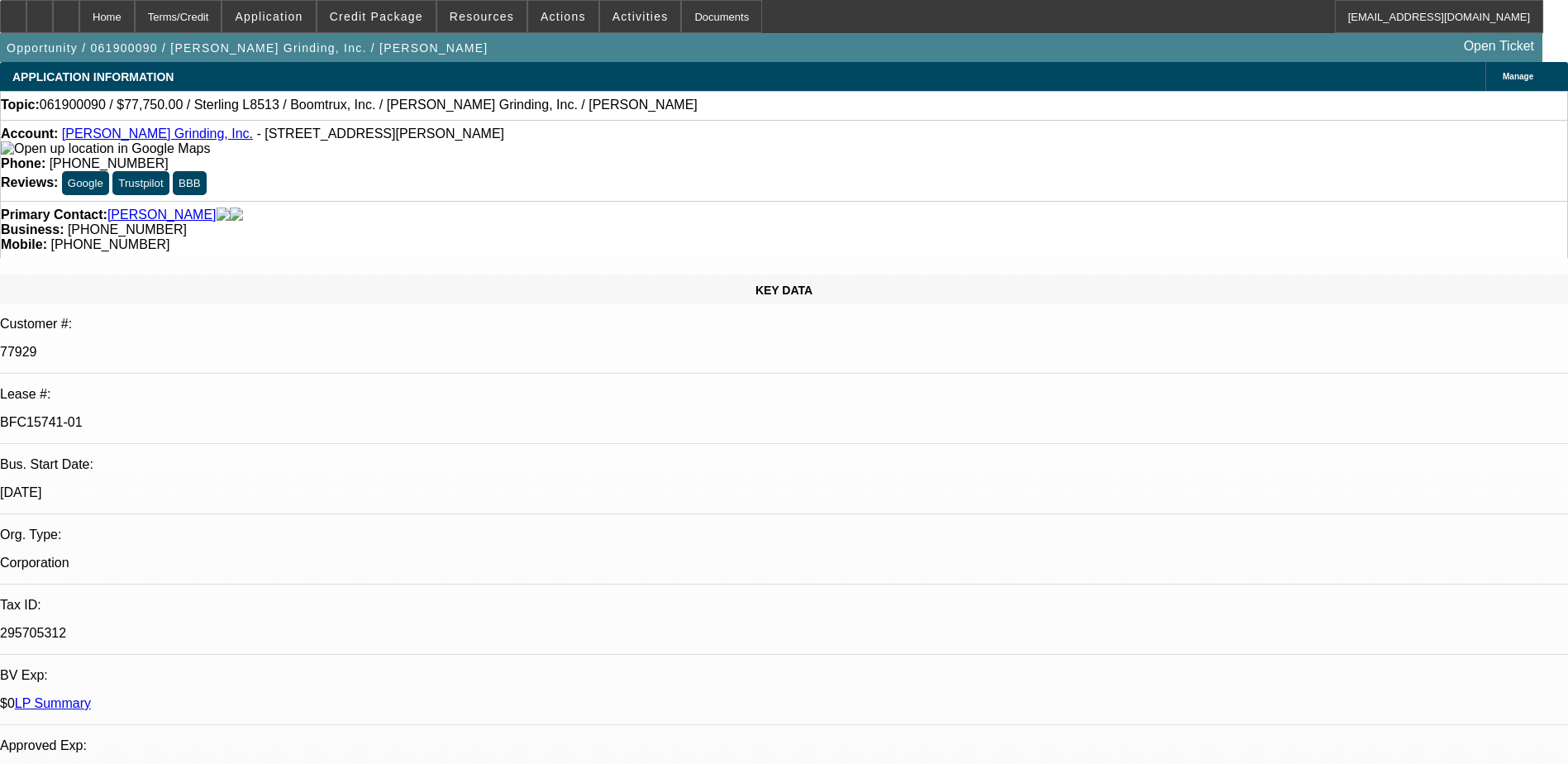
select select "0"
select select "0.1"
select select "0"
select select "0.1"
select select "0"
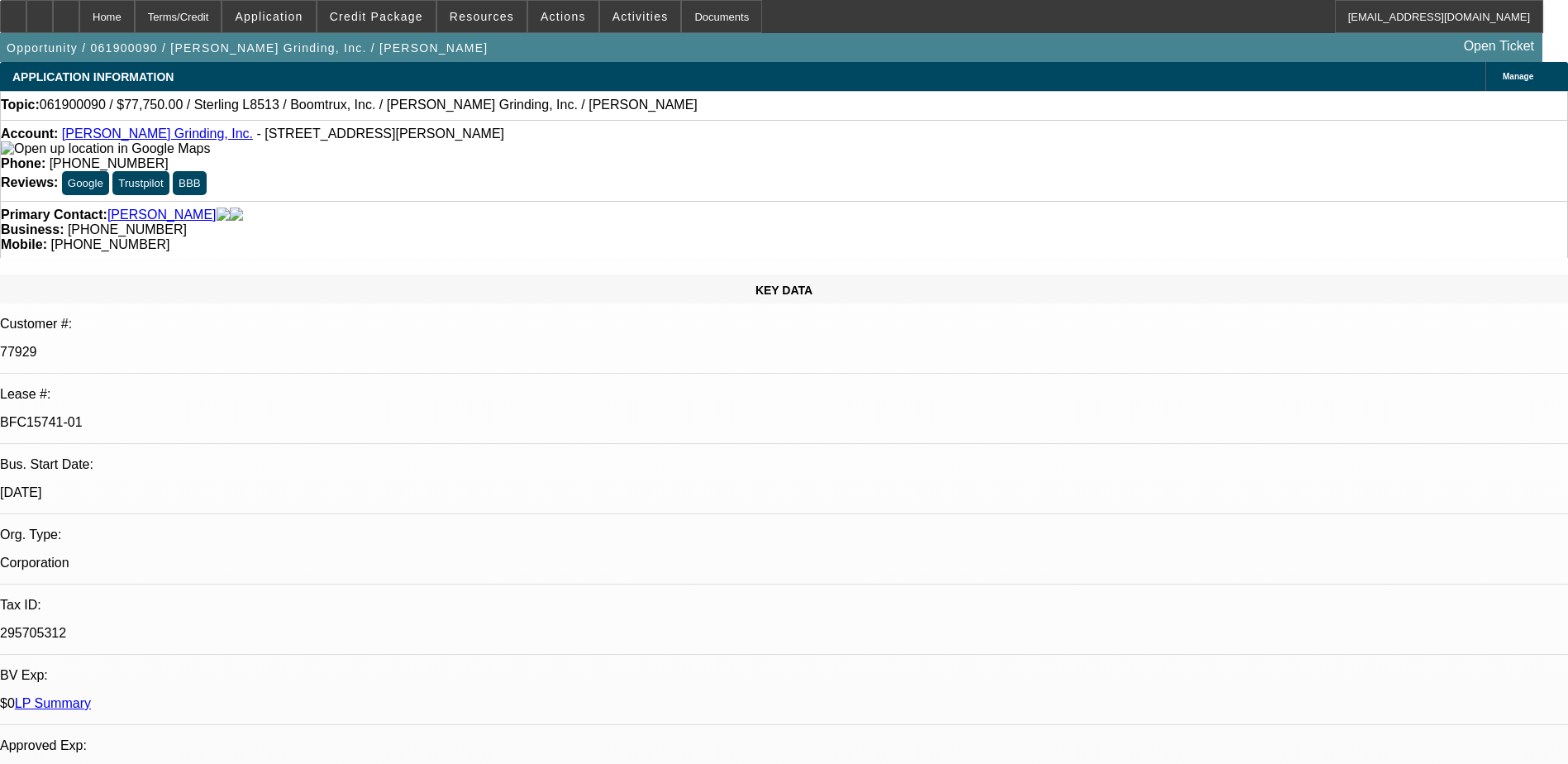
select select "2"
select select "0.1"
select select "2"
select select "0.1"
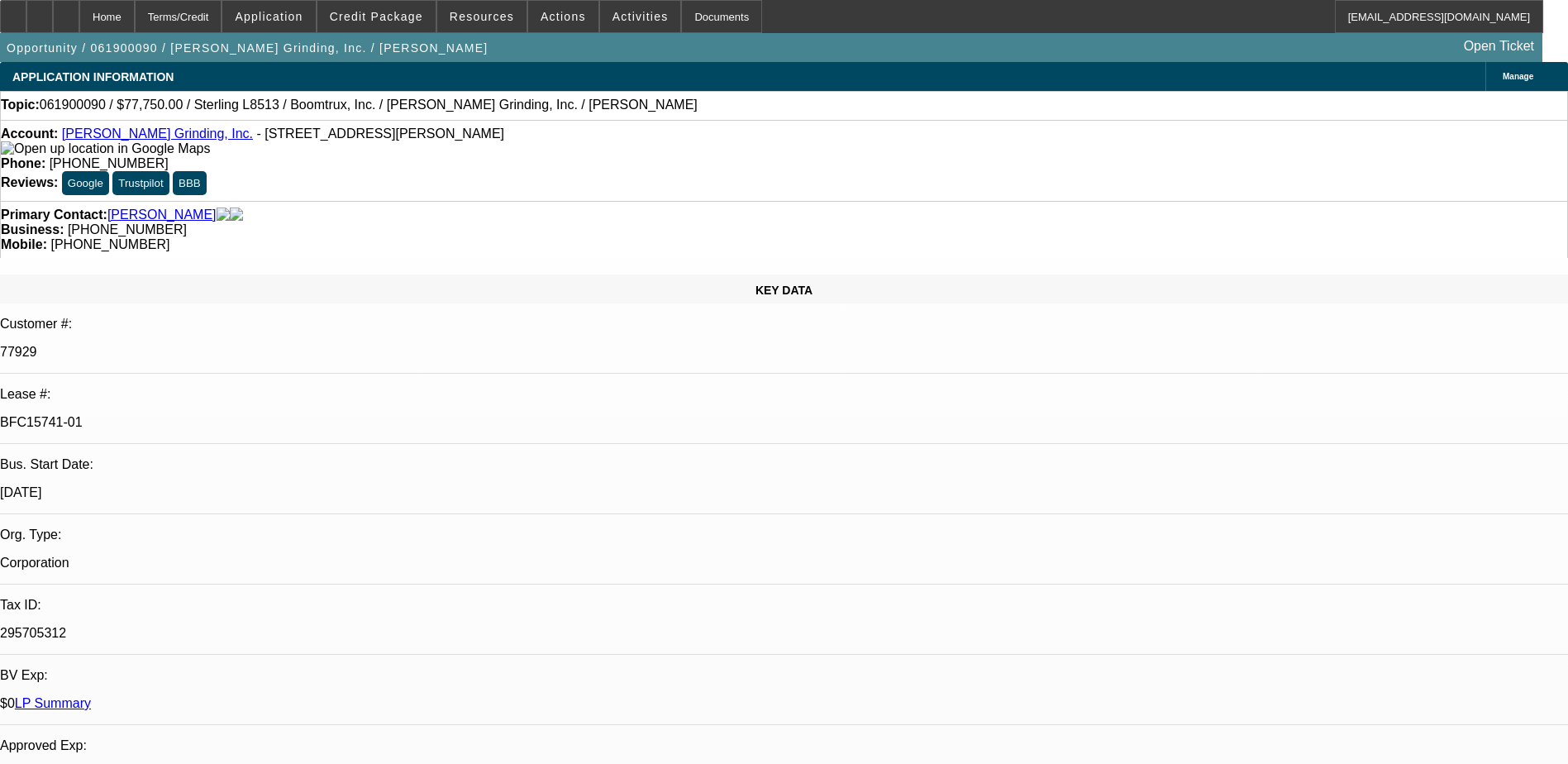
select select "1"
select select "2"
select select "4"
select select "1"
select select "2"
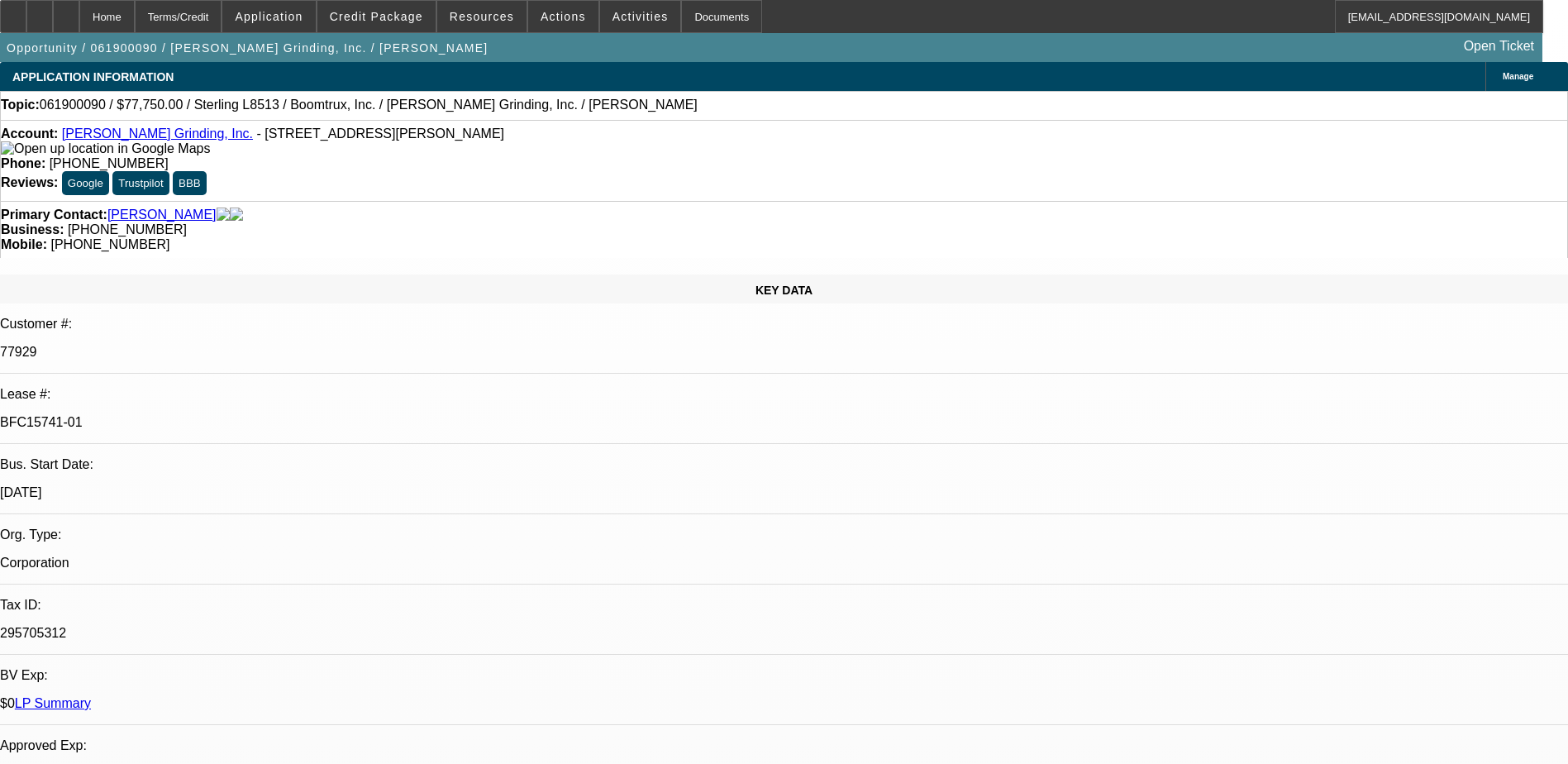
select select "4"
select select "1"
select select "2"
select select "4"
select select "1"
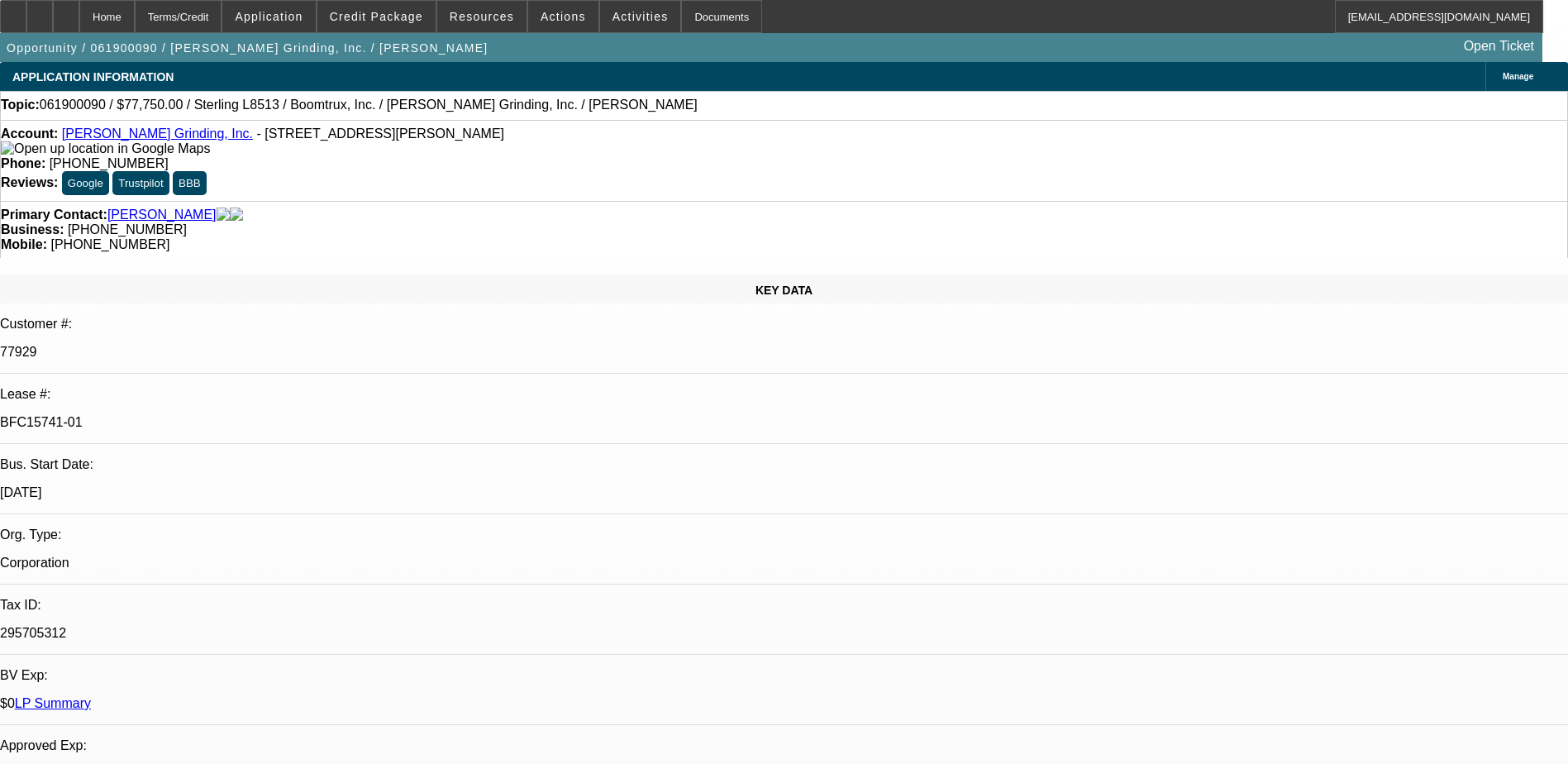
select select "2"
select select "4"
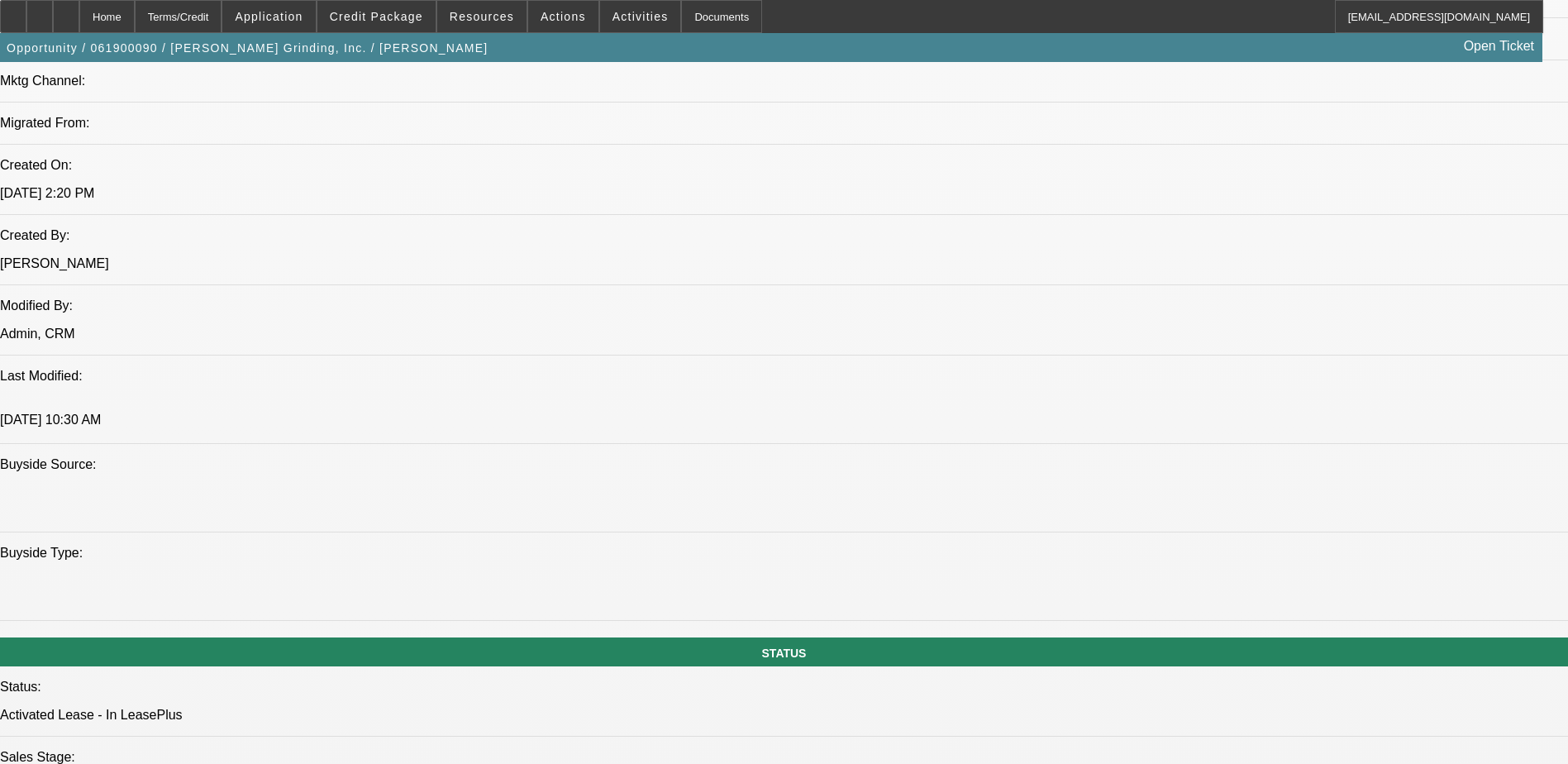
scroll to position [1570, 0]
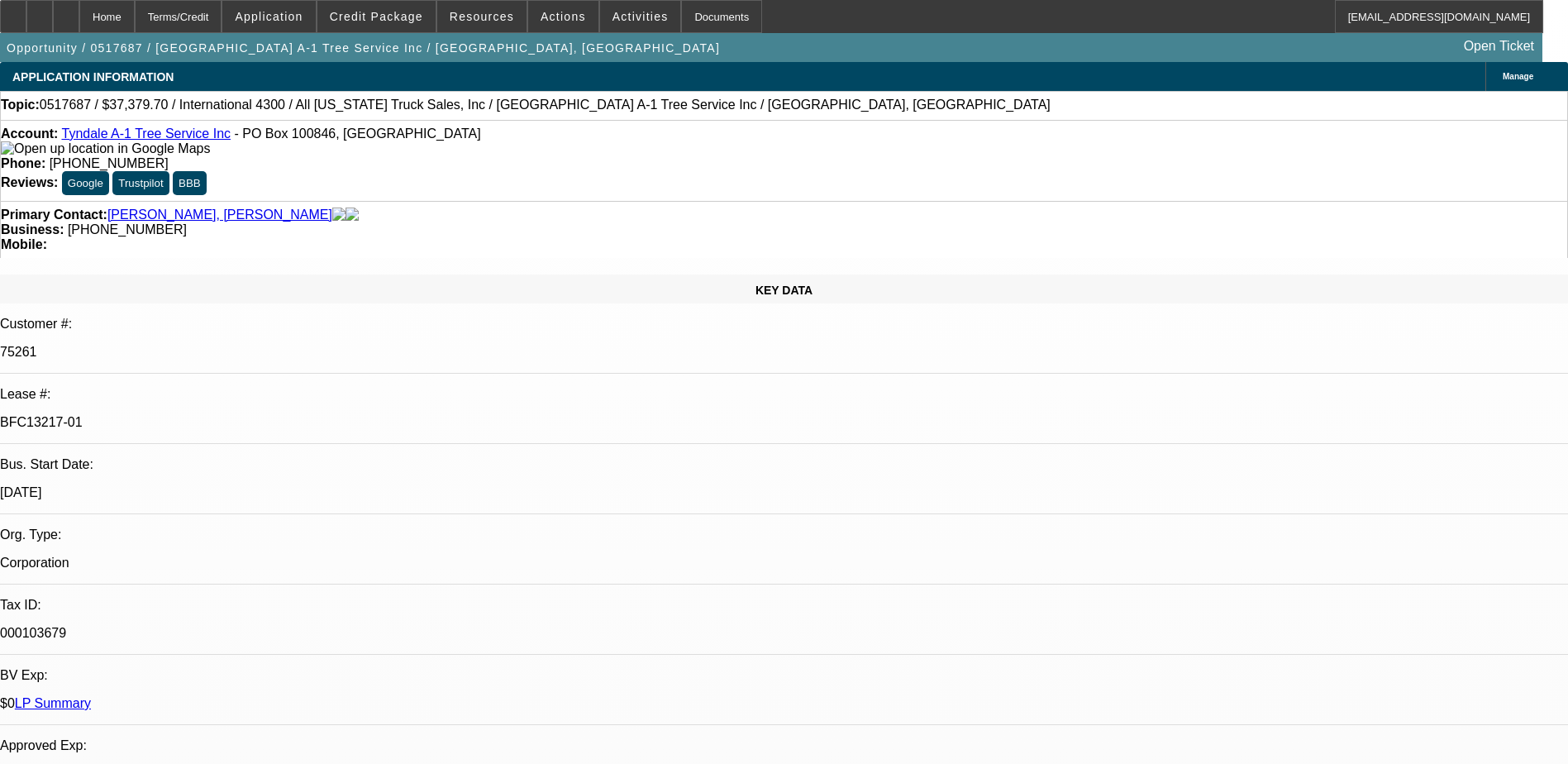
select select "0"
select select "2"
select select "0"
select select "2"
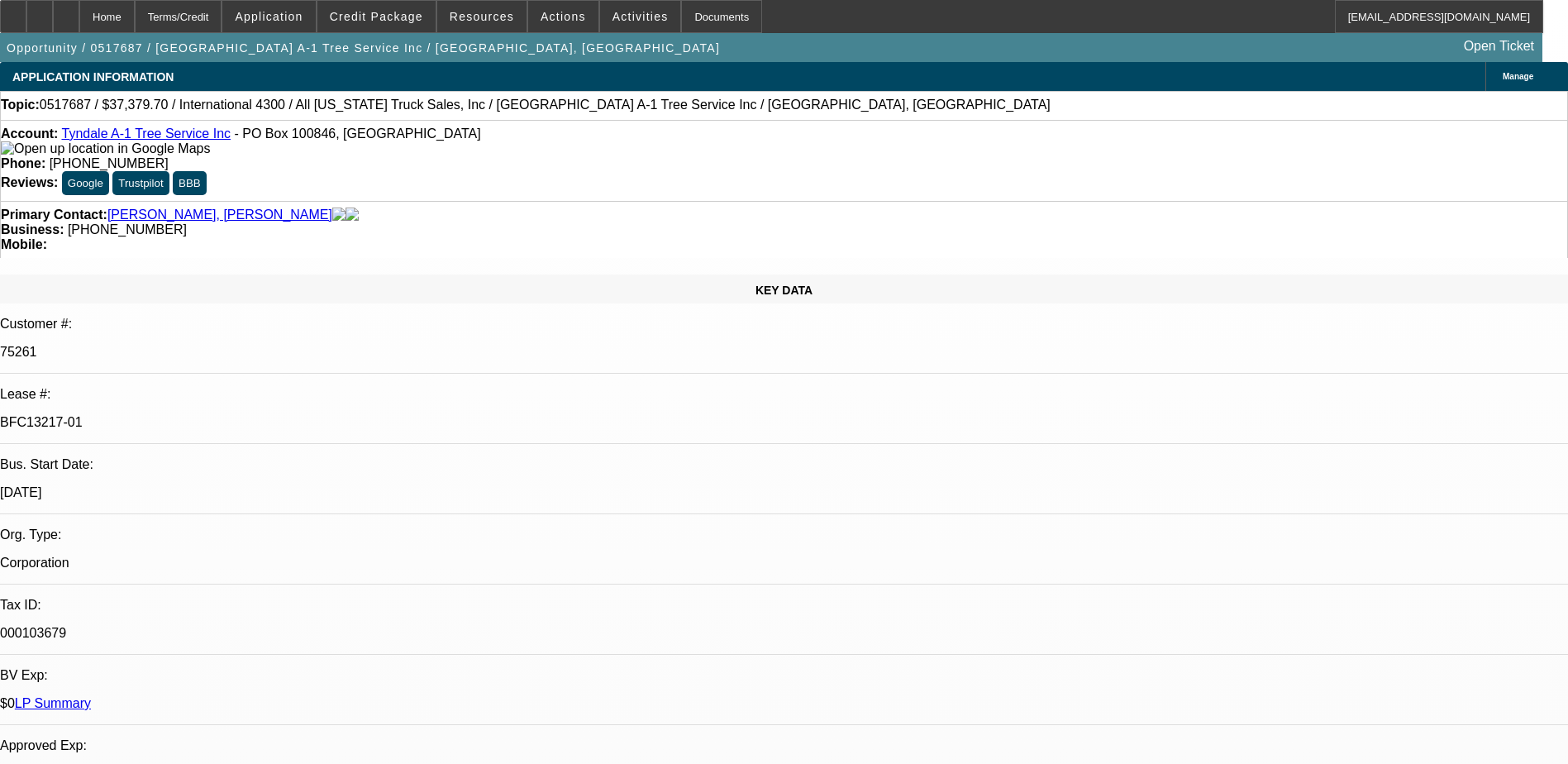
select select "0"
select select "2"
select select "0"
select select "1"
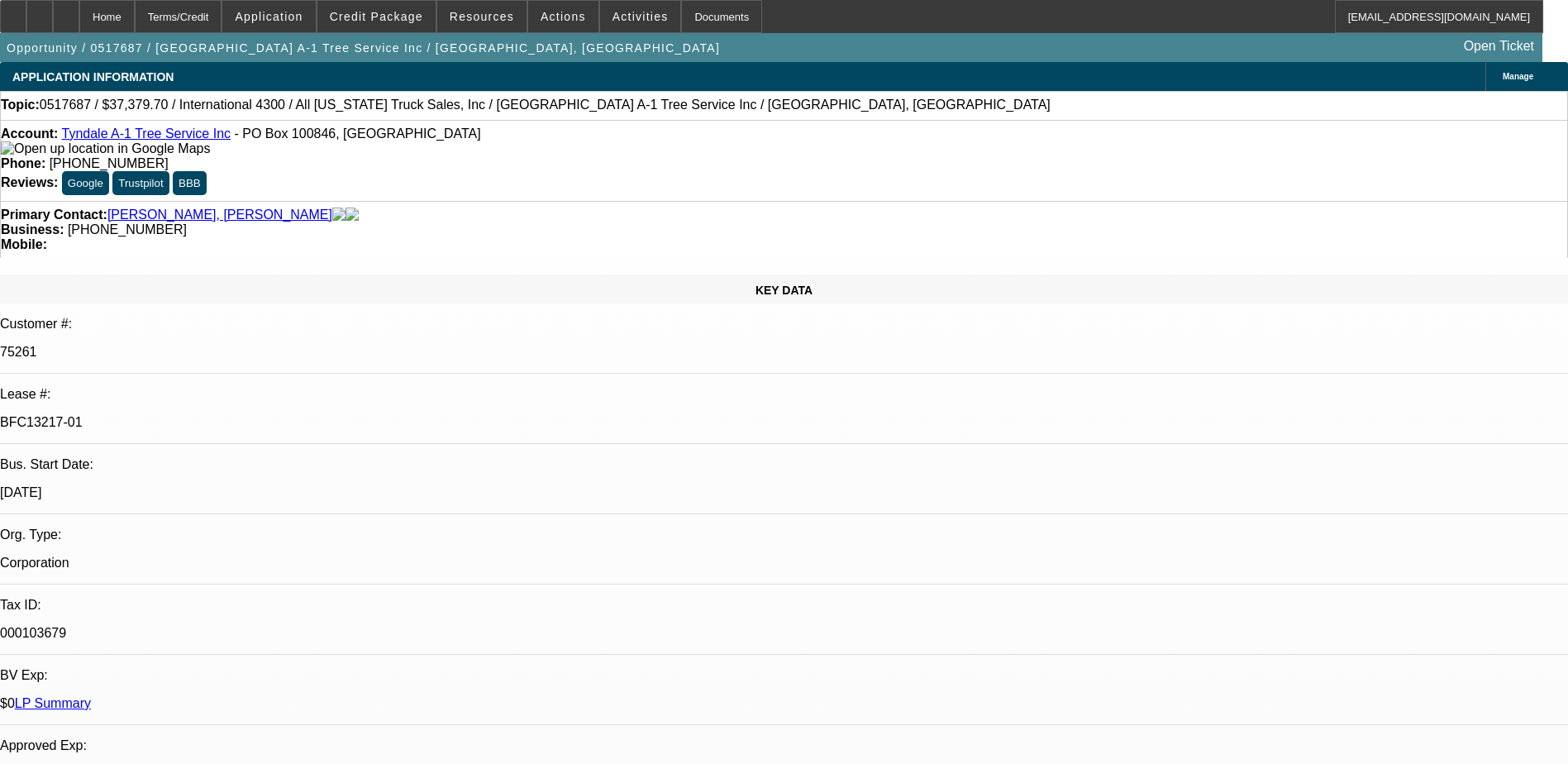
select select "2"
select select "6"
select select "1"
select select "2"
select select "6"
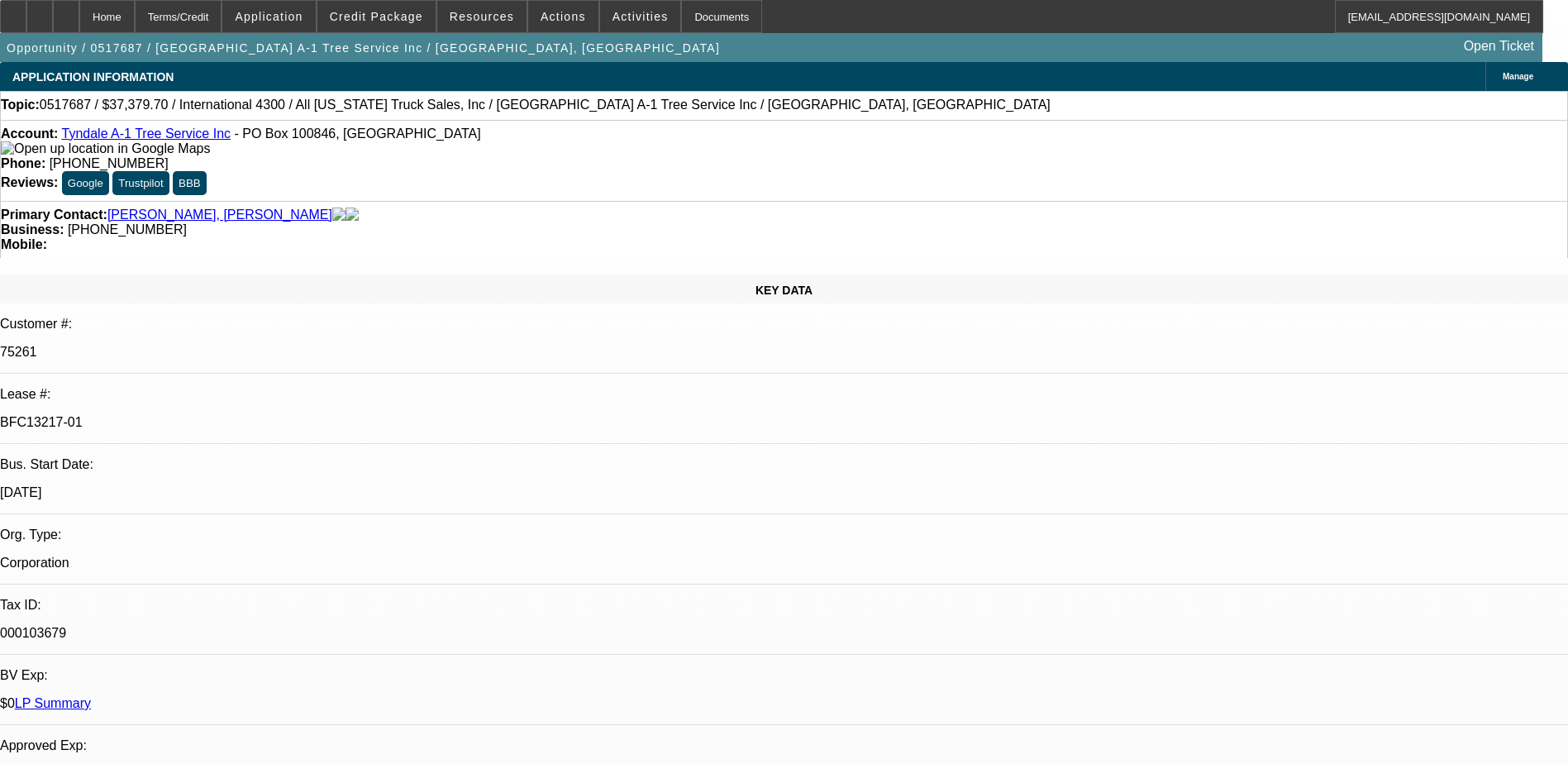
select select "1"
select select "2"
select select "6"
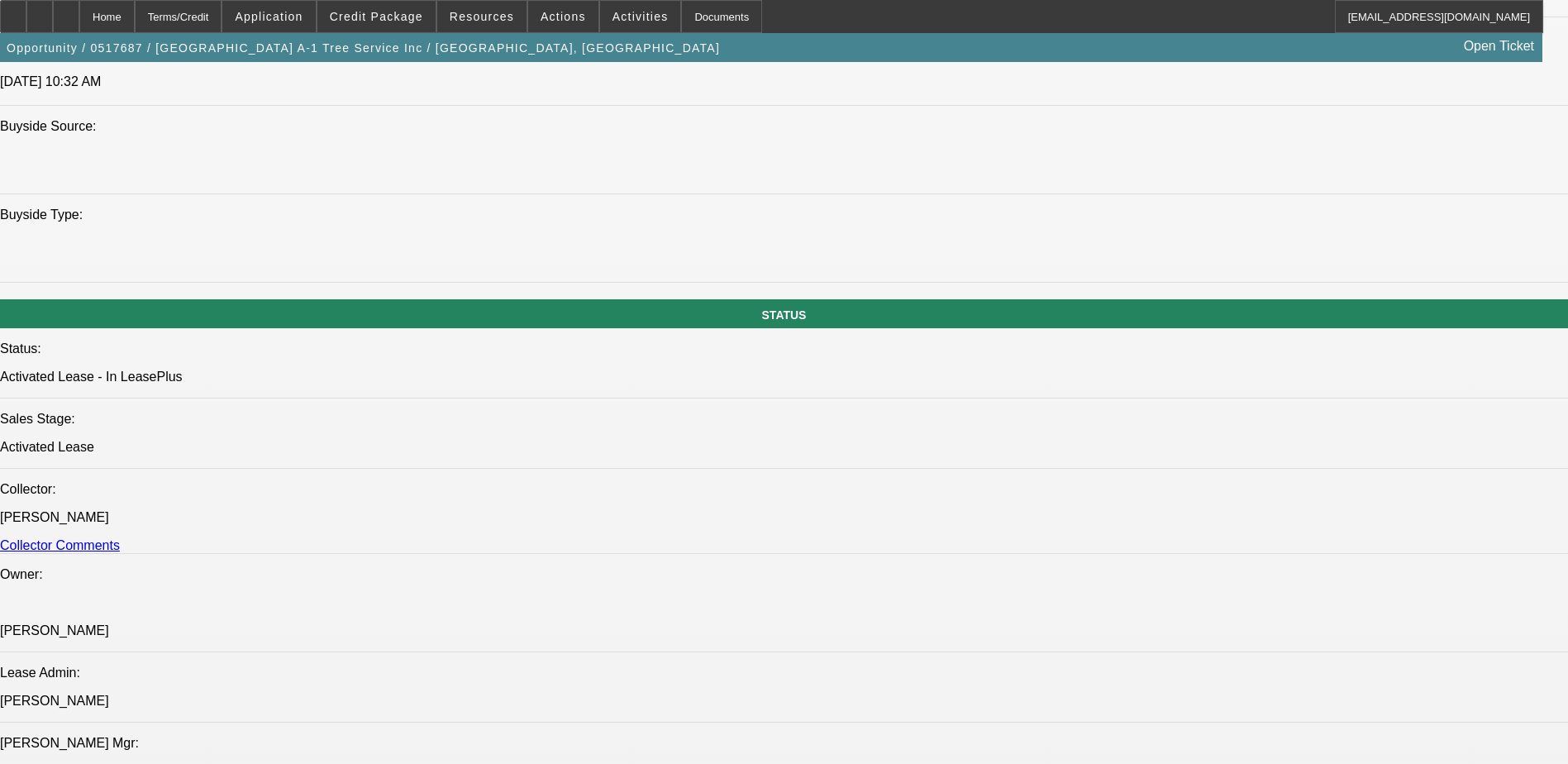
scroll to position [1735, 0]
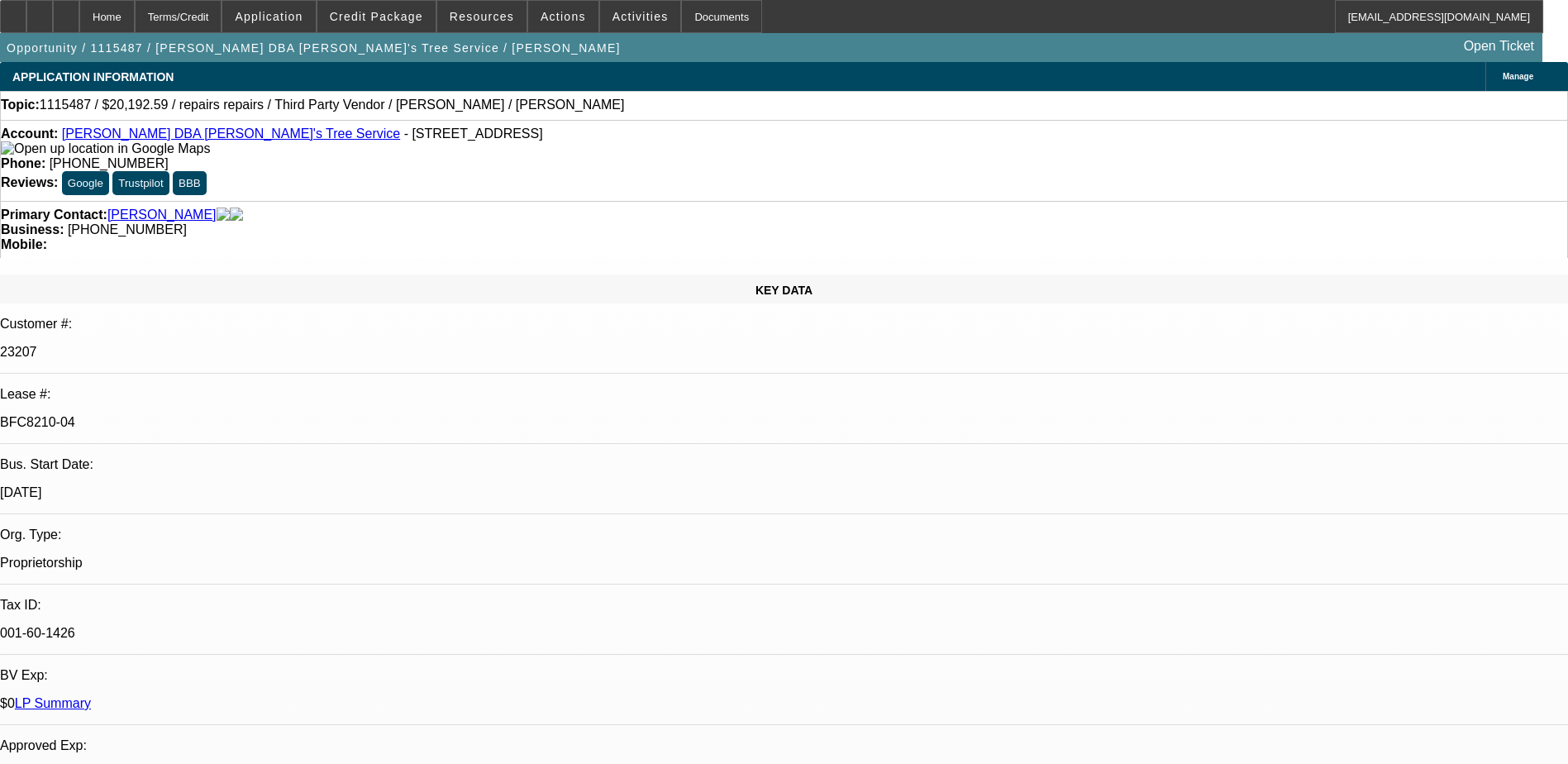
select select "0"
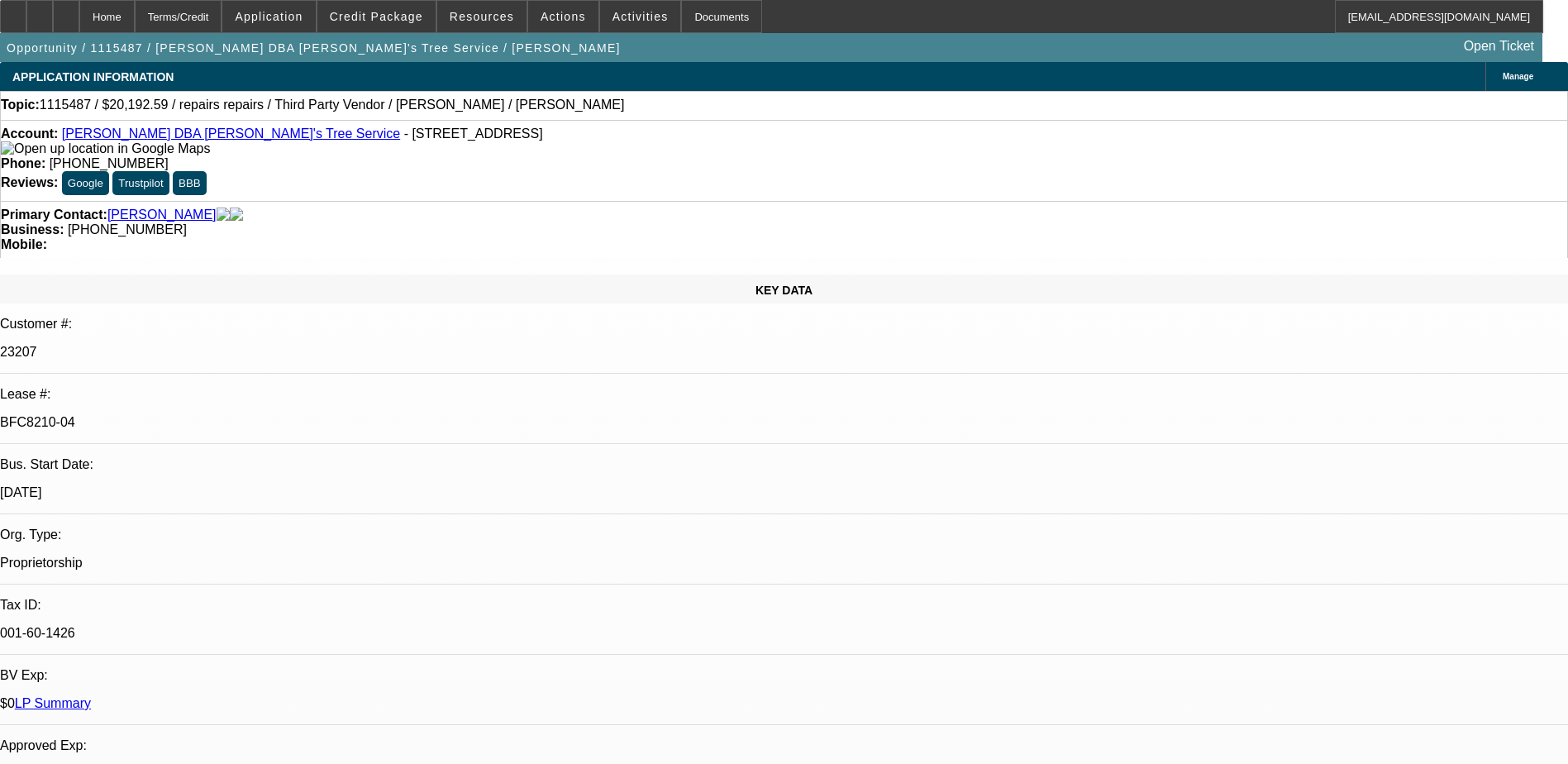
select select "0"
select select "2"
select select "0"
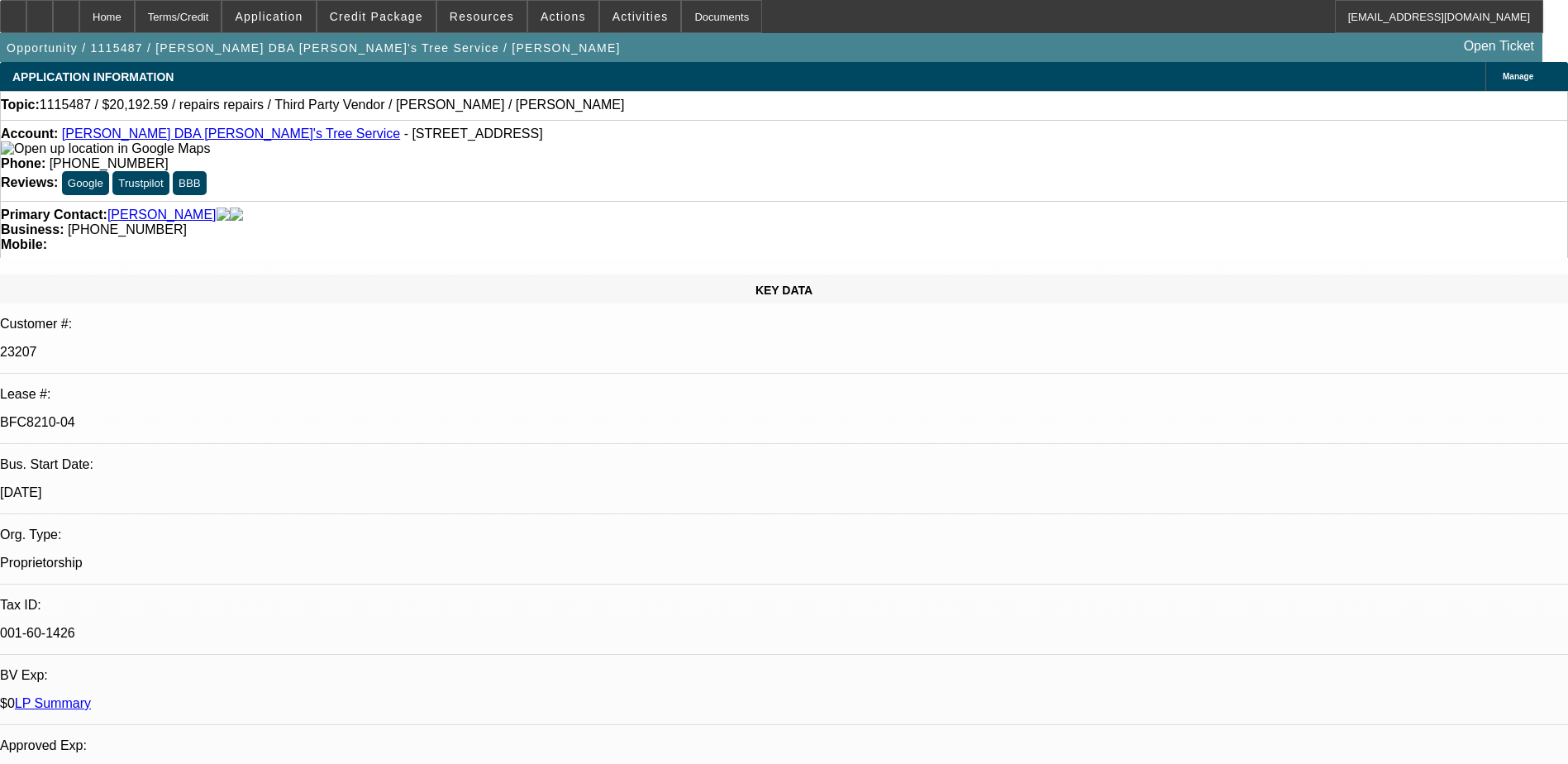
select select "2"
select select "0"
select select "1"
select select "2"
select select "6"
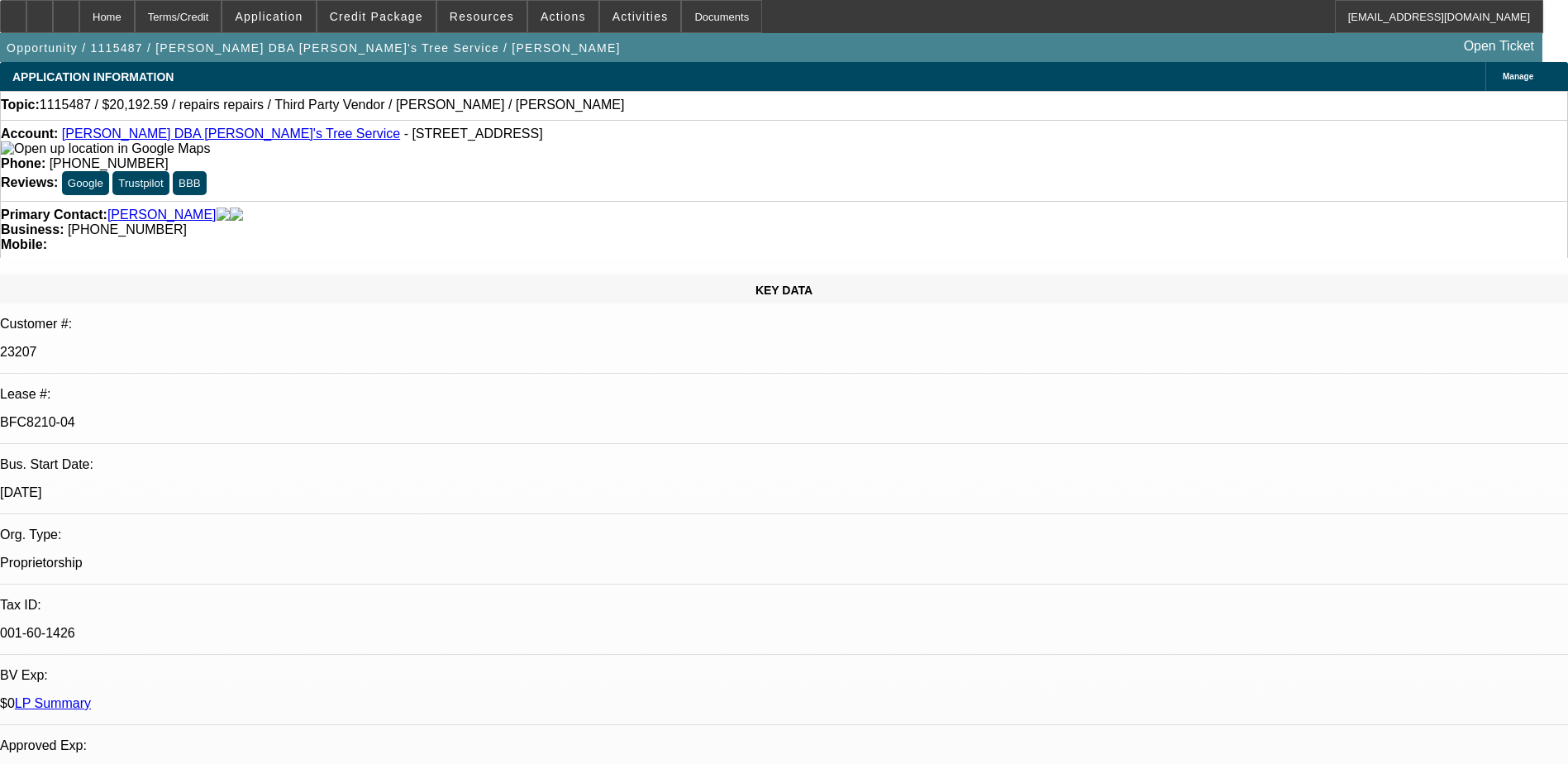
select select "1"
select select "2"
select select "6"
select select "1"
select select "2"
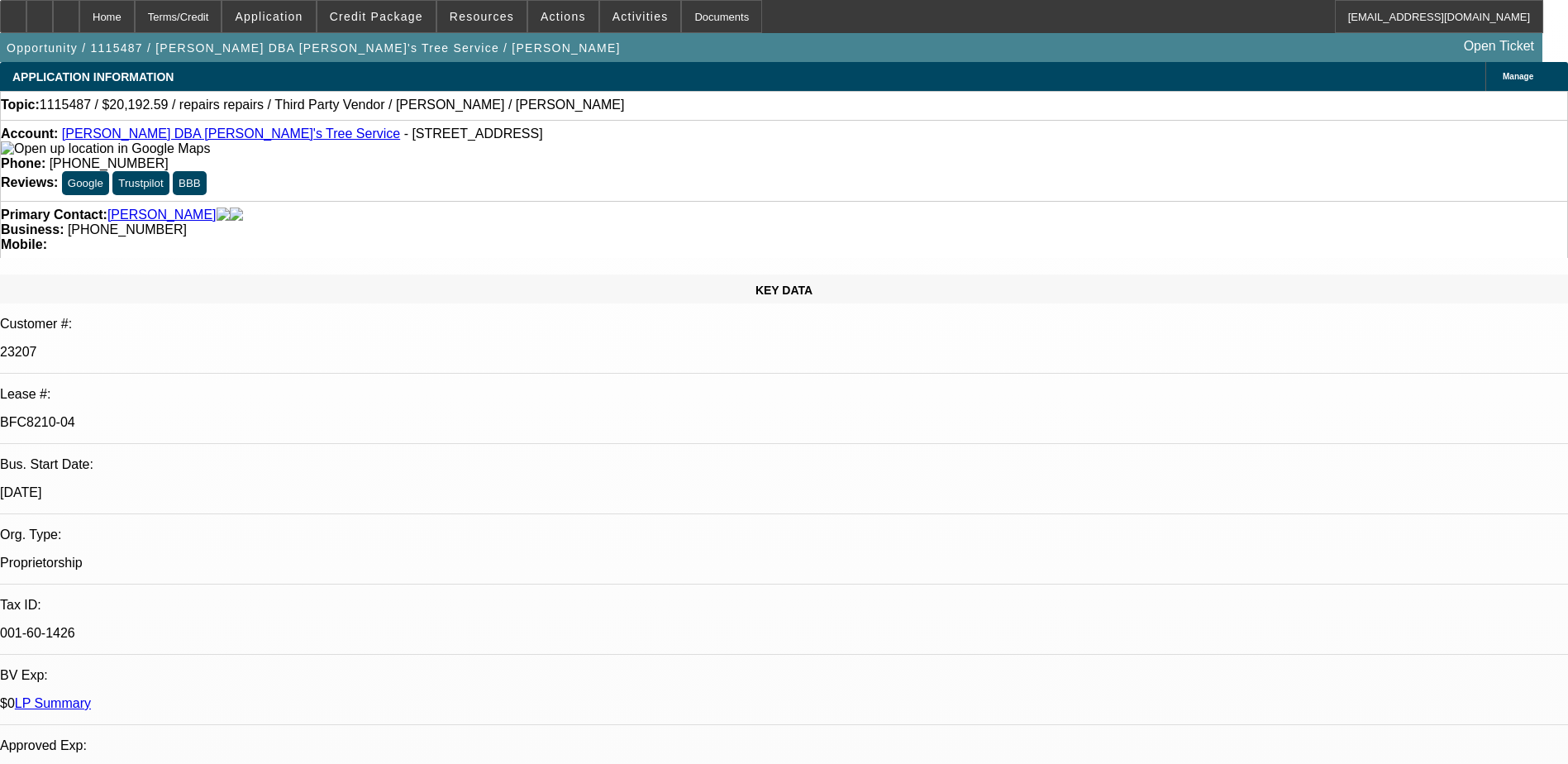
select select "6"
select select "1"
select select "2"
select select "6"
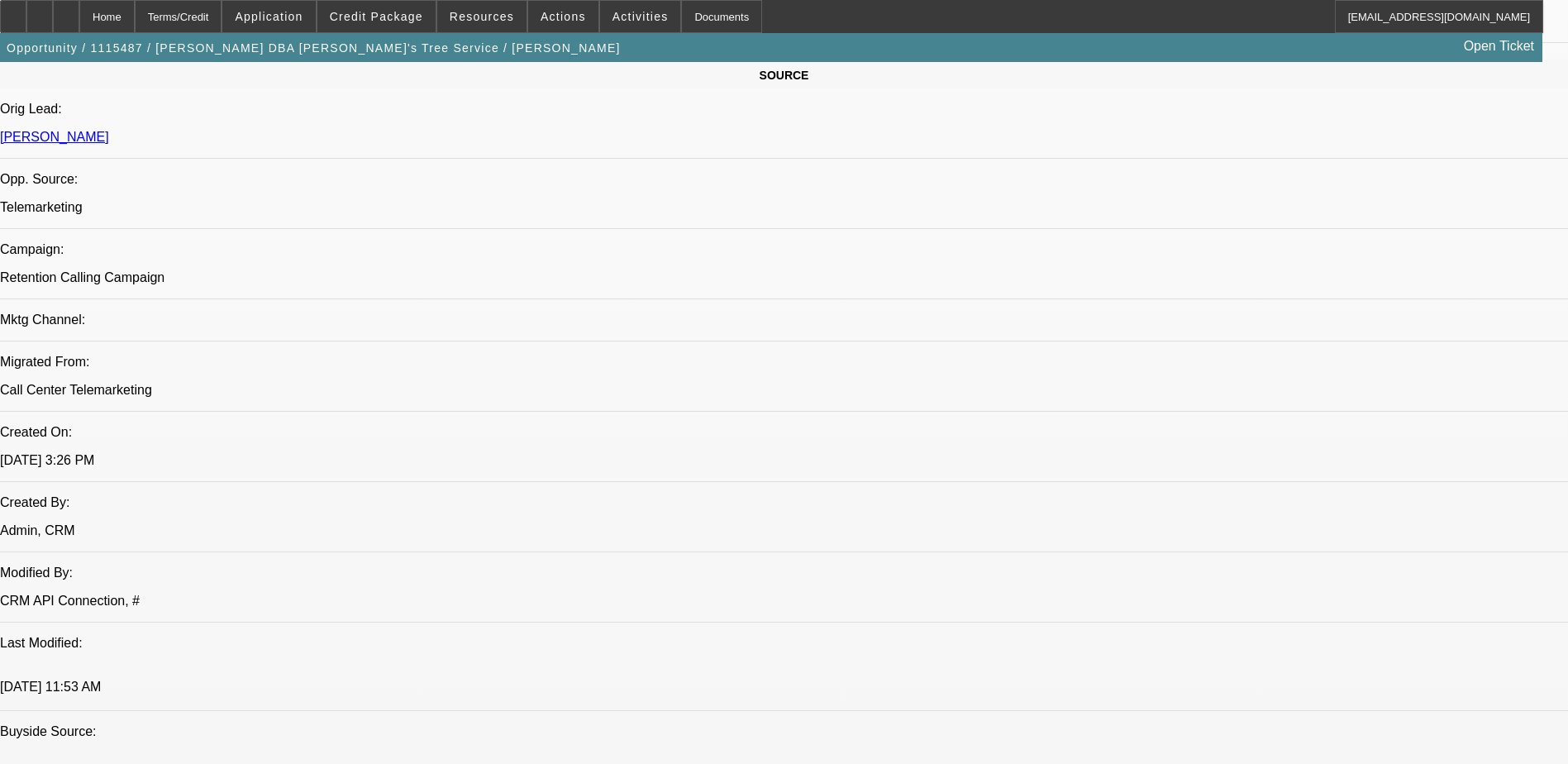
scroll to position [909, 0]
